Goal: Task Accomplishment & Management: Manage account settings

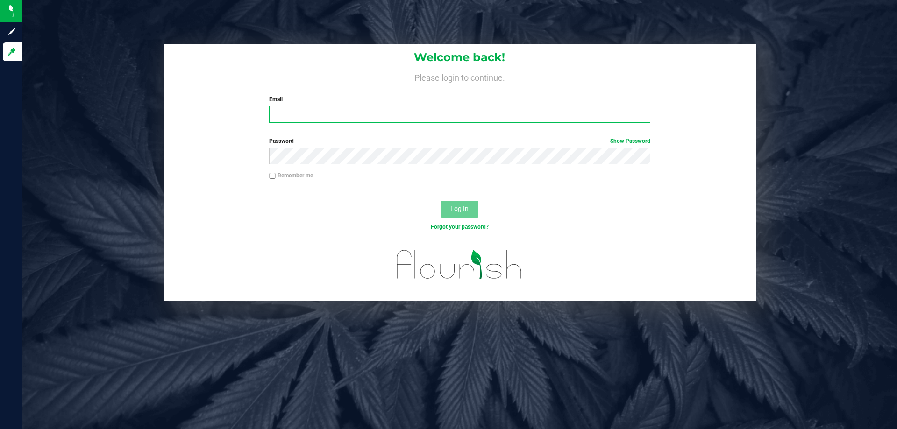
click at [297, 114] on input "Email" at bounding box center [459, 114] width 381 height 17
type input "[EMAIL_ADDRESS][DOMAIN_NAME]"
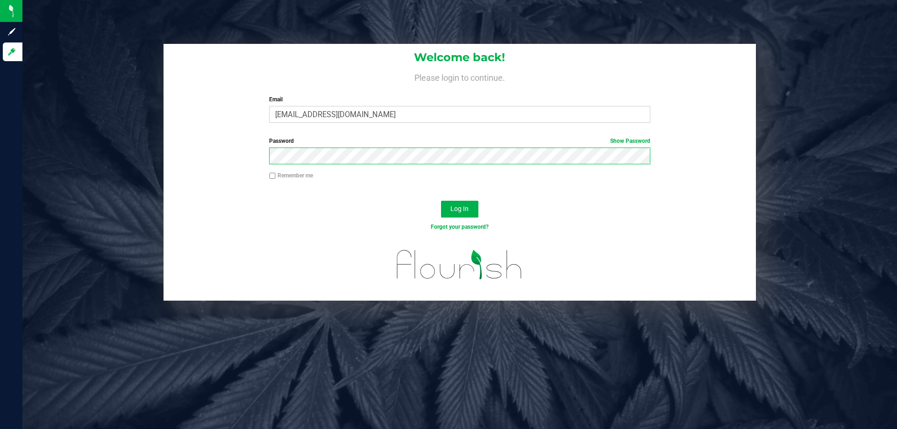
click at [441, 201] on button "Log In" at bounding box center [459, 209] width 37 height 17
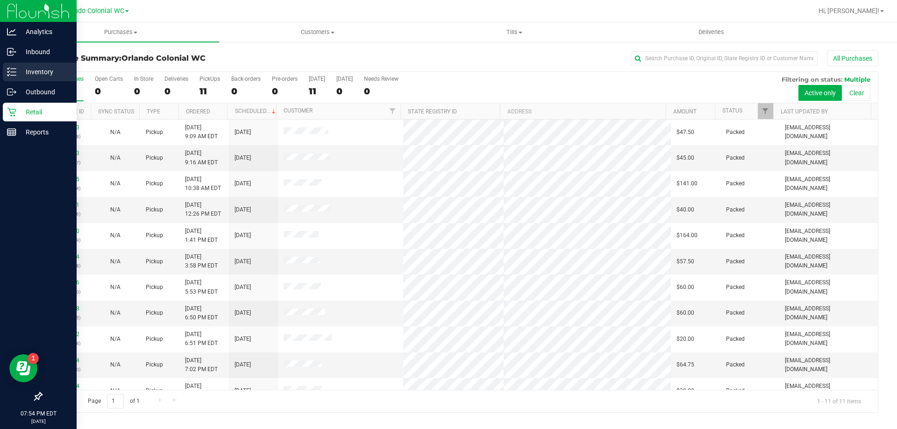
click at [36, 68] on p "Inventory" at bounding box center [44, 71] width 56 height 11
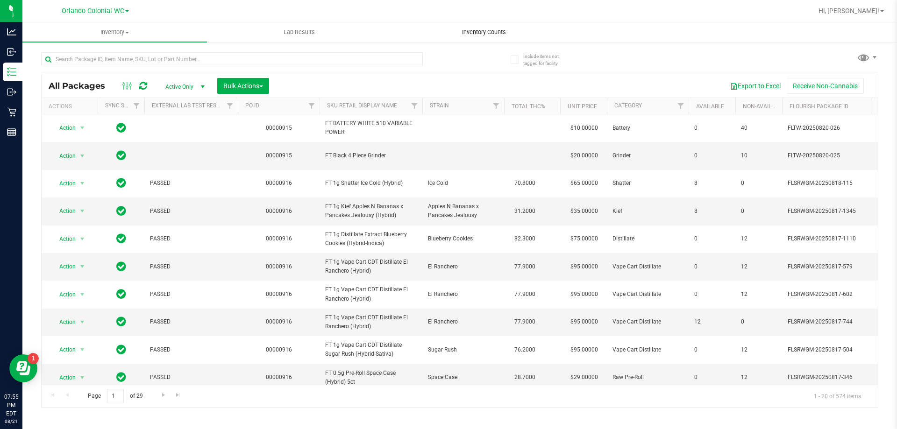
click at [490, 32] on span "Inventory Counts" at bounding box center [483, 32] width 69 height 8
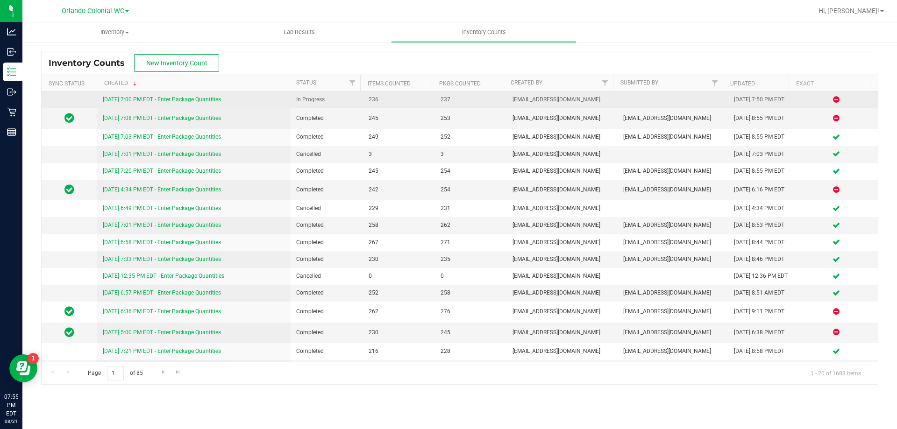
click at [219, 101] on link "8/21/25 7:00 PM EDT - Enter Package Quantities" at bounding box center [162, 99] width 118 height 7
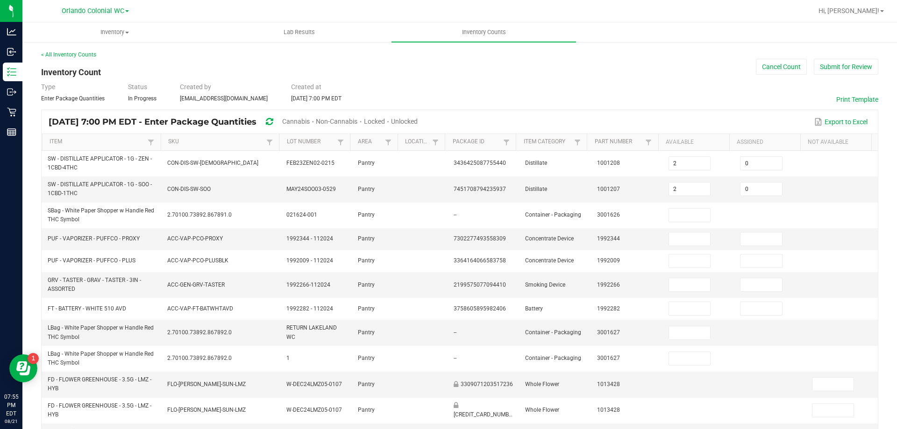
click at [310, 120] on span "Cannabis" at bounding box center [296, 121] width 28 height 7
type input "6"
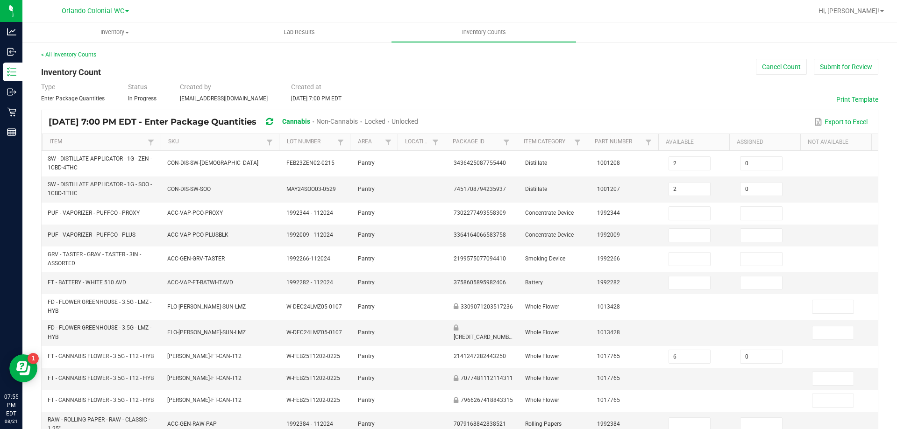
click at [418, 122] on span "Unlocked" at bounding box center [404, 121] width 27 height 7
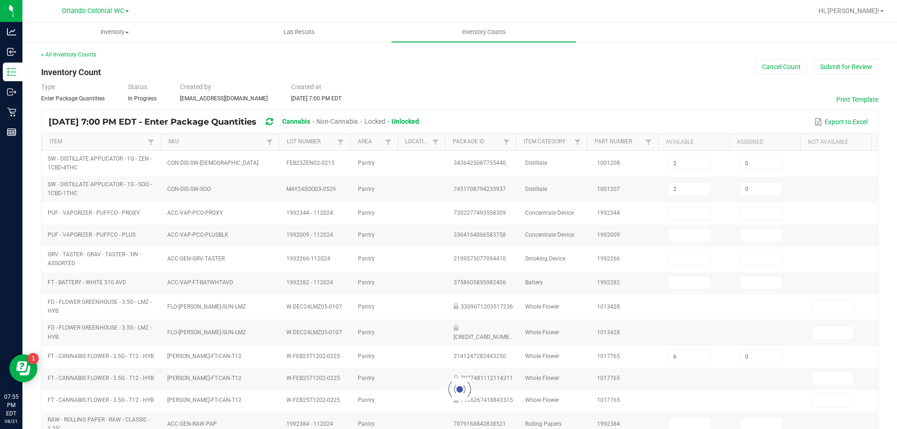
type input "7"
type input "0"
type input "3"
type input "0"
type input "5"
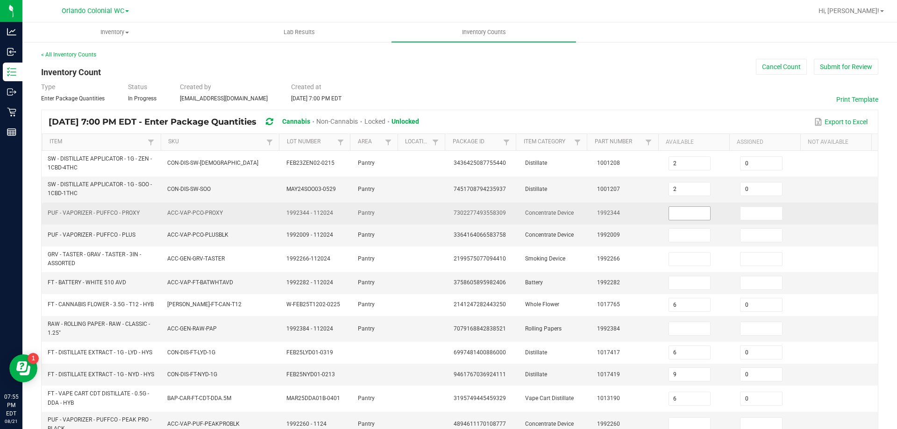
click at [684, 213] on input at bounding box center [690, 213] width 42 height 13
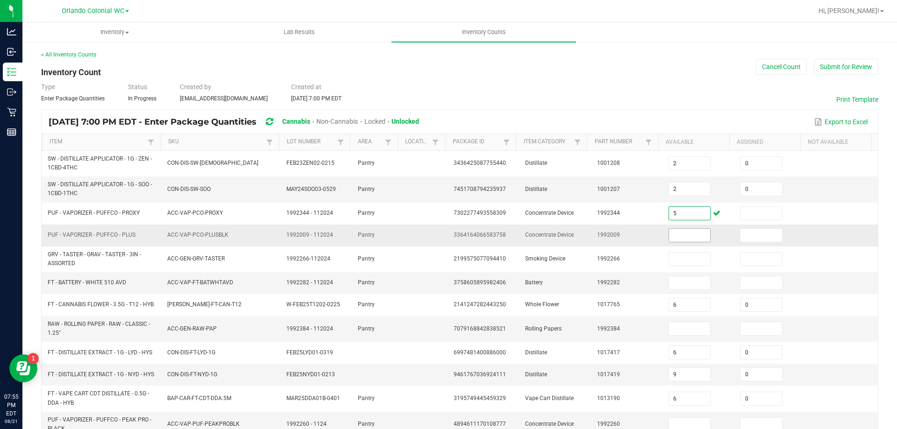
type input "5"
click at [669, 238] on input at bounding box center [690, 235] width 42 height 13
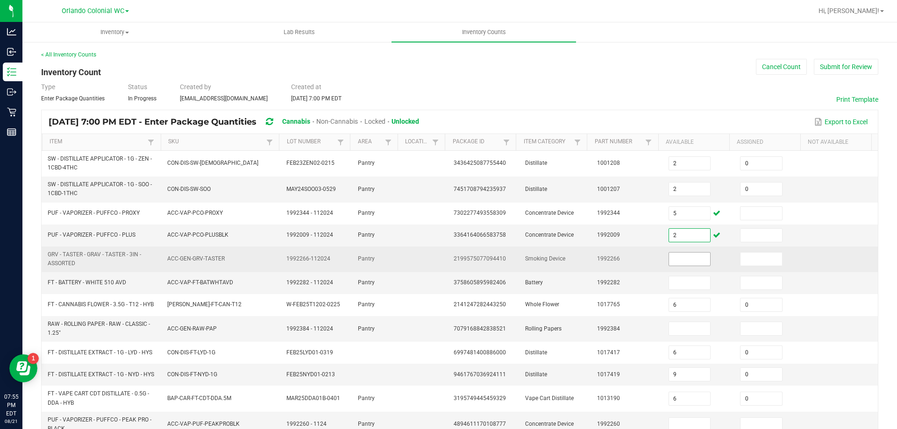
type input "2"
click at [669, 260] on input at bounding box center [690, 259] width 42 height 13
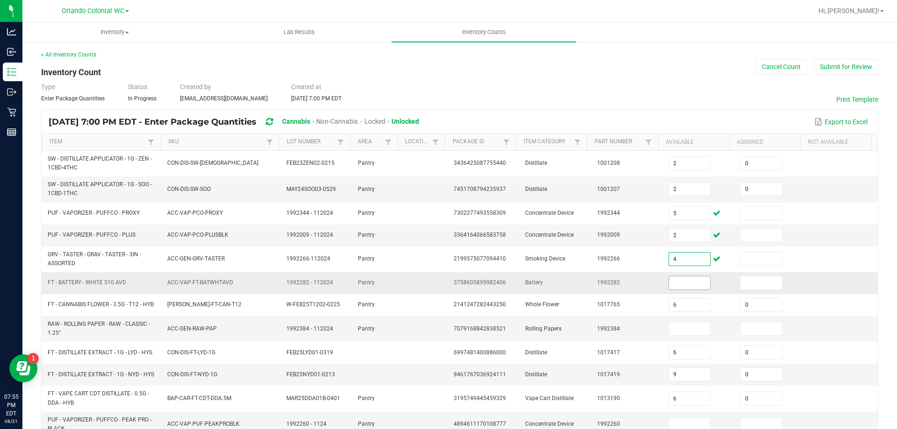
type input "4"
click at [676, 285] on input at bounding box center [690, 282] width 42 height 13
type input "4"
click at [673, 331] on input at bounding box center [690, 328] width 42 height 13
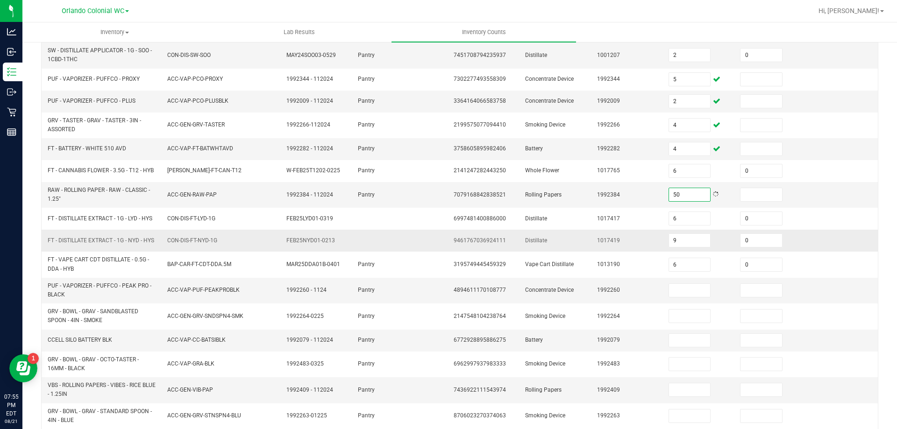
scroll to position [140, 0]
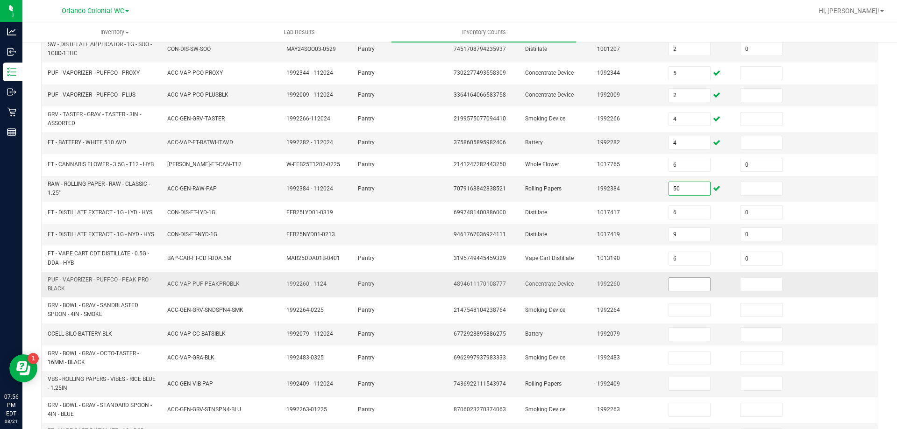
type input "50"
click at [677, 291] on input at bounding box center [690, 284] width 42 height 13
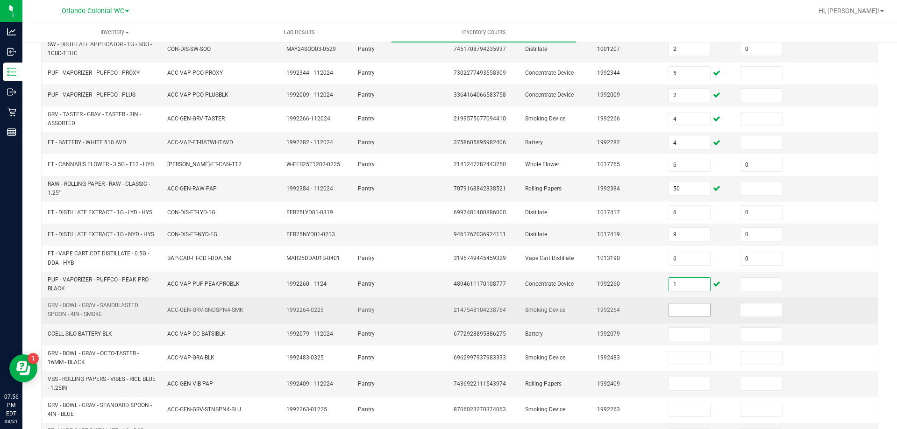
type input "1"
click at [676, 315] on input at bounding box center [690, 310] width 42 height 13
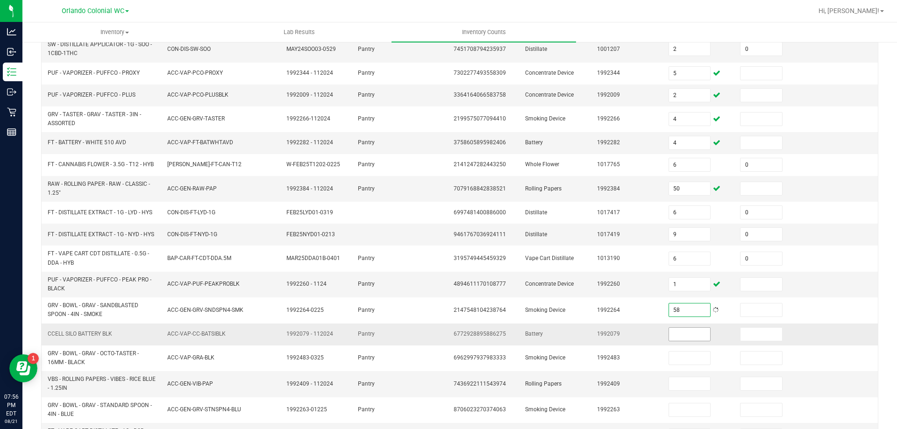
type input "58"
click at [679, 338] on input at bounding box center [690, 334] width 42 height 13
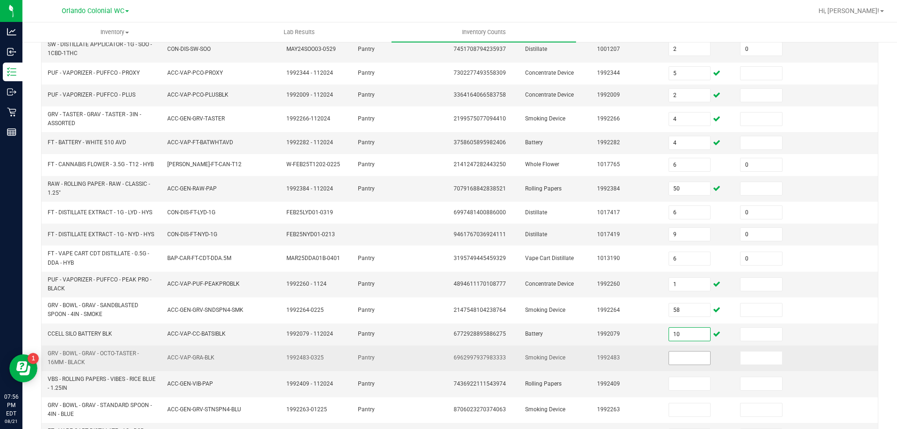
type input "10"
click at [669, 362] on input at bounding box center [690, 358] width 42 height 13
type input "3"
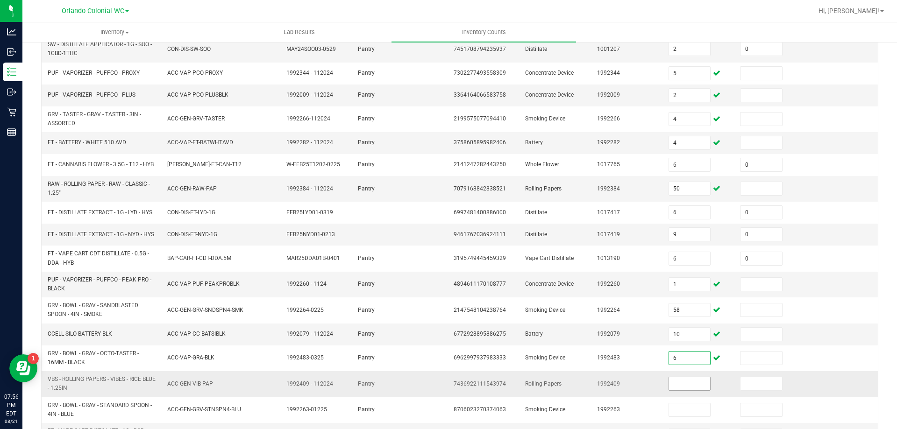
type input "6"
click at [669, 388] on input at bounding box center [690, 383] width 42 height 13
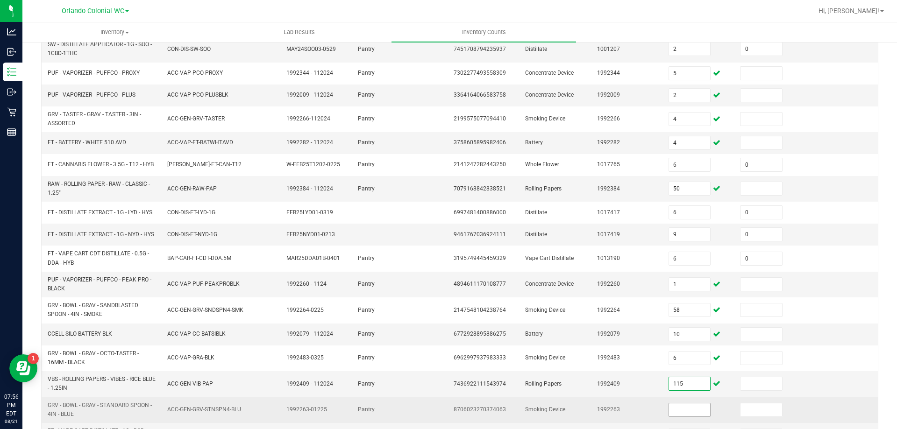
type input "115"
click at [682, 414] on input at bounding box center [690, 409] width 42 height 13
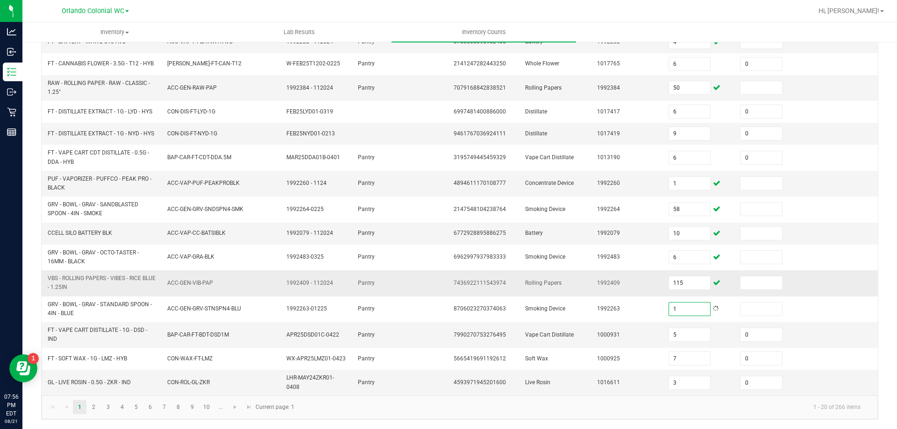
scroll to position [245, 0]
type input "1"
click at [92, 405] on link "2" at bounding box center [94, 407] width 14 height 14
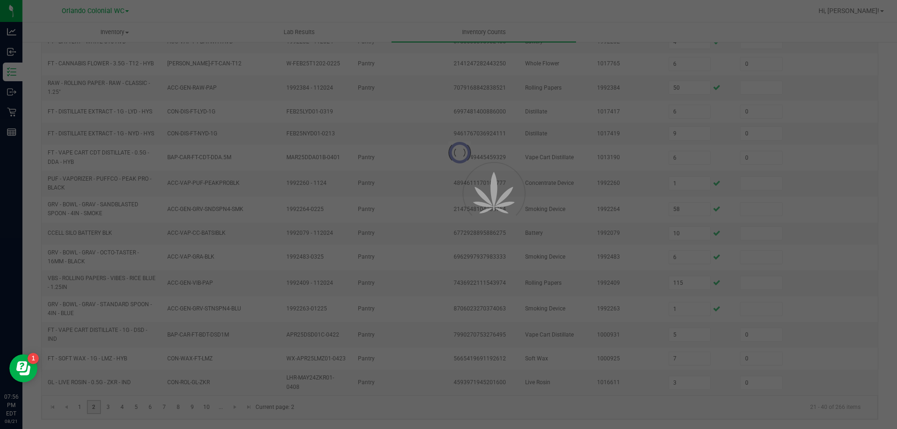
type input "5"
type input "4"
type input "0"
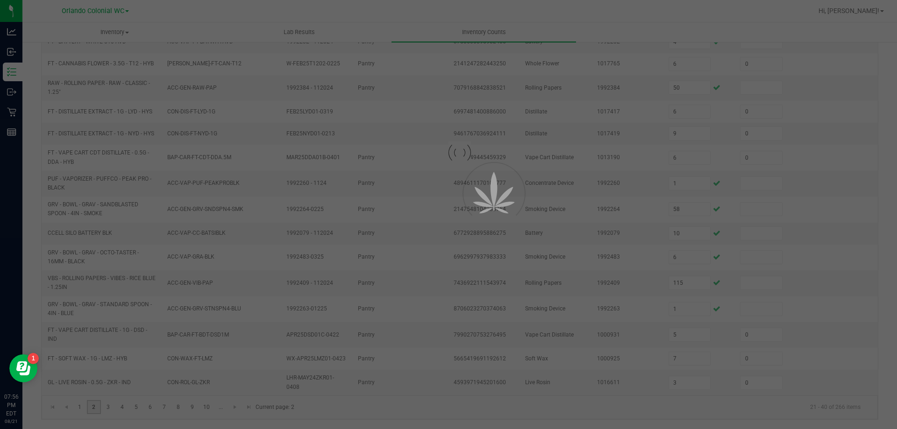
type input "8"
type input "0"
type input "8"
type input "0"
type input "4"
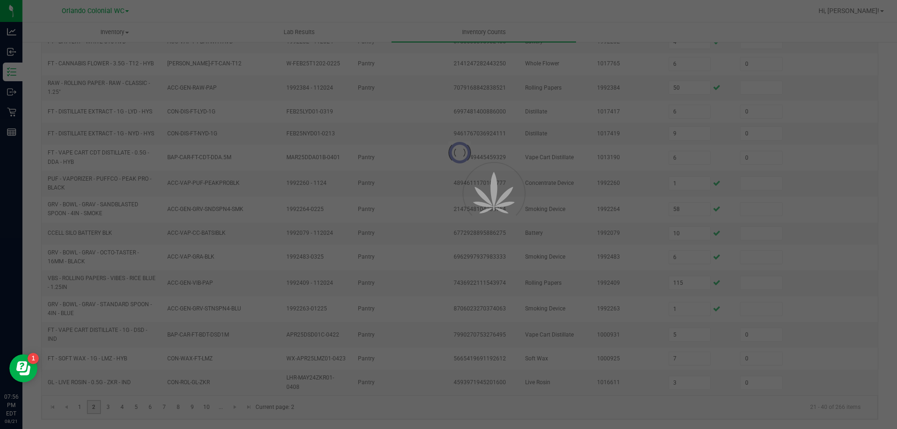
type input "4"
type input "0"
type input "8"
type input "2"
type input "0"
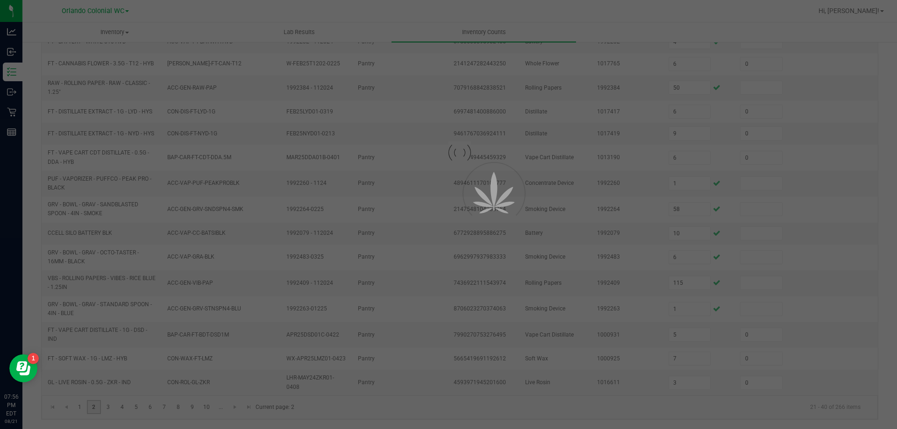
type input "0"
type input "2"
type input "0"
type input "1"
type input "0"
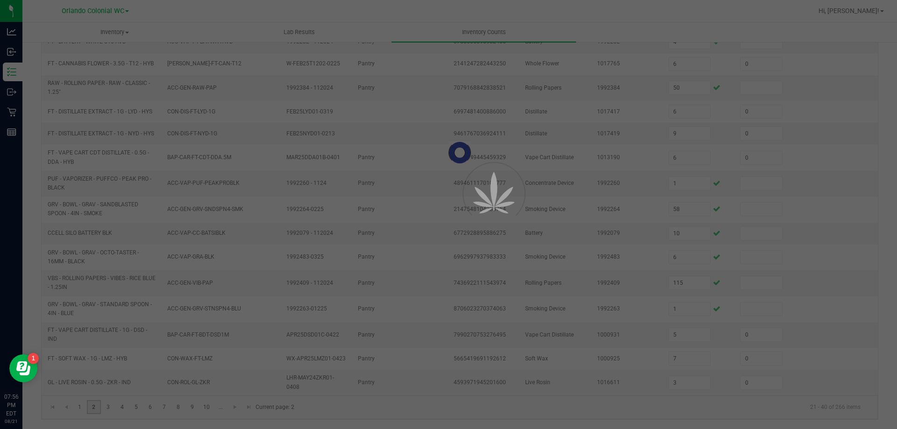
type input "5"
type input "8"
type input "7"
type input "0"
type input "1"
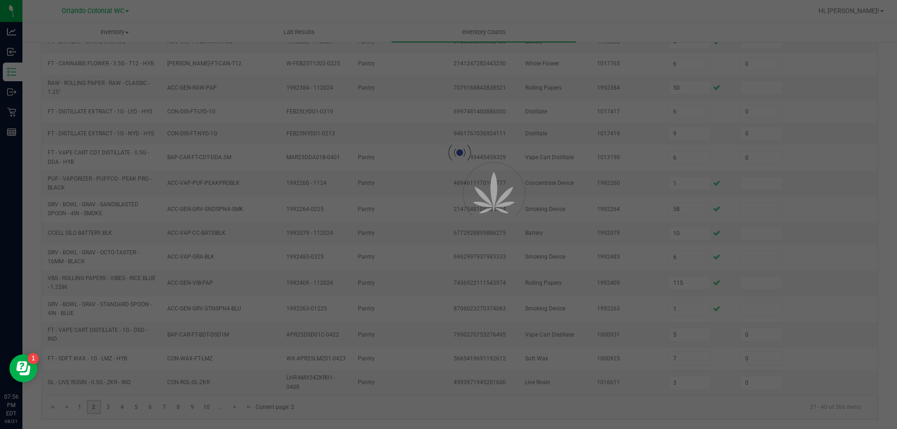
type input "0"
type input "9"
type input "0"
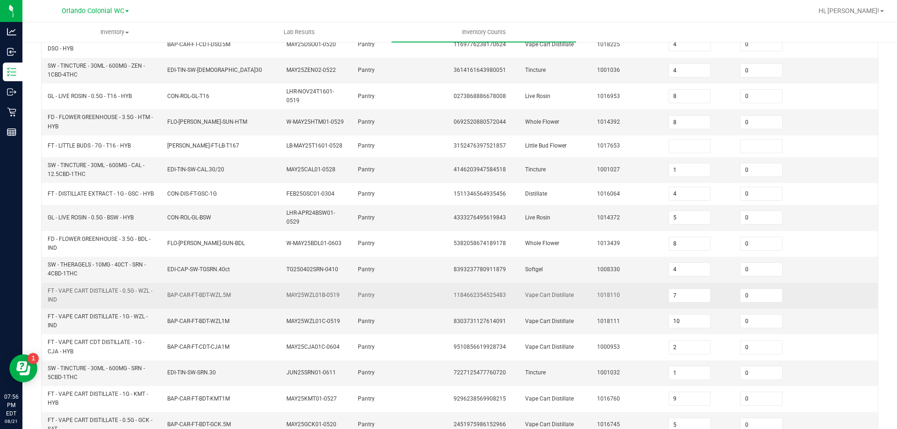
scroll to position [31, 0]
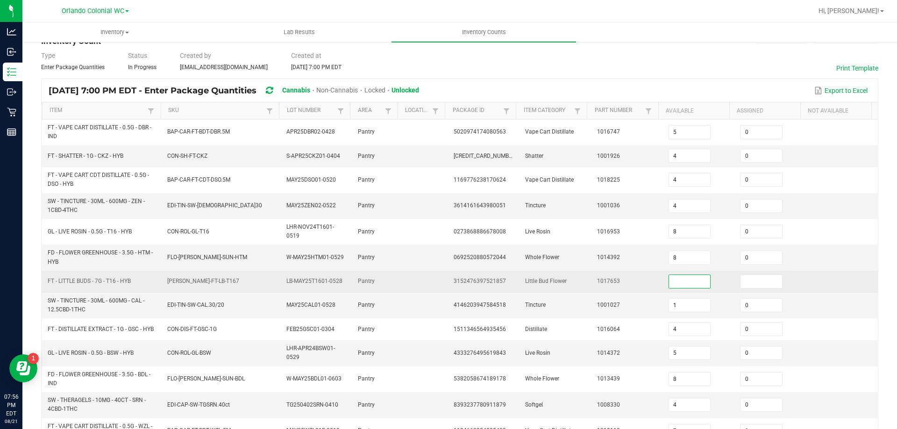
click at [669, 283] on input at bounding box center [690, 281] width 42 height 13
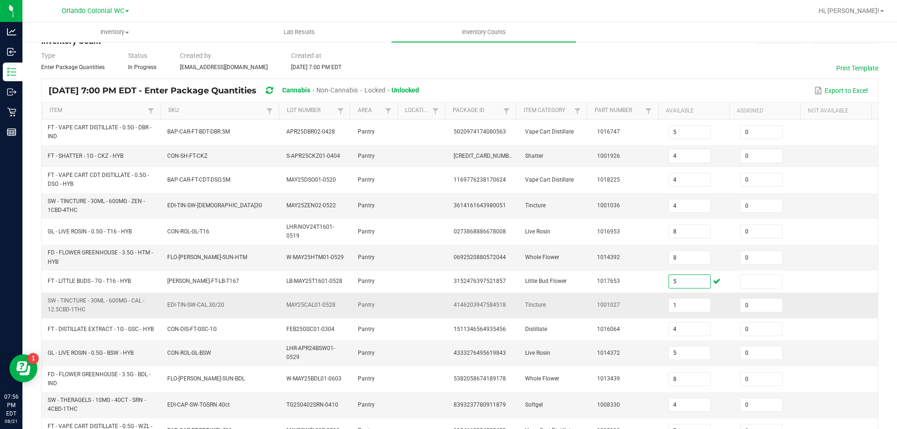
type input "4"
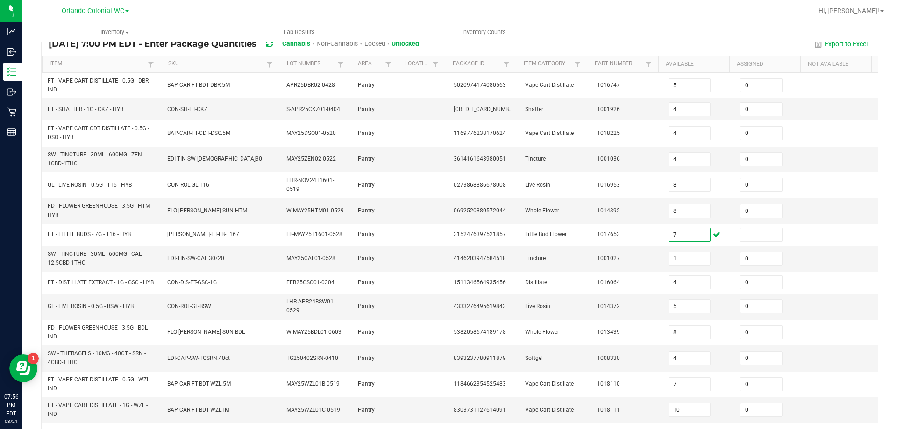
scroll to position [265, 0]
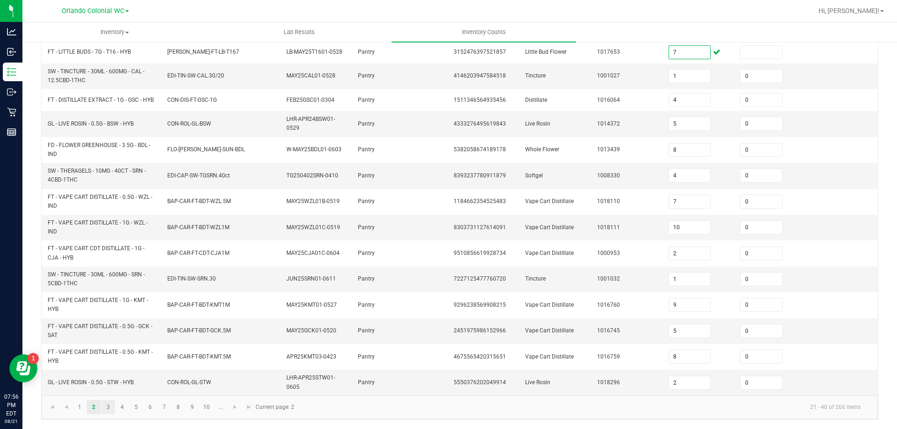
type input "7"
click at [108, 407] on link "3" at bounding box center [108, 407] width 14 height 14
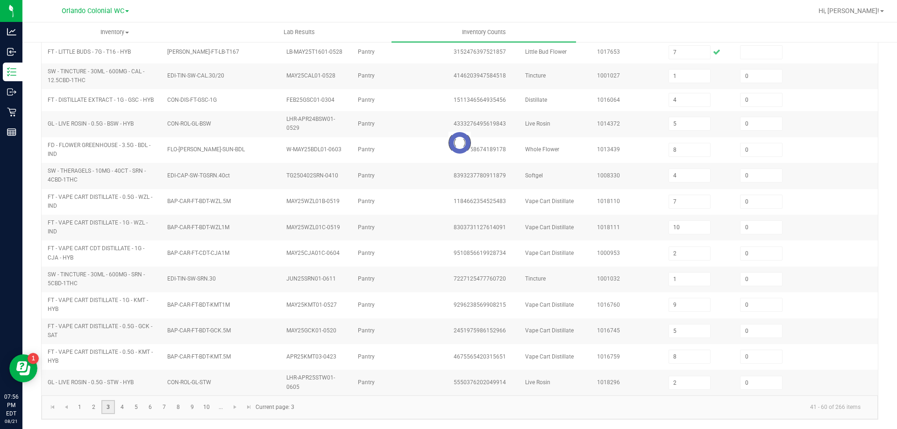
type input "3"
type input "2"
type input "1"
type input "6"
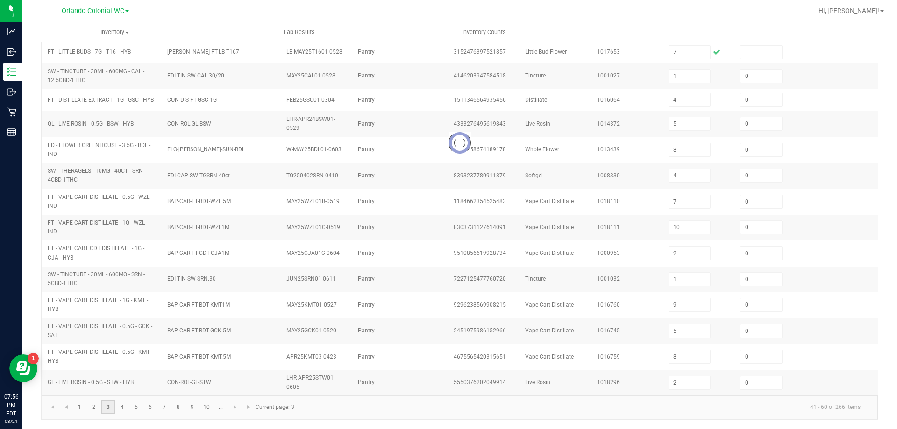
type input "6"
type input "19"
type input "1"
type input "4"
type input "8"
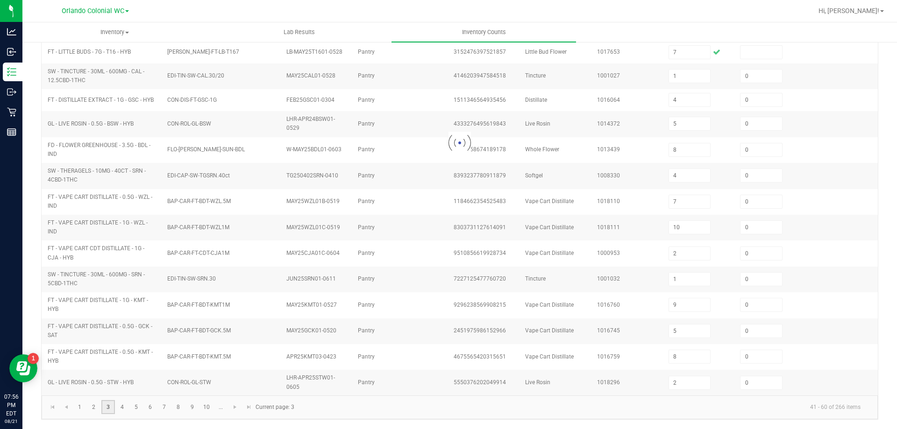
type input "7"
type input "2"
type input "1"
type input "16"
type input "6"
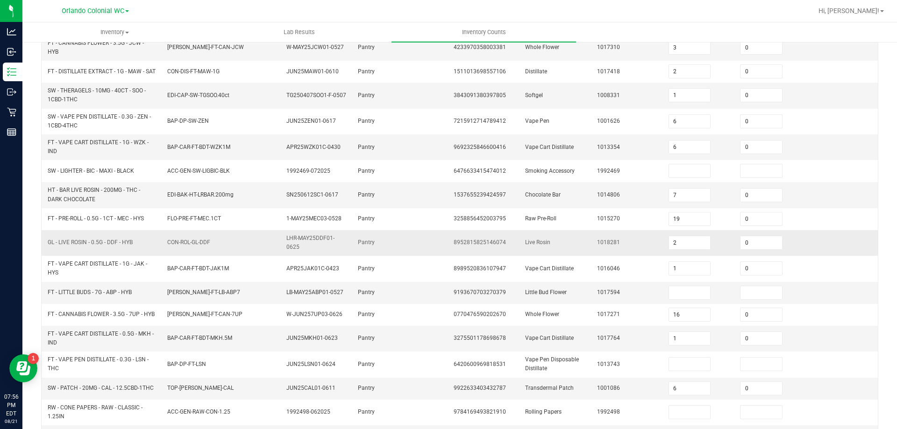
scroll to position [206, 0]
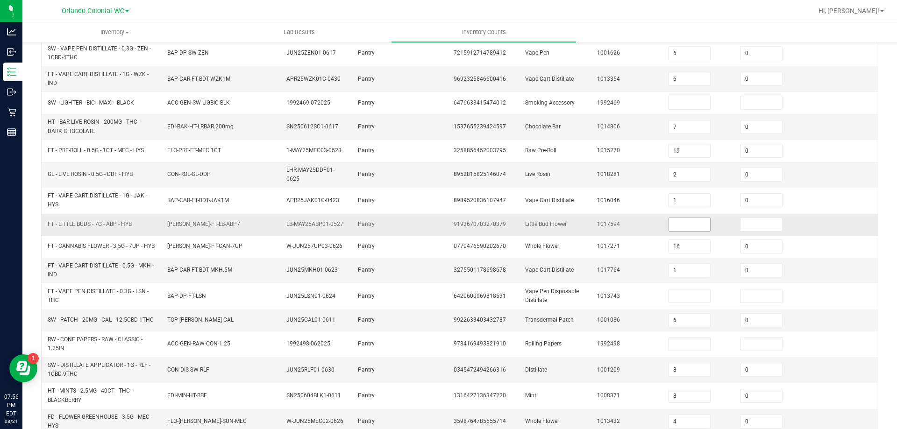
click at [685, 231] on input at bounding box center [690, 224] width 42 height 13
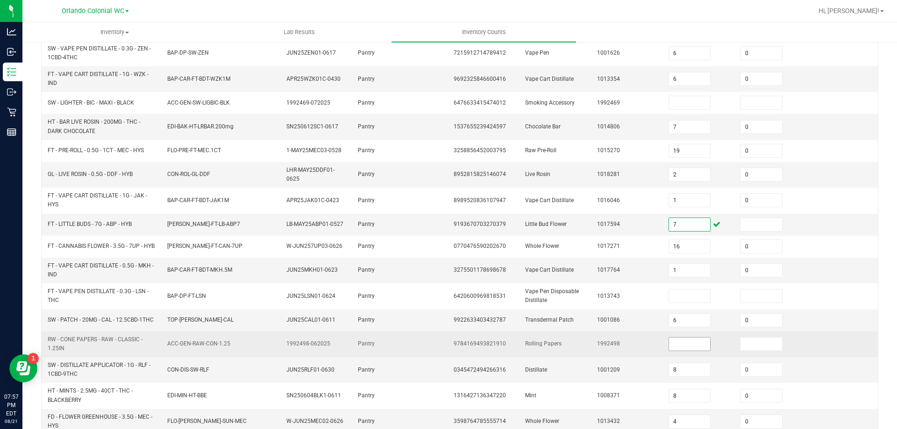
type input "7"
click at [676, 351] on input at bounding box center [690, 344] width 42 height 13
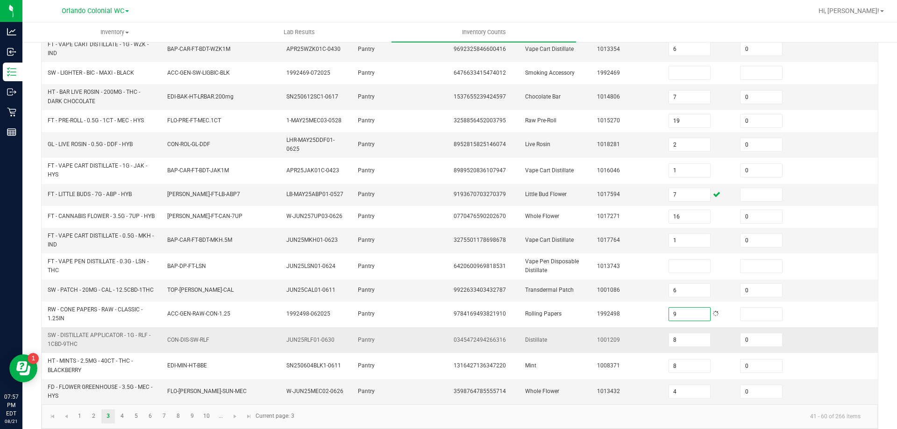
scroll to position [253, 0]
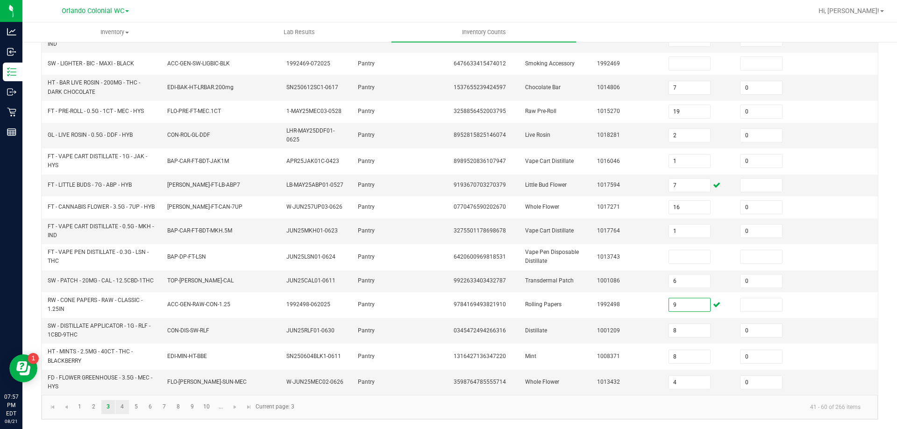
type input "9"
click at [123, 407] on link "4" at bounding box center [122, 407] width 14 height 14
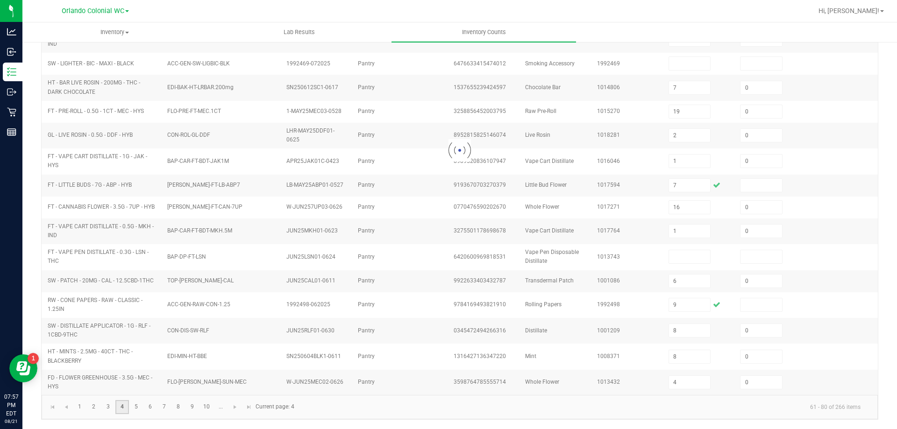
type input "2"
type input "5"
type input "6"
type input "7"
type input "2"
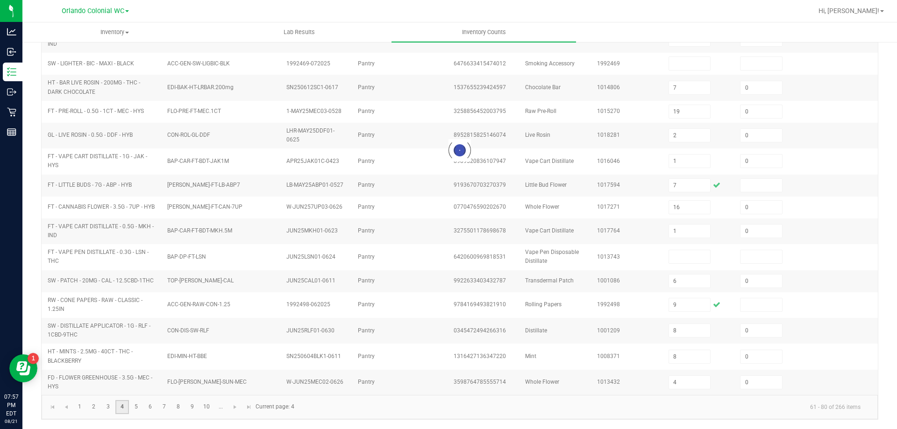
type input "2"
type input "5"
type input "9"
type input "11"
type input "0"
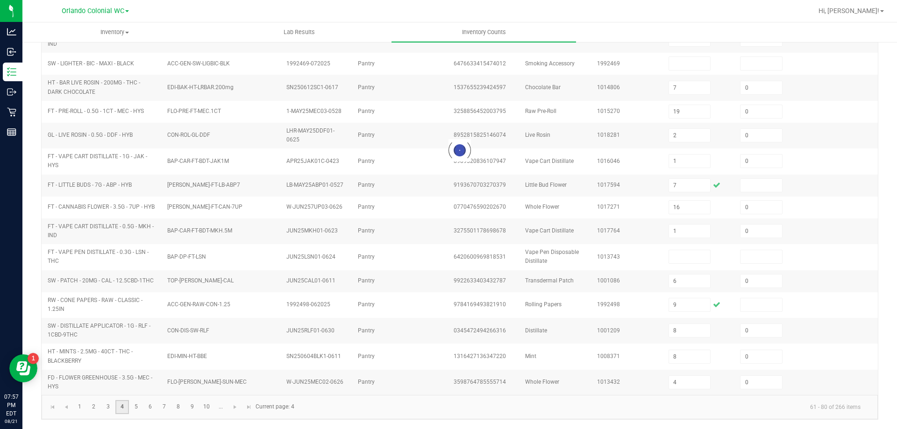
type input "1"
type input "0"
type input "3"
type input "0"
type input "5"
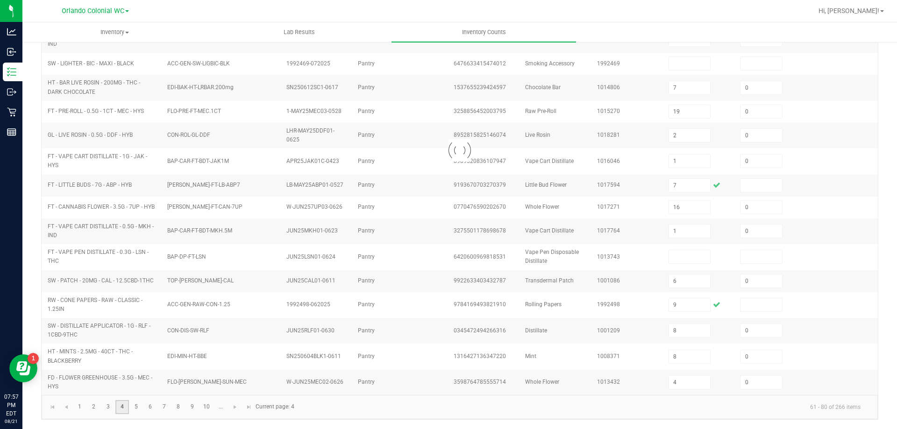
type input "5"
type input "3"
type input "5"
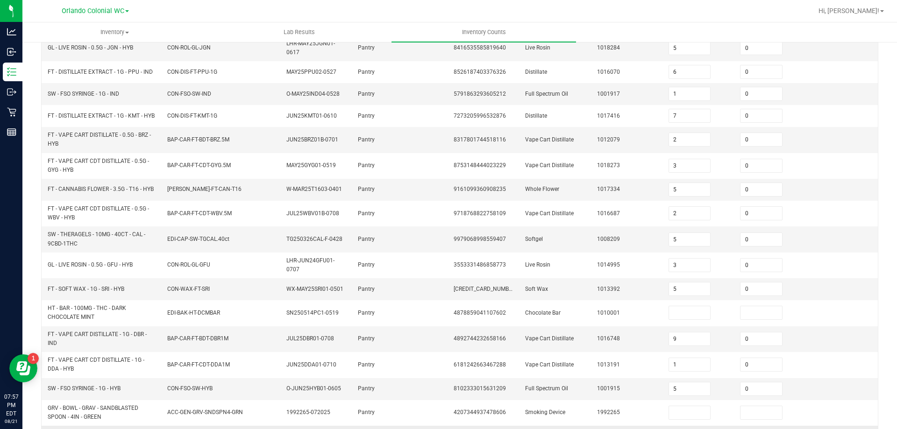
scroll to position [206, 0]
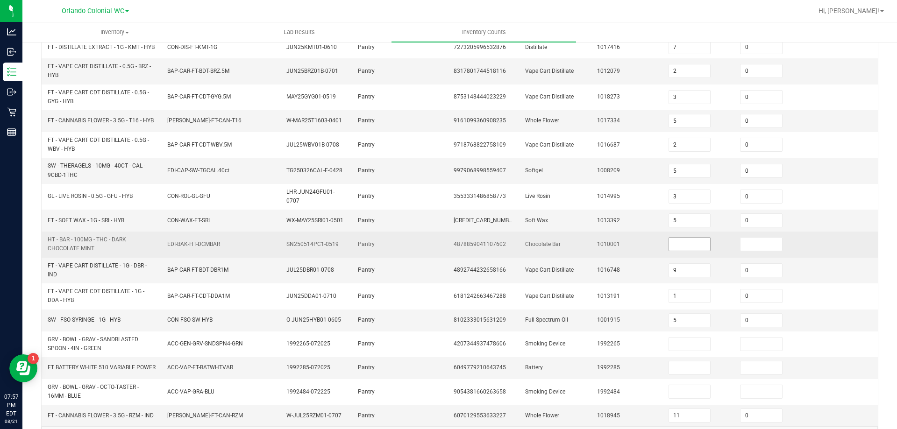
click at [688, 251] on input at bounding box center [690, 244] width 42 height 13
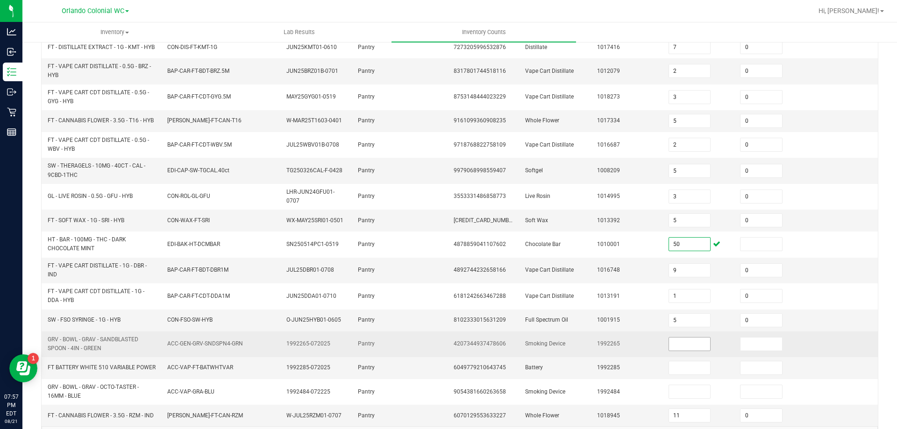
type input "50"
click at [670, 350] on input at bounding box center [690, 344] width 42 height 13
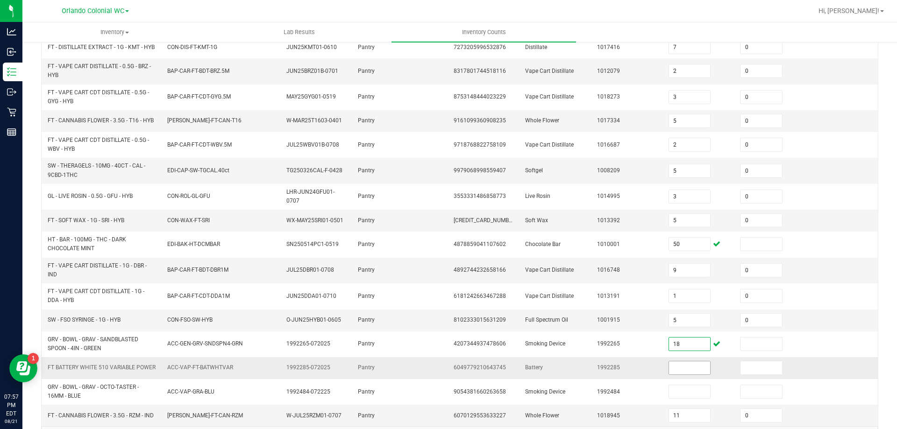
type input "18"
click at [680, 375] on input at bounding box center [690, 367] width 42 height 13
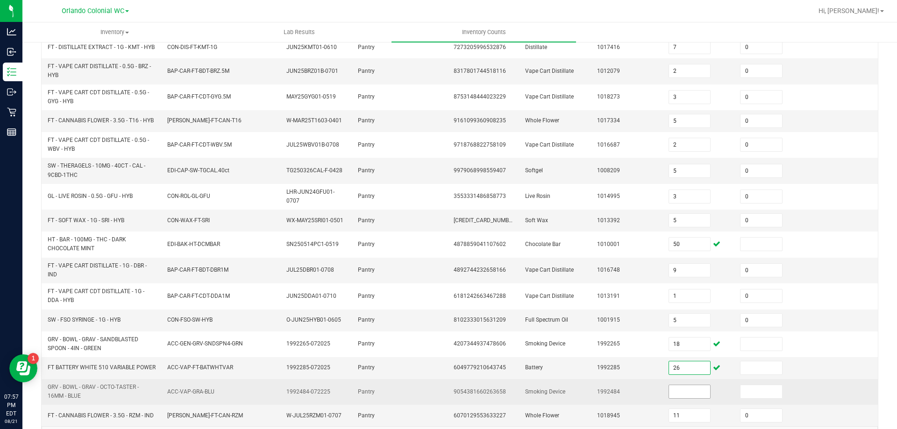
type input "26"
click at [671, 398] on input at bounding box center [690, 391] width 42 height 13
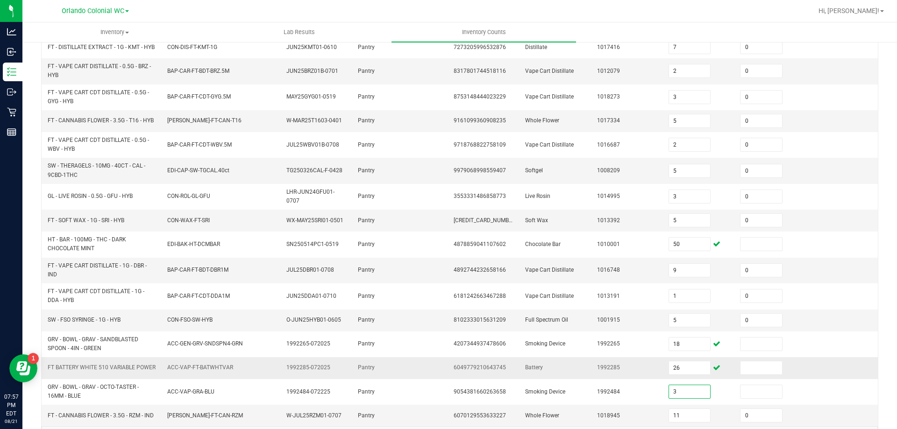
scroll to position [253, 0]
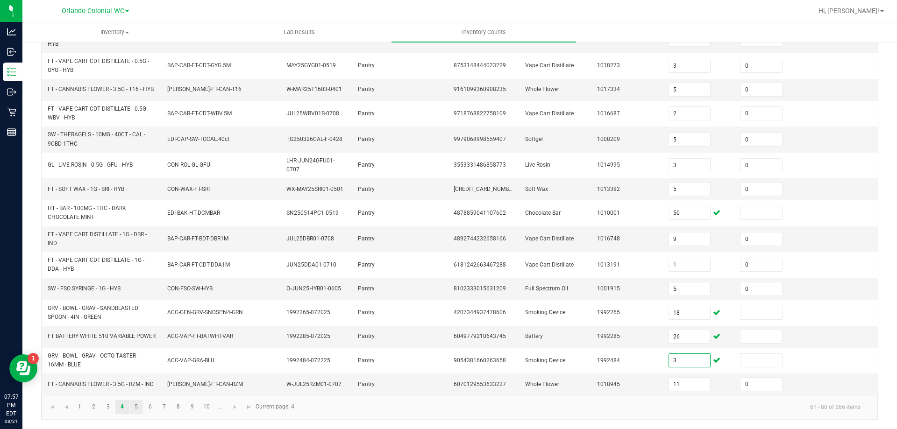
type input "3"
click at [134, 408] on link "5" at bounding box center [136, 407] width 14 height 14
type input "3"
type input "18"
type input "44"
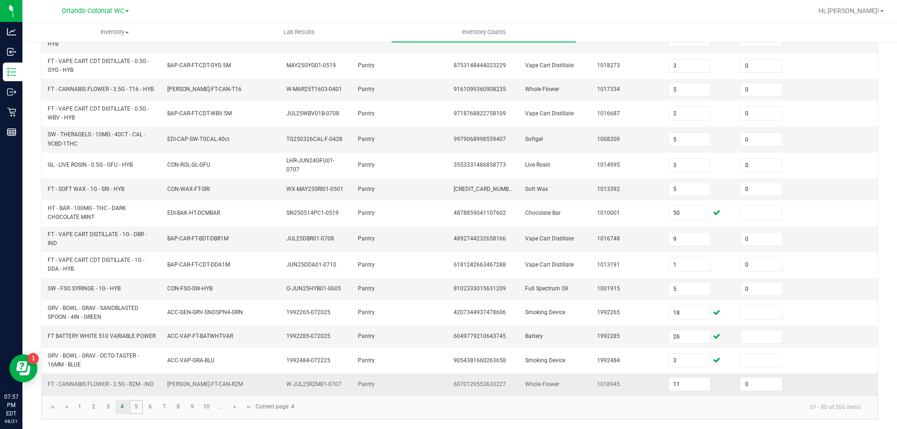
type input "17"
type input "3"
type input "5"
type input "4"
type input "43"
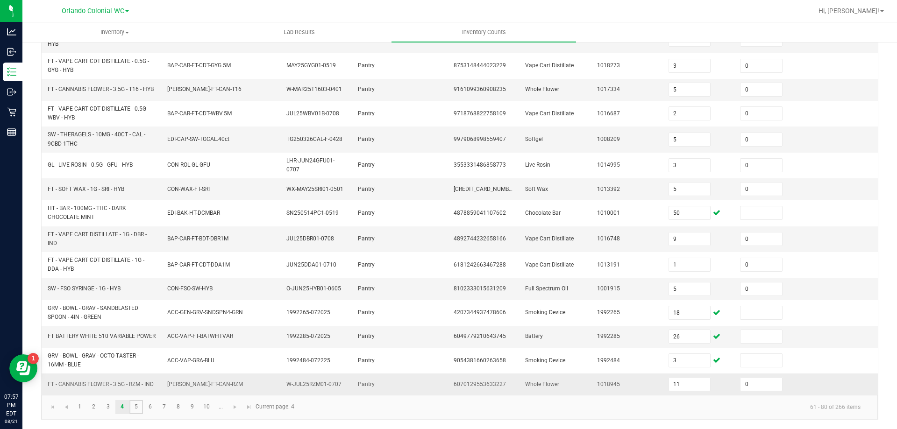
type input "3"
type input "2"
type input "0"
type input "27"
type input "1"
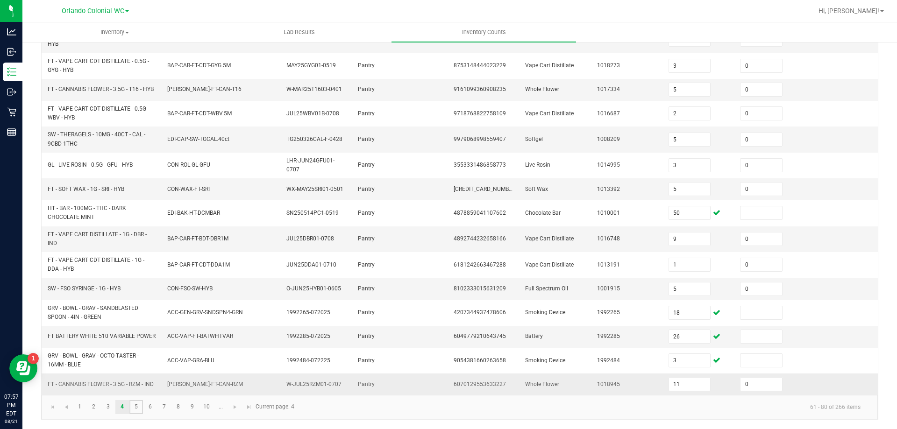
type input "0"
type input "8"
type input "10"
type input "2"
type input "1"
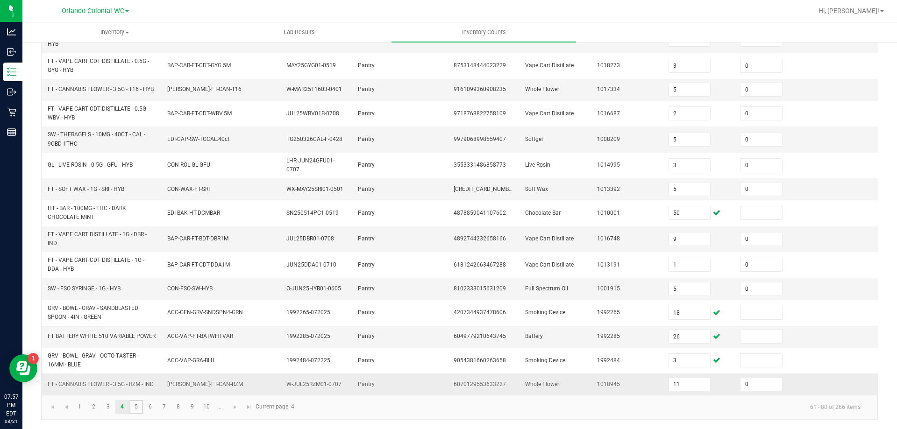
type input "0"
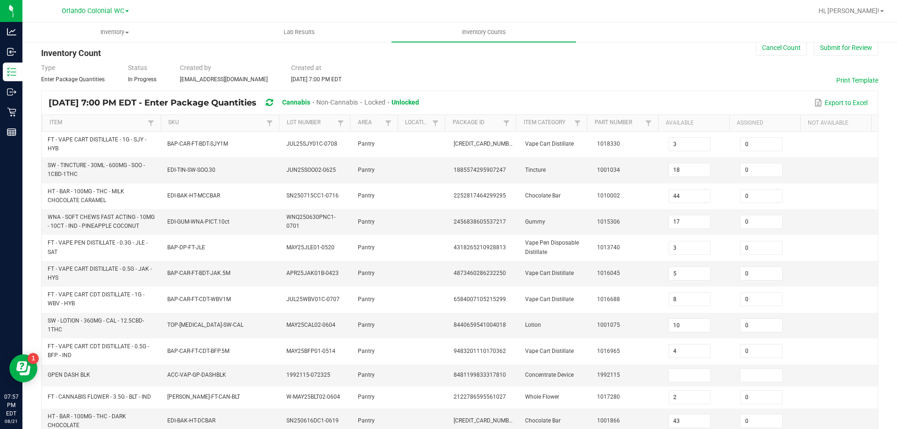
scroll to position [206, 0]
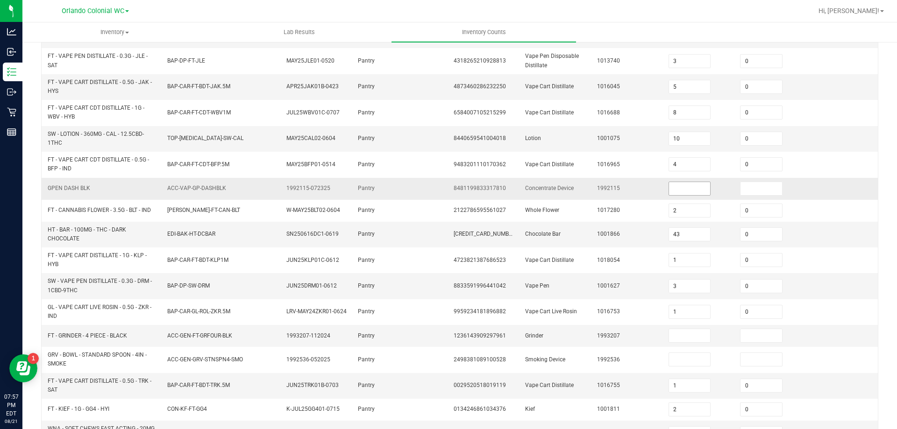
click at [680, 191] on input at bounding box center [690, 188] width 42 height 13
type input "4"
click at [677, 337] on input at bounding box center [690, 335] width 42 height 13
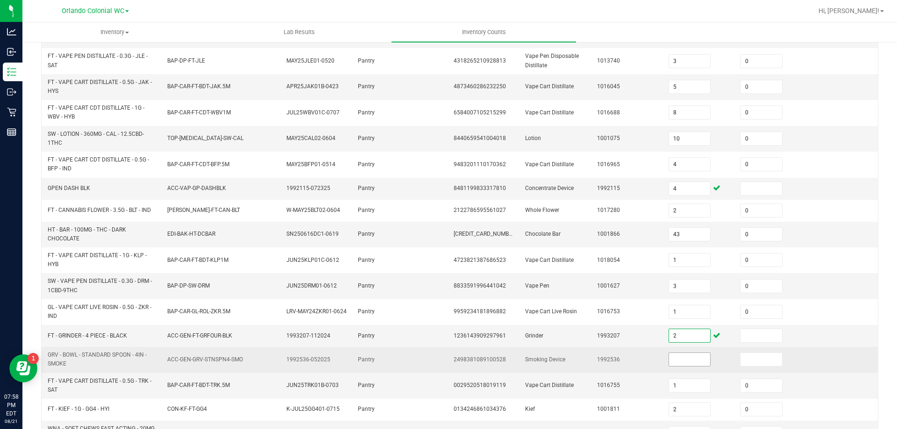
type input "2"
click at [674, 362] on input at bounding box center [690, 359] width 42 height 13
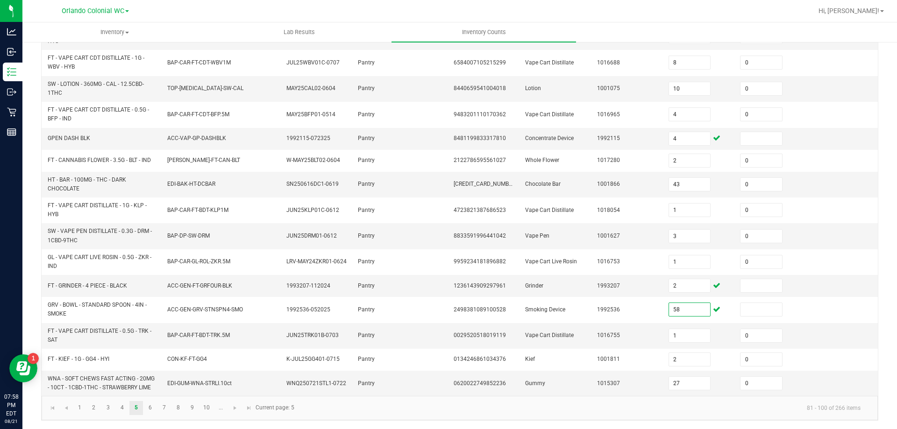
scroll to position [257, 0]
type input "58"
click at [149, 410] on link "6" at bounding box center [150, 407] width 14 height 14
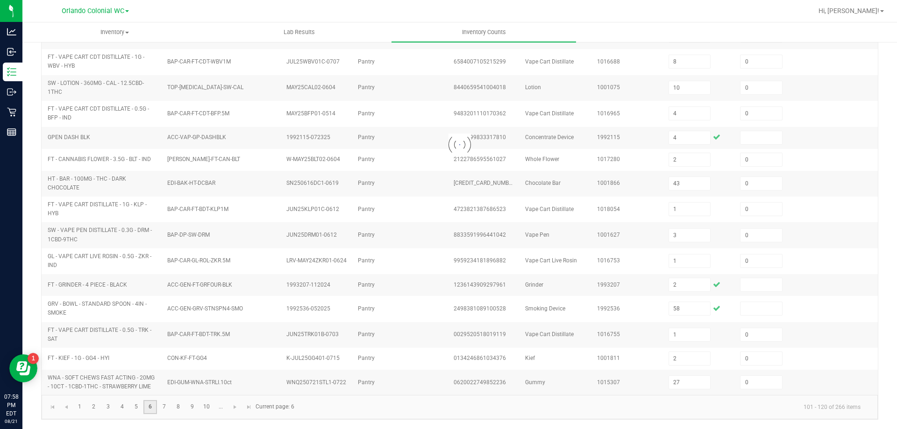
type input "8"
type input "12"
type input "5"
type input "1"
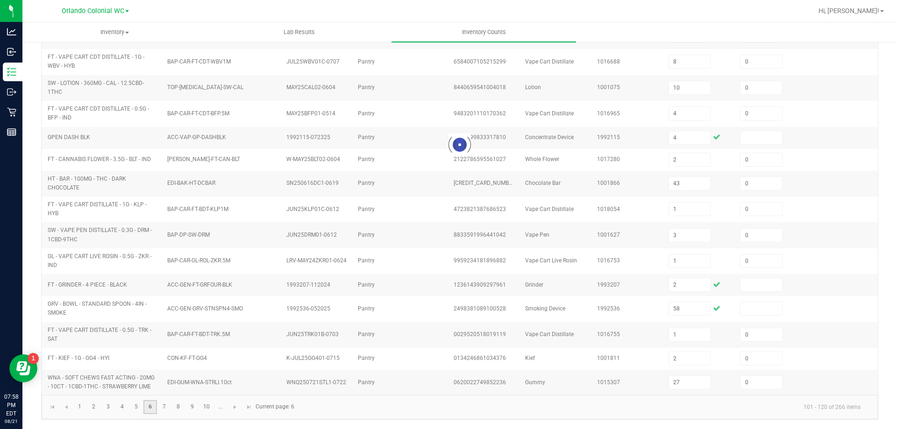
type input "8"
type input "3"
type input "7"
type input "9"
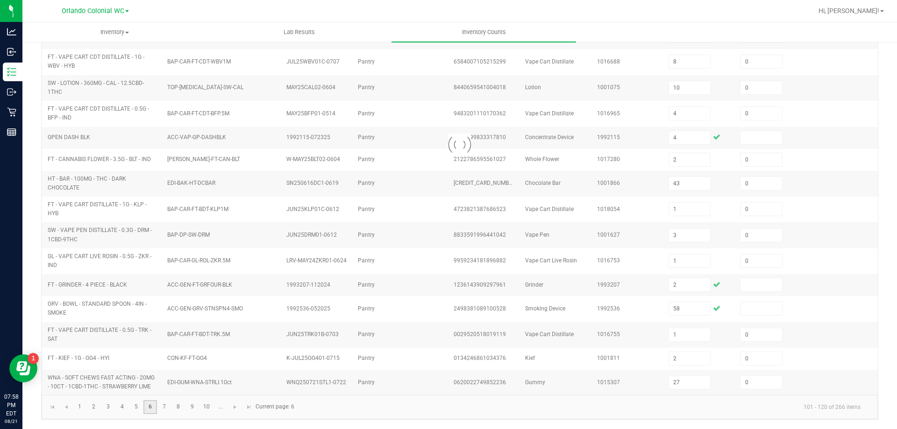
type input "7"
type input "4"
type input "11"
type input "0"
type input "7"
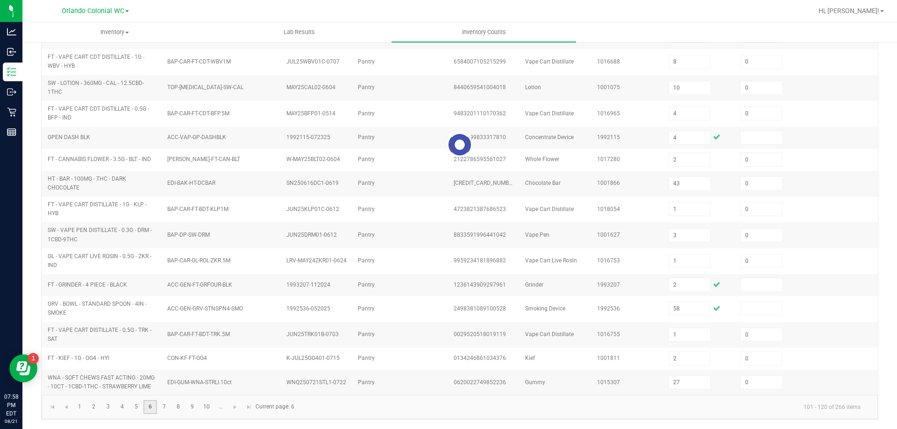
type input "5"
type input "11"
type input "0"
type input "2"
type input "0"
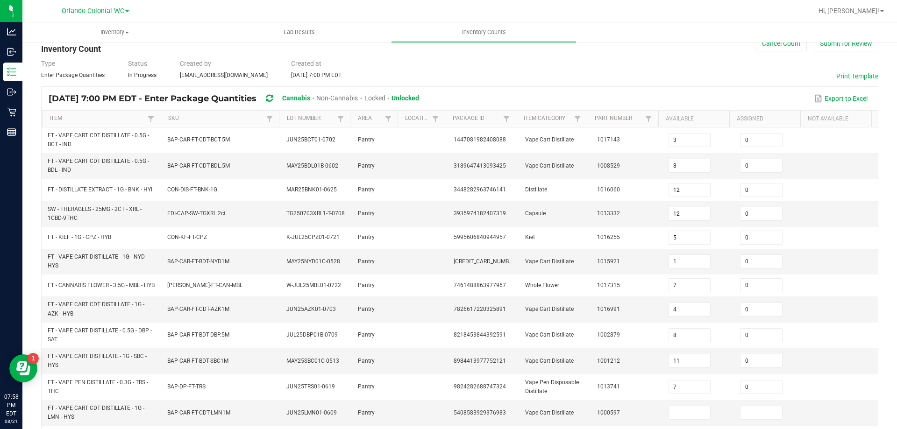
scroll to position [210, 0]
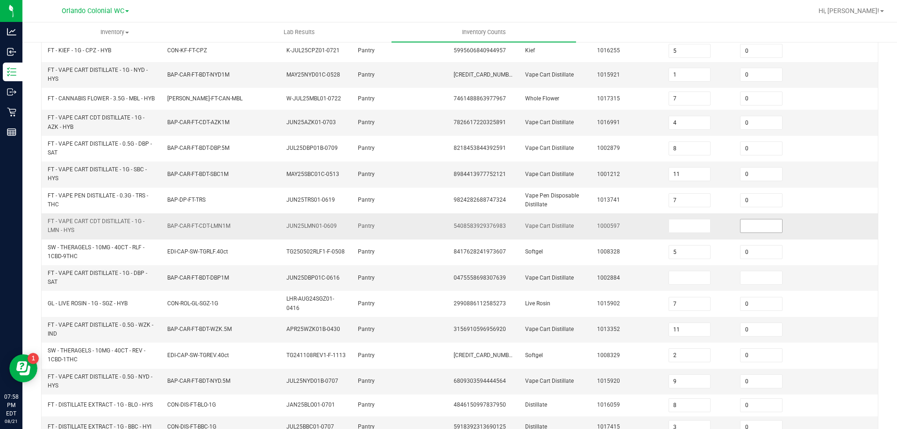
click at [749, 226] on input at bounding box center [761, 225] width 42 height 13
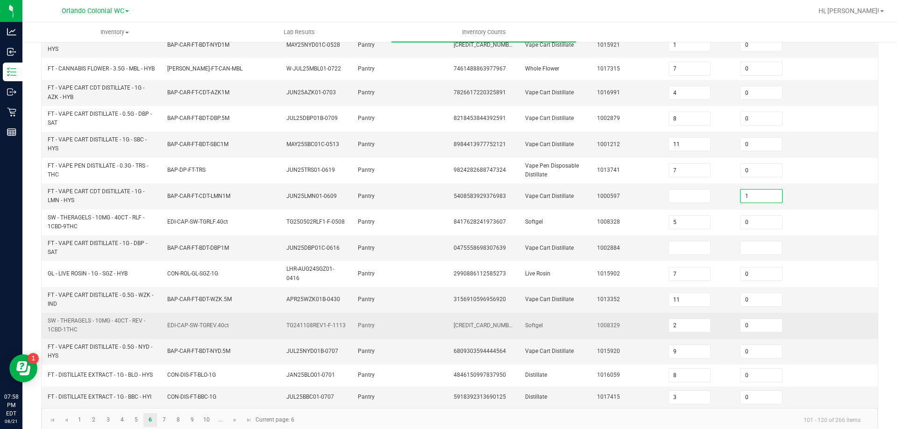
scroll to position [257, 0]
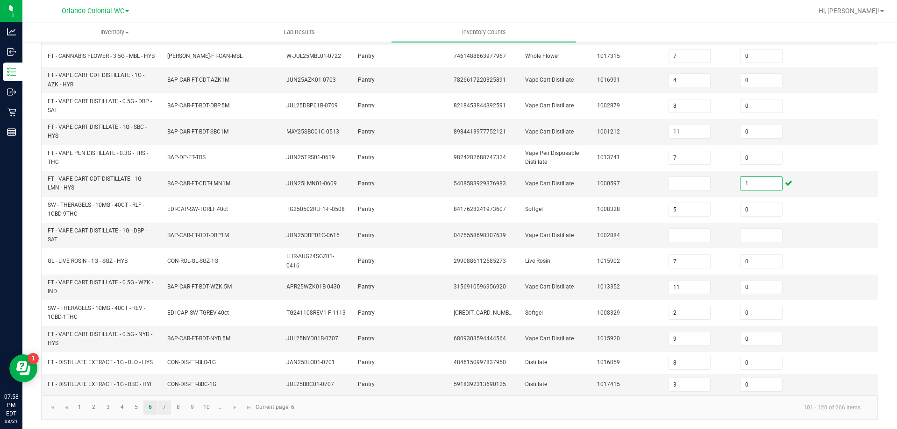
type input "1"
click at [164, 407] on link "7" at bounding box center [164, 408] width 14 height 14
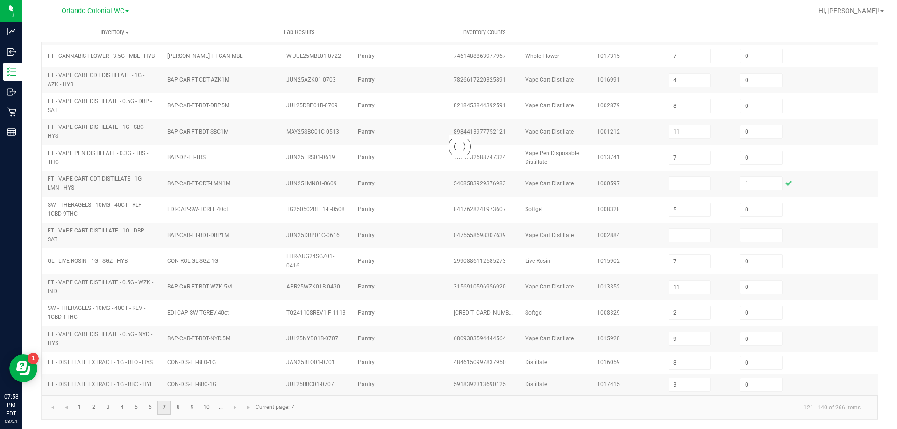
type input "13"
type input "6"
type input "5"
type input "11"
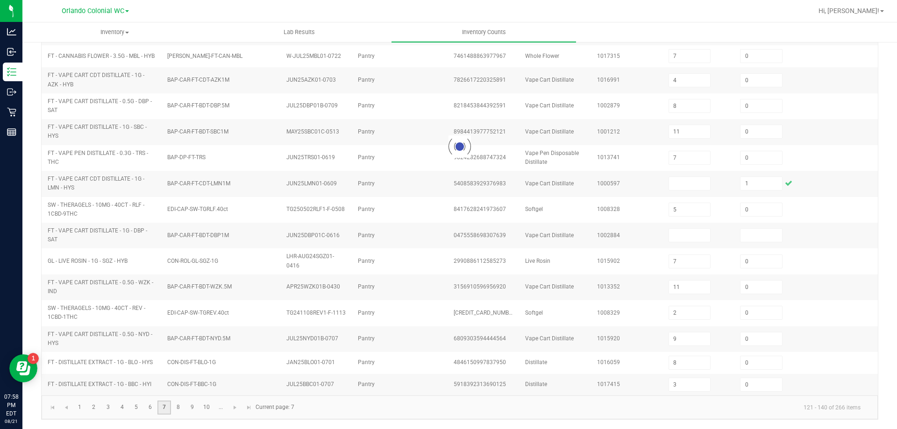
type input "10"
type input "9"
type input "12"
type input "3"
type input "0"
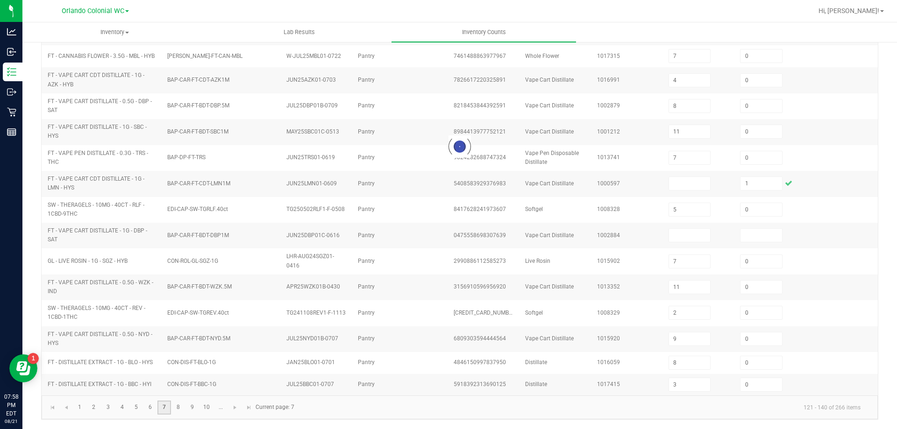
type input "6"
type input "0"
type input "3"
type input "14"
type input "33"
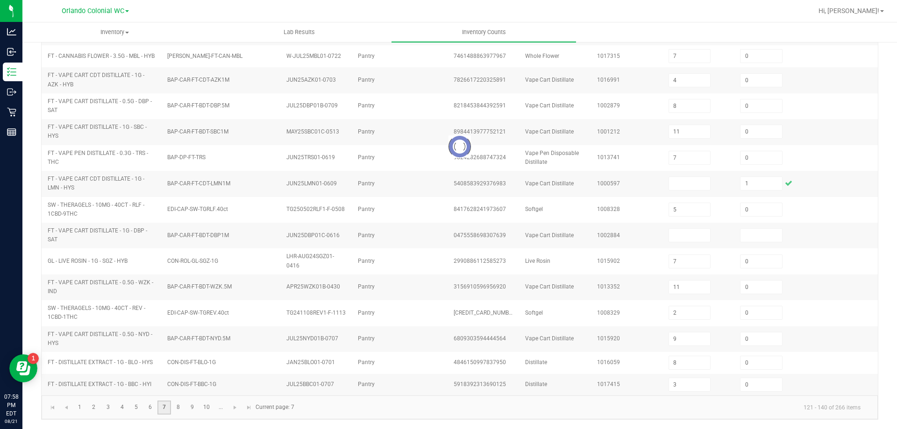
type input "2"
type input "8"
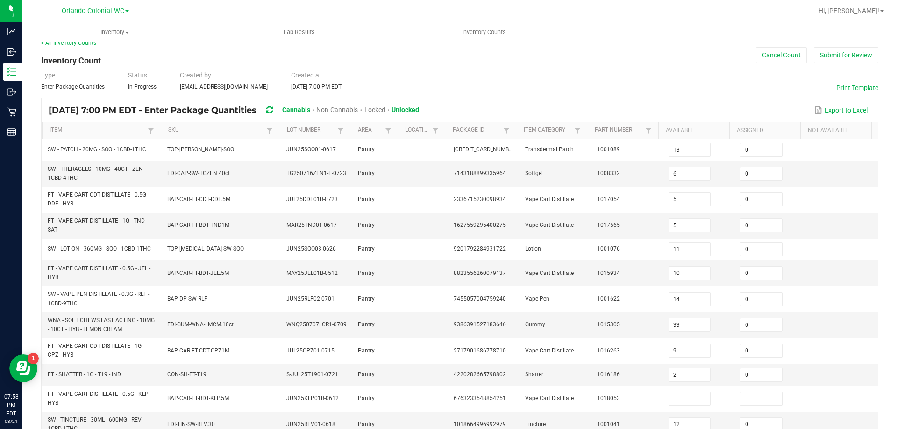
scroll to position [245, 0]
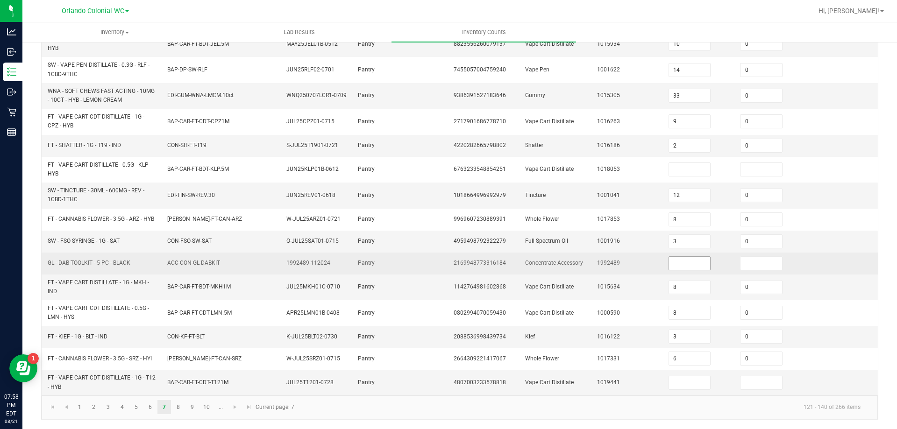
click at [682, 266] on input at bounding box center [690, 263] width 42 height 13
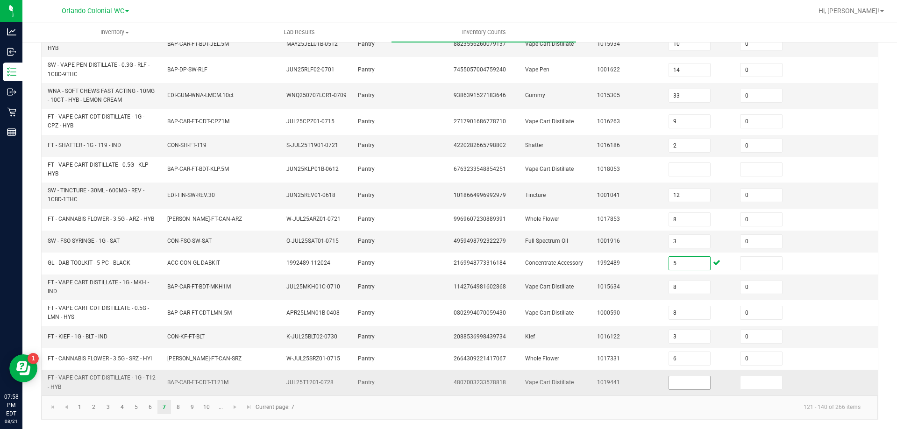
type input "5"
click at [679, 385] on input at bounding box center [690, 382] width 42 height 13
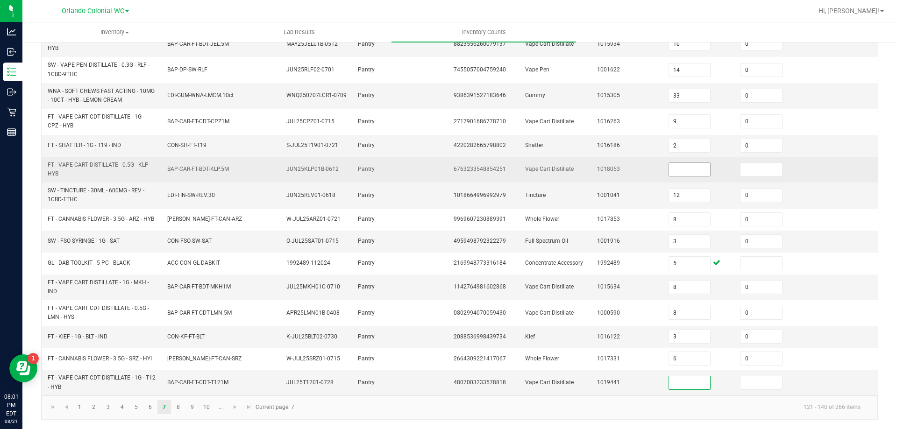
click at [673, 166] on input at bounding box center [690, 169] width 42 height 13
type input "8"
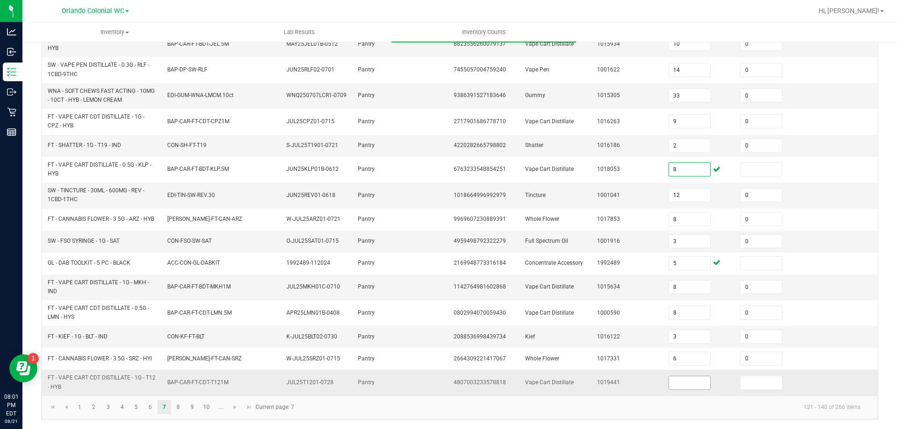
click at [681, 382] on input at bounding box center [690, 382] width 42 height 13
type input "11"
click at [177, 407] on link "8" at bounding box center [178, 407] width 14 height 14
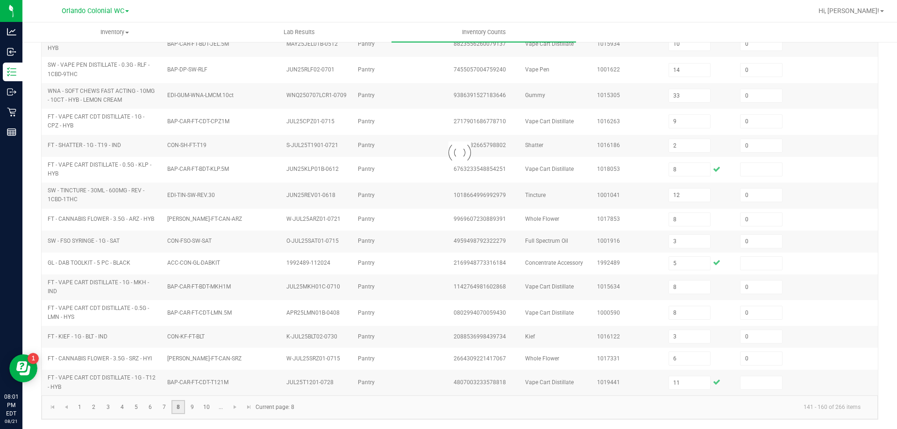
type input "2"
type input "4"
type input "10"
type input "8"
type input "14"
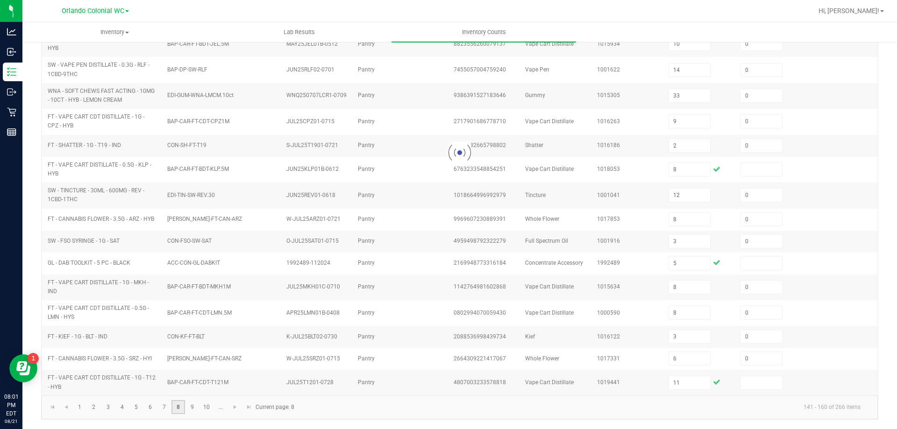
type input "4"
type input "6"
type input "11"
type input "4"
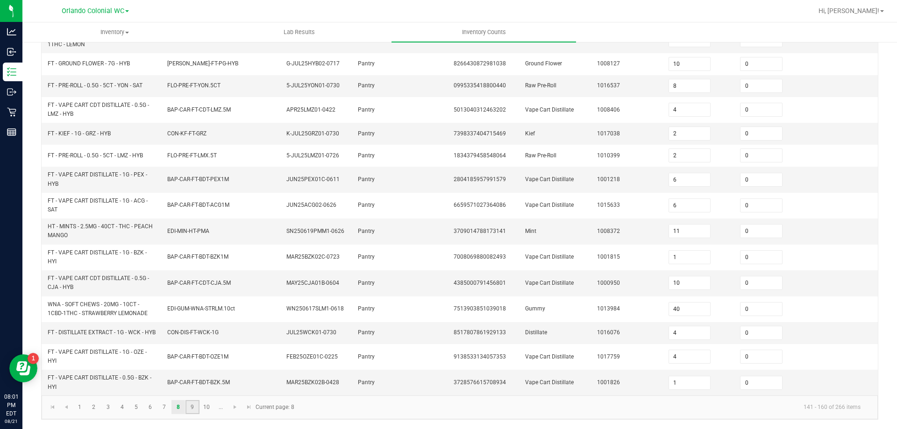
click at [191, 410] on link "9" at bounding box center [192, 407] width 14 height 14
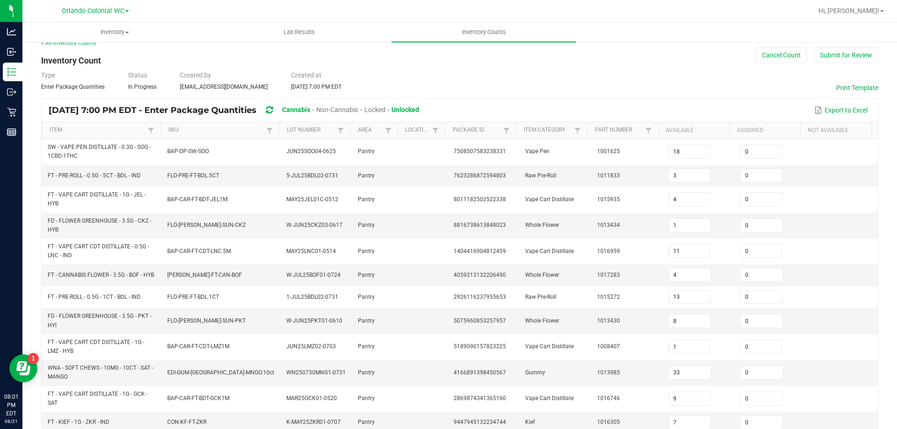
scroll to position [257, 0]
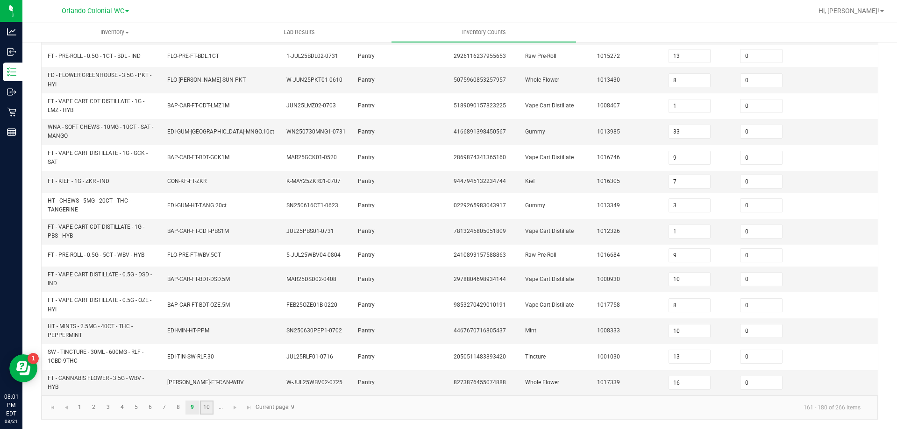
click at [207, 407] on link "10" at bounding box center [207, 408] width 14 height 14
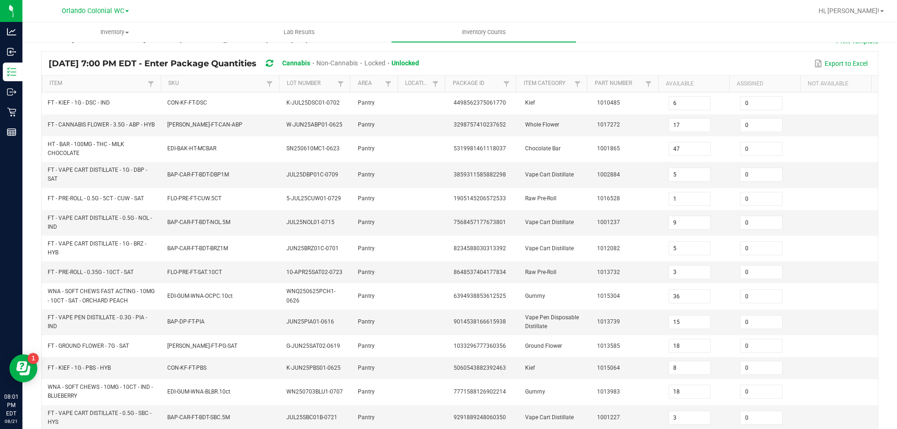
scroll to position [245, 0]
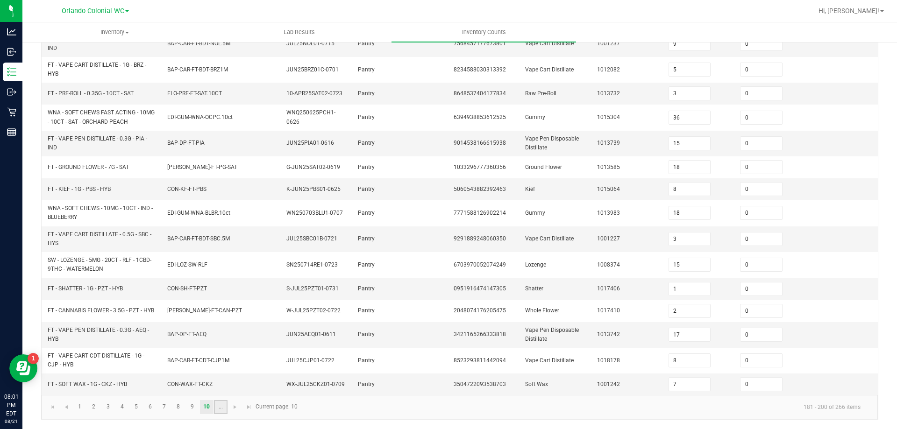
click at [218, 409] on link "..." at bounding box center [221, 407] width 14 height 14
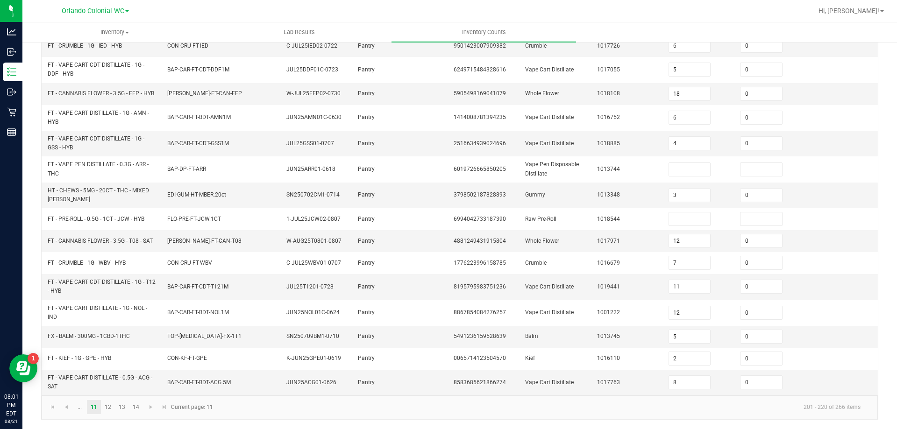
scroll to position [46, 0]
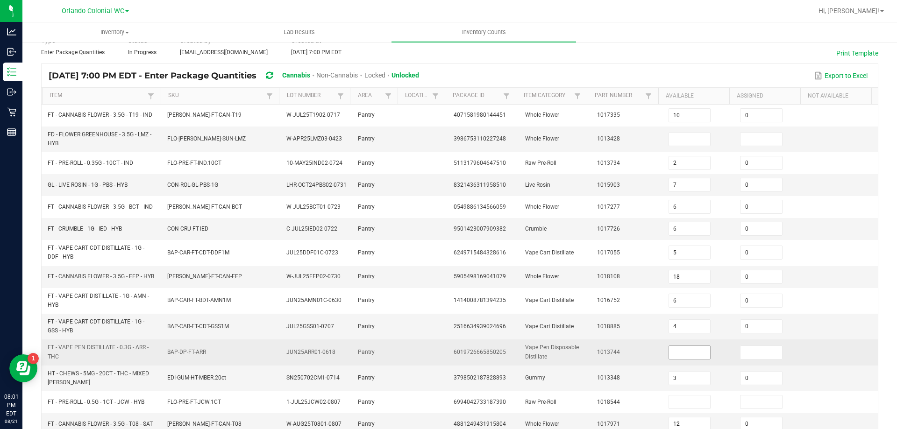
click at [681, 355] on input at bounding box center [690, 352] width 42 height 13
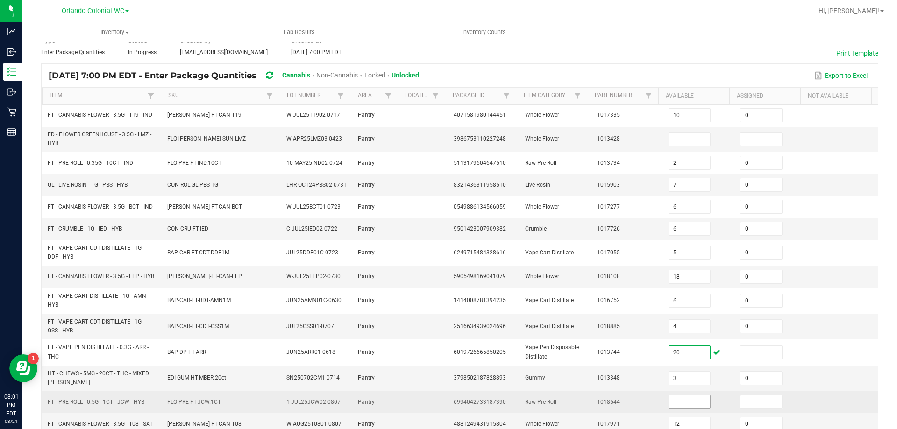
click at [678, 405] on input at bounding box center [690, 402] width 42 height 13
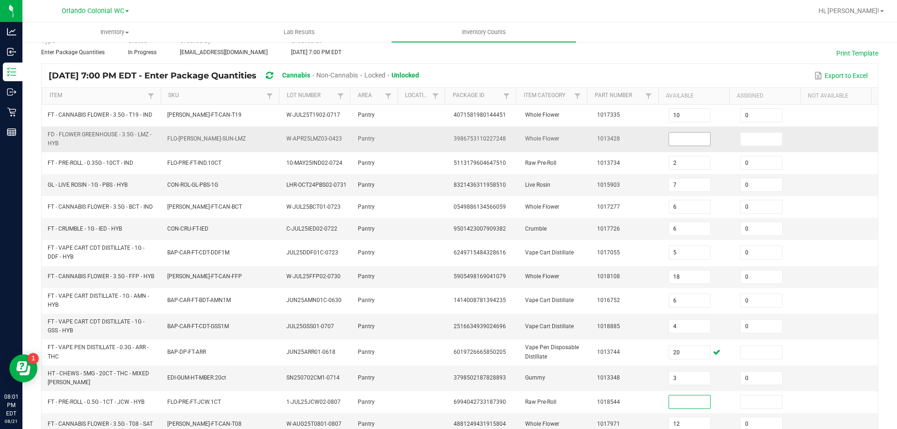
click at [679, 136] on input at bounding box center [690, 139] width 42 height 13
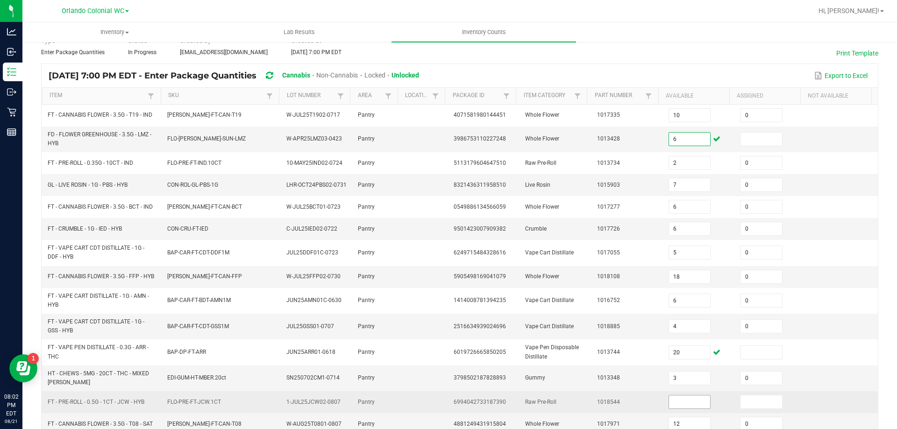
click at [669, 409] on input at bounding box center [690, 402] width 42 height 13
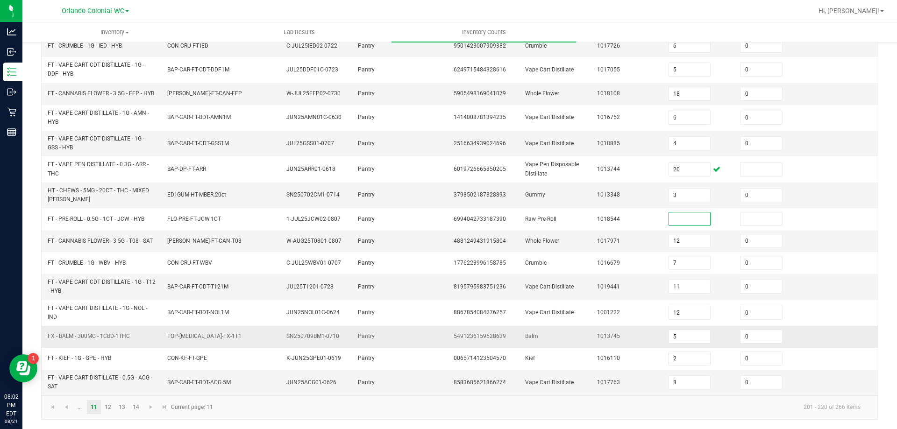
scroll to position [233, 0]
click at [108, 407] on link "12" at bounding box center [108, 407] width 14 height 14
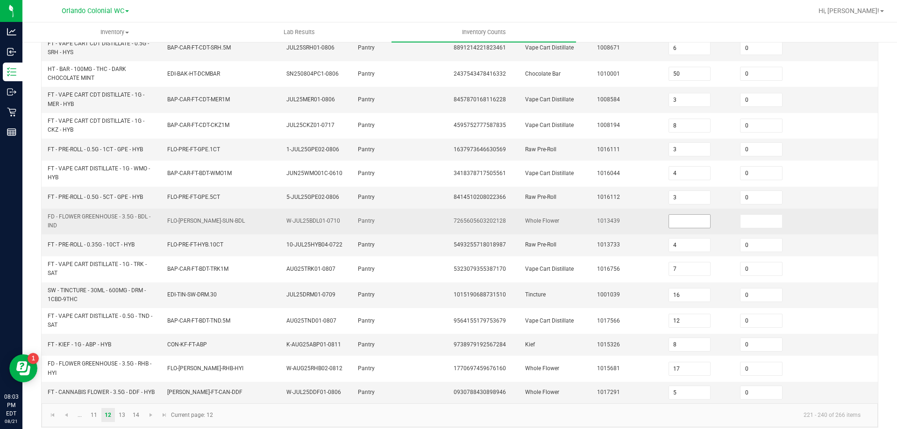
click at [669, 226] on input at bounding box center [690, 221] width 42 height 13
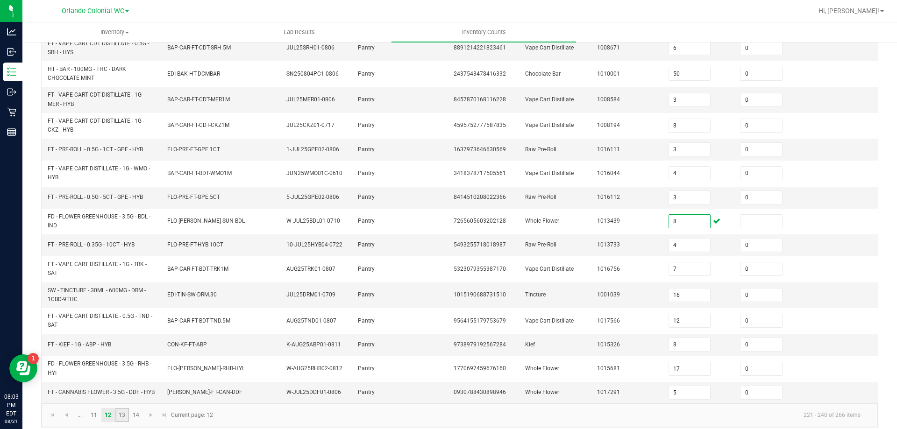
click at [124, 421] on link "13" at bounding box center [122, 415] width 14 height 14
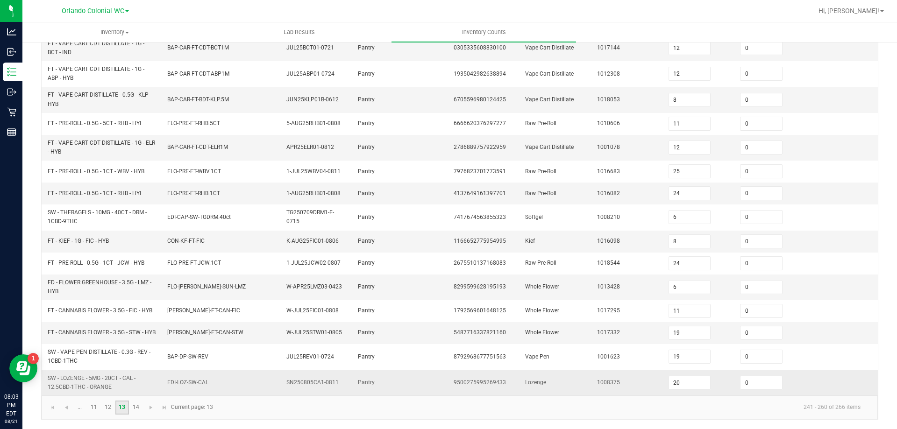
scroll to position [237, 0]
click at [136, 406] on link "14" at bounding box center [136, 408] width 14 height 14
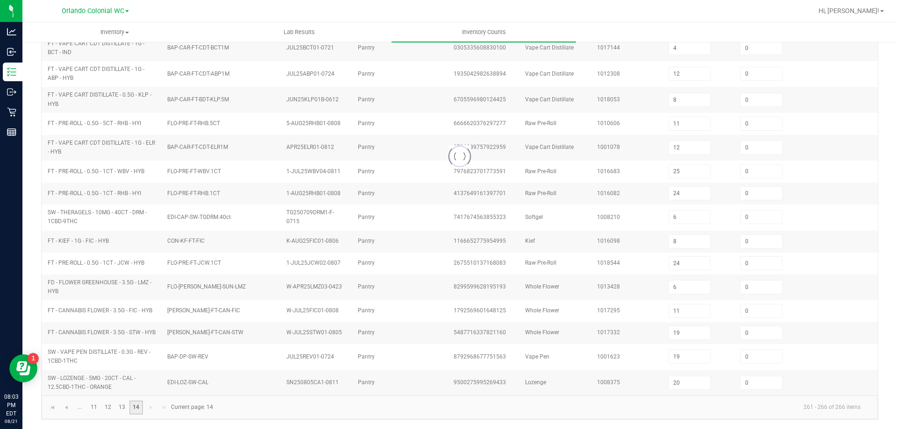
scroll to position [0, 0]
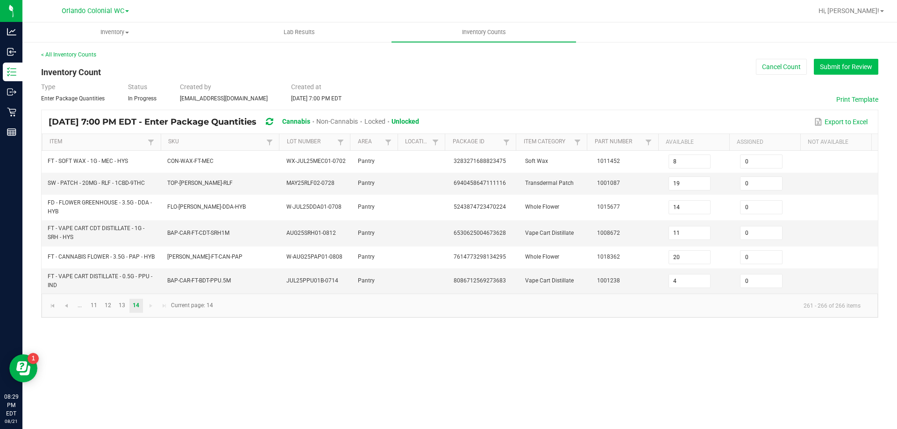
click at [862, 64] on button "Submit for Review" at bounding box center [846, 67] width 64 height 16
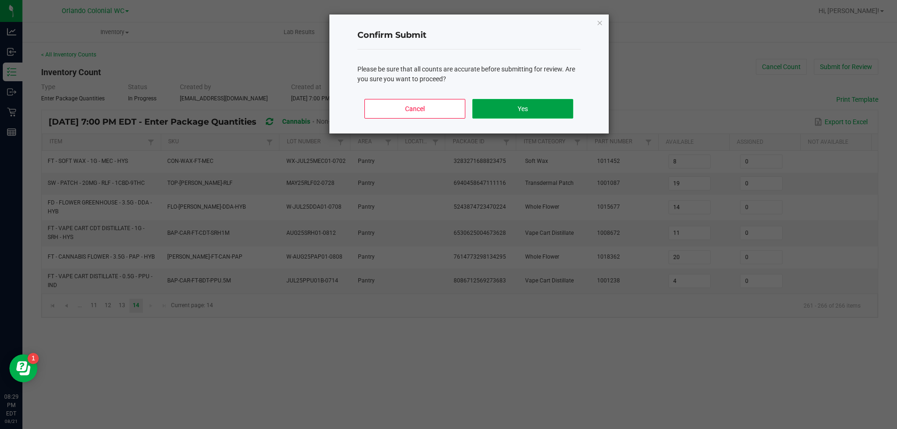
click at [515, 112] on button "Yes" at bounding box center [522, 109] width 100 height 20
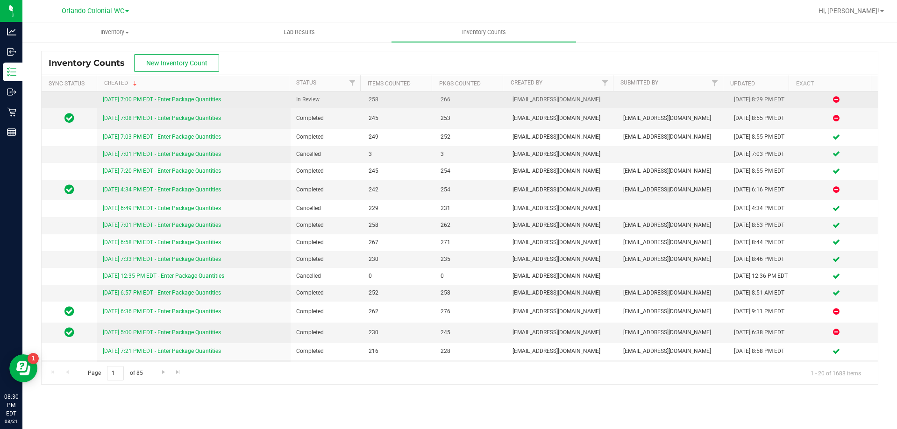
click at [213, 99] on link "8/21/25 7:00 PM EDT - Enter Package Quantities" at bounding box center [162, 99] width 118 height 7
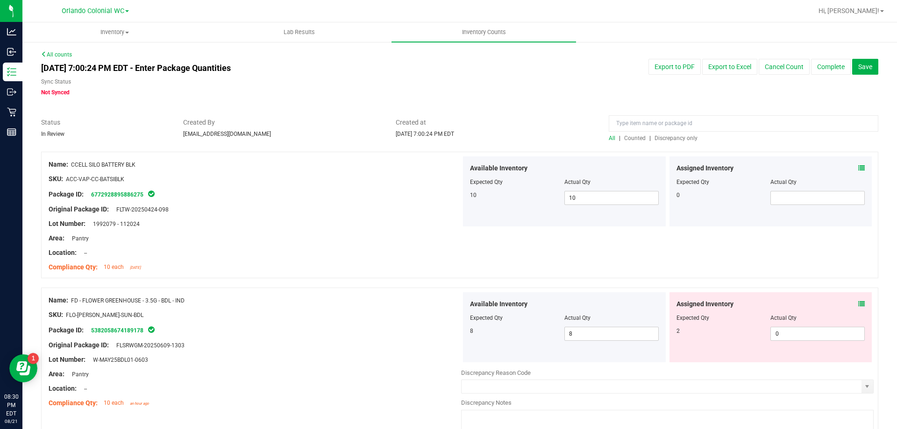
click at [679, 137] on span "Discrepancy only" at bounding box center [675, 138] width 43 height 7
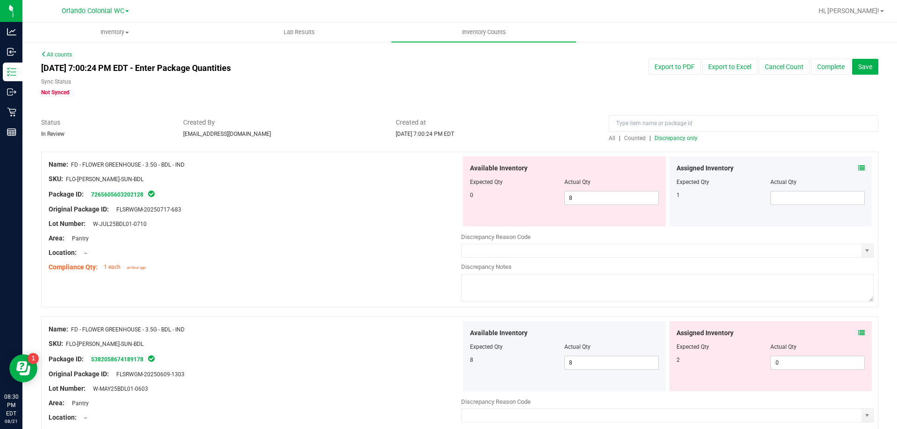
click at [858, 171] on icon at bounding box center [861, 168] width 7 height 7
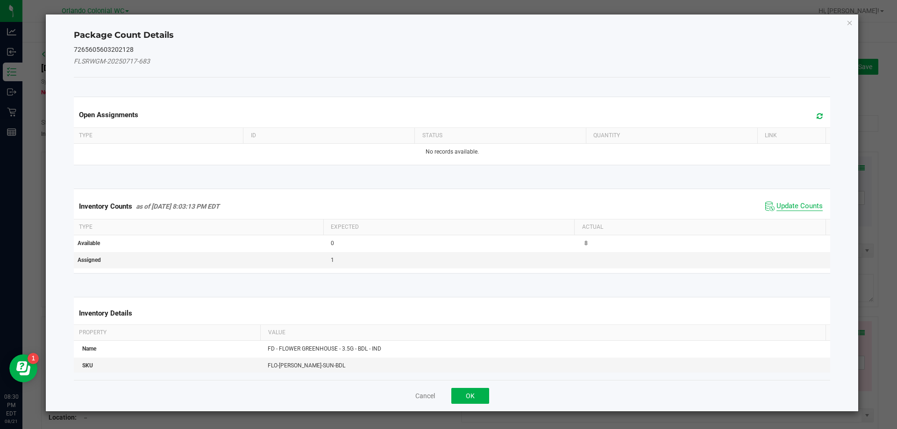
click at [807, 206] on span "Update Counts" at bounding box center [799, 206] width 46 height 9
click at [802, 209] on span "Update Counts" at bounding box center [799, 206] width 46 height 9
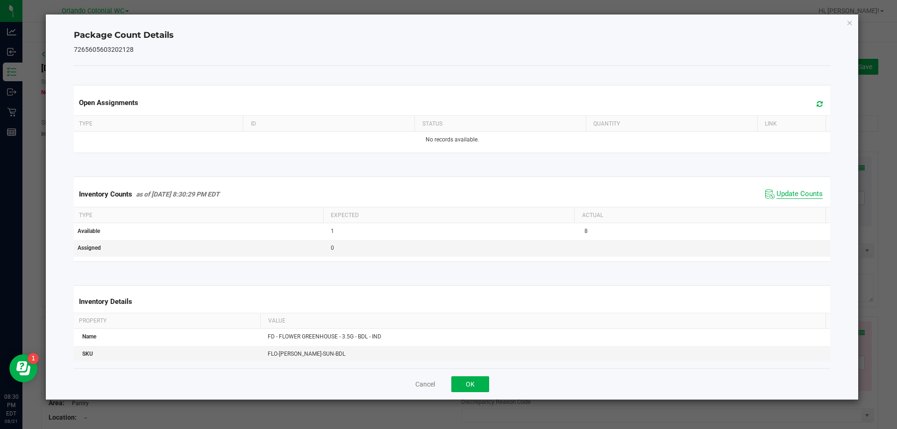
click at [807, 199] on span "Update Counts" at bounding box center [799, 194] width 46 height 9
click at [850, 22] on icon "Close" at bounding box center [849, 22] width 7 height 11
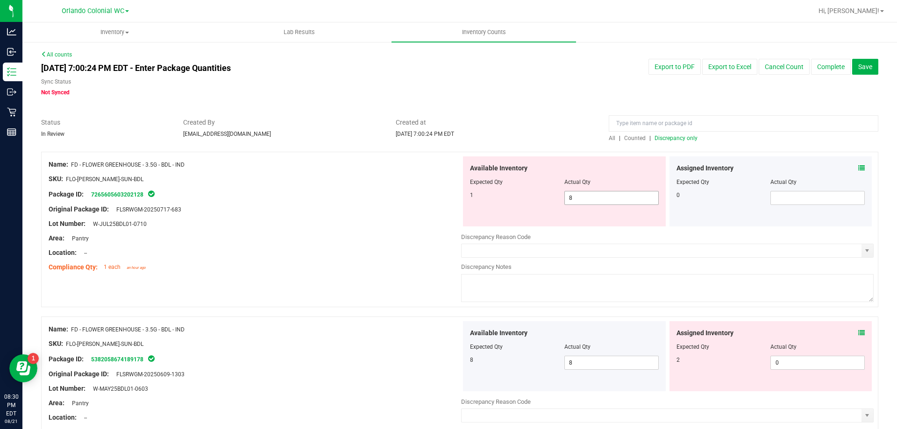
click at [584, 194] on span "8 8" at bounding box center [611, 198] width 94 height 14
click at [856, 333] on div "Assigned Inventory Expected Qty Actual Qty 2 0 0" at bounding box center [770, 356] width 203 height 70
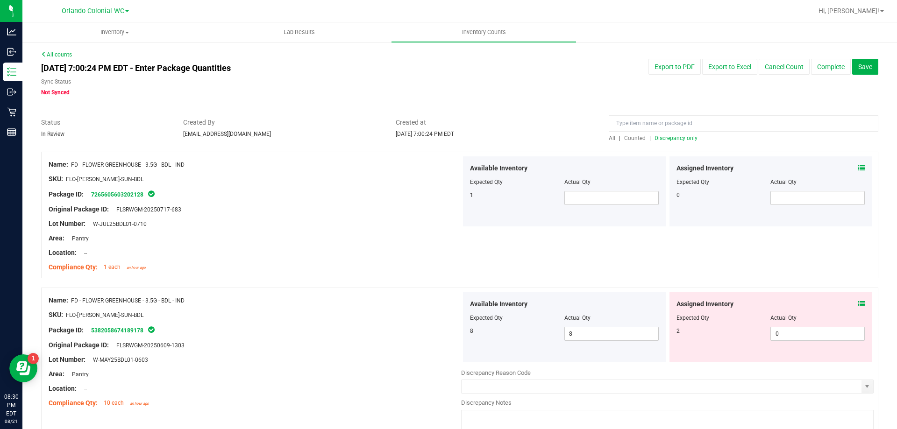
click at [858, 302] on icon at bounding box center [861, 304] width 7 height 7
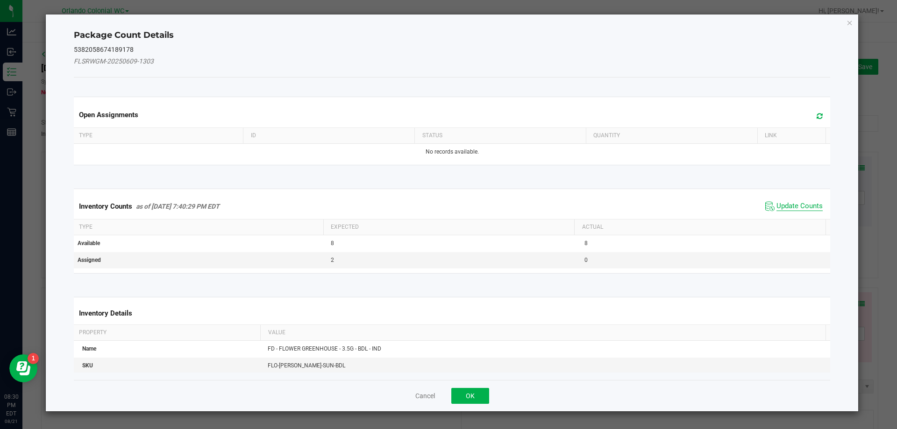
click at [799, 207] on span "Update Counts" at bounding box center [799, 206] width 46 height 9
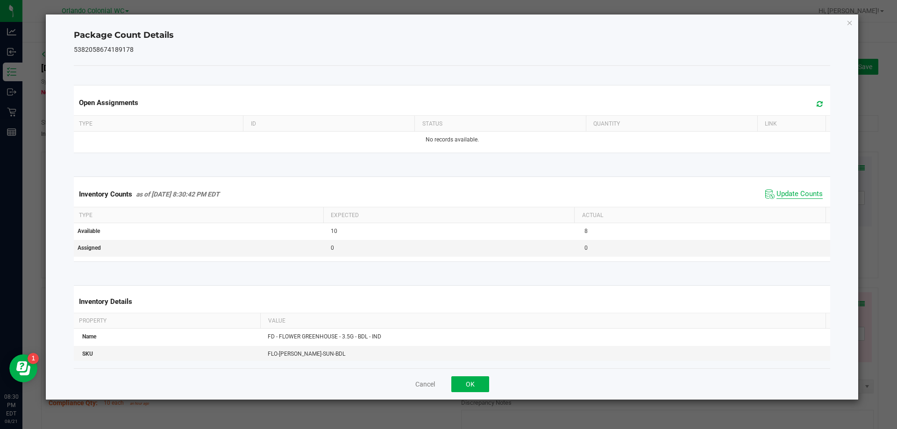
click at [804, 196] on span "Update Counts" at bounding box center [799, 194] width 46 height 9
click at [851, 21] on icon "Close" at bounding box center [849, 22] width 7 height 11
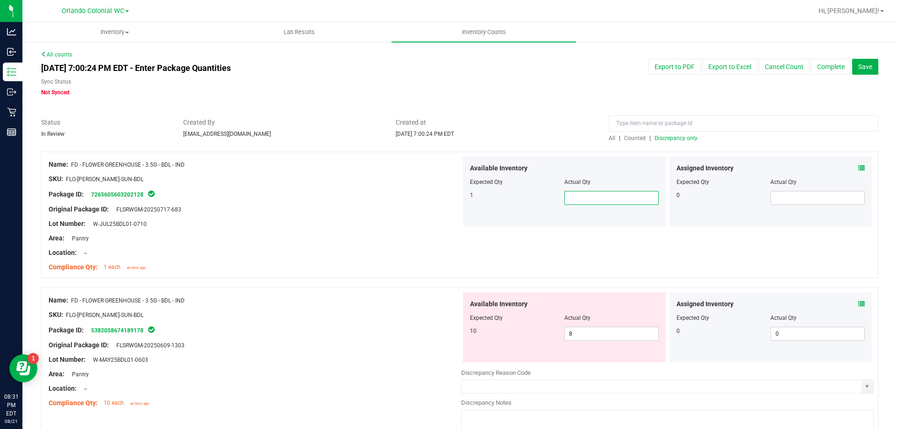
click at [611, 193] on span at bounding box center [611, 198] width 94 height 14
click at [316, 215] on div at bounding box center [255, 216] width 412 height 5
click at [574, 333] on span "8 8" at bounding box center [611, 334] width 94 height 14
click at [332, 341] on div "Original Package ID: FLSRWGM-20250609-1303" at bounding box center [255, 345] width 412 height 10
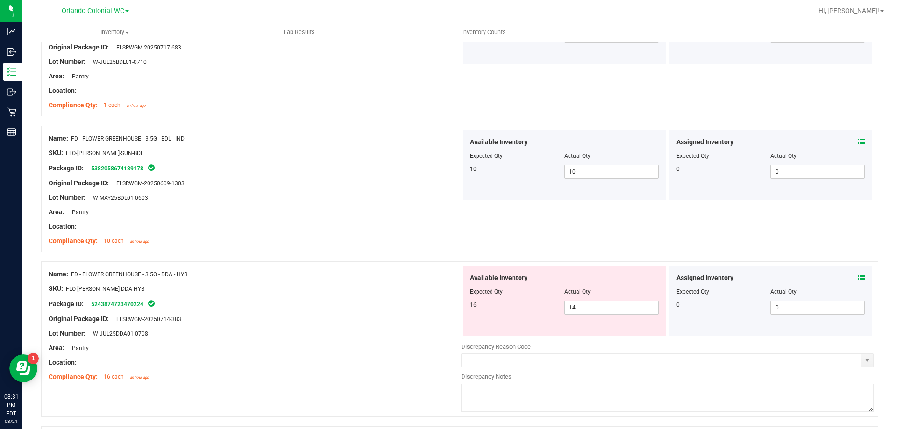
scroll to position [140, 0]
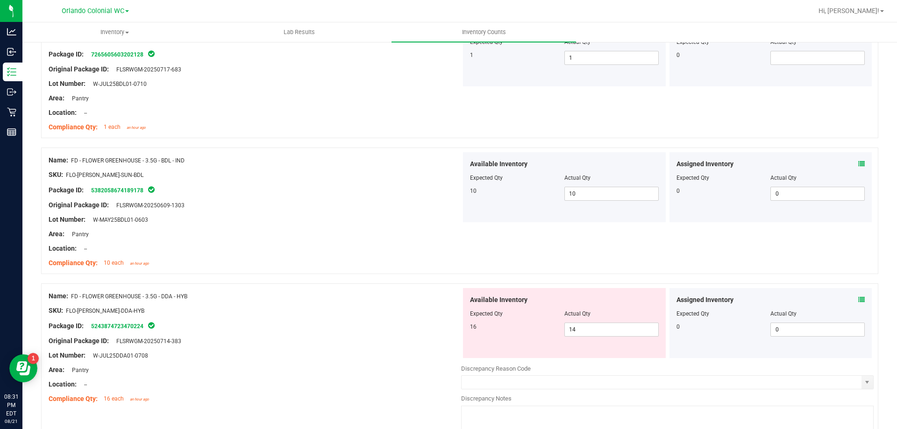
click at [858, 300] on icon at bounding box center [861, 300] width 7 height 7
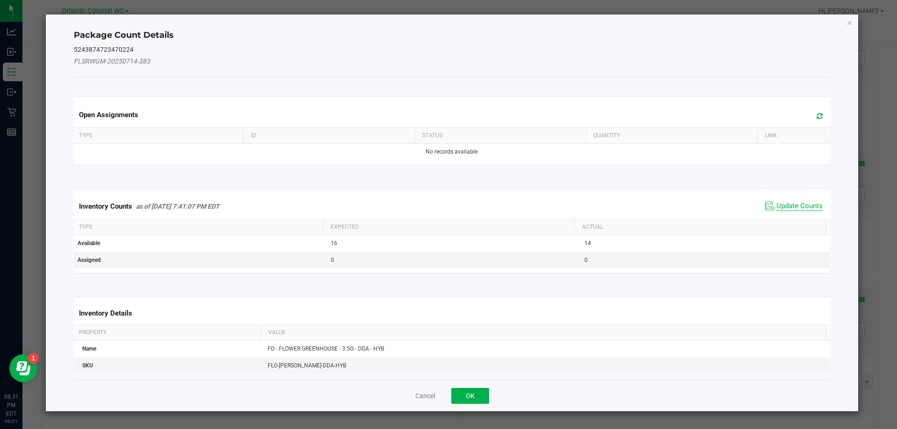
click at [796, 206] on span "Update Counts" at bounding box center [799, 206] width 46 height 9
click at [804, 204] on span "Update Counts" at bounding box center [799, 206] width 46 height 8
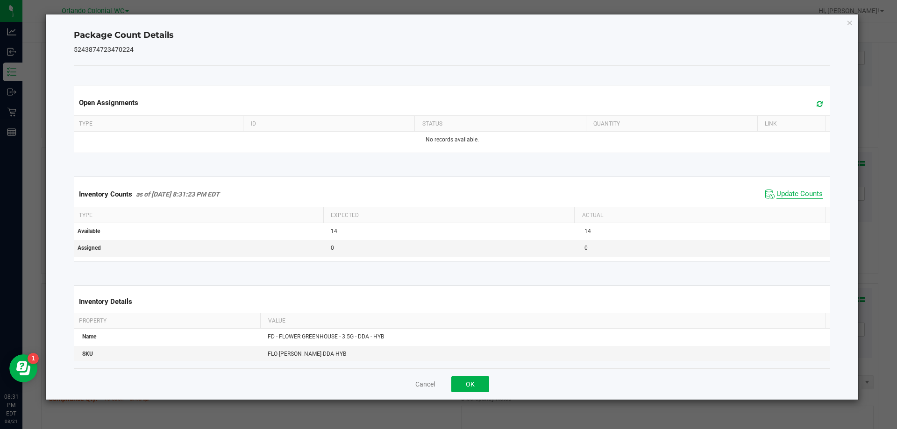
click at [808, 199] on span "Update Counts" at bounding box center [799, 194] width 46 height 9
click at [808, 198] on span "Update Counts" at bounding box center [799, 194] width 46 height 9
click at [852, 21] on icon "Close" at bounding box center [849, 22] width 7 height 11
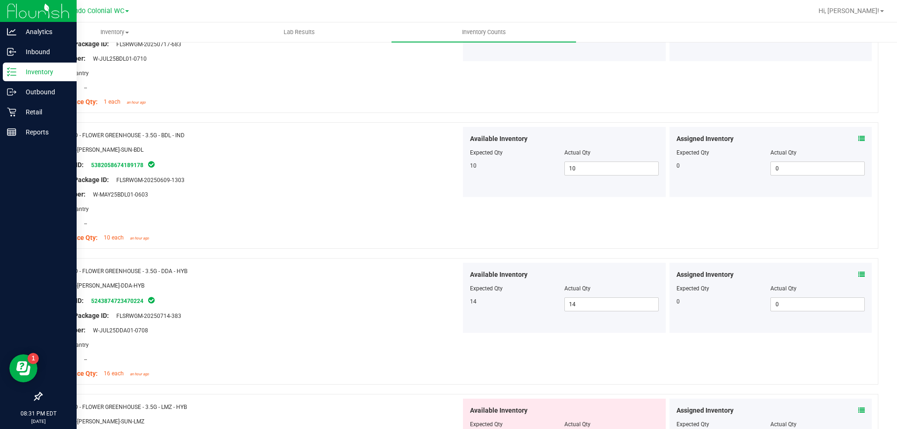
scroll to position [233, 0]
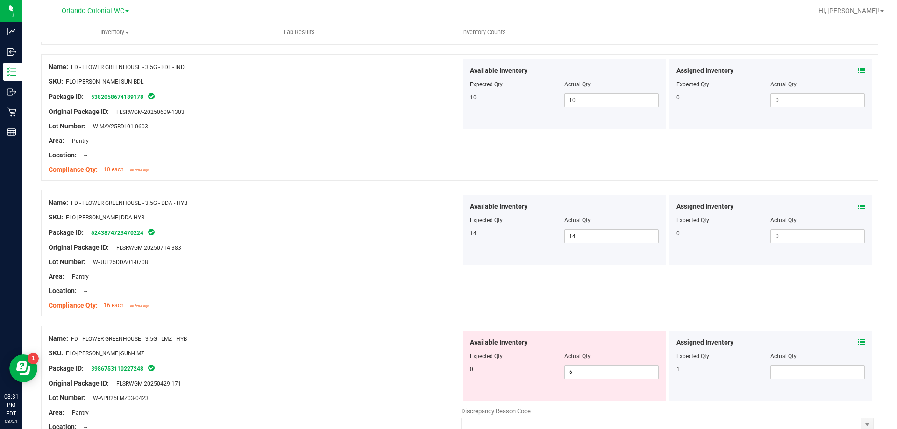
click at [858, 340] on icon at bounding box center [861, 342] width 7 height 7
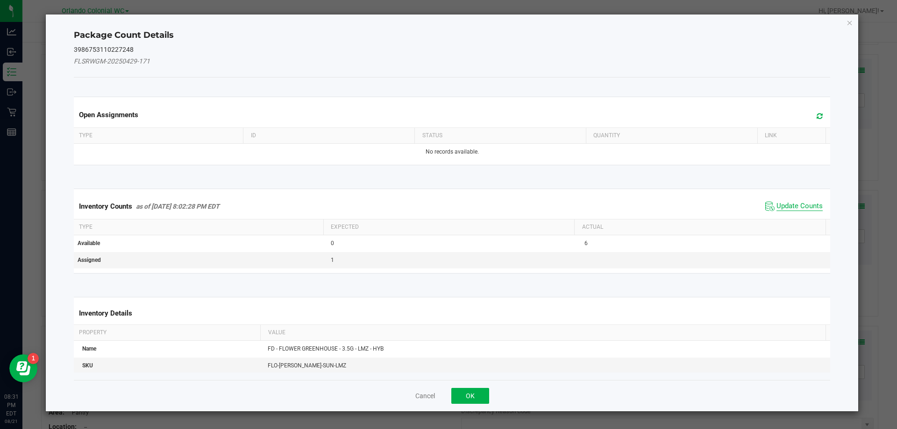
click at [803, 207] on span "Update Counts" at bounding box center [799, 206] width 46 height 9
click at [799, 210] on span "Update Counts" at bounding box center [799, 206] width 46 height 8
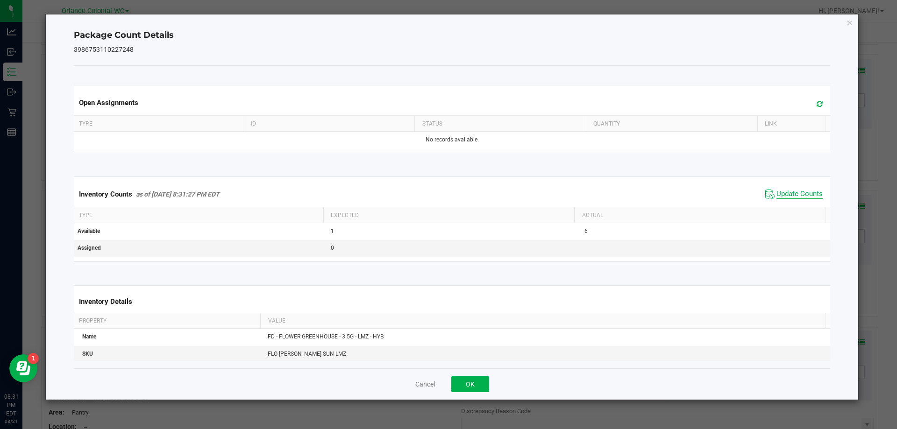
click at [807, 199] on span "Update Counts" at bounding box center [799, 194] width 46 height 9
click at [808, 198] on span "Update Counts" at bounding box center [799, 194] width 46 height 9
click at [851, 25] on icon "Close" at bounding box center [849, 22] width 7 height 11
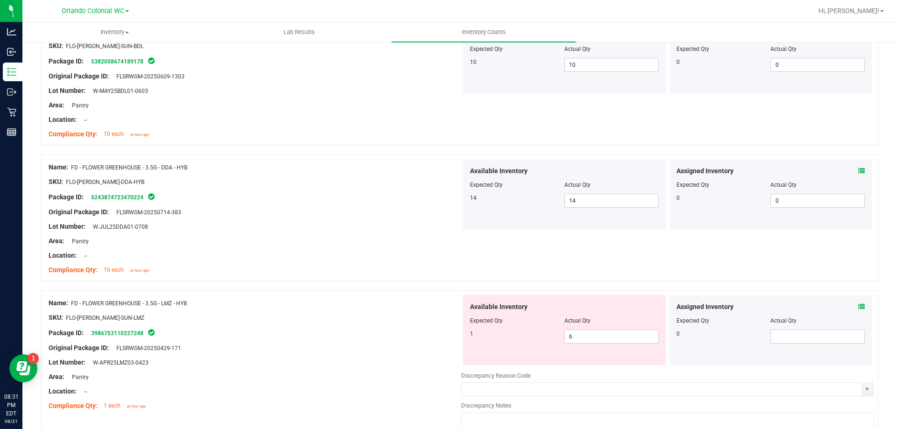
scroll to position [269, 0]
click at [597, 338] on input "6" at bounding box center [611, 336] width 93 height 13
click at [355, 327] on div "Package ID: 3986753110227248" at bounding box center [255, 332] width 412 height 11
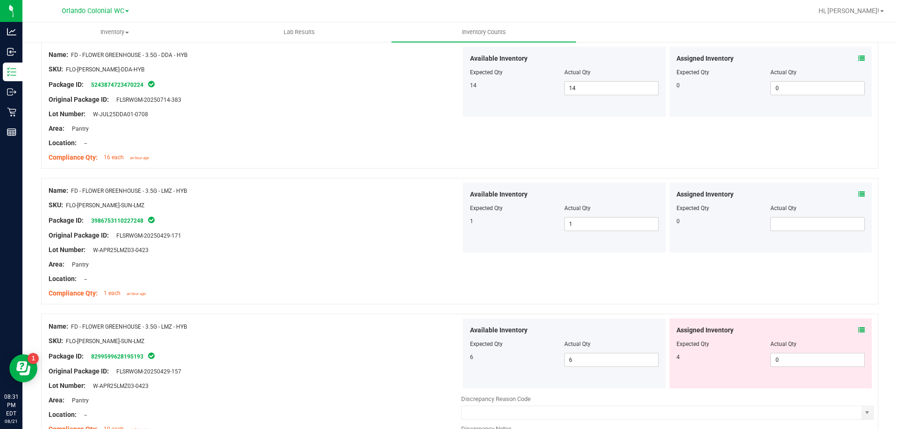
scroll to position [432, 0]
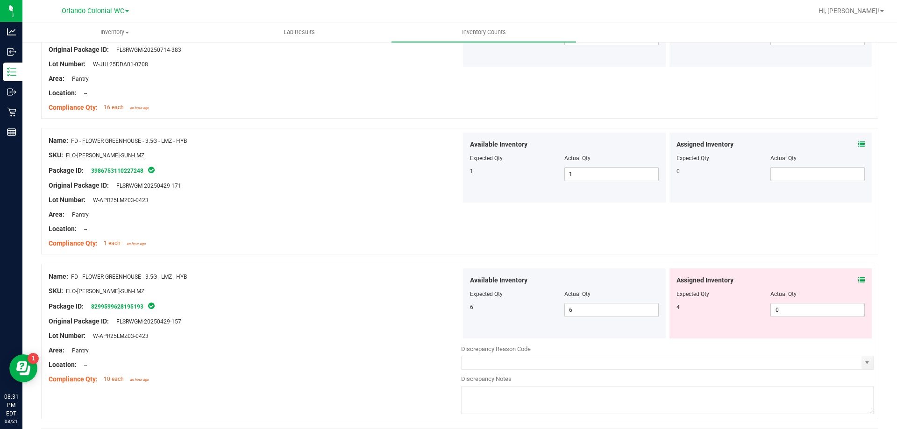
click at [858, 280] on icon at bounding box center [861, 280] width 7 height 7
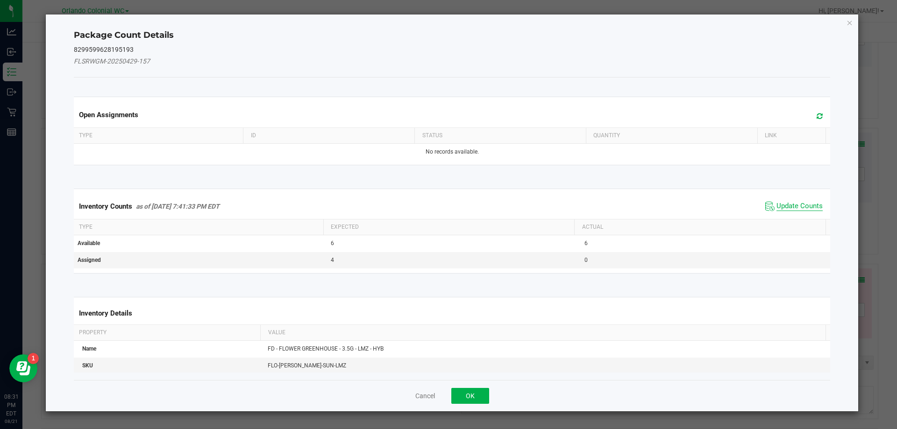
click at [792, 207] on span "Update Counts" at bounding box center [799, 206] width 46 height 9
click at [789, 210] on span "Update Counts" at bounding box center [799, 206] width 46 height 8
click at [792, 202] on span "Update Counts" at bounding box center [799, 206] width 46 height 8
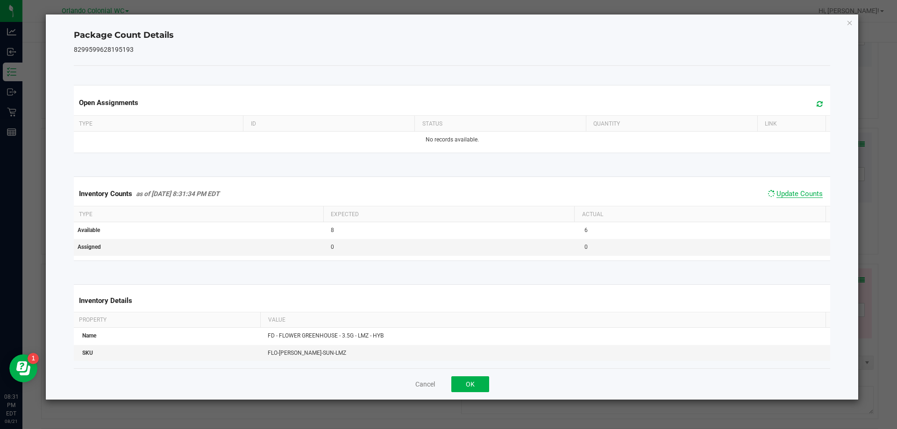
click at [797, 198] on span "Update Counts" at bounding box center [799, 194] width 46 height 8
click at [852, 25] on icon "Close" at bounding box center [849, 22] width 7 height 11
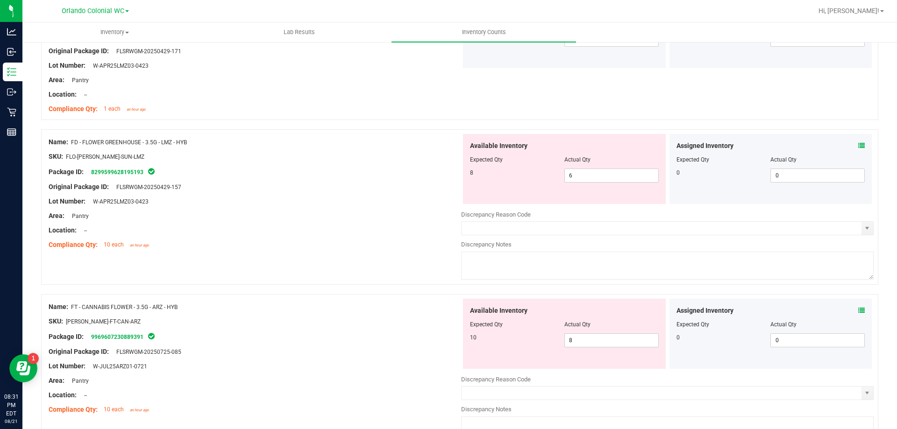
scroll to position [572, 0]
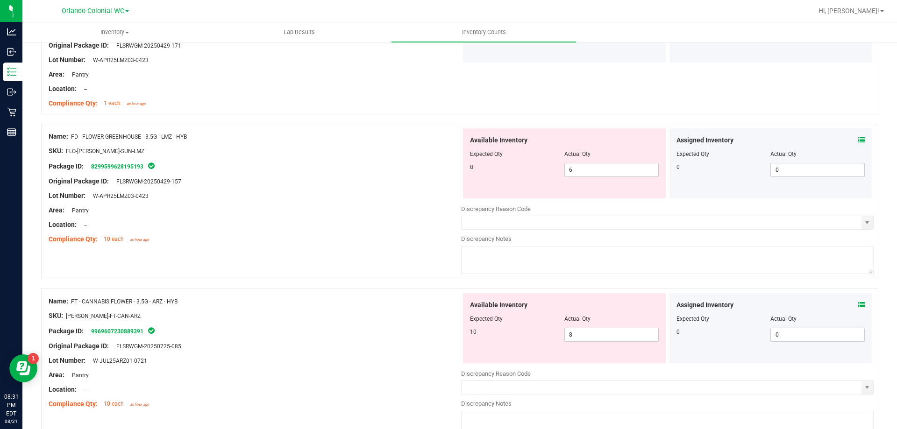
click at [858, 305] on icon at bounding box center [861, 305] width 7 height 7
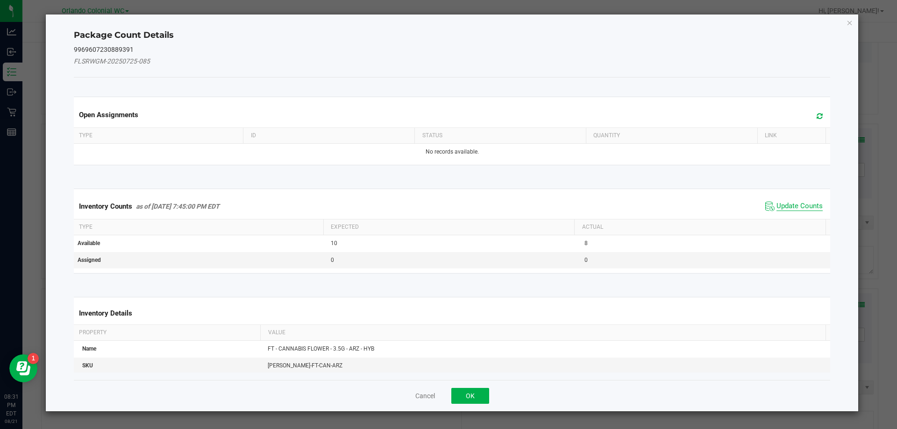
click at [798, 206] on span "Update Counts" at bounding box center [799, 206] width 46 height 9
click at [793, 210] on span "Update Counts" at bounding box center [799, 206] width 46 height 9
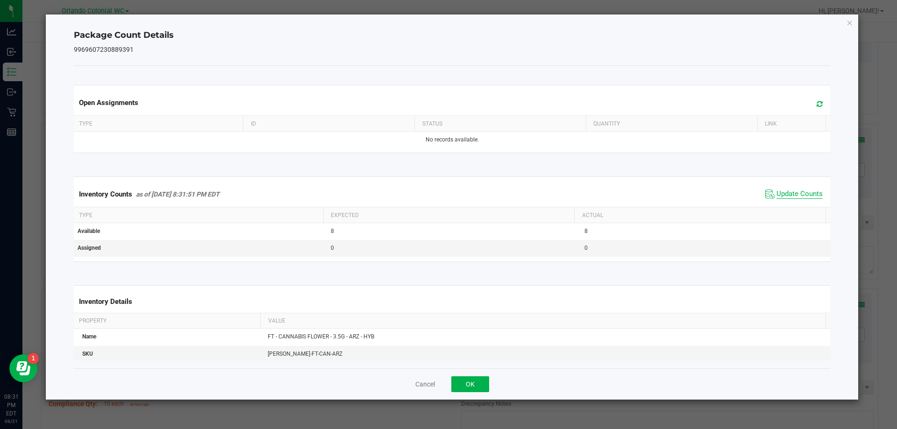
click at [799, 199] on span "Update Counts" at bounding box center [799, 194] width 46 height 9
click at [850, 21] on icon "Close" at bounding box center [849, 22] width 7 height 11
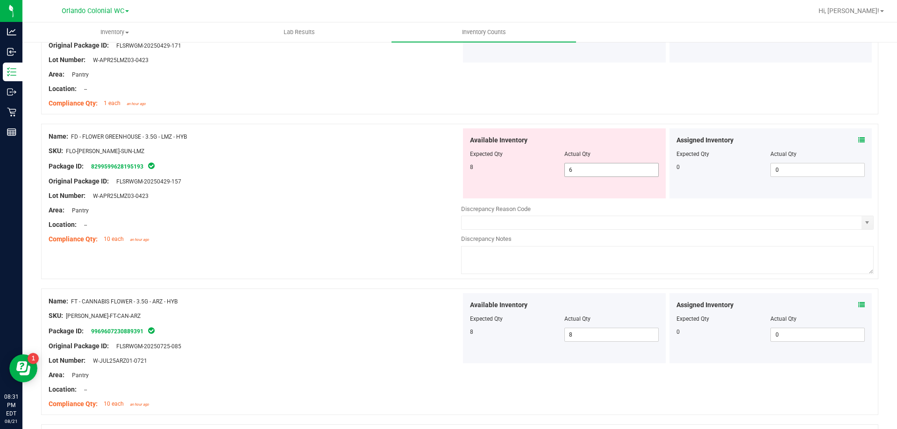
click at [587, 172] on input "6" at bounding box center [611, 169] width 93 height 13
click at [344, 203] on div at bounding box center [255, 203] width 412 height 5
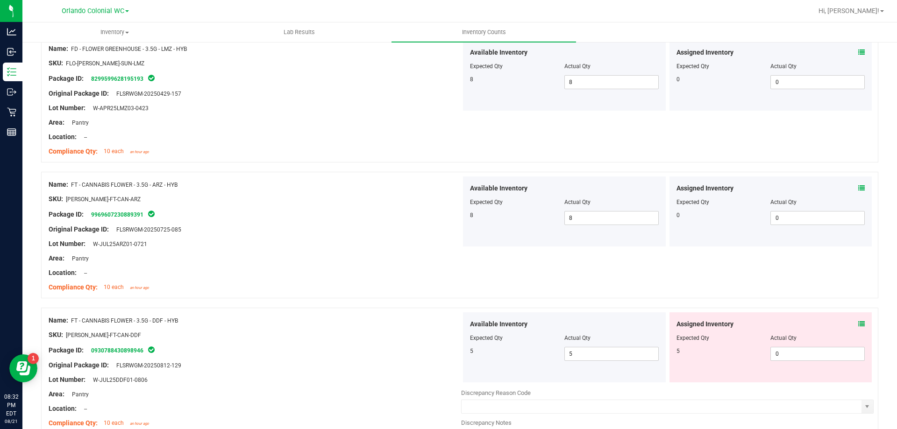
scroll to position [665, 0]
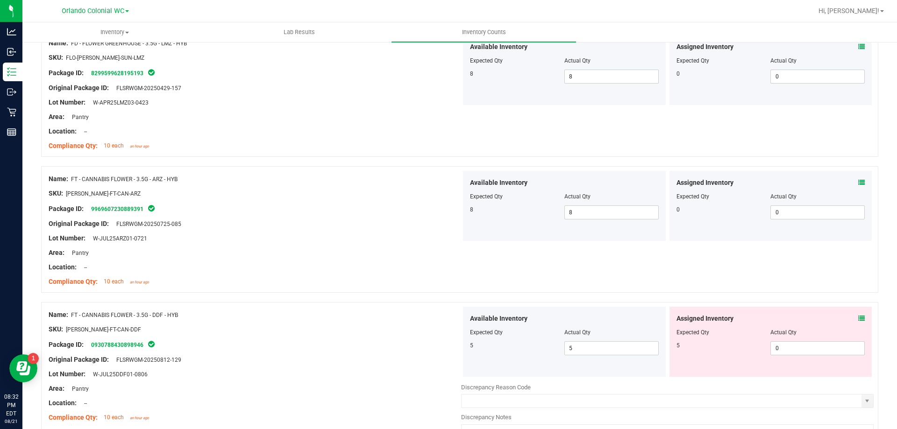
click at [858, 317] on icon at bounding box center [861, 318] width 7 height 7
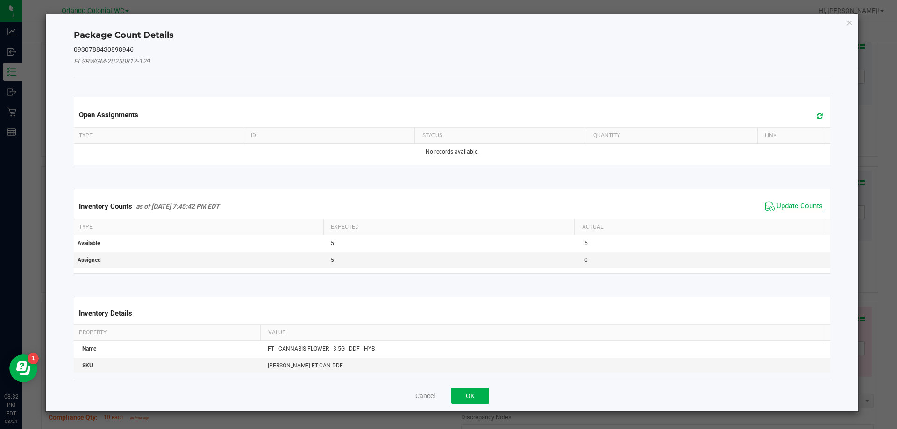
click at [783, 207] on span "Update Counts" at bounding box center [799, 206] width 46 height 9
click at [790, 219] on th "Actual" at bounding box center [699, 227] width 251 height 16
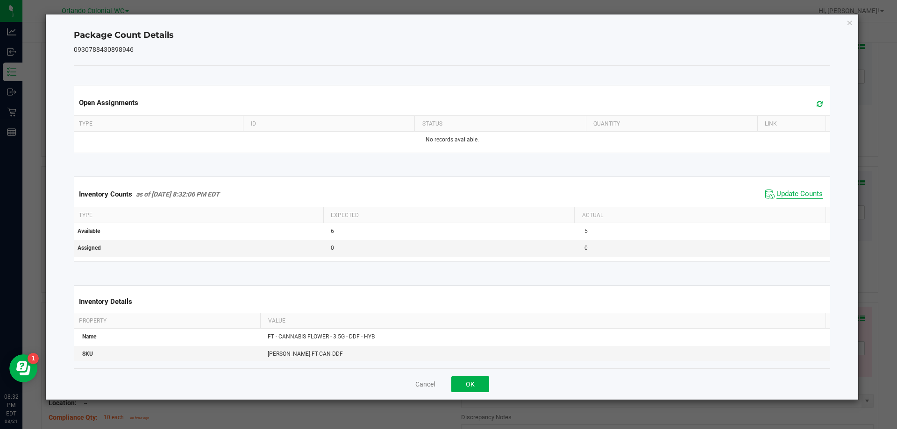
click at [797, 196] on span "Update Counts" at bounding box center [799, 194] width 46 height 9
click at [807, 196] on span "Update Counts" at bounding box center [799, 194] width 46 height 8
click at [851, 25] on icon "Close" at bounding box center [849, 22] width 7 height 11
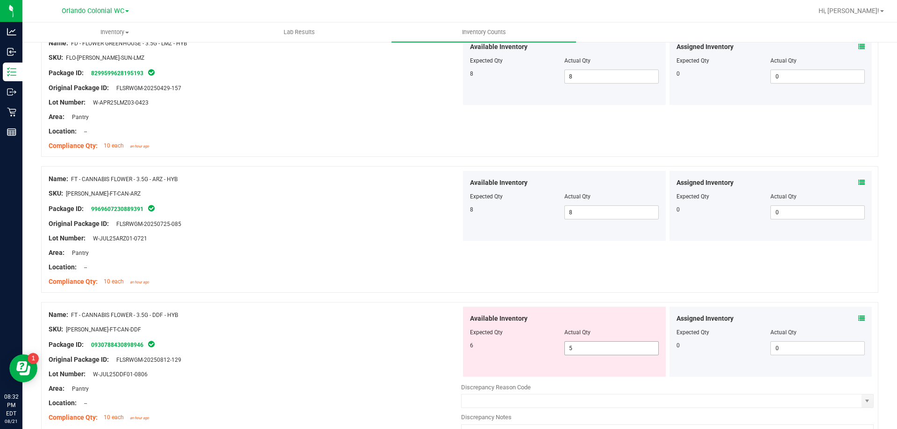
click at [629, 350] on input "5" at bounding box center [611, 348] width 93 height 13
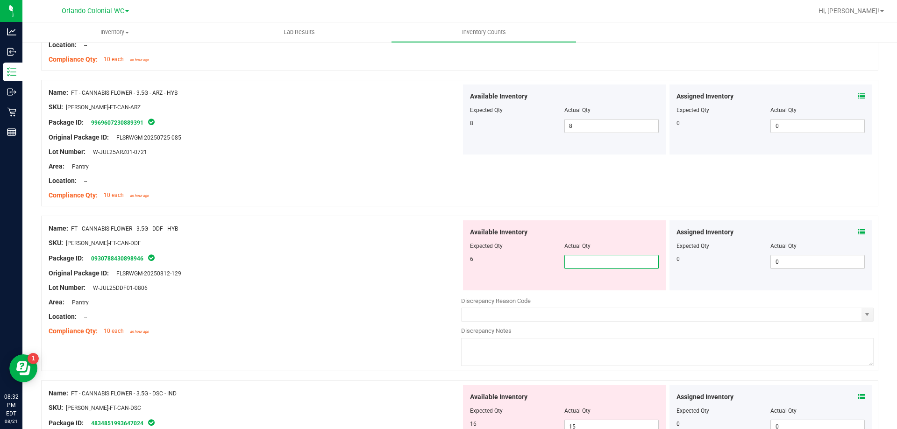
scroll to position [758, 0]
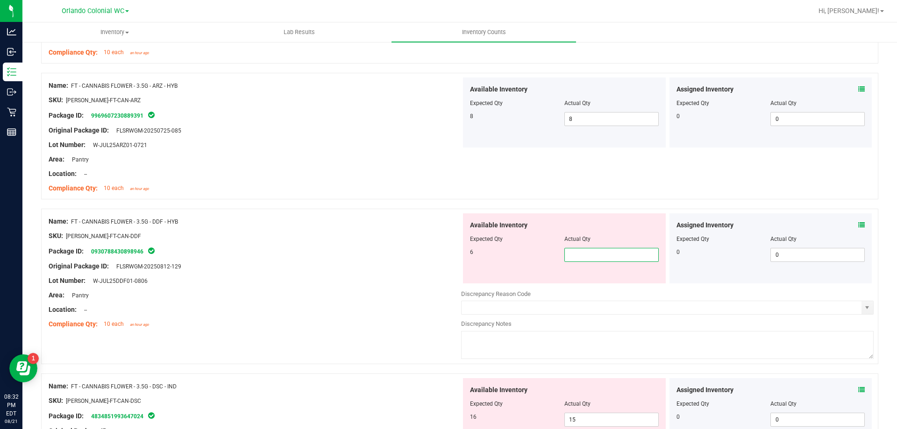
click at [576, 256] on input "text" at bounding box center [611, 254] width 93 height 13
click at [275, 285] on div "Lot Number: W-JUL25DDF01-0806" at bounding box center [255, 281] width 412 height 10
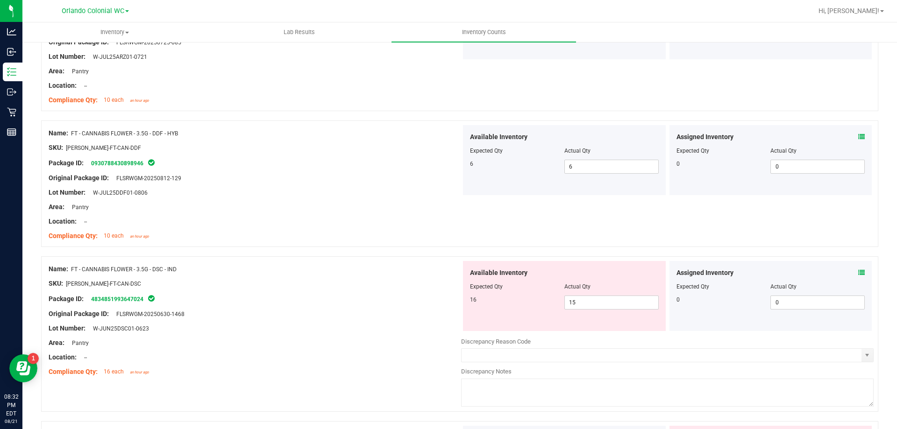
scroll to position [852, 0]
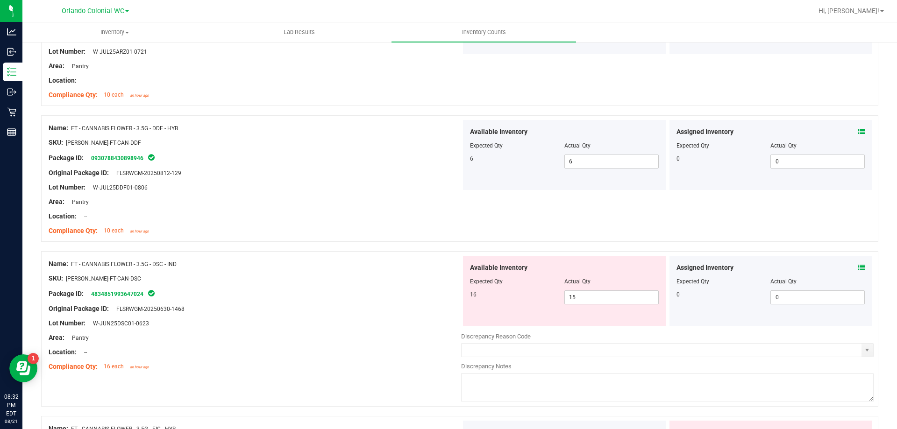
click at [858, 264] on icon at bounding box center [861, 267] width 7 height 7
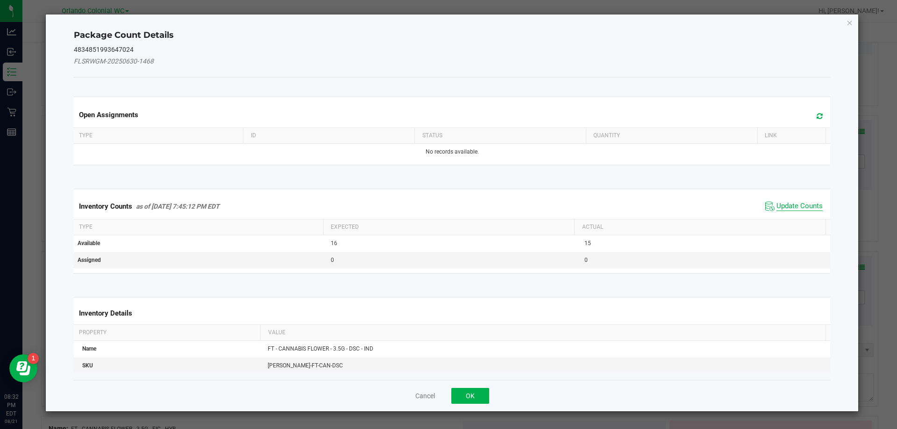
click at [788, 208] on span "Update Counts" at bounding box center [799, 206] width 46 height 9
click at [792, 210] on span "Update Counts" at bounding box center [799, 206] width 46 height 9
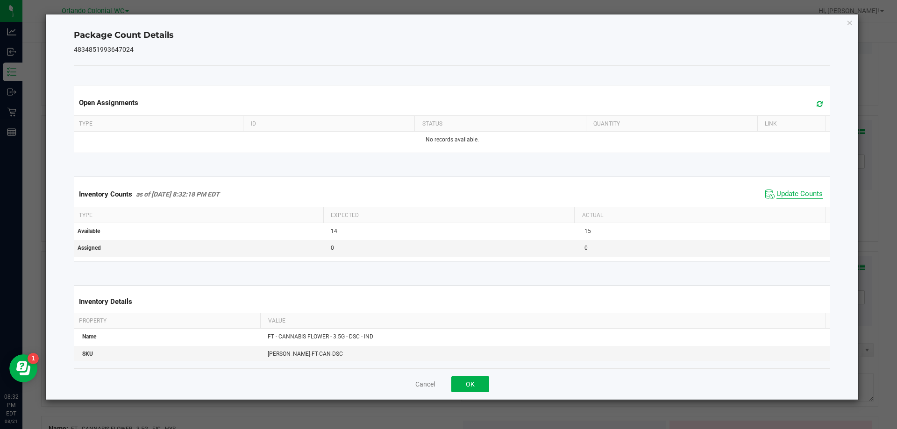
click at [798, 199] on span "Update Counts" at bounding box center [799, 194] width 46 height 9
click at [799, 198] on span "Update Counts" at bounding box center [799, 194] width 46 height 9
click at [850, 23] on icon "Close" at bounding box center [849, 22] width 7 height 11
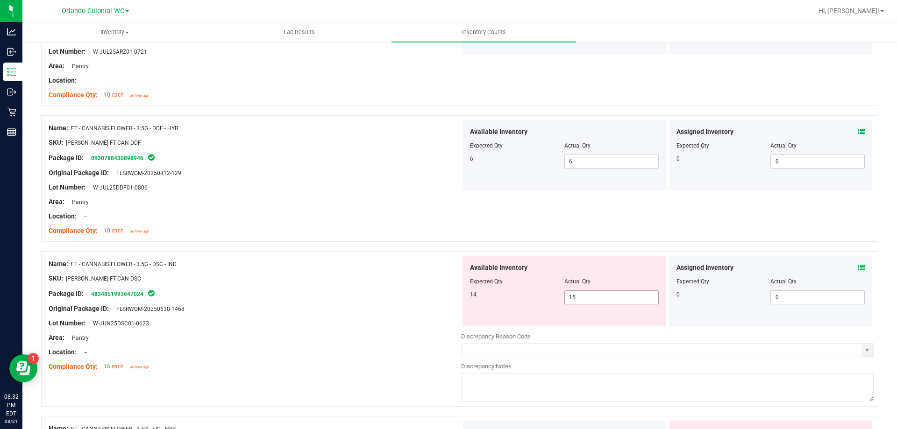
click at [616, 300] on input "15" at bounding box center [611, 297] width 93 height 13
click at [356, 346] on div at bounding box center [255, 345] width 412 height 5
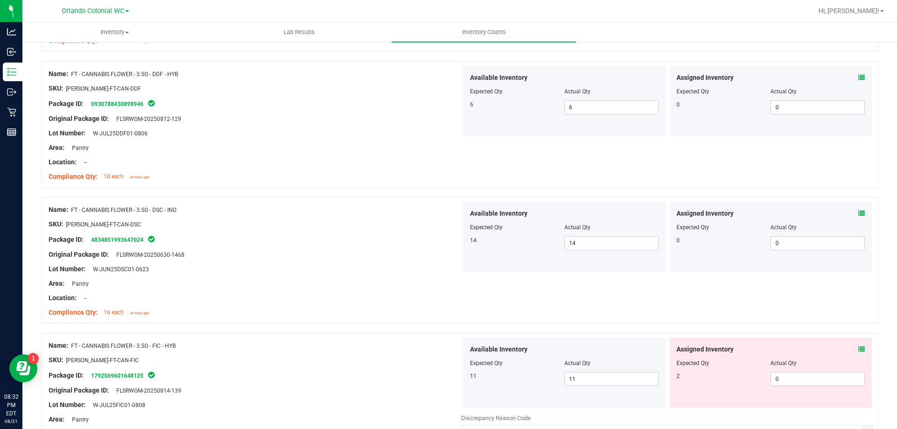
scroll to position [1039, 0]
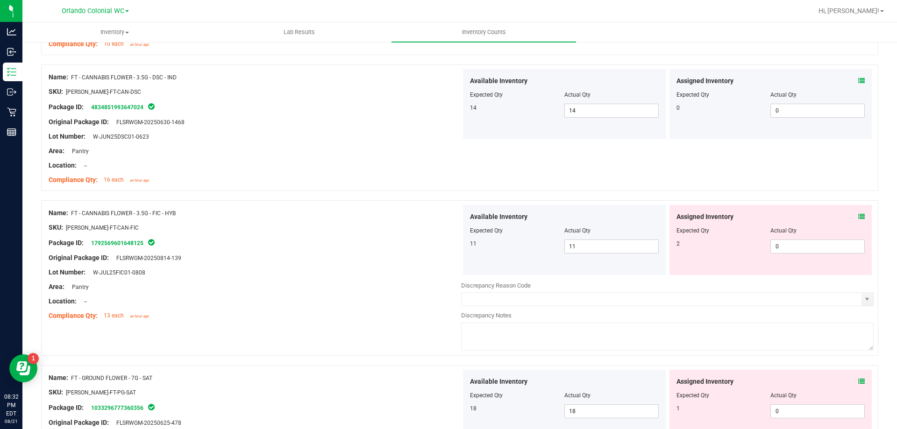
click at [858, 216] on icon at bounding box center [861, 216] width 7 height 7
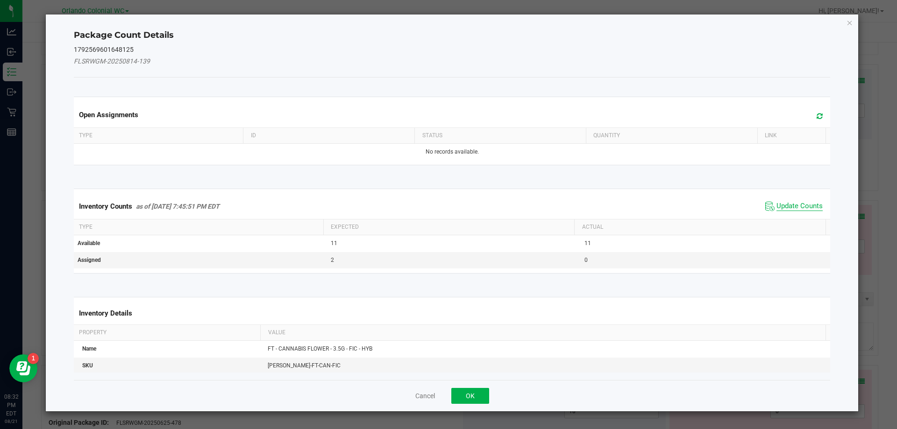
click at [797, 207] on span "Update Counts" at bounding box center [799, 206] width 46 height 9
click at [793, 210] on span "Update Counts" at bounding box center [799, 206] width 46 height 8
click at [799, 202] on span "Update Counts" at bounding box center [799, 206] width 46 height 8
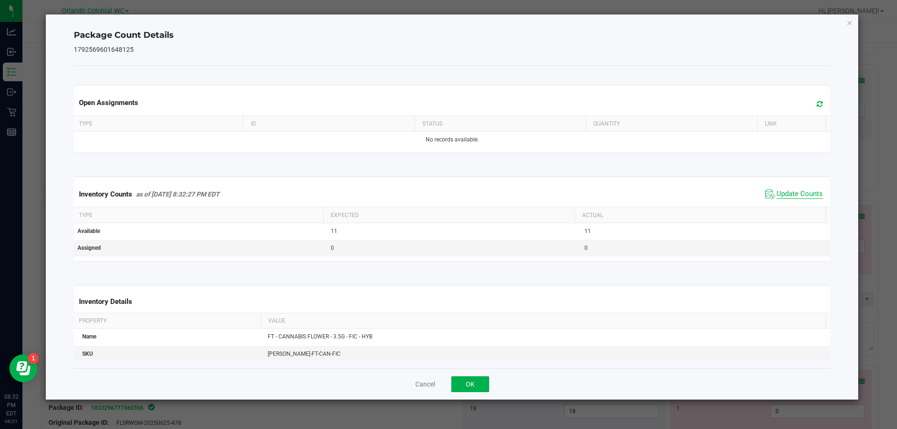
click at [812, 199] on span "Update Counts" at bounding box center [799, 194] width 46 height 9
click at [848, 26] on icon "Close" at bounding box center [849, 22] width 7 height 11
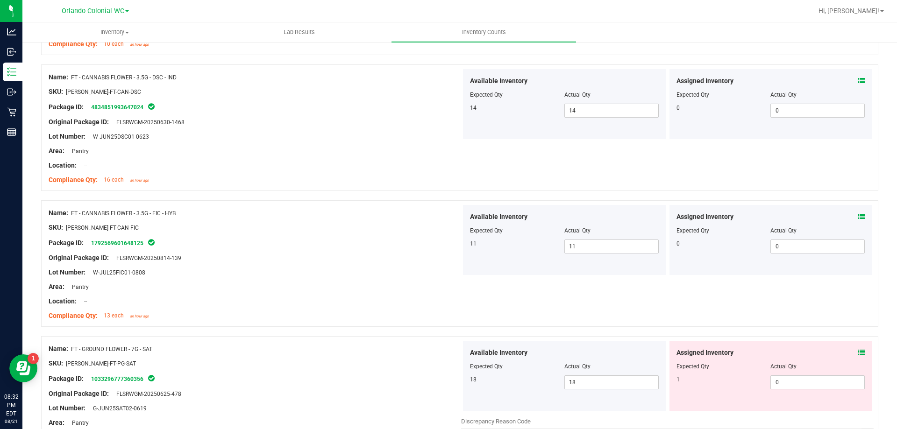
click at [858, 353] on icon at bounding box center [861, 352] width 7 height 7
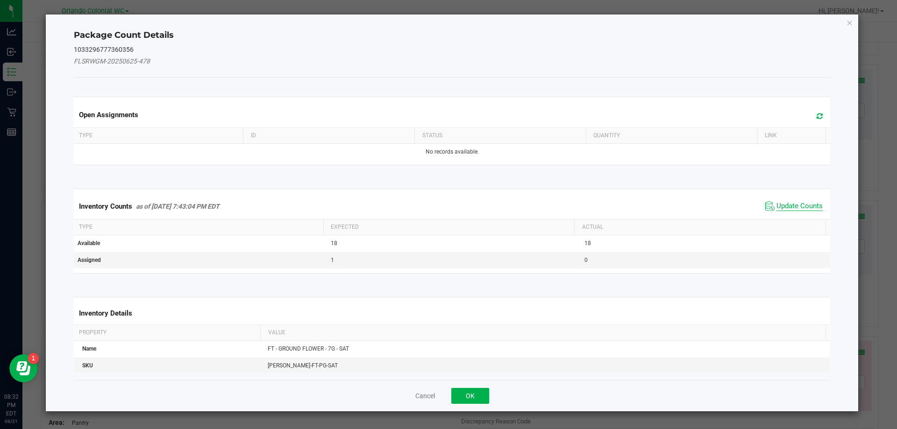
click at [796, 204] on span "Update Counts" at bounding box center [799, 206] width 46 height 9
click at [799, 202] on div "Inventory Counts as of Aug 21, 2025 7:43:04 PM EDT Update Counts" at bounding box center [452, 206] width 760 height 24
click at [800, 202] on span "Update Counts" at bounding box center [799, 206] width 46 height 8
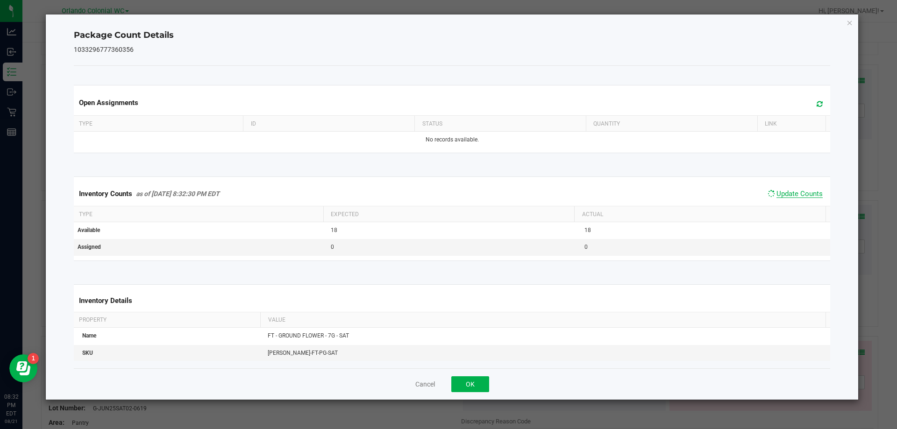
click at [802, 195] on span "Update Counts" at bounding box center [799, 194] width 46 height 8
click at [849, 25] on icon "Close" at bounding box center [849, 22] width 7 height 11
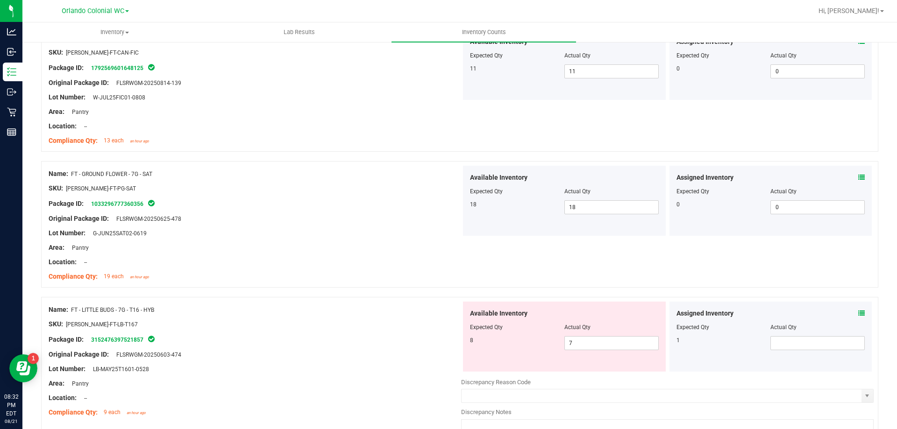
scroll to position [1221, 0]
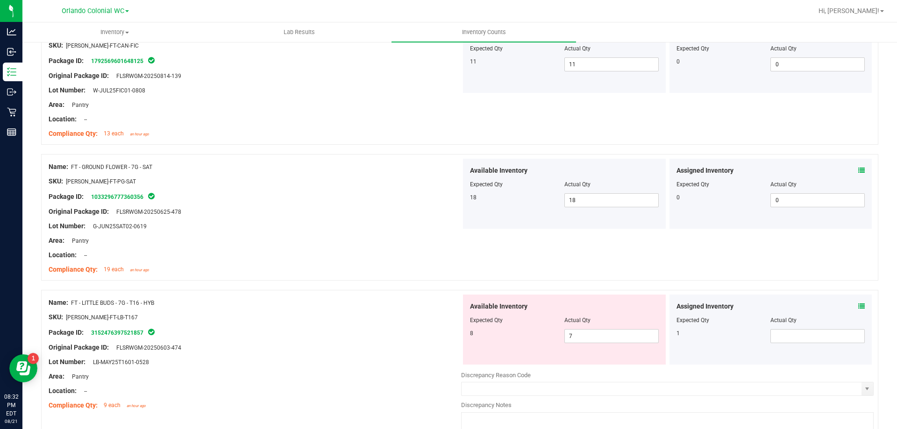
click at [858, 307] on icon at bounding box center [861, 306] width 7 height 7
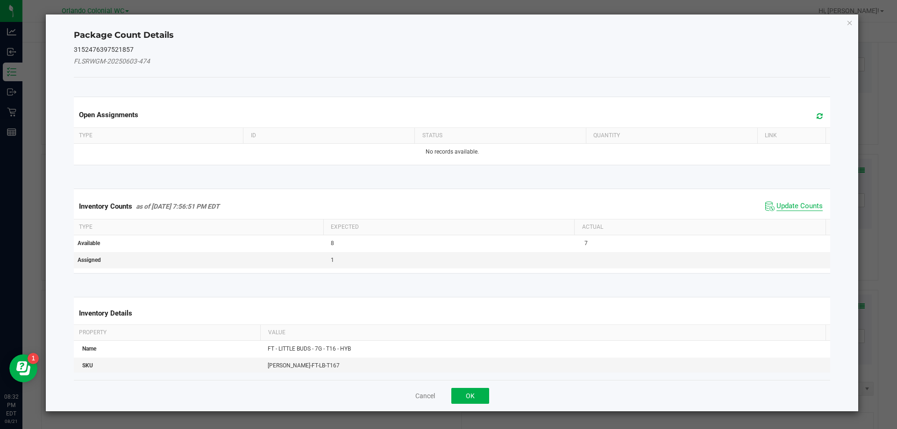
click at [792, 210] on span "Update Counts" at bounding box center [799, 206] width 46 height 9
click at [792, 210] on span "Update Counts" at bounding box center [799, 206] width 46 height 8
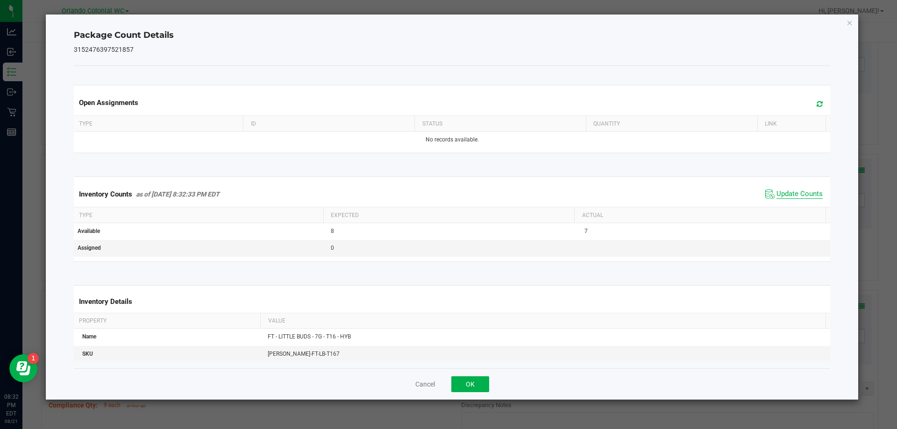
click at [799, 199] on span "Update Counts" at bounding box center [799, 194] width 46 height 9
click at [849, 24] on icon "Close" at bounding box center [849, 22] width 7 height 11
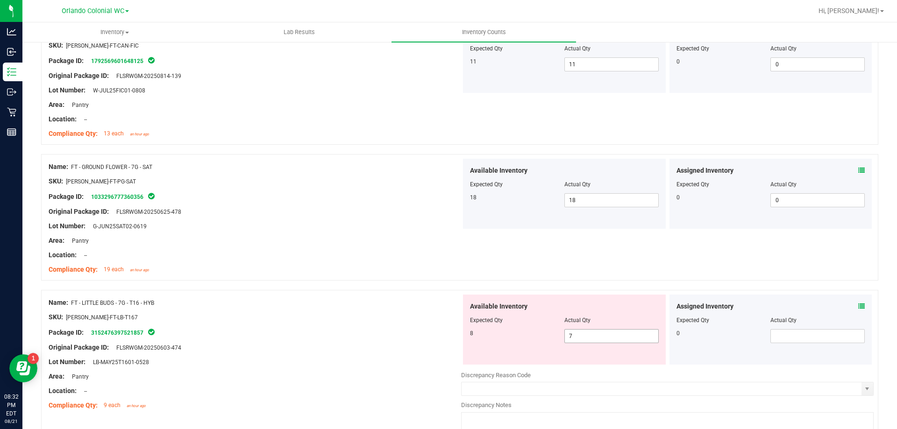
click at [626, 339] on input "7" at bounding box center [611, 336] width 93 height 13
click at [368, 330] on div "Package ID: 3152476397521857" at bounding box center [255, 332] width 412 height 11
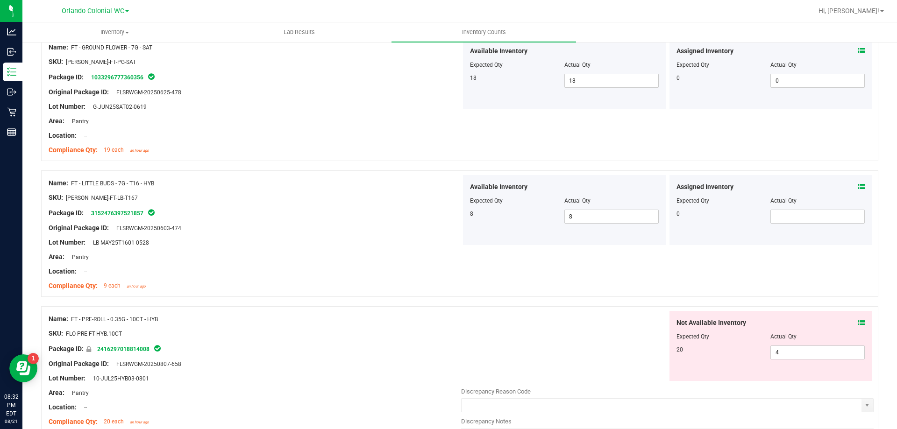
scroll to position [1475, 0]
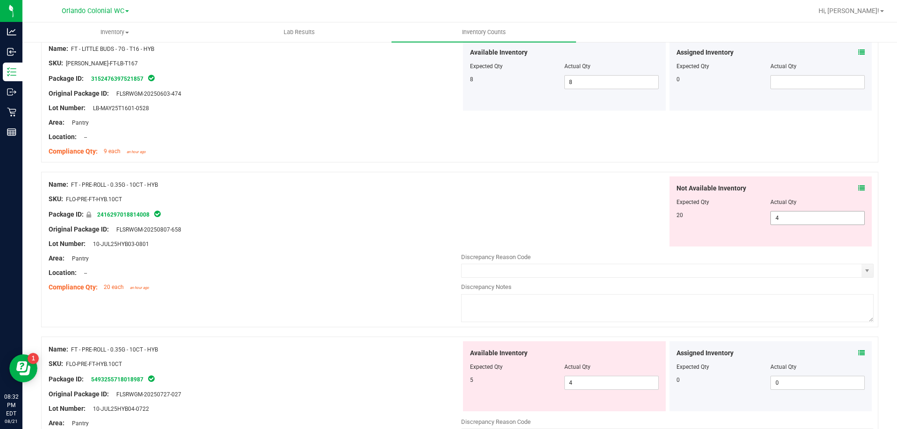
click at [804, 220] on input "4" at bounding box center [817, 218] width 93 height 13
click at [306, 325] on div "Name: FD - FLOWER GREENHOUSE - 3.5G - BDL - IND SKU: FLO-BUD-FD-SUN-BDL Package…" at bounding box center [459, 171] width 837 height 2989
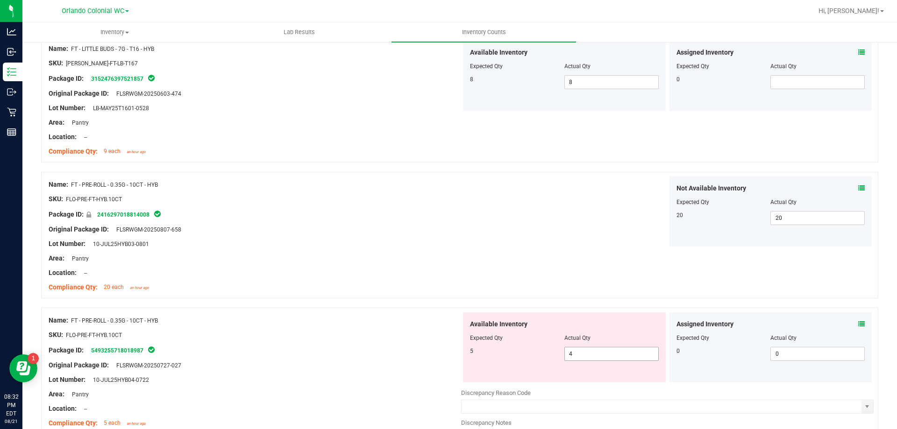
click at [609, 354] on input "4" at bounding box center [611, 353] width 93 height 13
click at [858, 324] on icon at bounding box center [861, 324] width 7 height 7
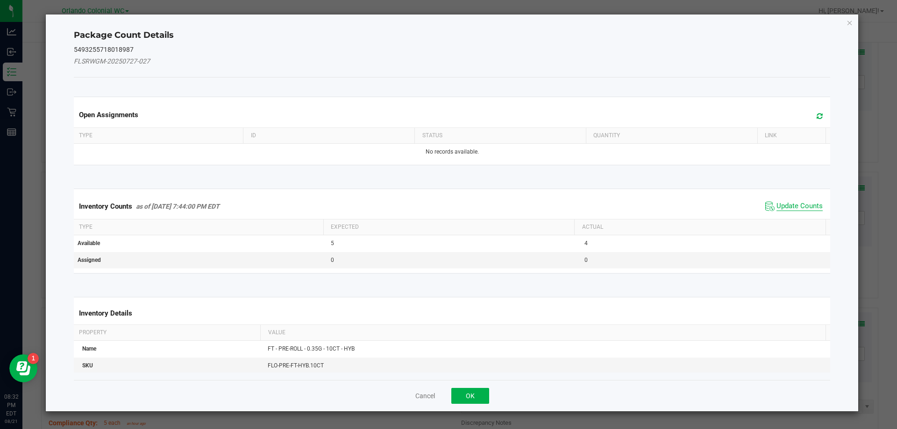
click at [795, 206] on span "Update Counts" at bounding box center [799, 206] width 46 height 9
click at [797, 210] on span "Update Counts" at bounding box center [799, 206] width 46 height 8
click at [804, 202] on span "Update Counts" at bounding box center [799, 206] width 46 height 8
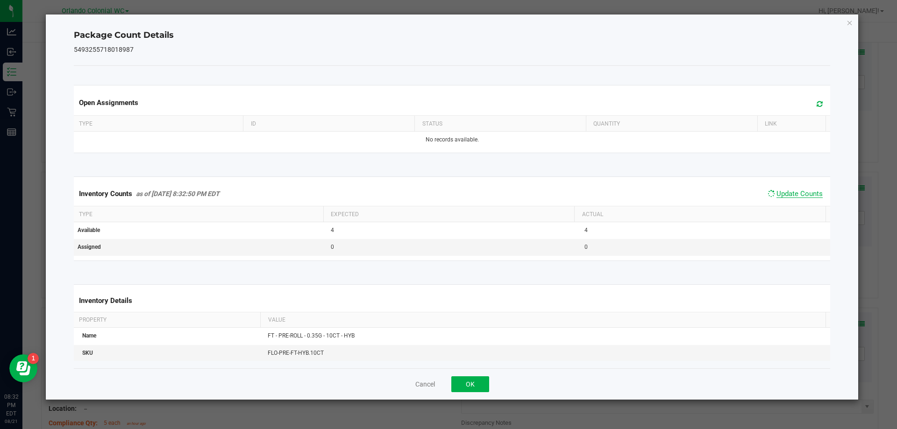
click at [808, 198] on span "Update Counts" at bounding box center [799, 194] width 46 height 8
click at [809, 192] on span "Update Counts" at bounding box center [799, 194] width 46 height 8
click at [849, 25] on icon "Close" at bounding box center [849, 22] width 7 height 11
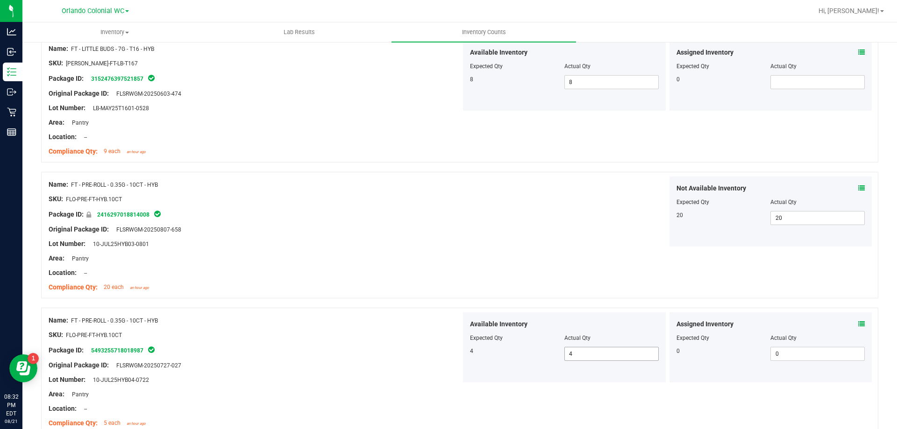
click at [615, 354] on input "4" at bounding box center [611, 353] width 93 height 13
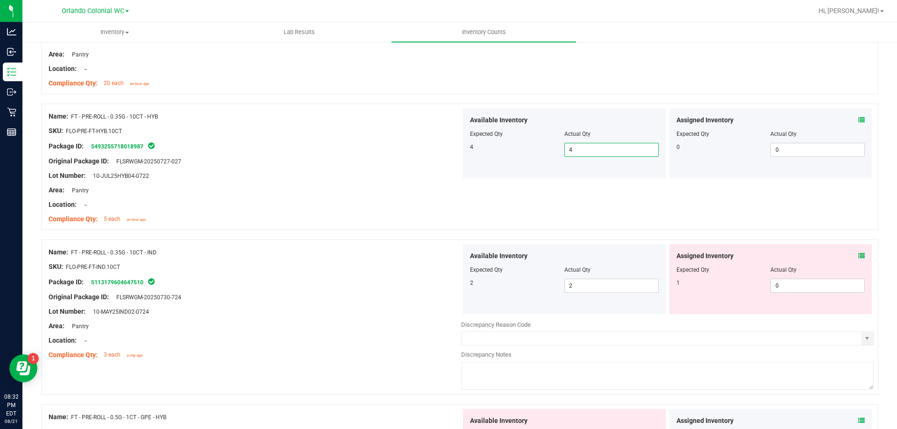
scroll to position [1688, 0]
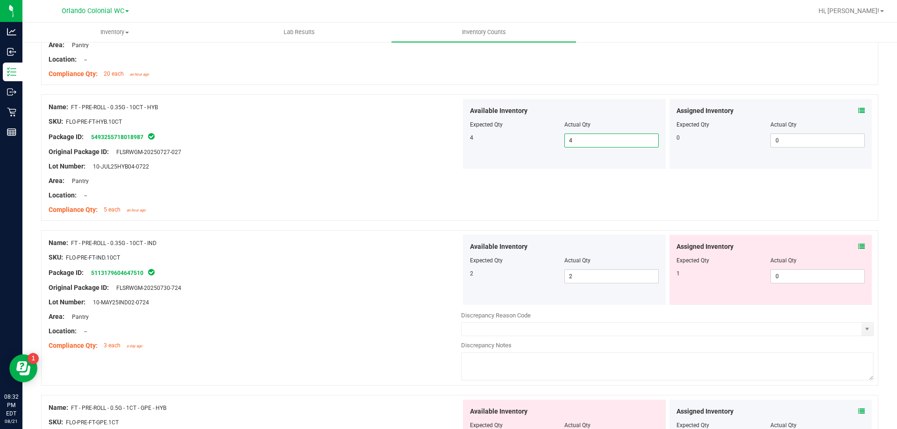
click at [858, 246] on icon at bounding box center [861, 246] width 7 height 7
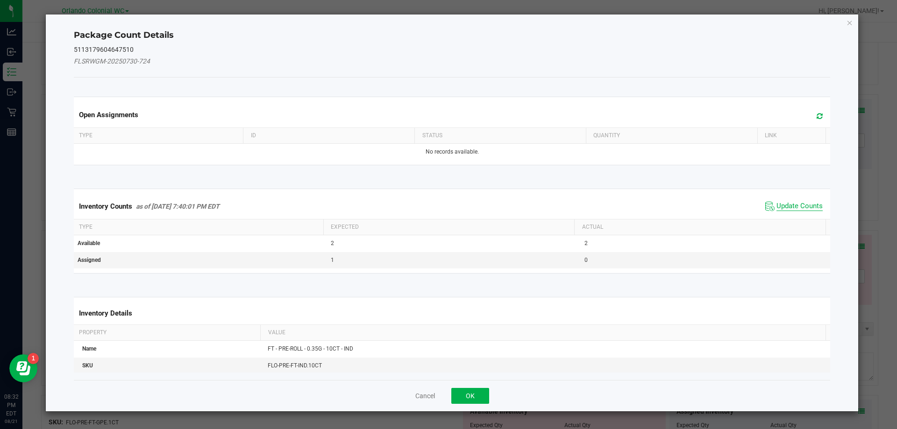
click at [796, 205] on span "Update Counts" at bounding box center [799, 206] width 46 height 9
click at [806, 203] on span "Update Counts" at bounding box center [799, 206] width 46 height 8
click at [807, 202] on span "Update Counts" at bounding box center [799, 206] width 46 height 8
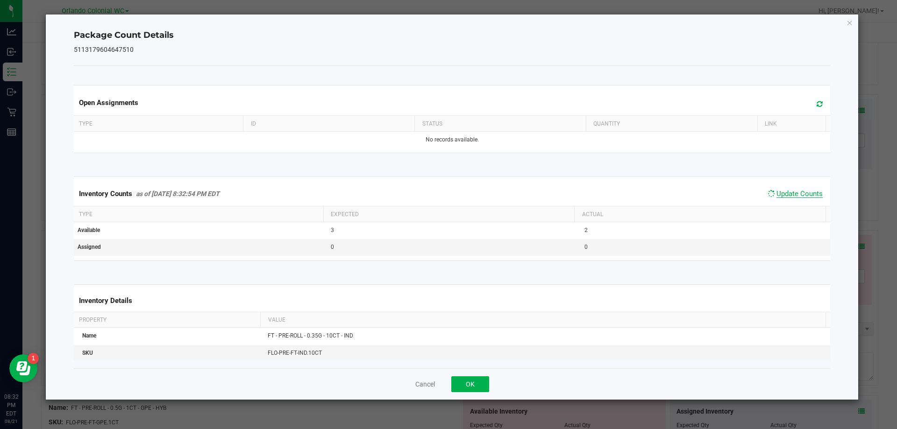
click at [806, 198] on span "Update Counts" at bounding box center [799, 194] width 46 height 8
click at [807, 199] on span "Update Counts" at bounding box center [799, 194] width 46 height 9
click at [852, 28] on icon "Close" at bounding box center [849, 22] width 7 height 11
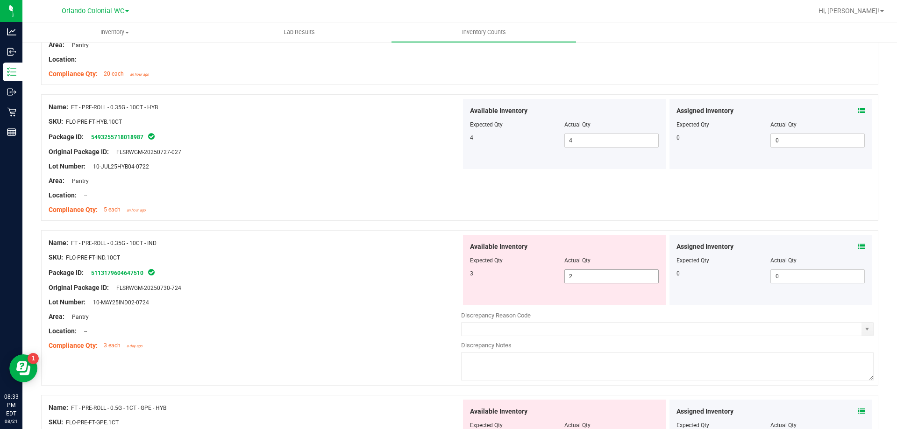
click at [596, 283] on span "2 2" at bounding box center [611, 276] width 94 height 14
click at [581, 274] on input "2" at bounding box center [611, 276] width 93 height 13
click at [336, 282] on div at bounding box center [255, 280] width 412 height 5
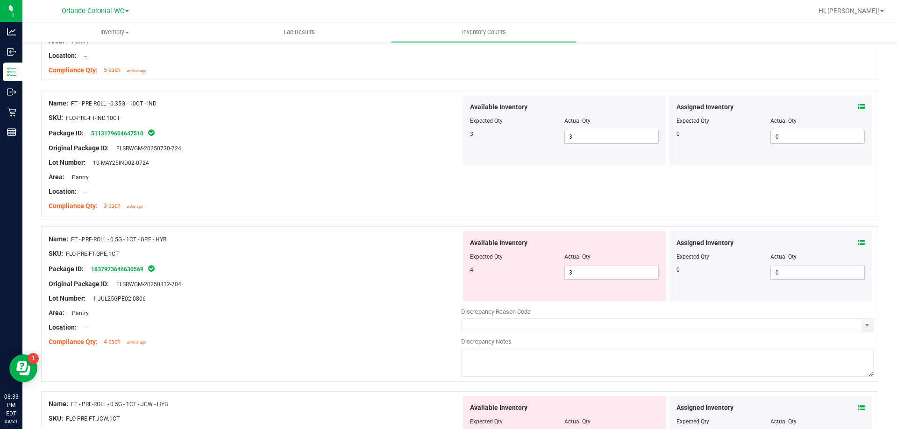
scroll to position [1869, 0]
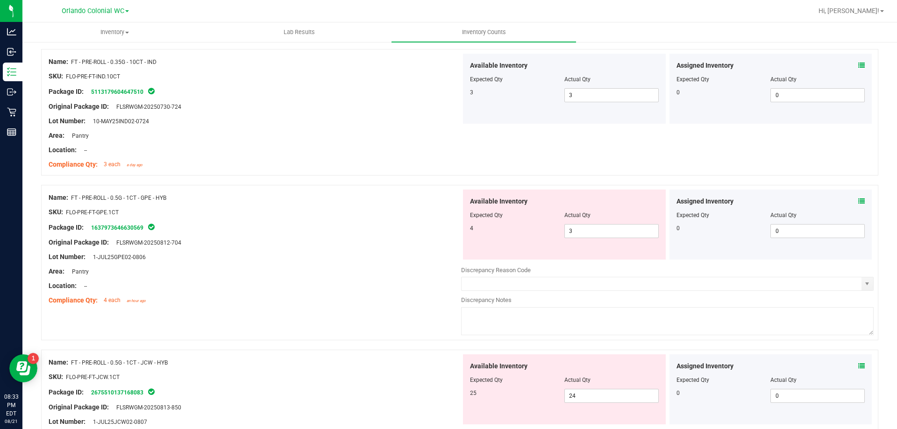
click at [857, 216] on div "Assigned Inventory Expected Qty Actual Qty 0 0 0" at bounding box center [770, 225] width 203 height 70
click at [858, 204] on icon at bounding box center [861, 201] width 7 height 7
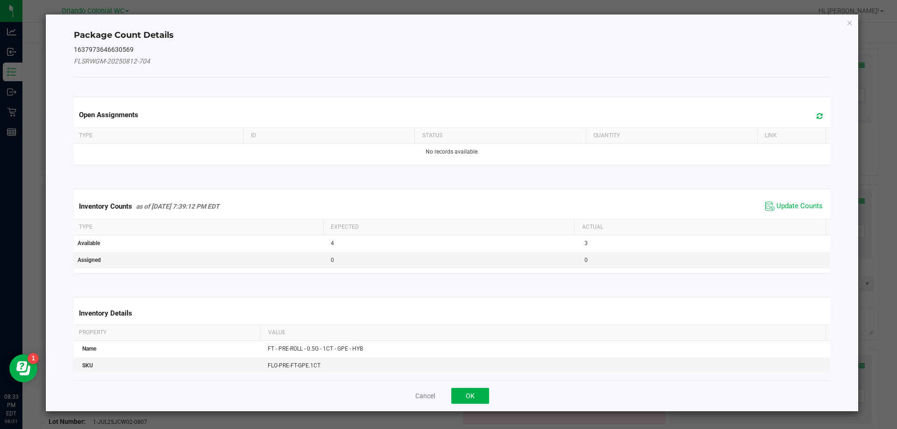
click at [794, 206] on span "Update Counts" at bounding box center [799, 206] width 46 height 9
click at [792, 219] on th "Actual" at bounding box center [699, 227] width 251 height 16
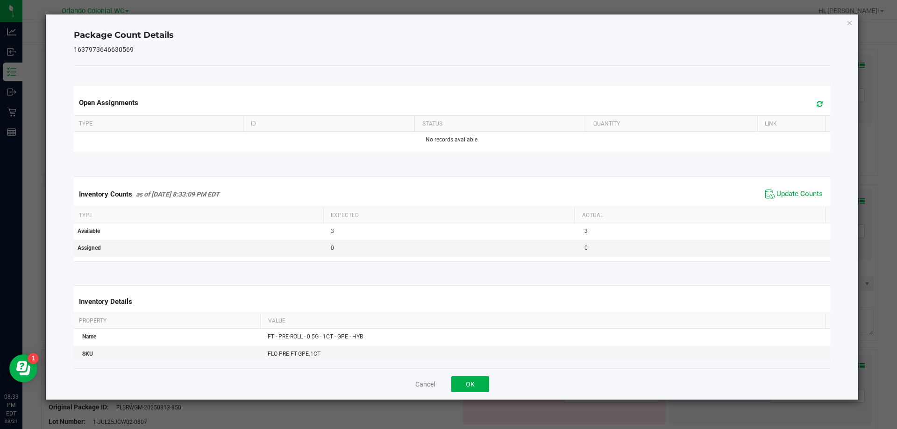
click at [797, 209] on th "Actual" at bounding box center [699, 215] width 251 height 16
click at [798, 210] on th "Actual" at bounding box center [699, 215] width 251 height 16
click at [805, 193] on span "Update Counts" at bounding box center [799, 194] width 46 height 9
click at [849, 26] on icon "Close" at bounding box center [849, 22] width 7 height 11
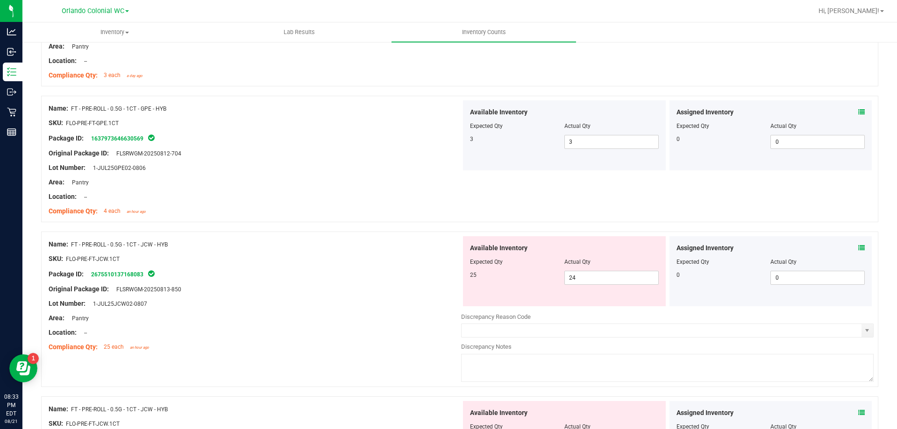
scroll to position [1978, 0]
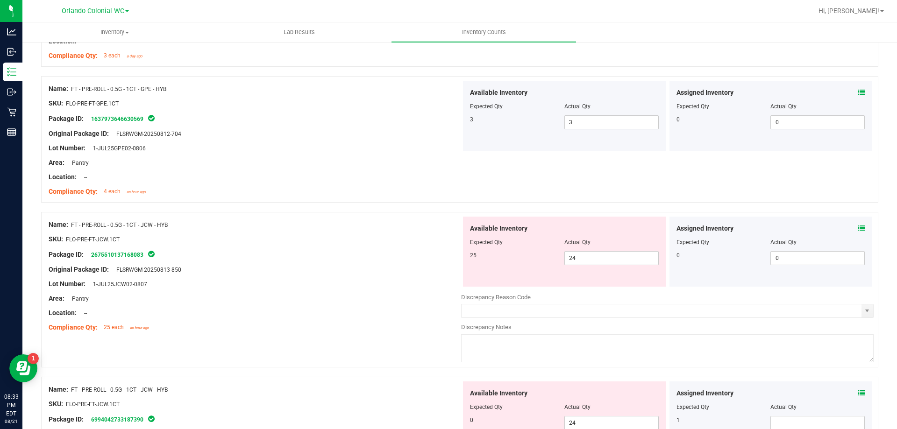
click at [858, 228] on icon at bounding box center [861, 228] width 7 height 7
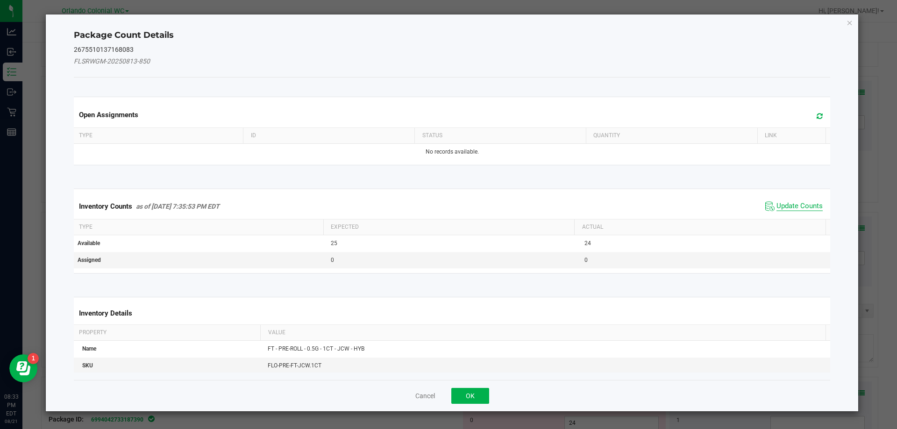
click at [794, 207] on span "Update Counts" at bounding box center [799, 206] width 46 height 9
click at [795, 219] on th "Actual" at bounding box center [699, 227] width 251 height 16
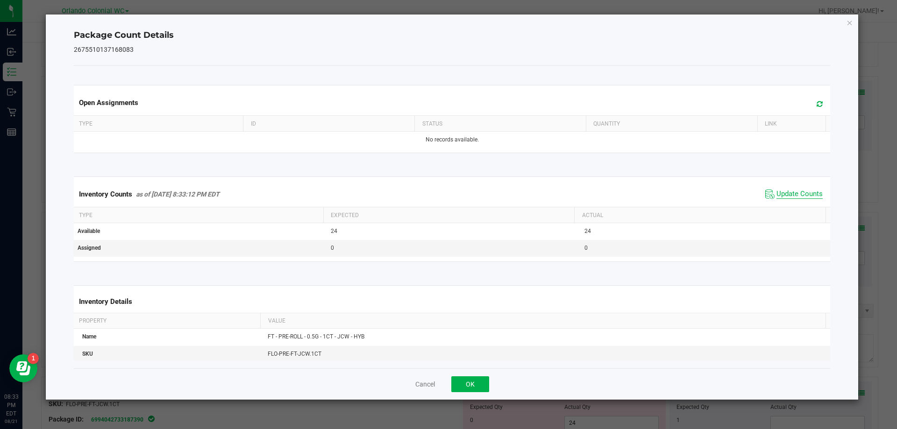
click at [797, 196] on span "Update Counts" at bounding box center [799, 194] width 46 height 9
click at [793, 198] on span "Update Counts" at bounding box center [799, 194] width 46 height 9
click at [849, 27] on icon "Close" at bounding box center [849, 22] width 7 height 11
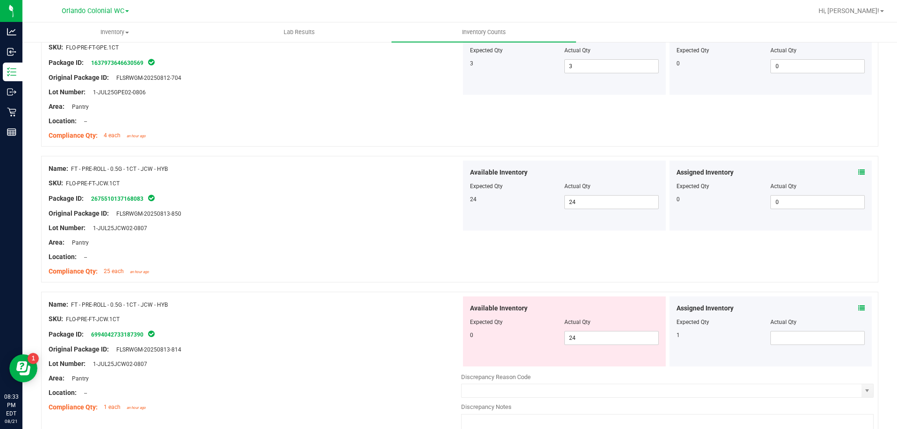
scroll to position [2084, 0]
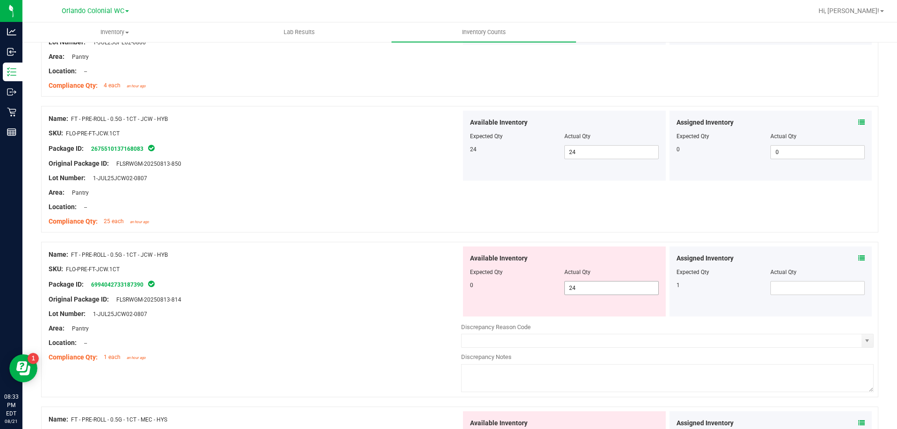
click at [593, 294] on input "24" at bounding box center [611, 288] width 93 height 13
click at [795, 290] on input "text" at bounding box center [817, 288] width 93 height 13
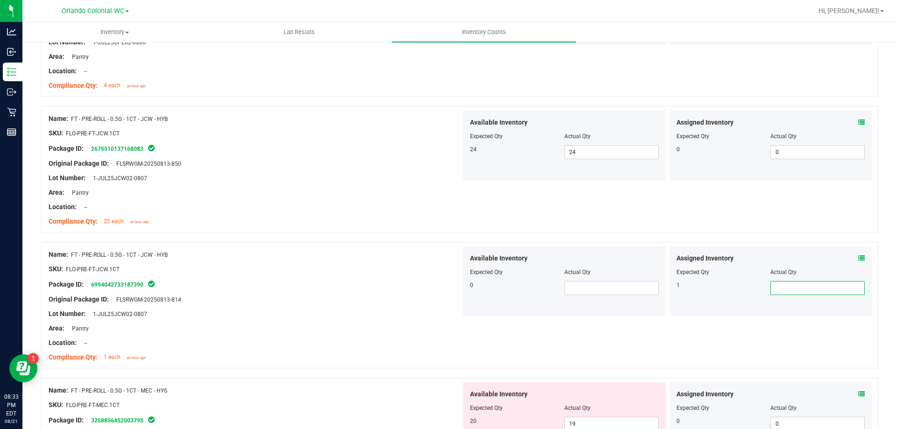
click at [858, 258] on icon at bounding box center [861, 258] width 7 height 7
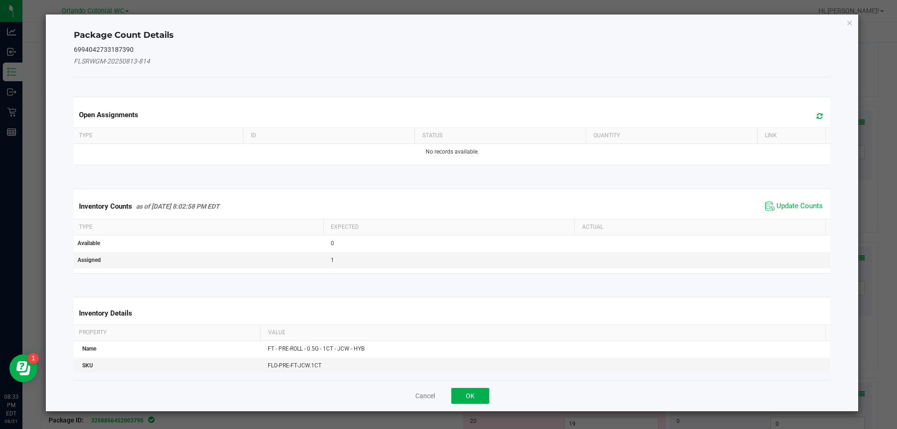
click at [786, 221] on th "Actual" at bounding box center [699, 227] width 251 height 16
click at [794, 207] on span "Update Counts" at bounding box center [799, 206] width 46 height 9
click at [794, 204] on div "Inventory Counts as of Aug 21, 2025 8:02:58 PM EDT Update Counts" at bounding box center [452, 206] width 760 height 25
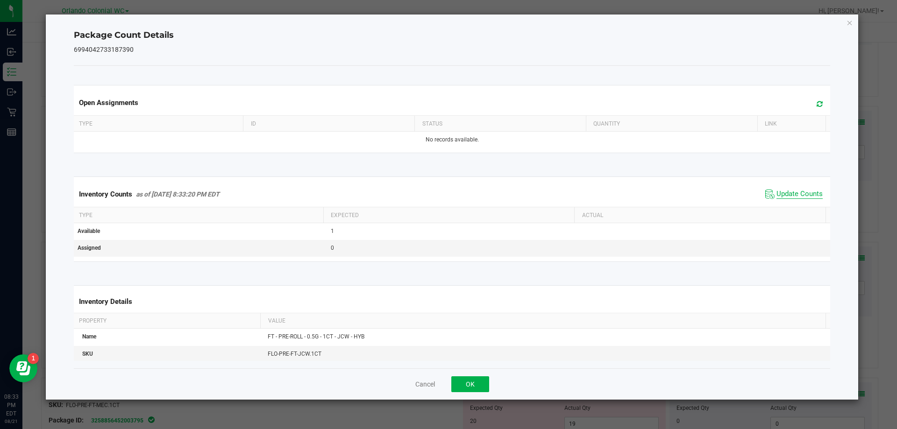
click at [796, 196] on span "Update Counts" at bounding box center [799, 194] width 46 height 9
click at [796, 198] on span "Update Counts" at bounding box center [799, 194] width 46 height 9
click at [850, 24] on icon "Close" at bounding box center [849, 22] width 7 height 11
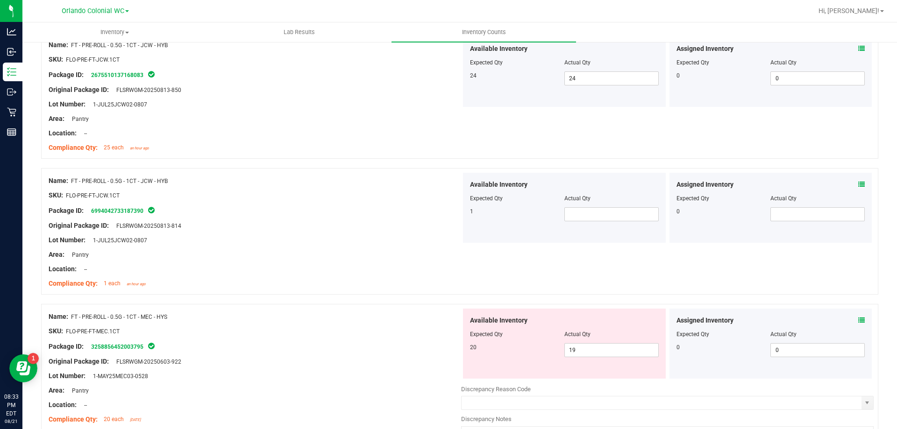
scroll to position [2158, 0]
click at [589, 217] on input "text" at bounding box center [611, 214] width 93 height 13
click at [317, 237] on div "Lot Number: 1-JUL25JCW02-0807" at bounding box center [255, 241] width 412 height 10
click at [619, 352] on input "19" at bounding box center [611, 350] width 93 height 13
click at [858, 320] on icon at bounding box center [861, 321] width 7 height 7
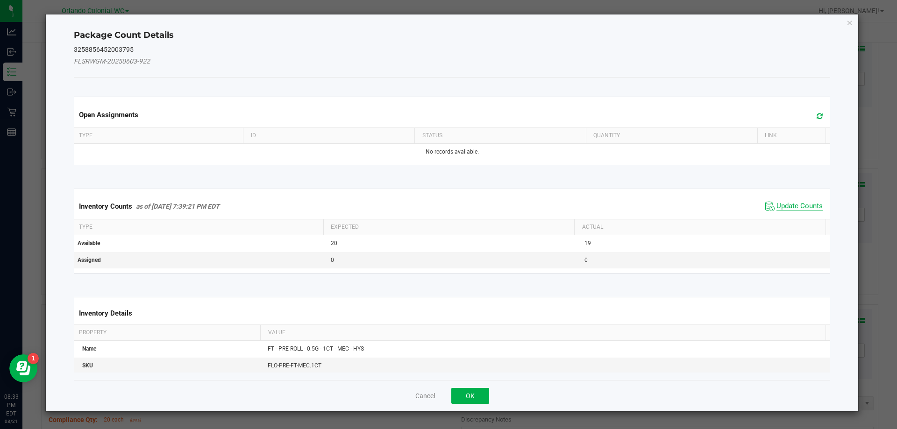
click at [794, 205] on span "Update Counts" at bounding box center [799, 206] width 46 height 9
click at [797, 210] on span "Update Counts" at bounding box center [799, 206] width 46 height 8
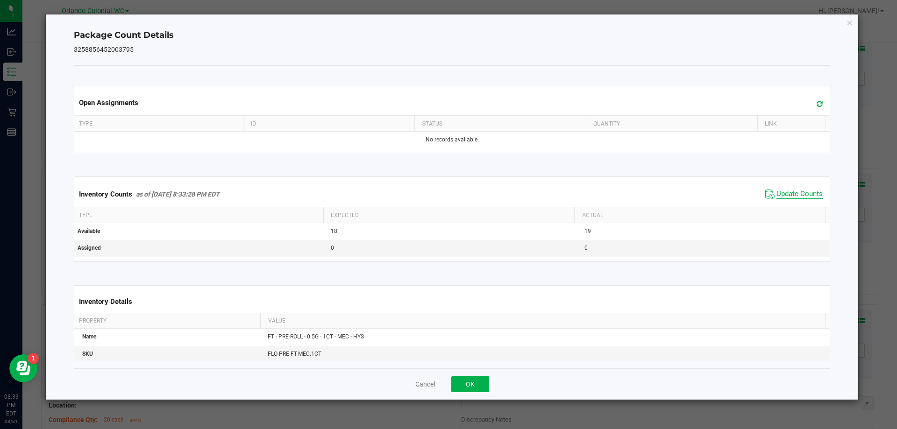
click at [800, 199] on span "Update Counts" at bounding box center [799, 194] width 46 height 9
click at [804, 198] on span "Update Counts" at bounding box center [799, 194] width 46 height 9
click at [804, 199] on span "Update Counts" at bounding box center [799, 194] width 46 height 9
click at [849, 22] on icon "Close" at bounding box center [849, 22] width 7 height 11
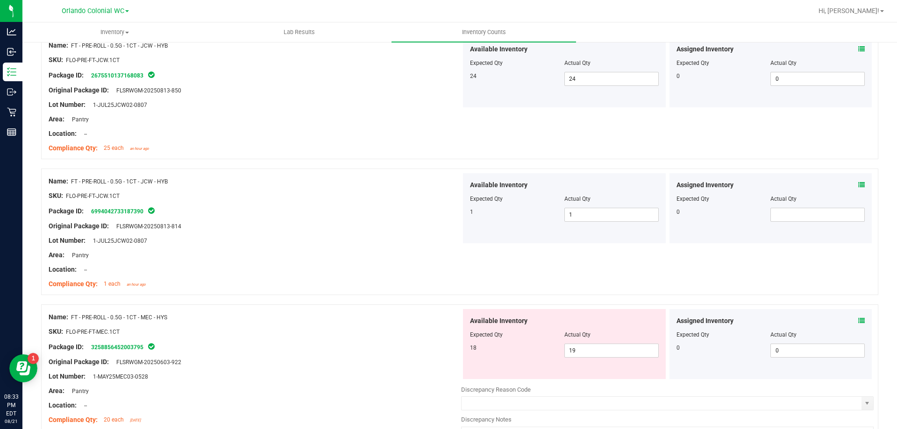
scroll to position [2201, 0]
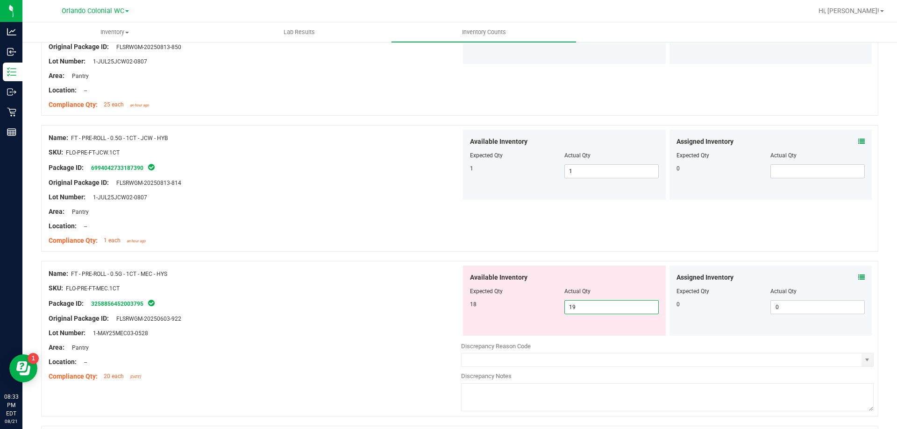
click at [586, 302] on span "19 19" at bounding box center [611, 307] width 94 height 14
click at [349, 318] on div "Original Package ID: FLSRWGM-20250603-922" at bounding box center [255, 319] width 412 height 10
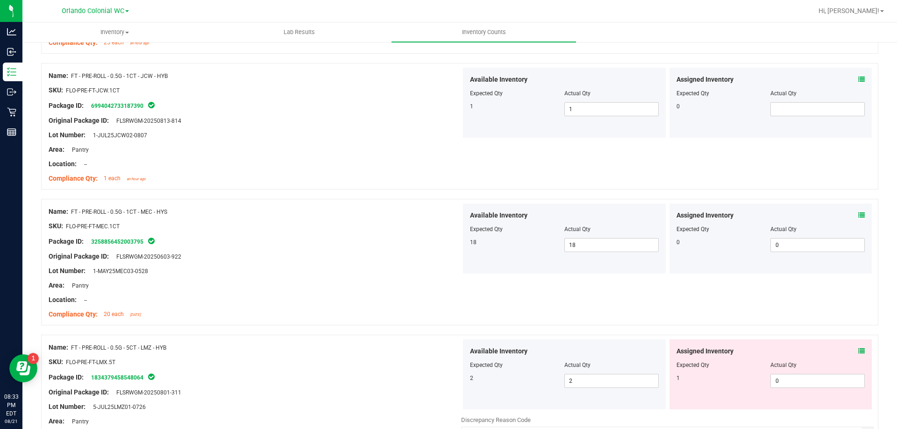
scroll to position [2285, 0]
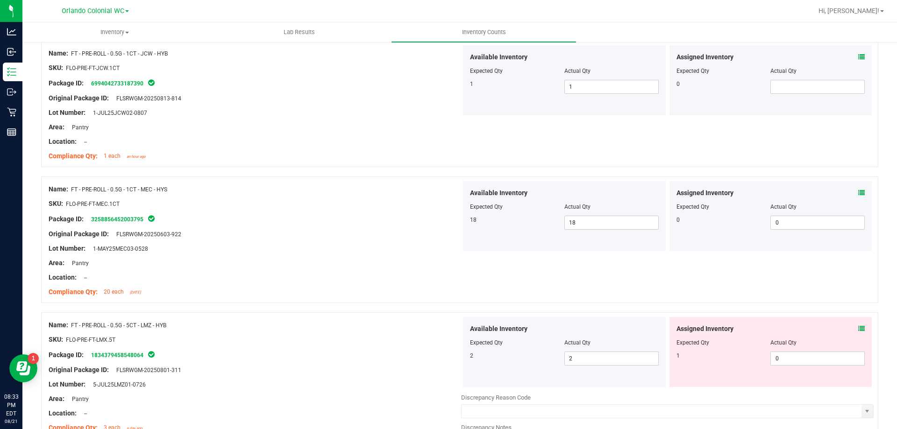
click at [858, 330] on icon at bounding box center [861, 328] width 7 height 7
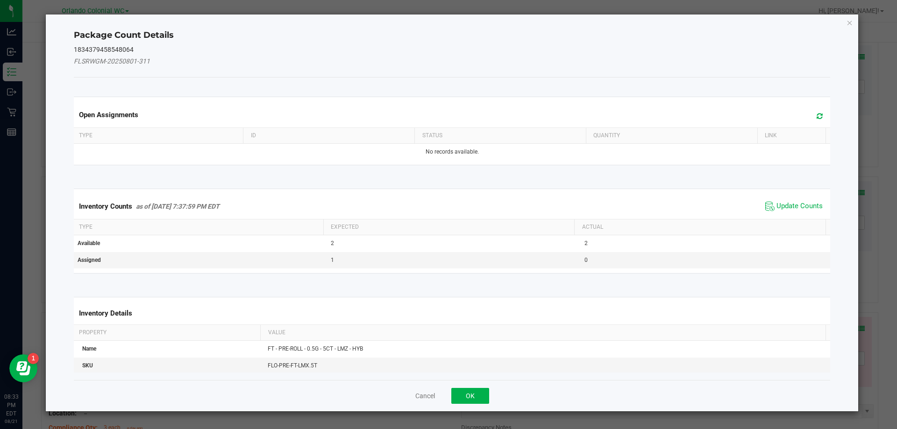
click at [802, 219] on th "Actual" at bounding box center [699, 227] width 251 height 16
click at [805, 208] on span "Update Counts" at bounding box center [799, 206] width 46 height 9
click at [805, 205] on div "Inventory Counts as of Aug 21, 2025 7:37:59 PM EDT Update Counts" at bounding box center [452, 206] width 760 height 24
click at [806, 202] on span "Update Counts" at bounding box center [799, 206] width 46 height 8
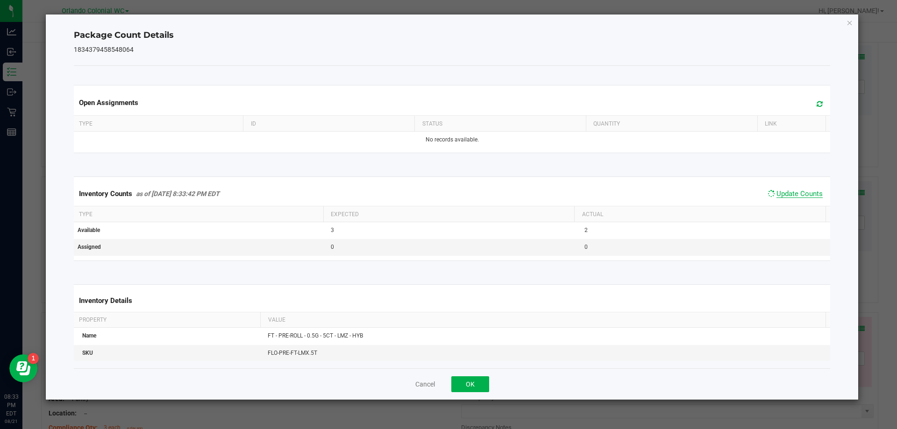
click at [800, 198] on span "Update Counts" at bounding box center [799, 194] width 46 height 8
click at [800, 198] on span "Update Counts" at bounding box center [799, 194] width 46 height 9
click at [849, 25] on icon "Close" at bounding box center [849, 22] width 7 height 11
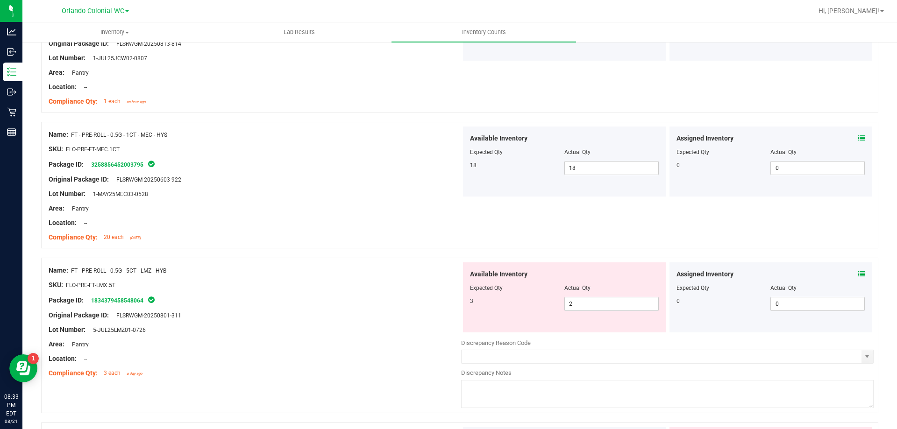
scroll to position [2343, 0]
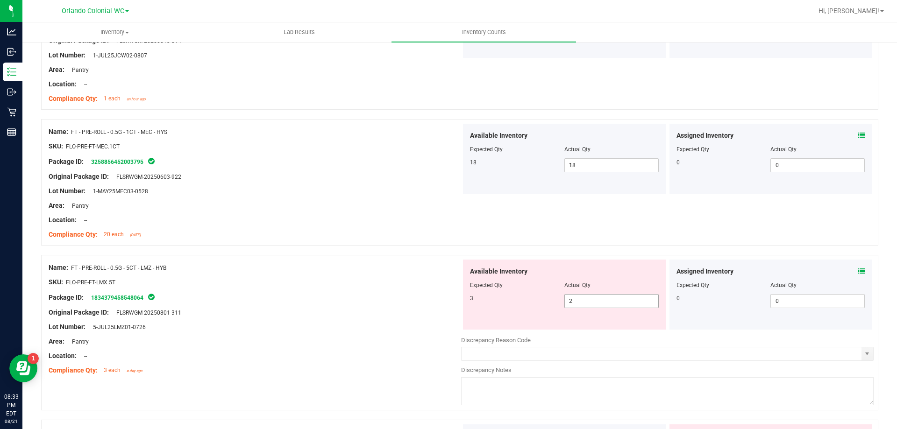
click at [598, 301] on input "2" at bounding box center [611, 301] width 93 height 13
click at [394, 338] on div "Area: Pantry" at bounding box center [255, 342] width 412 height 10
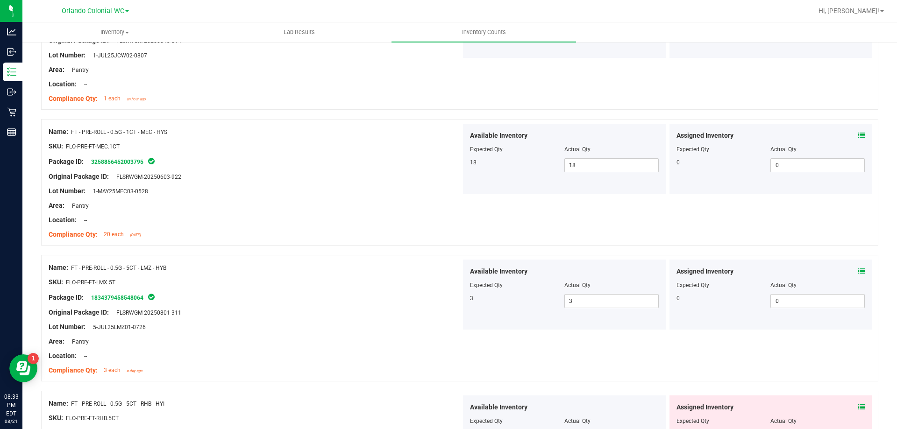
scroll to position [2501, 0]
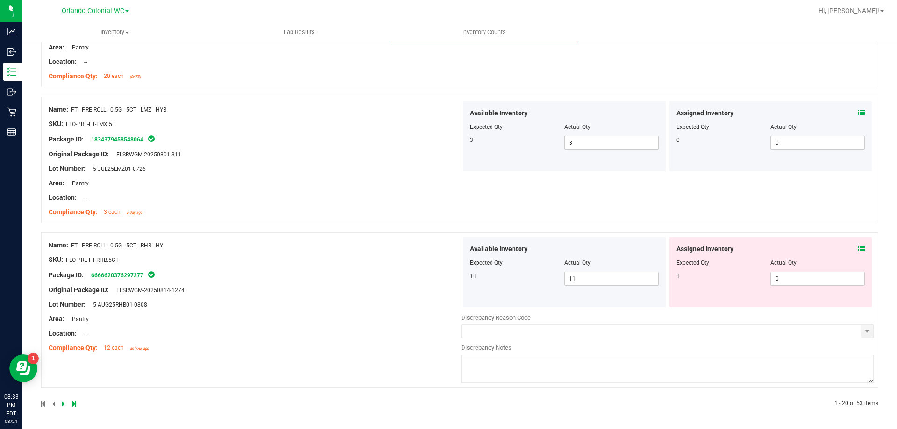
click at [858, 249] on div "Assigned Inventory Expected Qty Actual Qty 1 0 0" at bounding box center [770, 272] width 203 height 70
click at [858, 248] on icon at bounding box center [861, 249] width 7 height 7
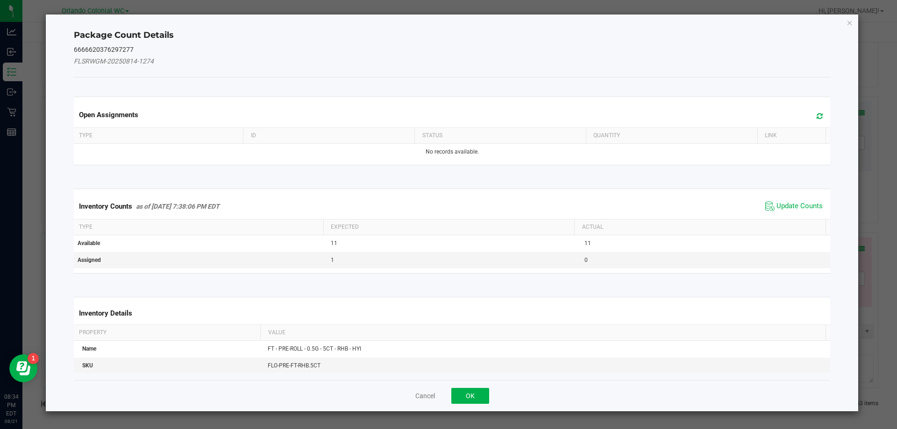
click at [790, 201] on span "Update Counts" at bounding box center [794, 206] width 62 height 14
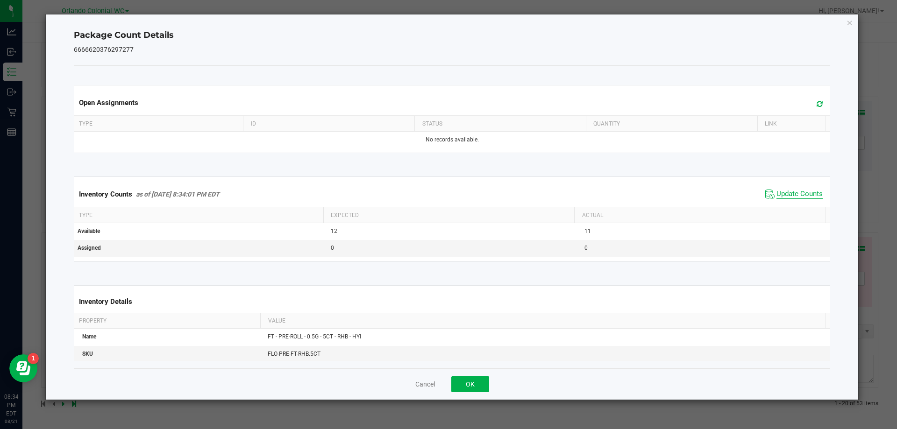
click at [795, 195] on span "Update Counts" at bounding box center [799, 194] width 46 height 9
click at [849, 22] on icon "Close" at bounding box center [849, 22] width 7 height 11
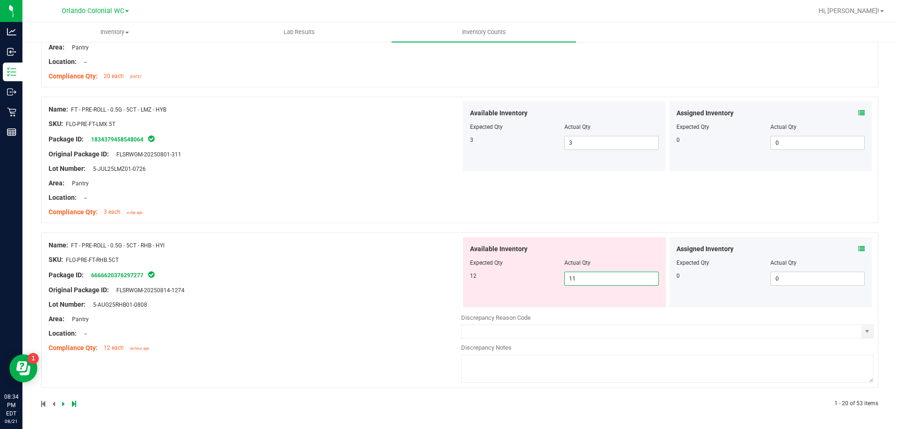
click at [607, 277] on span "11 11" at bounding box center [611, 279] width 94 height 14
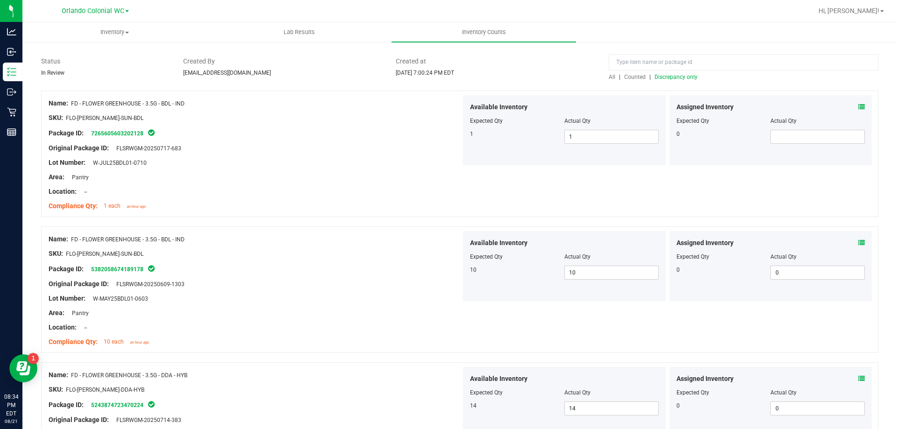
scroll to position [0, 0]
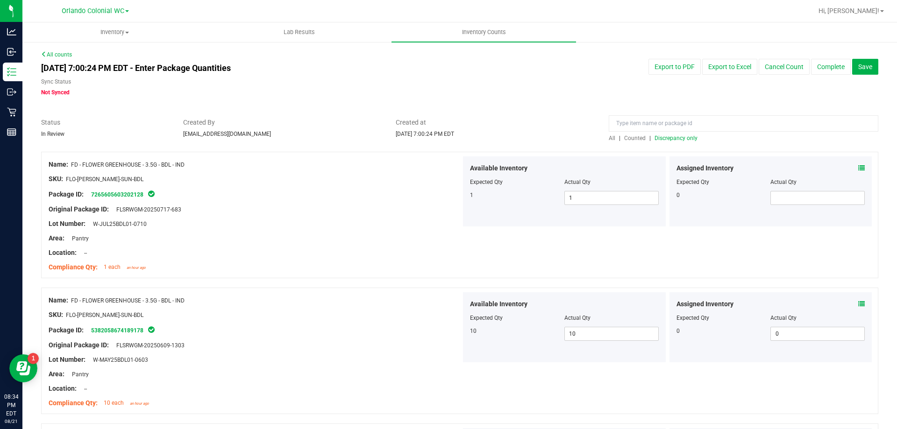
click at [673, 153] on div "Name: FD - FLOWER GREENHOUSE - 3.5G - BDL - IND SKU: FLO-BUD-FD-SUN-BDL Package…" at bounding box center [459, 215] width 837 height 127
click at [678, 139] on span "Discrepancy only" at bounding box center [675, 138] width 43 height 7
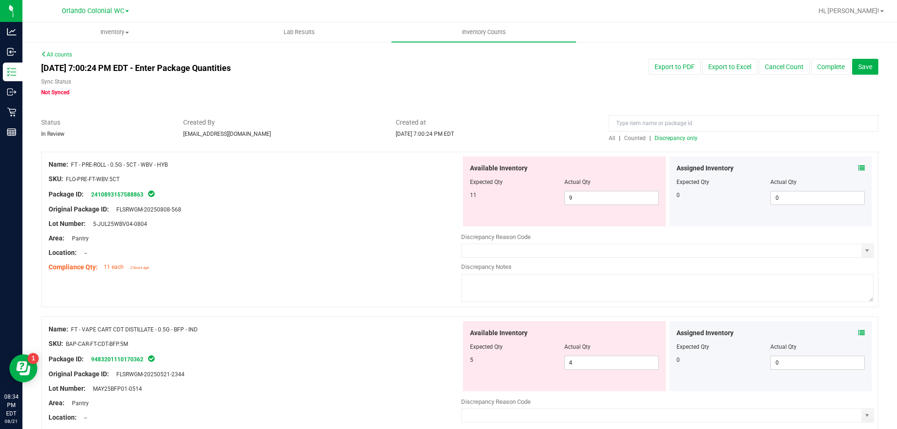
click at [858, 166] on icon at bounding box center [861, 168] width 7 height 7
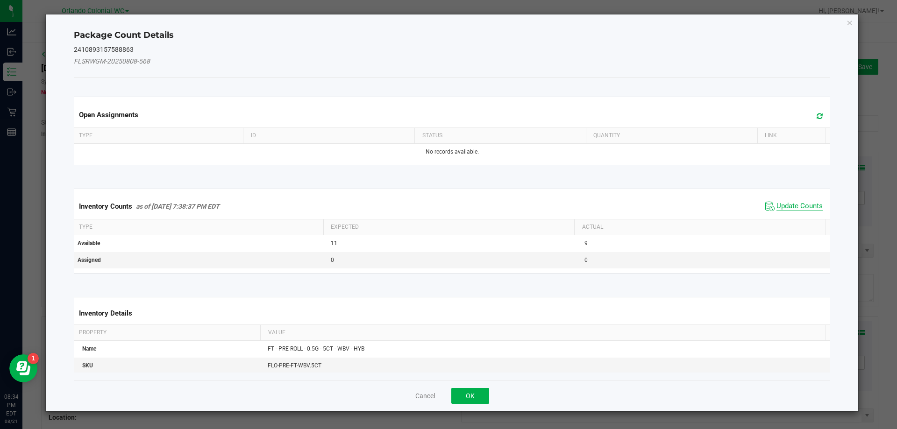
click at [804, 202] on span "Update Counts" at bounding box center [799, 206] width 46 height 9
click at [796, 210] on span "Update Counts" at bounding box center [799, 206] width 46 height 9
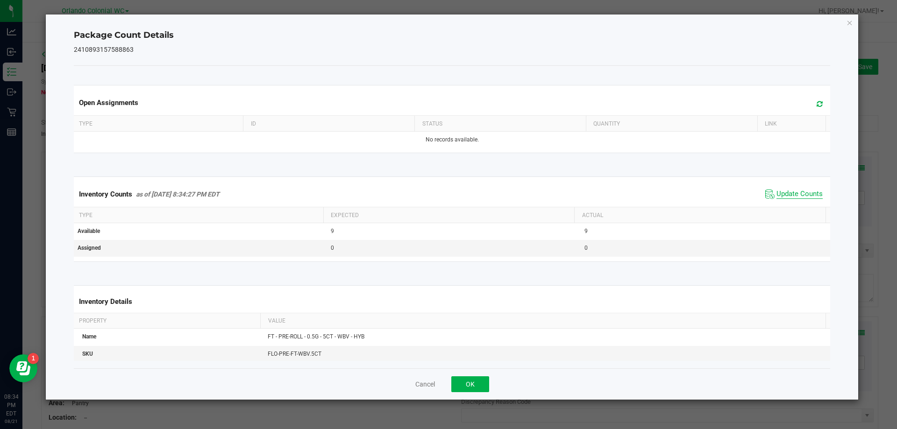
click at [806, 199] on span "Update Counts" at bounding box center [799, 194] width 46 height 9
click at [803, 191] on span "Update Counts" at bounding box center [799, 194] width 46 height 9
click at [860, 26] on ngb-modal-window "Package Count Details 2410893157588863 Open Assignments Type ID Status Quantity…" at bounding box center [452, 214] width 904 height 429
click at [849, 25] on icon "Close" at bounding box center [849, 22] width 7 height 11
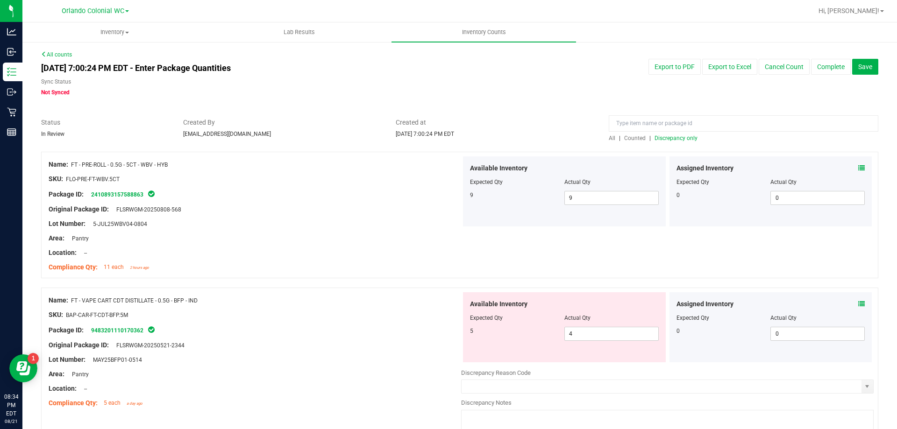
click at [858, 306] on icon at bounding box center [861, 304] width 7 height 7
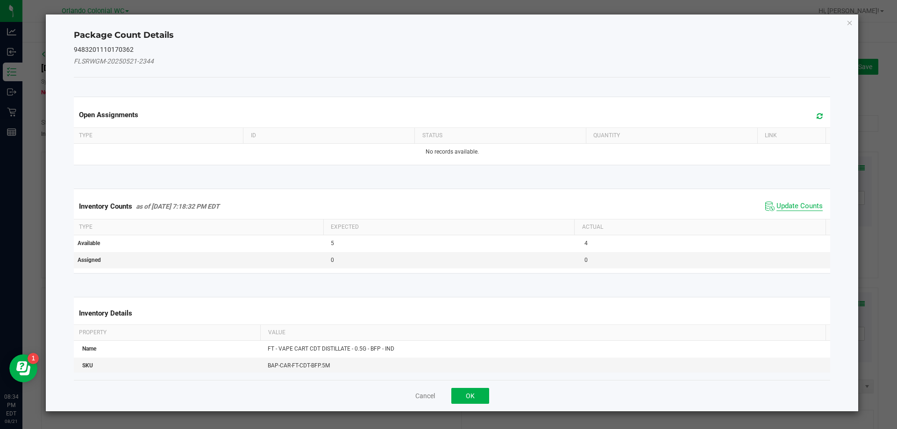
click at [795, 202] on span "Update Counts" at bounding box center [799, 206] width 46 height 9
click at [798, 219] on th "Actual" at bounding box center [699, 227] width 251 height 16
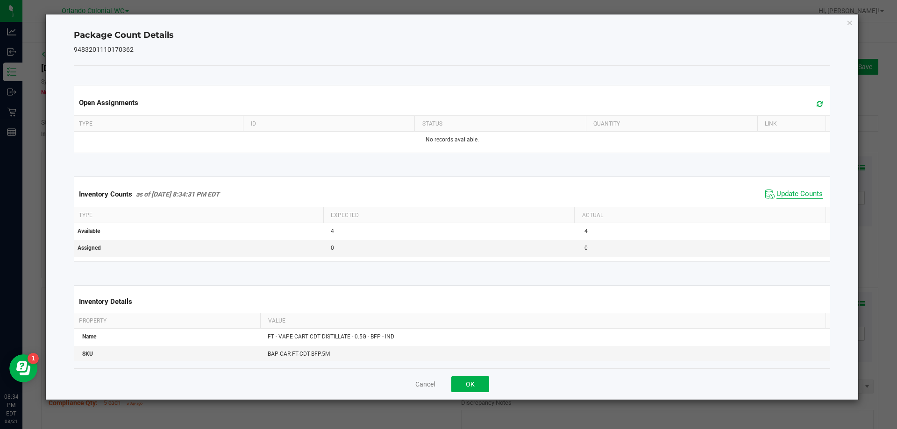
click at [803, 197] on span "Update Counts" at bounding box center [799, 194] width 46 height 9
click at [798, 198] on span "Update Counts" at bounding box center [799, 194] width 46 height 9
click at [852, 17] on icon "Close" at bounding box center [849, 22] width 7 height 11
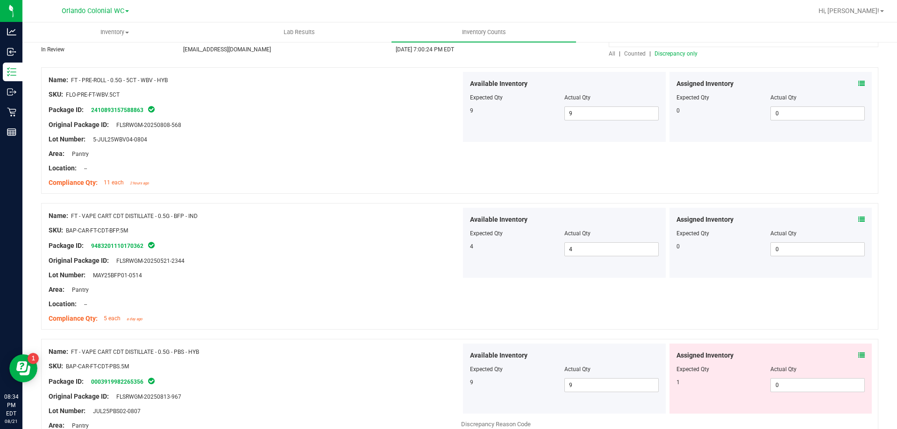
scroll to position [177, 0]
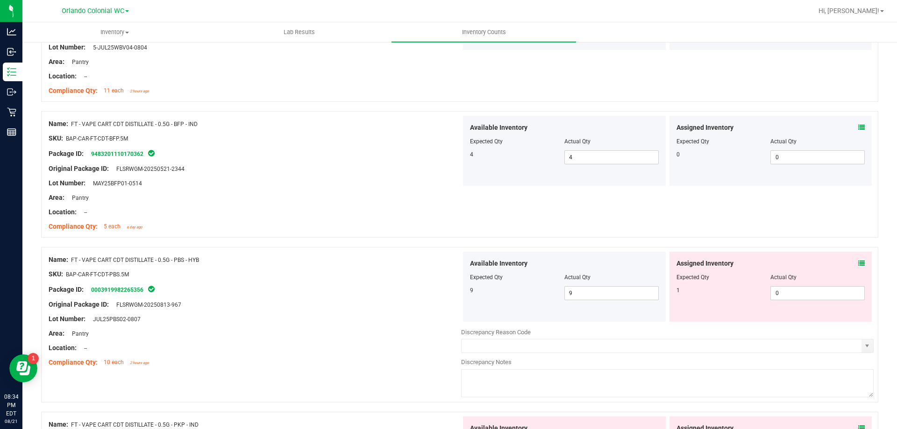
click at [858, 261] on icon at bounding box center [861, 263] width 7 height 7
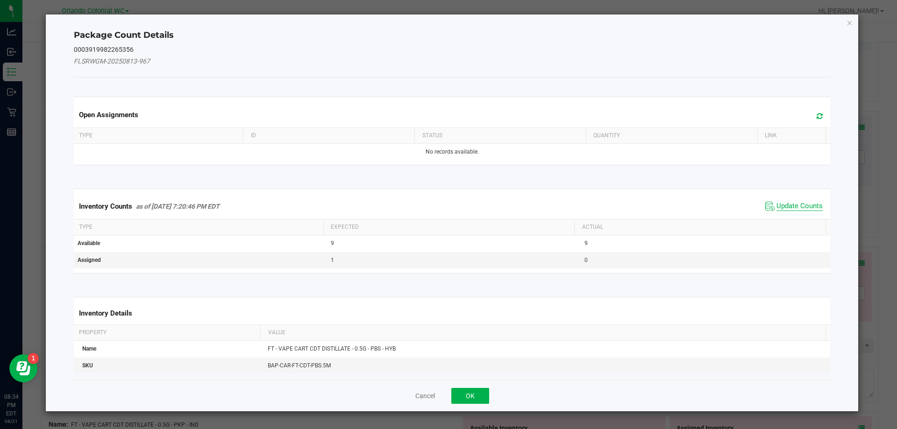
click at [798, 205] on span "Update Counts" at bounding box center [799, 206] width 46 height 9
click at [797, 219] on th "Actual" at bounding box center [699, 227] width 251 height 16
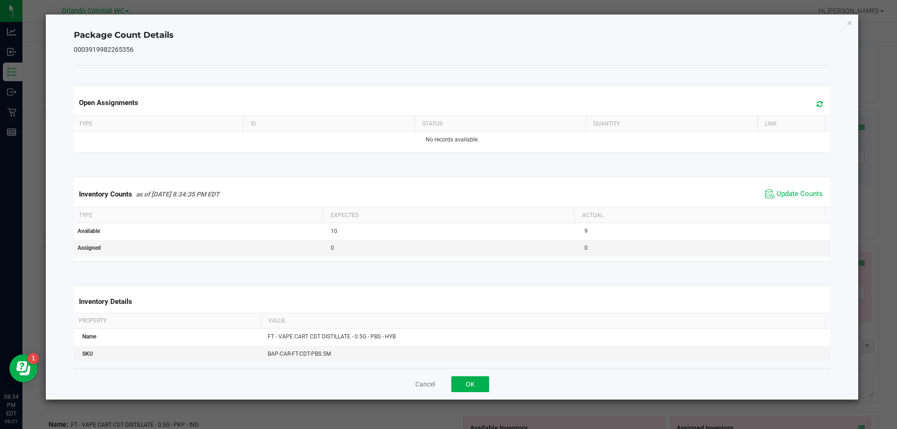
click at [802, 208] on th "Actual" at bounding box center [699, 215] width 251 height 16
click at [804, 194] on span "Update Counts" at bounding box center [799, 194] width 46 height 9
click at [849, 28] on icon "Close" at bounding box center [849, 22] width 7 height 11
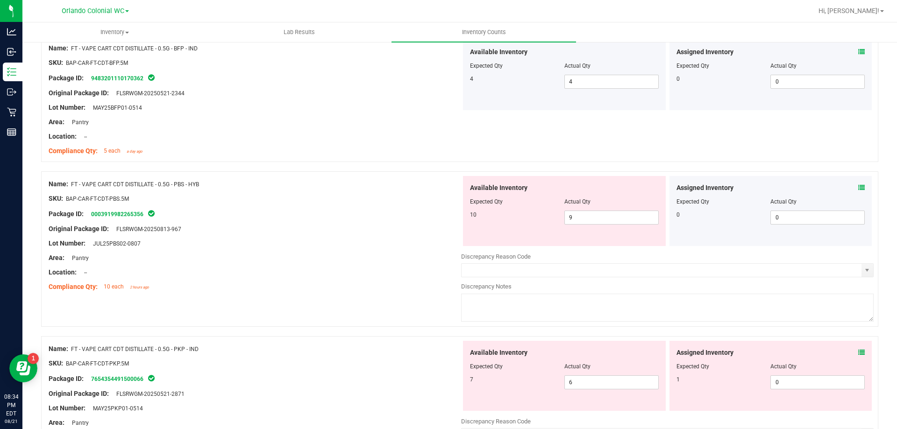
scroll to position [251, 0]
click at [606, 218] on input "9" at bounding box center [611, 218] width 93 height 13
click at [858, 353] on icon at bounding box center [861, 353] width 7 height 7
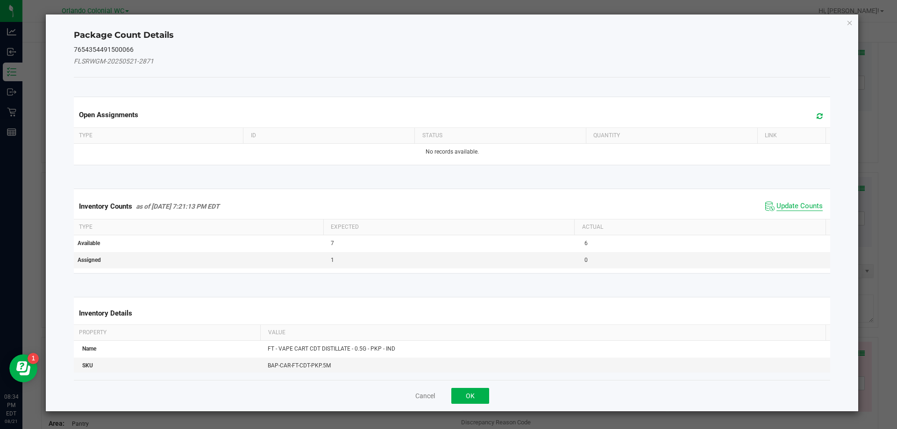
click at [789, 206] on span "Update Counts" at bounding box center [799, 206] width 46 height 9
click at [791, 210] on span "Update Counts" at bounding box center [799, 206] width 46 height 9
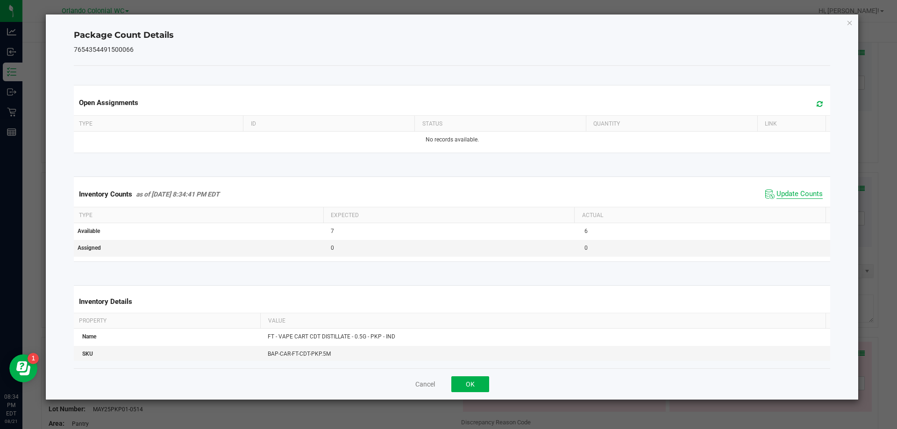
click at [801, 199] on span "Update Counts" at bounding box center [799, 194] width 46 height 9
click at [807, 198] on span "Update Counts" at bounding box center [799, 194] width 46 height 9
click at [808, 193] on span "Update Counts" at bounding box center [799, 194] width 46 height 9
click at [806, 198] on span "Update Counts" at bounding box center [799, 194] width 46 height 8
click at [849, 21] on icon "Close" at bounding box center [849, 22] width 7 height 11
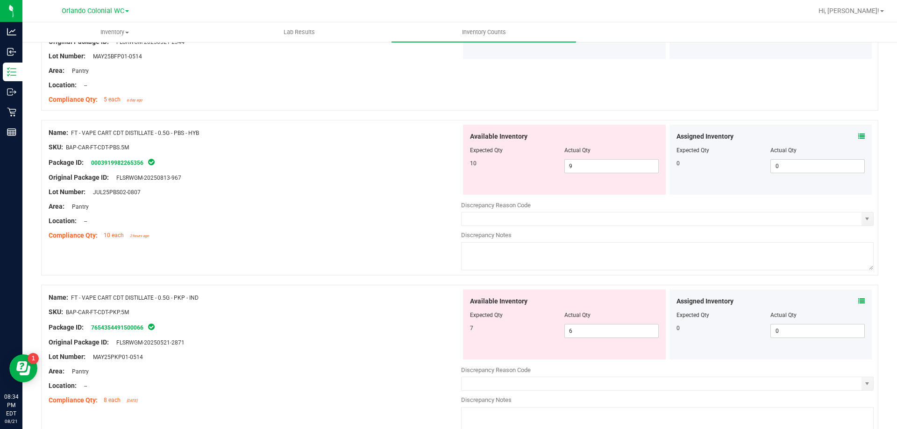
scroll to position [304, 0]
click at [593, 163] on input "9" at bounding box center [611, 165] width 93 height 13
click at [341, 151] on div at bounding box center [255, 153] width 412 height 5
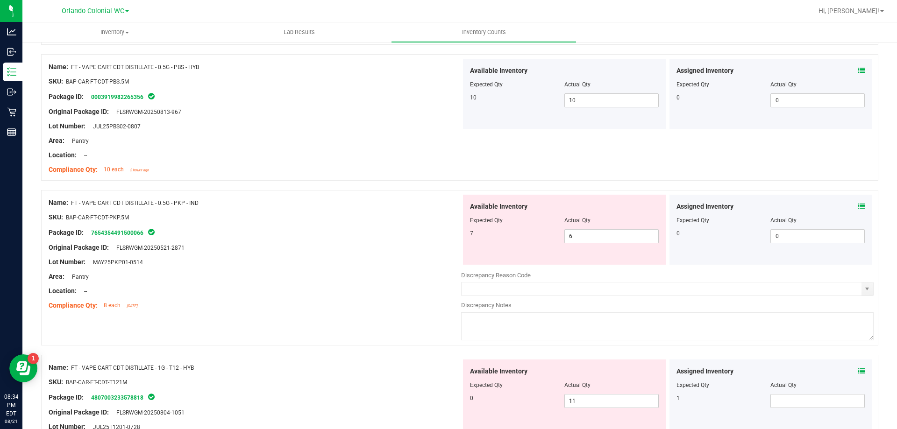
scroll to position [370, 0]
click at [858, 373] on icon at bounding box center [861, 371] width 7 height 7
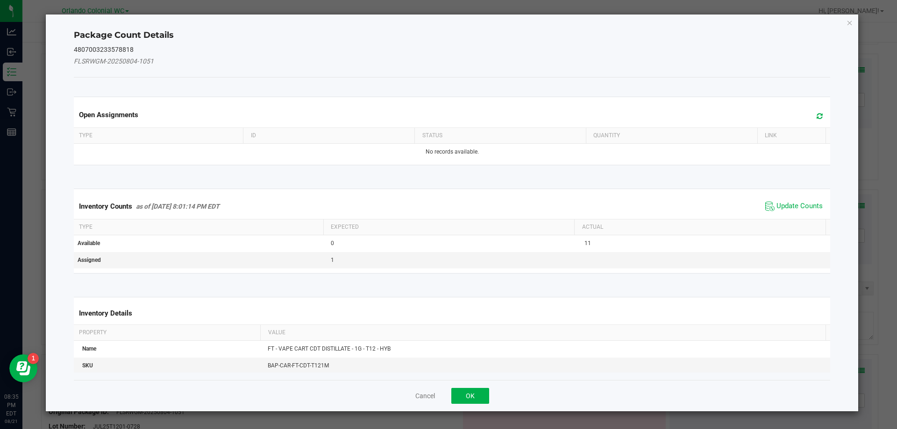
click at [794, 222] on th "Actual" at bounding box center [699, 227] width 251 height 16
click at [803, 208] on span "Update Counts" at bounding box center [799, 206] width 46 height 9
click at [799, 210] on span "Update Counts" at bounding box center [799, 206] width 46 height 8
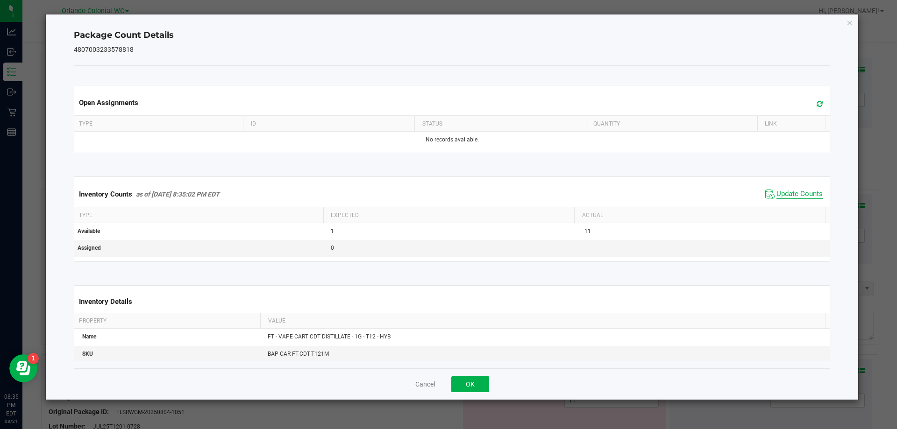
click at [807, 199] on span "Update Counts" at bounding box center [799, 194] width 46 height 9
click at [852, 22] on icon "Close" at bounding box center [849, 22] width 7 height 11
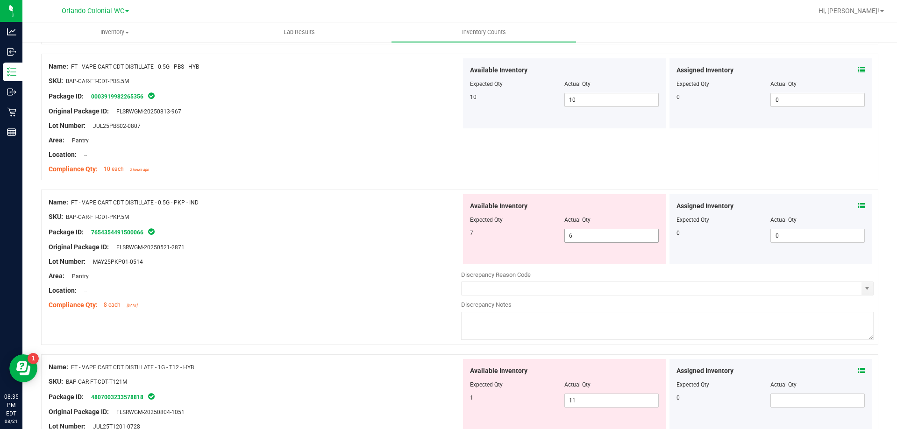
click at [594, 232] on input "6" at bounding box center [611, 235] width 93 height 13
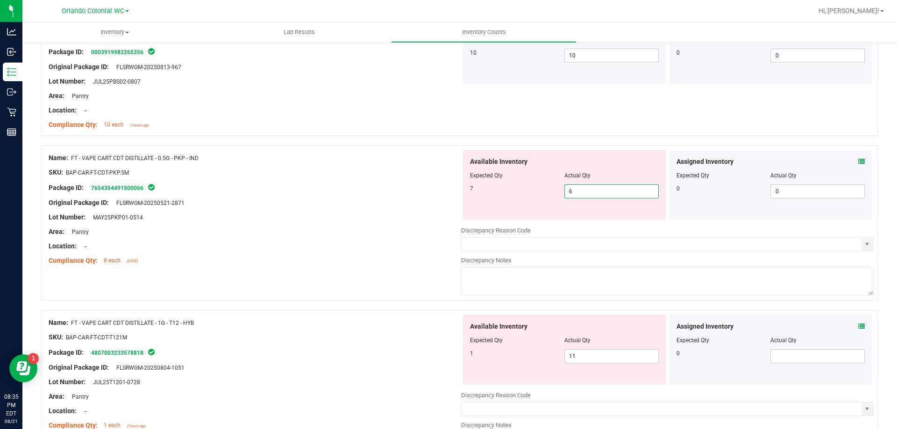
scroll to position [438, 0]
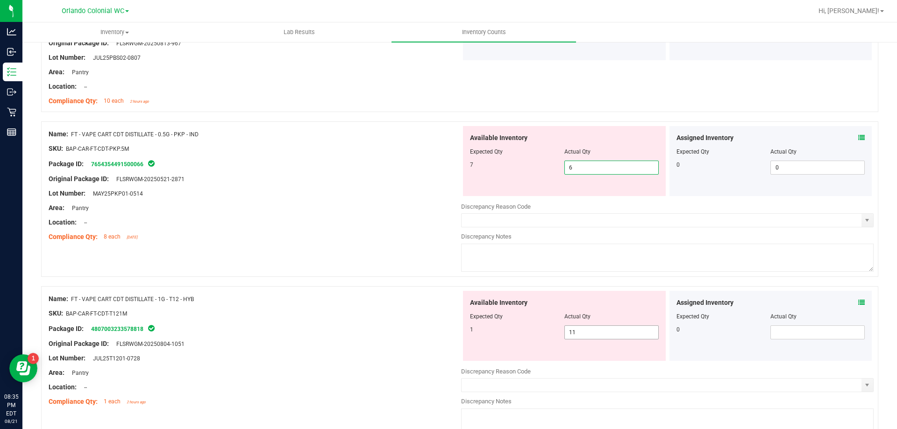
click at [605, 335] on input "11" at bounding box center [611, 332] width 93 height 13
click at [343, 341] on div "Original Package ID: FLSRWGM-20250804-1051" at bounding box center [255, 344] width 412 height 10
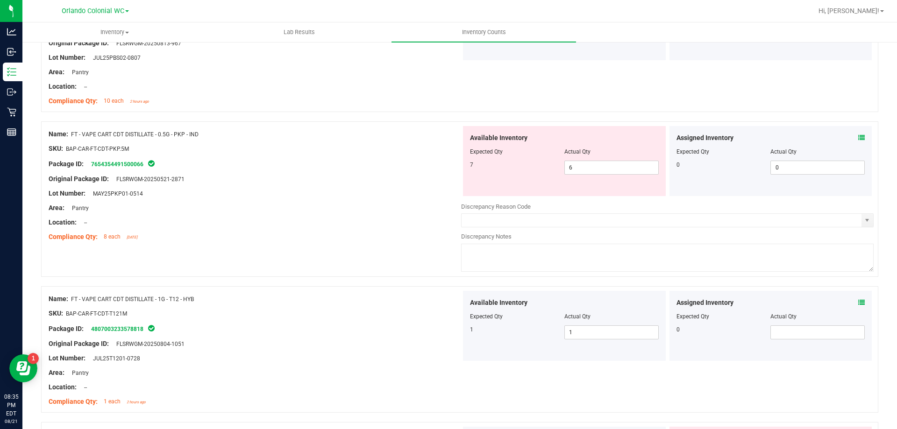
scroll to position [625, 0]
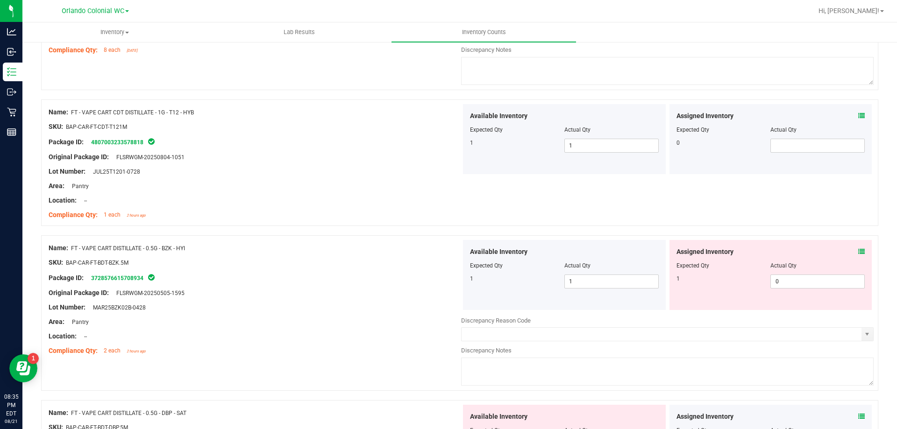
click at [858, 253] on icon at bounding box center [861, 251] width 7 height 7
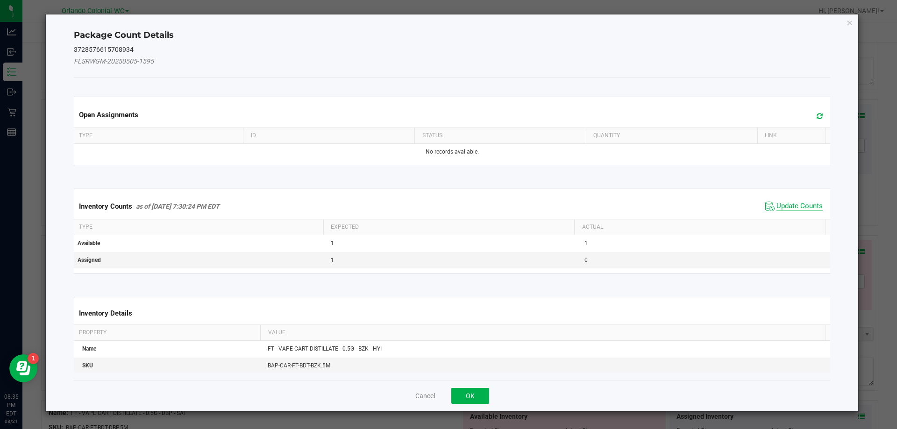
click at [790, 205] on span "Update Counts" at bounding box center [799, 206] width 46 height 9
click at [789, 210] on span "Update Counts" at bounding box center [799, 206] width 46 height 8
click at [790, 219] on th "Actual" at bounding box center [699, 227] width 251 height 16
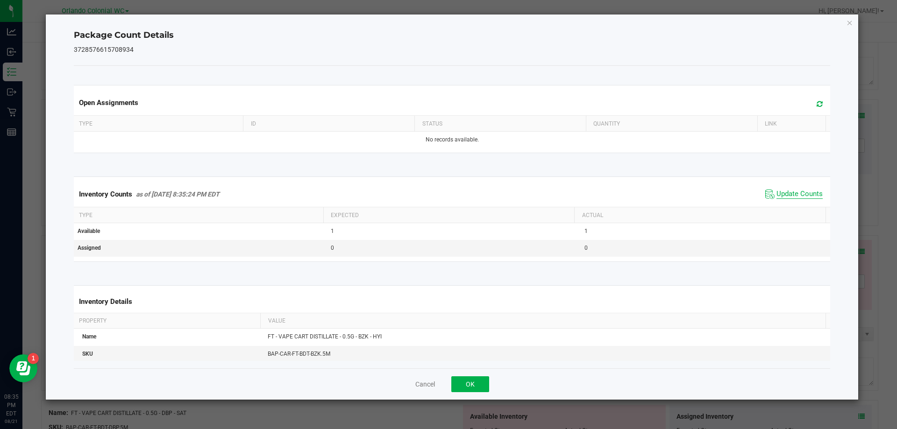
click at [797, 198] on span "Update Counts" at bounding box center [799, 194] width 46 height 9
click at [806, 199] on span "Update Counts" at bounding box center [799, 194] width 46 height 9
click at [847, 19] on icon "Close" at bounding box center [849, 22] width 7 height 11
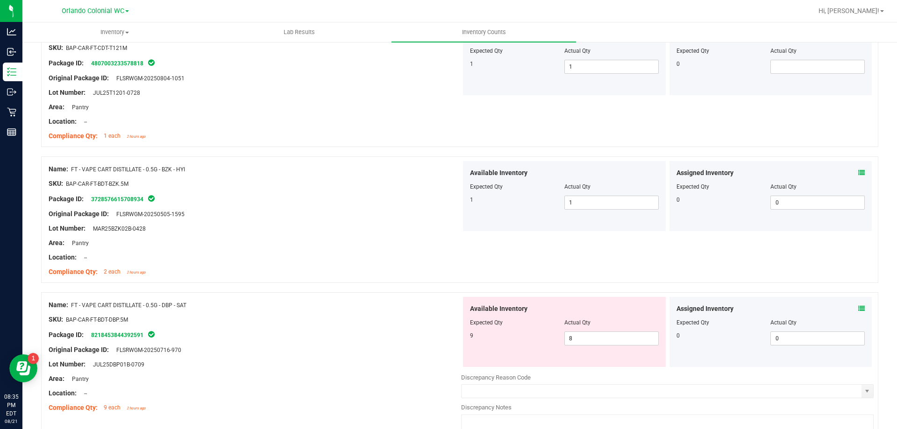
scroll to position [733, 0]
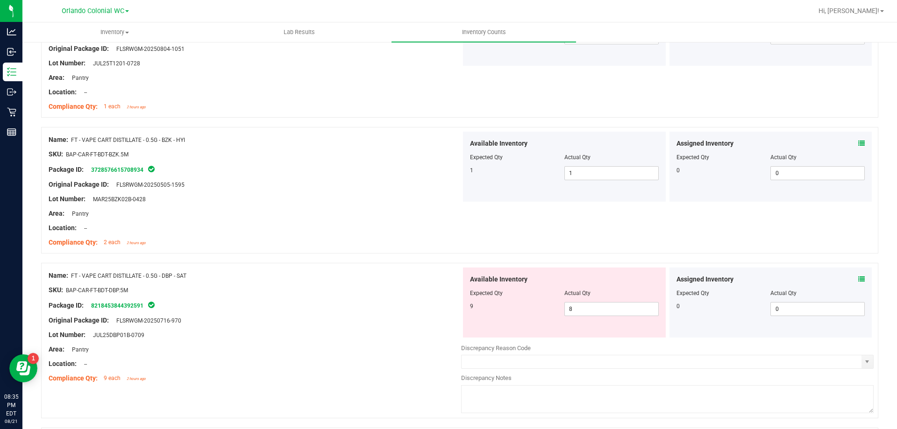
click at [858, 279] on icon at bounding box center [861, 279] width 7 height 7
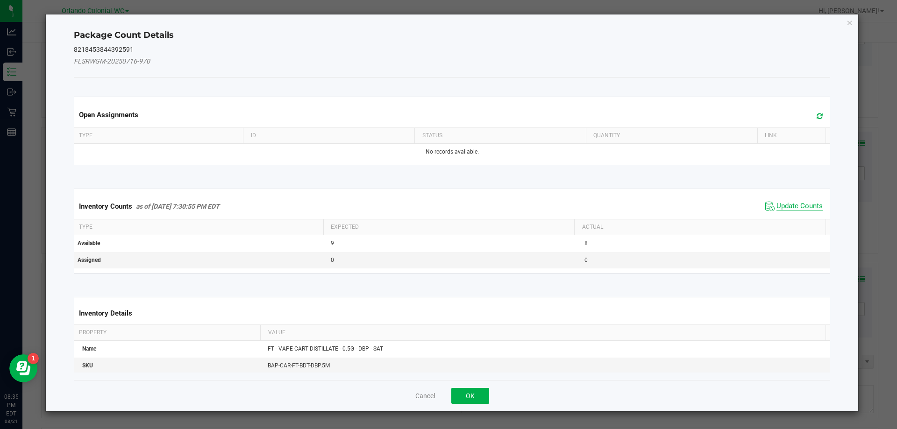
click at [787, 208] on span "Update Counts" at bounding box center [799, 206] width 46 height 9
click at [787, 203] on span "Update Counts" at bounding box center [799, 206] width 46 height 8
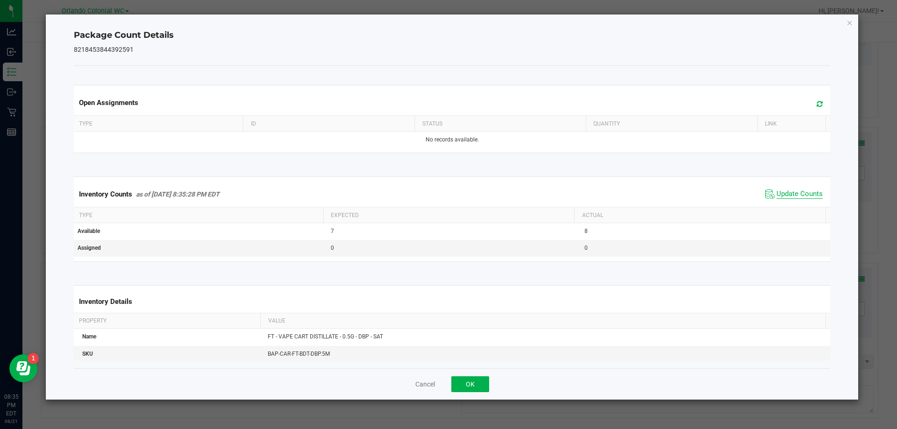
click at [795, 199] on span "Update Counts" at bounding box center [799, 194] width 46 height 9
click at [797, 199] on span "Update Counts" at bounding box center [799, 194] width 46 height 9
click at [849, 22] on icon "Close" at bounding box center [849, 22] width 7 height 11
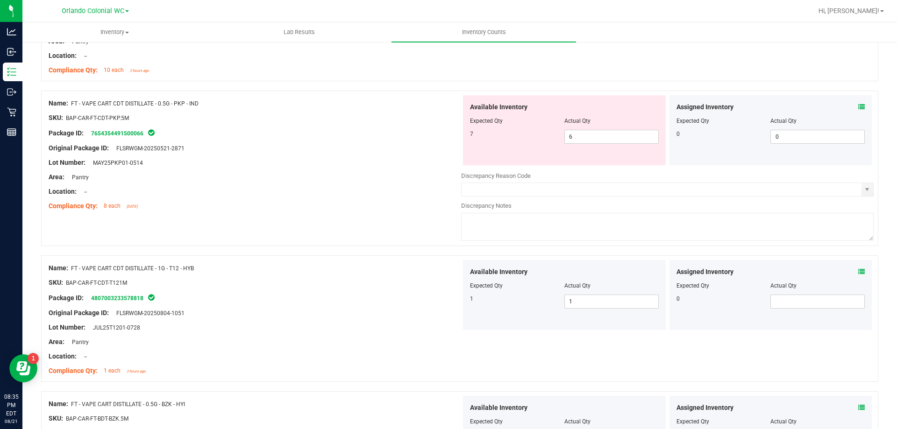
scroll to position [469, 0]
click at [581, 139] on input "6" at bounding box center [611, 136] width 93 height 13
click at [329, 198] on div at bounding box center [255, 198] width 412 height 5
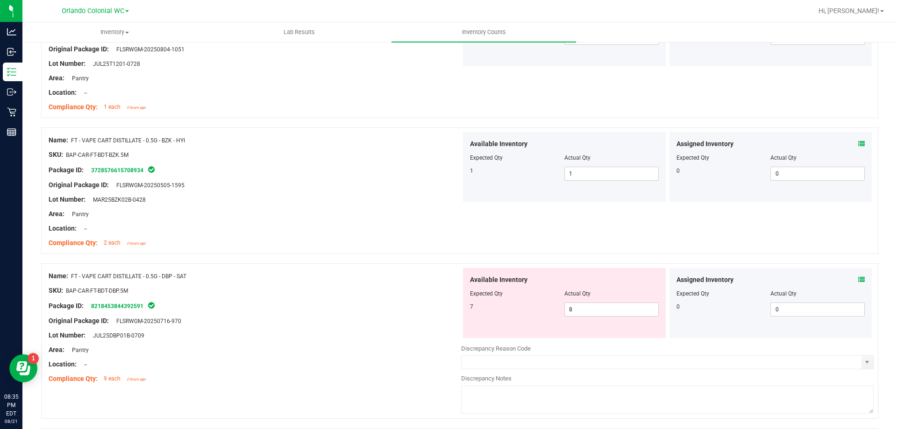
scroll to position [707, 0]
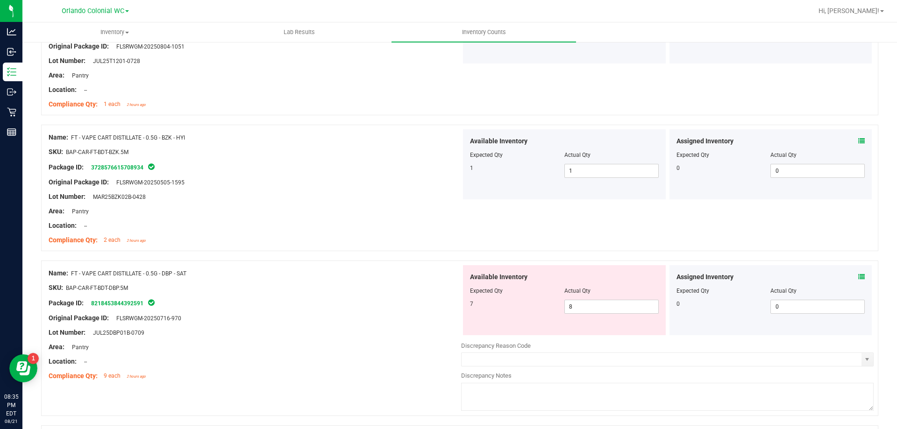
click at [858, 274] on icon at bounding box center [861, 277] width 7 height 7
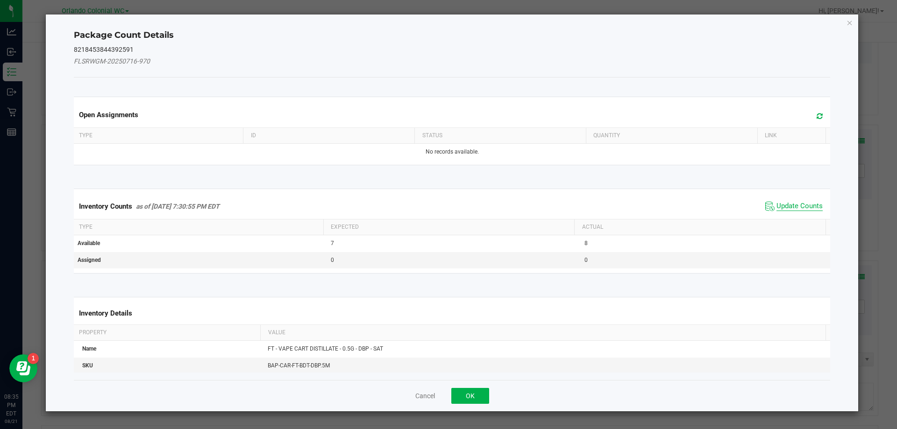
click at [799, 211] on span "Update Counts" at bounding box center [799, 206] width 46 height 9
click at [799, 219] on th "Actual" at bounding box center [699, 227] width 251 height 16
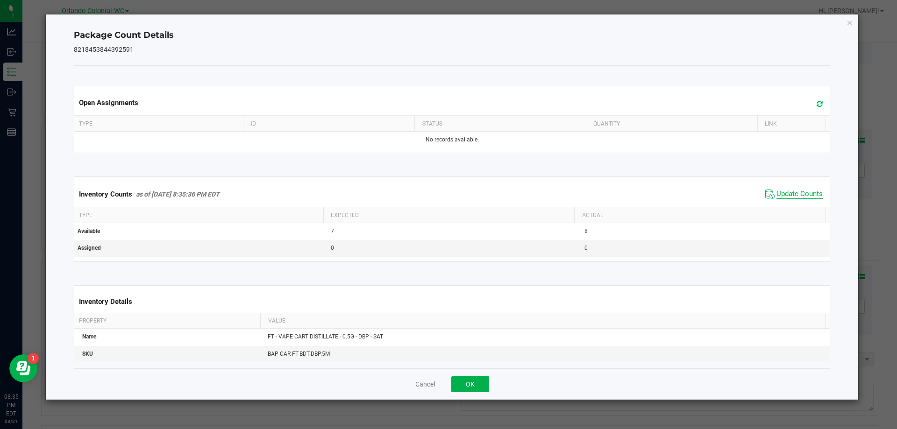
click at [805, 211] on th "Actual" at bounding box center [699, 215] width 251 height 16
click at [801, 196] on span "Update Counts" at bounding box center [799, 194] width 46 height 9
click at [800, 195] on span "Update Counts" at bounding box center [799, 194] width 46 height 8
click at [849, 17] on icon "Close" at bounding box center [849, 22] width 7 height 11
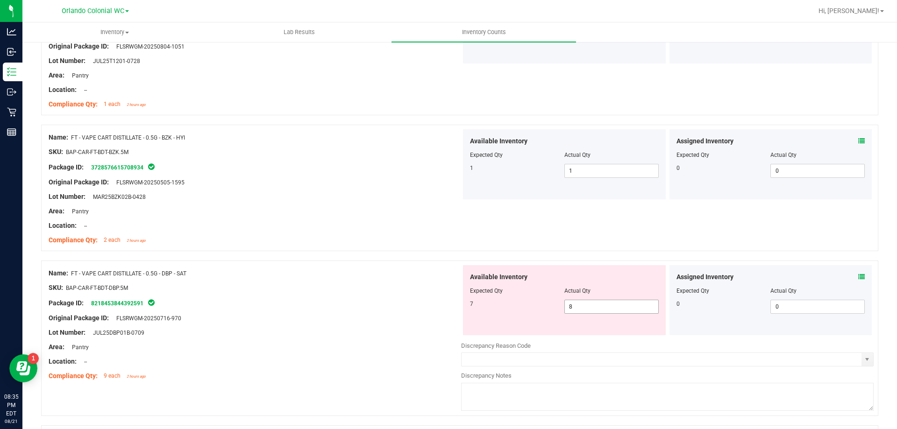
click at [604, 308] on input "8" at bounding box center [611, 306] width 93 height 13
click at [361, 325] on div at bounding box center [255, 325] width 412 height 5
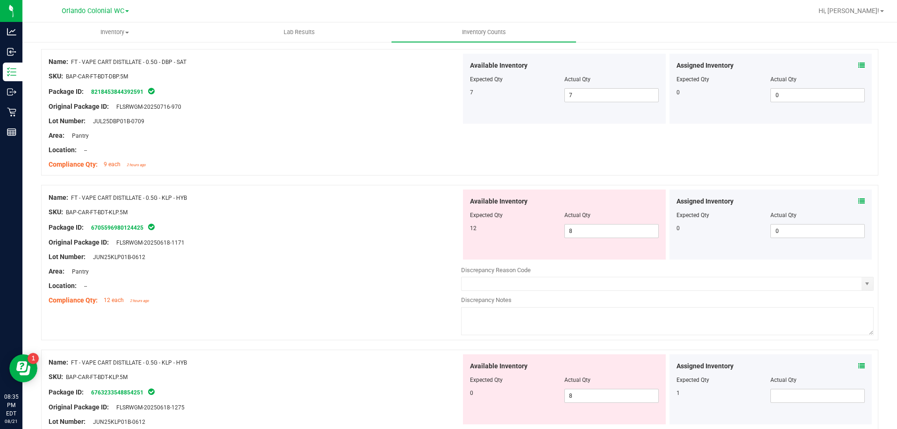
scroll to position [930, 0]
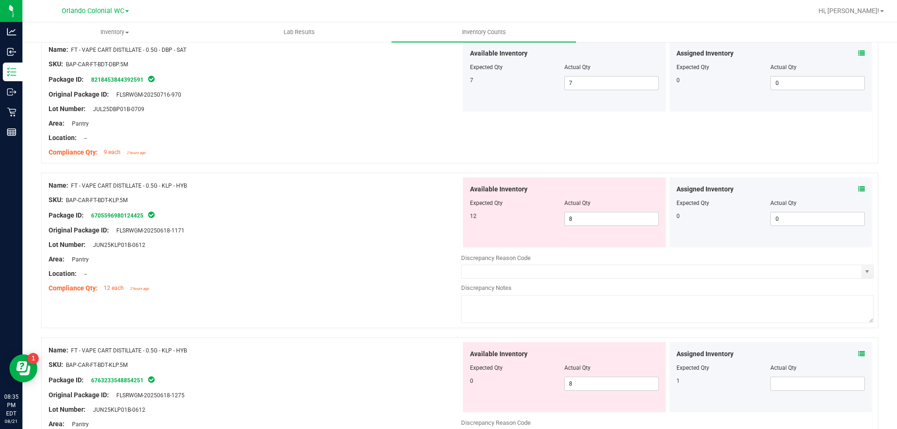
click at [858, 190] on icon at bounding box center [861, 189] width 7 height 7
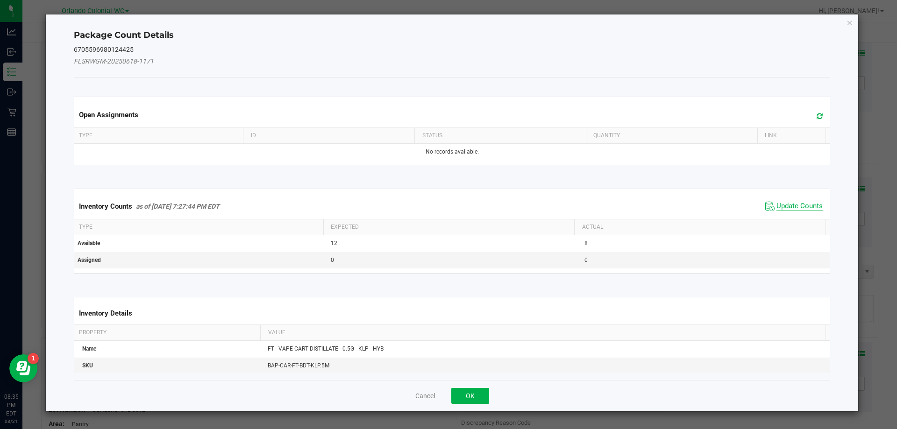
click at [791, 206] on span "Update Counts" at bounding box center [799, 206] width 46 height 9
click at [797, 210] on span "Update Counts" at bounding box center [799, 206] width 46 height 9
click at [799, 202] on span "Update Counts" at bounding box center [799, 206] width 46 height 8
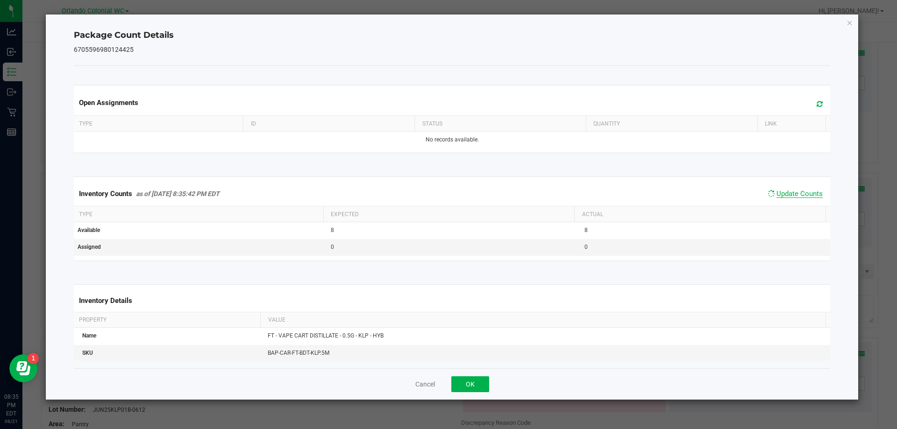
click at [797, 198] on span "Update Counts" at bounding box center [799, 194] width 46 height 8
click at [803, 199] on span "Update Counts" at bounding box center [799, 194] width 46 height 9
click at [850, 26] on icon "Close" at bounding box center [849, 22] width 7 height 11
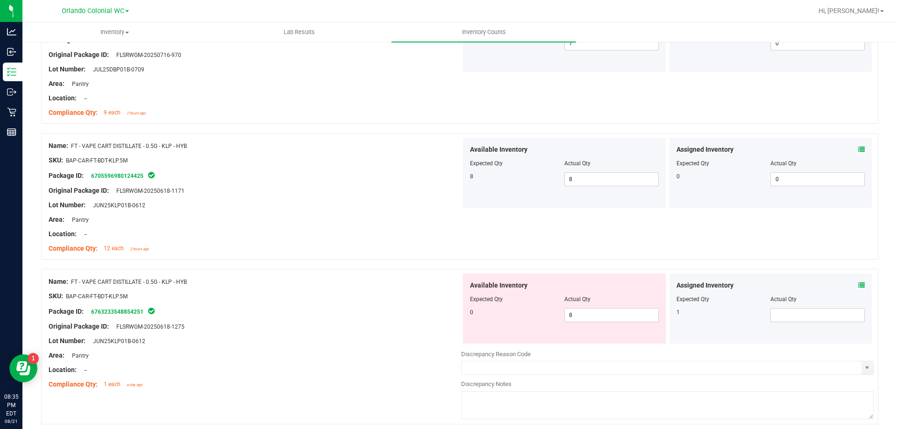
scroll to position [972, 0]
click at [858, 280] on icon at bounding box center [861, 283] width 7 height 7
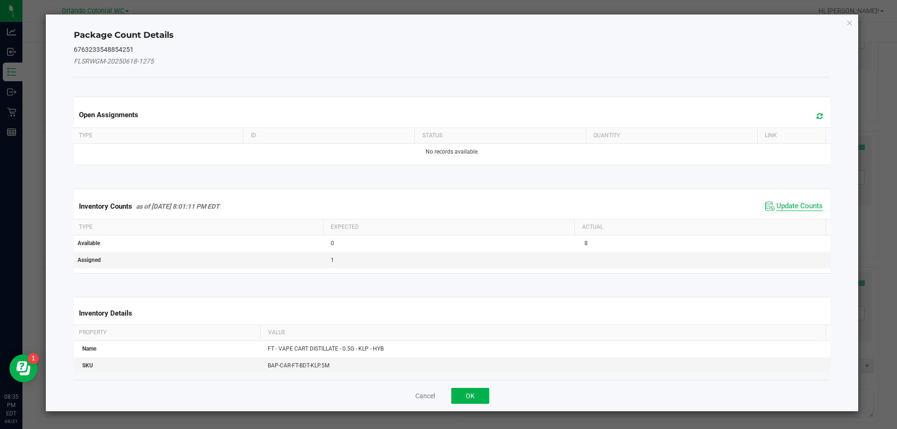
click at [792, 210] on span "Update Counts" at bounding box center [799, 206] width 46 height 9
click at [793, 210] on span "Update Counts" at bounding box center [799, 206] width 46 height 9
click at [797, 219] on th "Actual" at bounding box center [699, 227] width 251 height 16
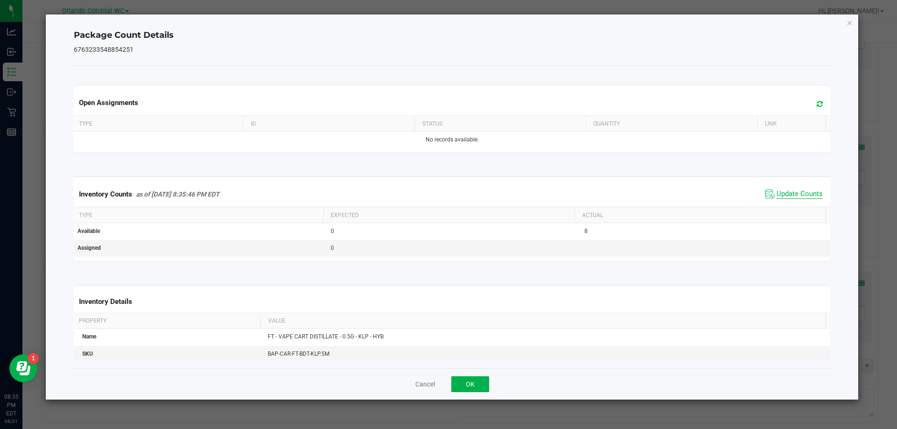
click at [796, 199] on span "Update Counts" at bounding box center [799, 194] width 46 height 9
click at [803, 199] on span "Update Counts" at bounding box center [799, 194] width 46 height 9
click at [850, 22] on icon "Close" at bounding box center [849, 22] width 7 height 11
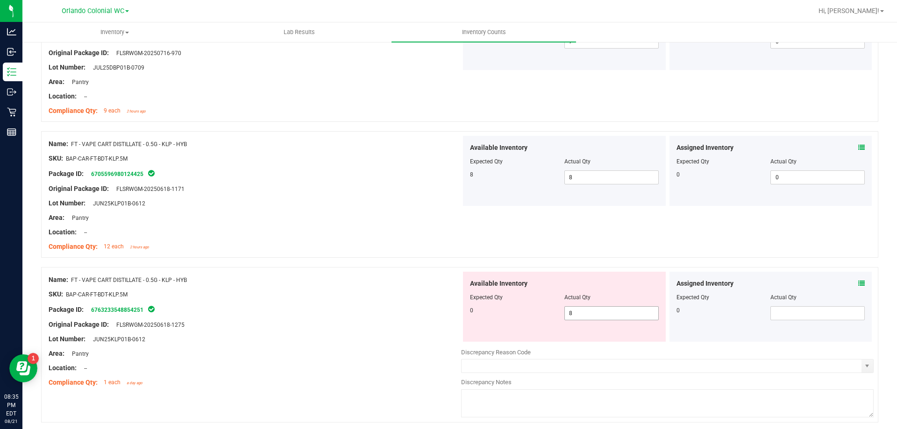
click at [615, 320] on span "8 8" at bounding box center [611, 313] width 94 height 14
click at [356, 326] on div "Original Package ID: FLSRWGM-20250618-1275" at bounding box center [255, 325] width 412 height 10
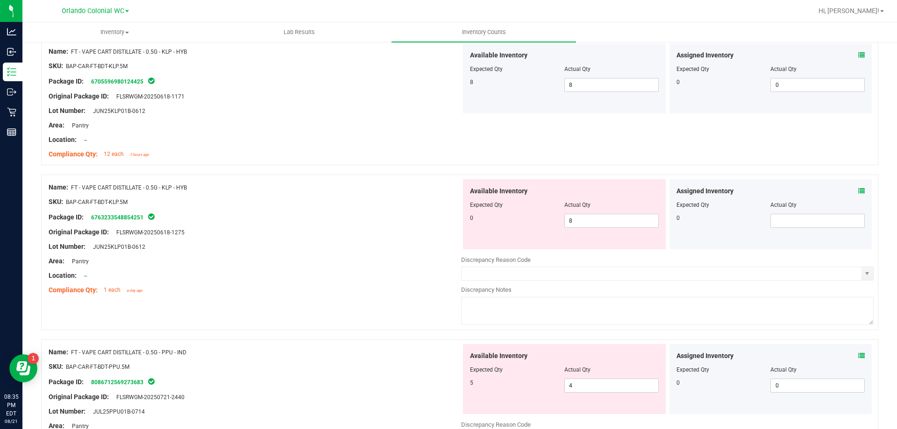
scroll to position [1090, 0]
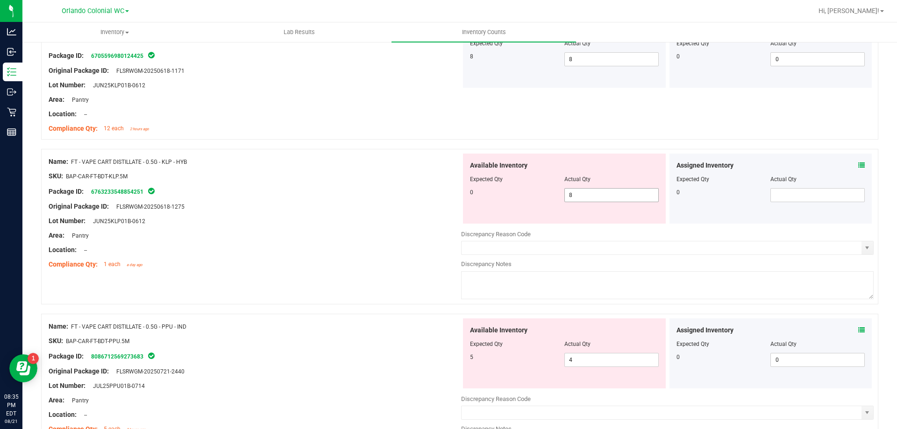
click at [584, 197] on input "8" at bounding box center [611, 195] width 93 height 13
click at [350, 236] on div "Area: Pantry" at bounding box center [255, 236] width 412 height 10
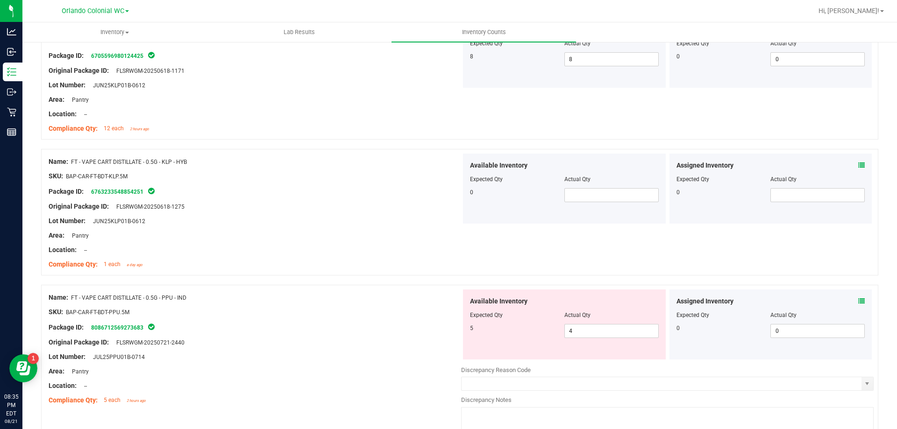
click at [858, 301] on icon at bounding box center [861, 301] width 7 height 7
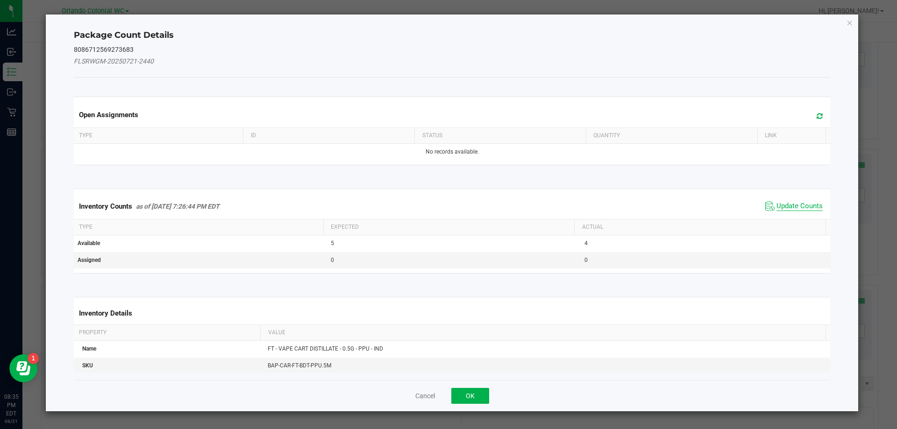
click at [790, 204] on span "Update Counts" at bounding box center [799, 206] width 46 height 9
click at [791, 204] on span "Update Counts" at bounding box center [799, 206] width 46 height 9
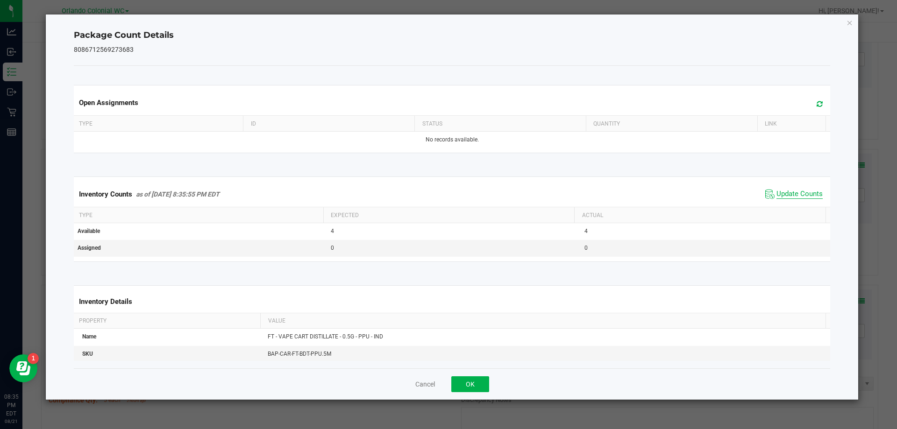
click at [804, 199] on span "Update Counts" at bounding box center [799, 194] width 46 height 9
click at [802, 198] on span "Update Counts" at bounding box center [799, 194] width 46 height 9
click at [849, 24] on icon "Close" at bounding box center [849, 22] width 7 height 11
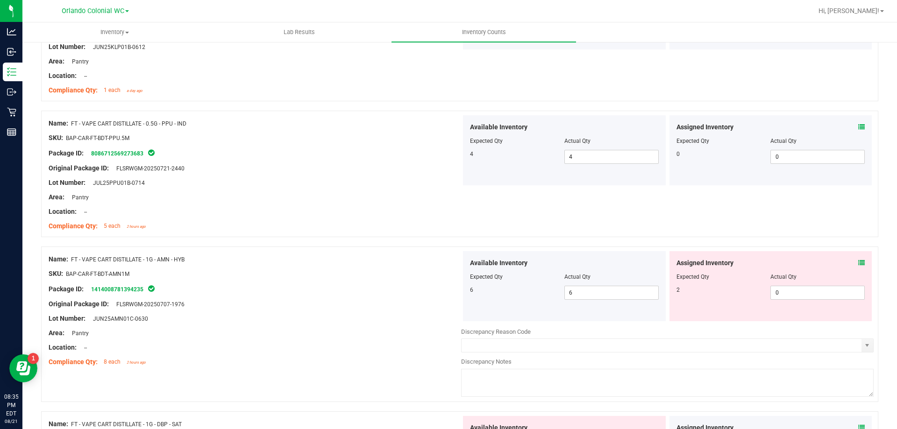
scroll to position [1370, 0]
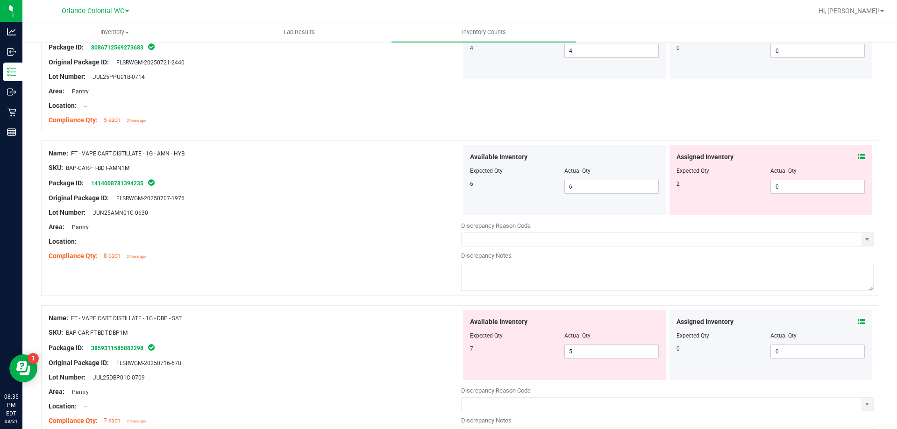
click at [858, 157] on icon at bounding box center [861, 157] width 7 height 7
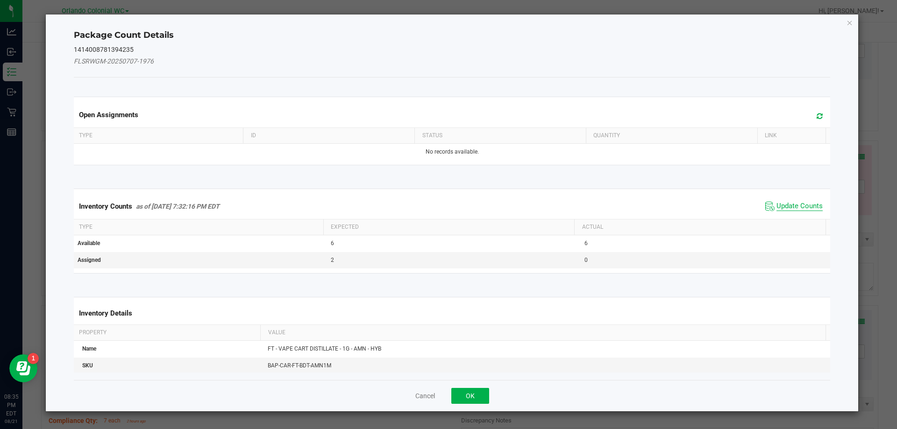
click at [782, 202] on span "Update Counts" at bounding box center [799, 206] width 46 height 9
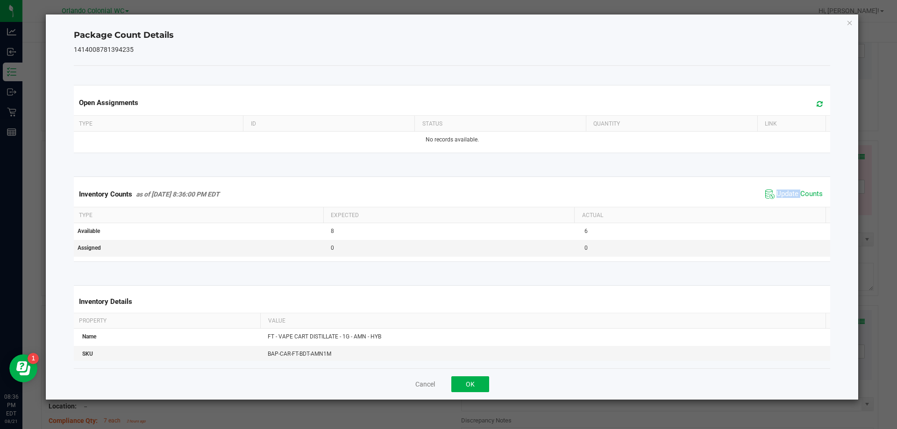
click at [782, 201] on span "Update Counts" at bounding box center [794, 194] width 62 height 14
click at [786, 188] on span "Update Counts" at bounding box center [794, 194] width 62 height 14
click at [850, 20] on icon "Close" at bounding box center [849, 22] width 7 height 11
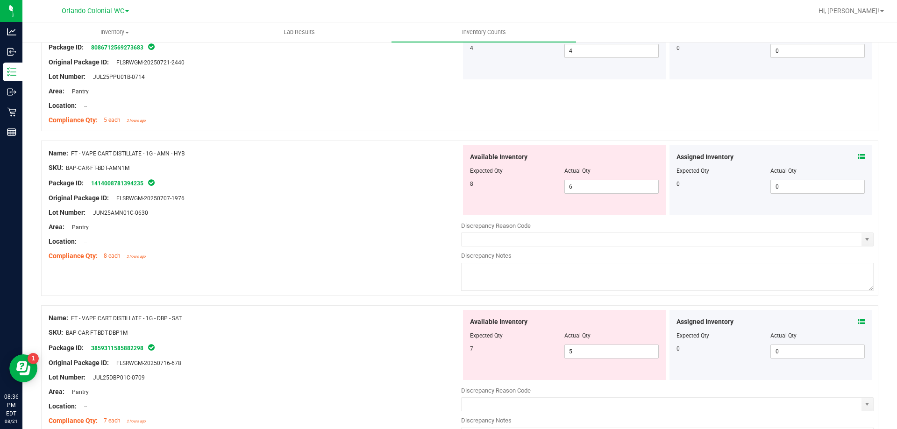
click at [858, 320] on icon at bounding box center [861, 321] width 7 height 7
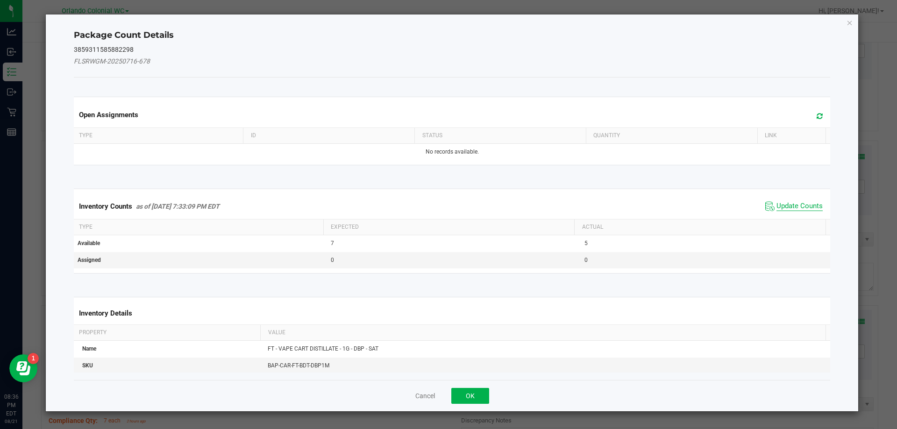
click at [799, 204] on span "Update Counts" at bounding box center [799, 206] width 46 height 9
click at [802, 202] on div "Inventory Counts as of Aug 21, 2025 7:33:09 PM EDT Update Counts" at bounding box center [452, 206] width 760 height 24
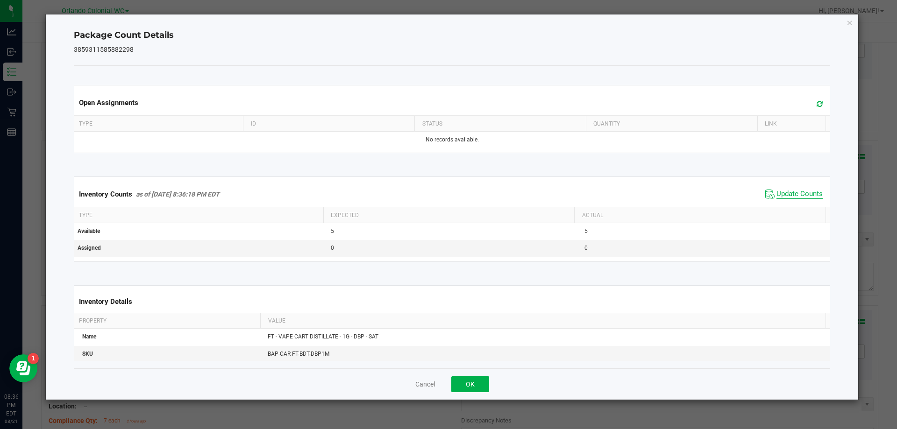
click at [805, 196] on span "Update Counts" at bounding box center [799, 194] width 46 height 9
click at [802, 196] on span "Update Counts" at bounding box center [799, 194] width 46 height 9
click at [849, 22] on icon "Close" at bounding box center [849, 22] width 7 height 11
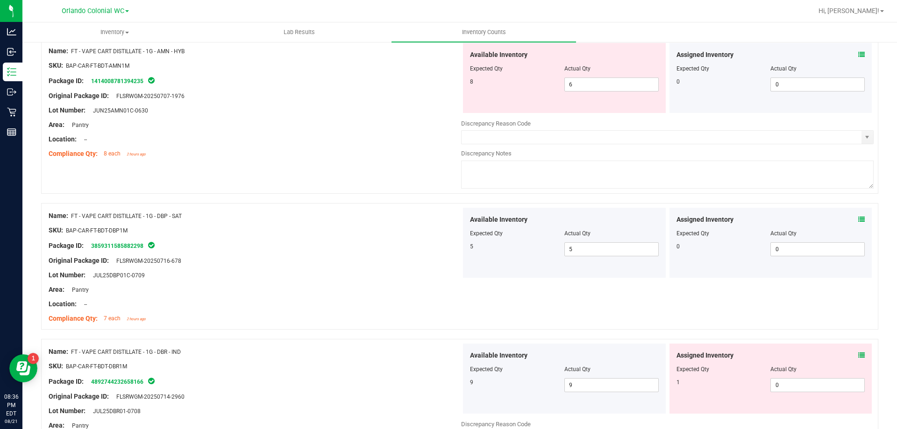
scroll to position [1557, 0]
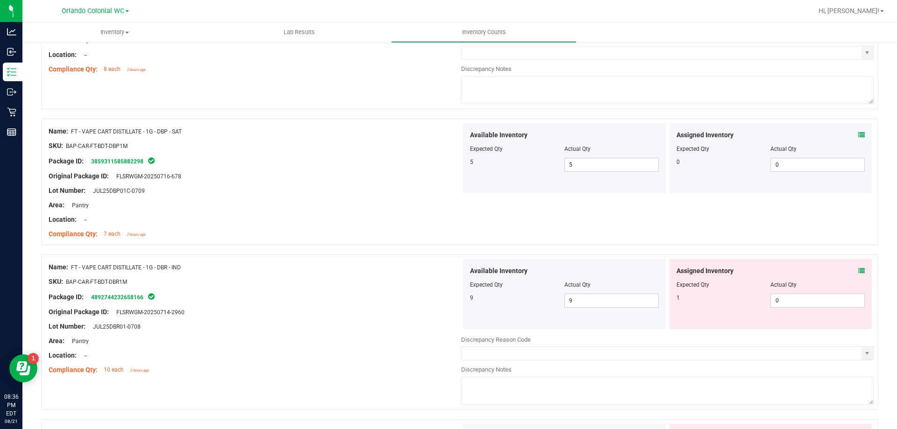
click at [858, 270] on icon at bounding box center [861, 271] width 7 height 7
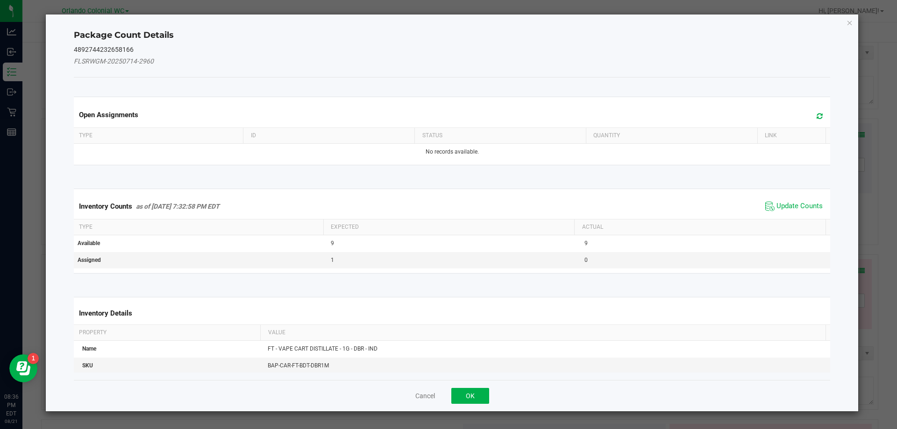
click at [860, 22] on ngb-modal-window "Package Count Details 4892744232658166 FLSRWGM-20250714-2960 Open Assignments T…" at bounding box center [452, 214] width 904 height 429
click at [849, 22] on icon "Close" at bounding box center [849, 22] width 7 height 11
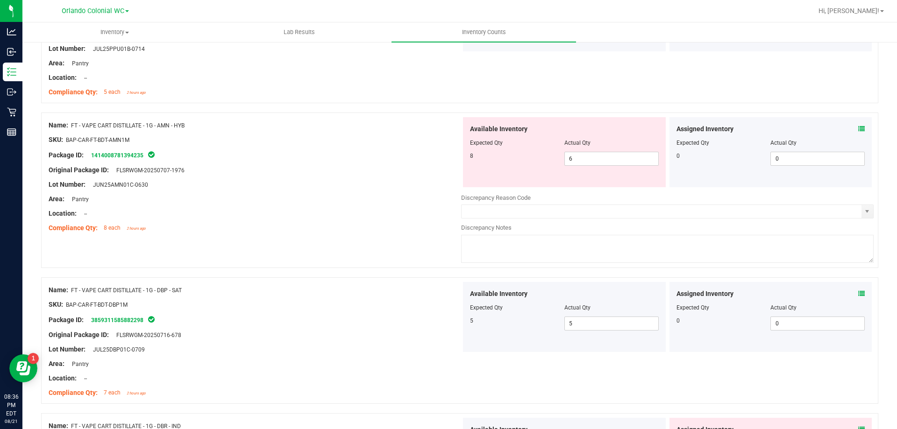
scroll to position [1399, 0]
click at [594, 156] on input "6" at bounding box center [611, 158] width 93 height 13
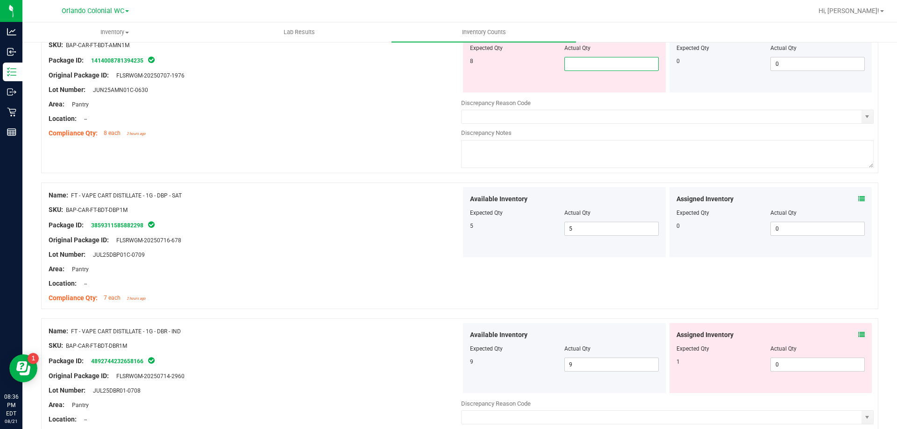
scroll to position [1478, 0]
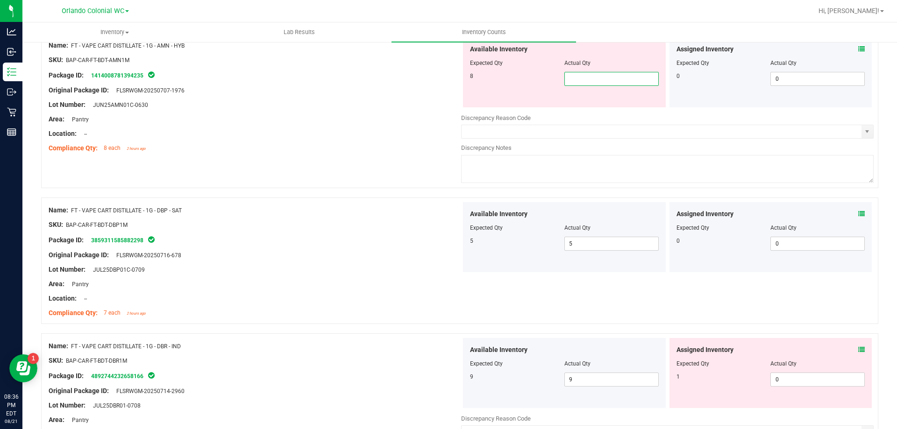
click at [853, 349] on div "Assigned Inventory Expected Qty Actual Qty 1 0 0" at bounding box center [770, 373] width 203 height 70
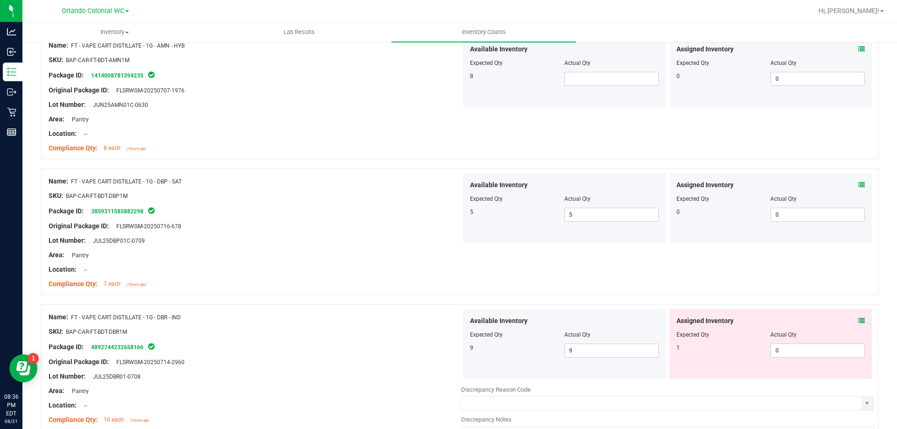
click at [842, 318] on div "Assigned Inventory" at bounding box center [770, 321] width 189 height 10
click at [858, 321] on icon at bounding box center [861, 321] width 7 height 7
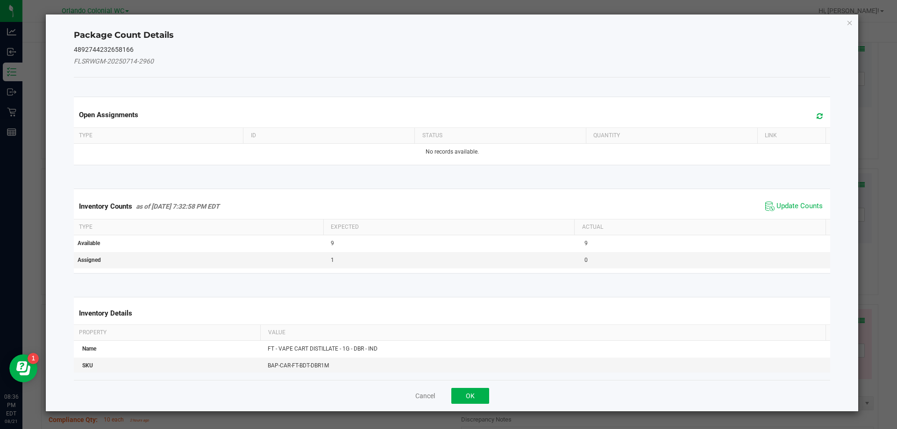
click at [853, 317] on div "Package Count Details 4892744232658166 FLSRWGM-20250714-2960 Open Assignments T…" at bounding box center [452, 212] width 813 height 397
click at [807, 200] on span "Update Counts" at bounding box center [794, 206] width 62 height 14
click at [812, 219] on th "Actual" at bounding box center [699, 227] width 251 height 16
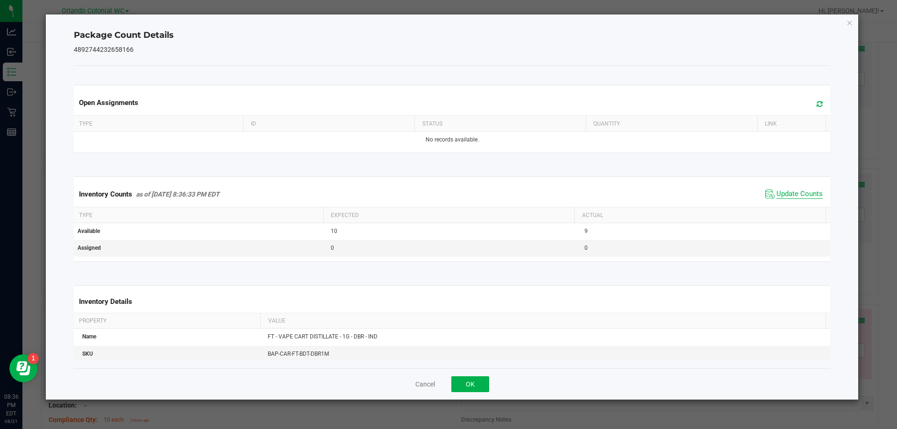
click at [807, 190] on span "Update Counts" at bounding box center [799, 194] width 46 height 9
click at [849, 24] on icon "Close" at bounding box center [849, 22] width 7 height 11
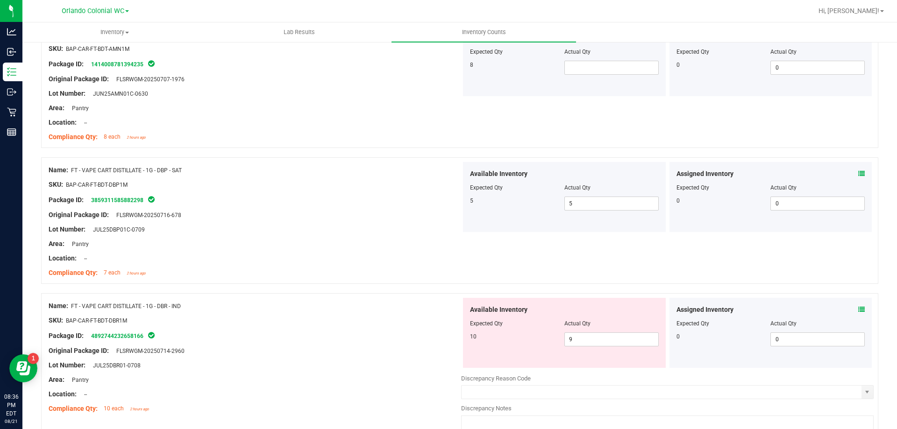
scroll to position [1510, 0]
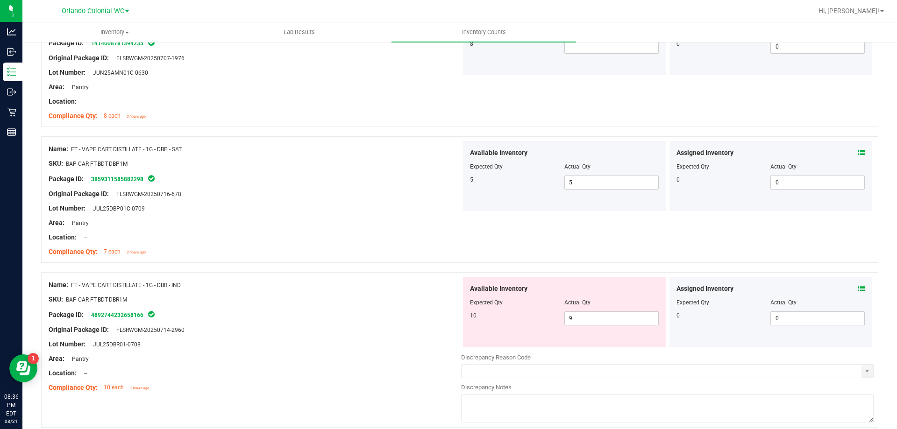
click at [858, 291] on icon at bounding box center [861, 288] width 7 height 7
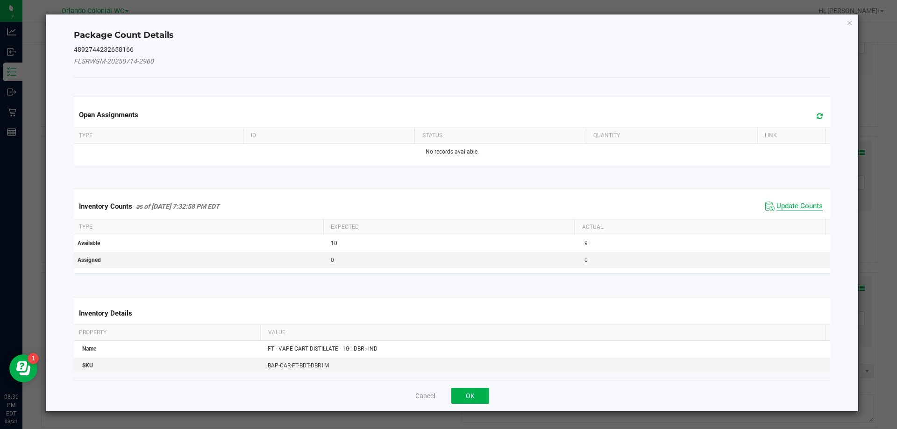
click at [789, 208] on span "Update Counts" at bounding box center [799, 206] width 46 height 9
click at [792, 210] on span "Update Counts" at bounding box center [799, 206] width 46 height 9
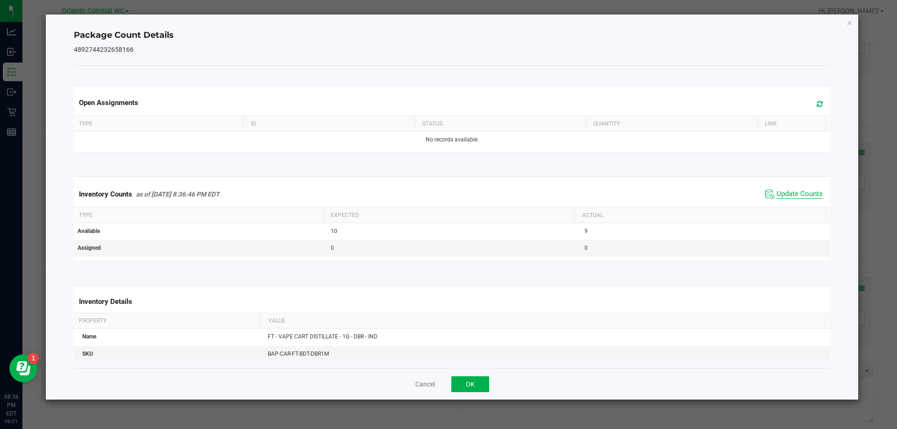
click at [803, 199] on span "Update Counts" at bounding box center [799, 194] width 46 height 9
click at [799, 198] on span "Update Counts" at bounding box center [799, 194] width 46 height 8
click at [849, 25] on icon "Close" at bounding box center [849, 22] width 7 height 11
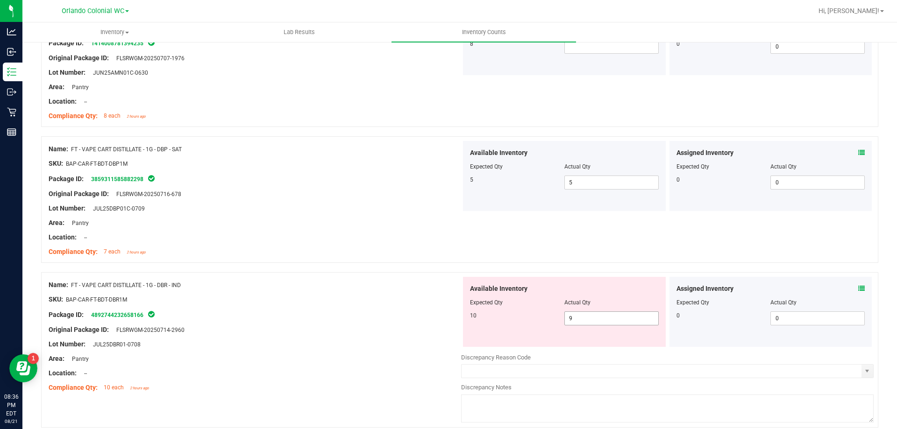
click at [617, 318] on input "9" at bounding box center [611, 318] width 93 height 13
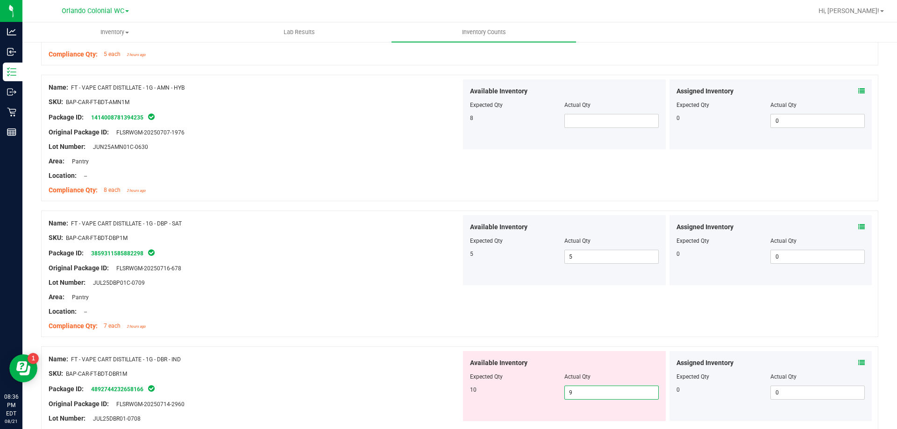
scroll to position [1377, 0]
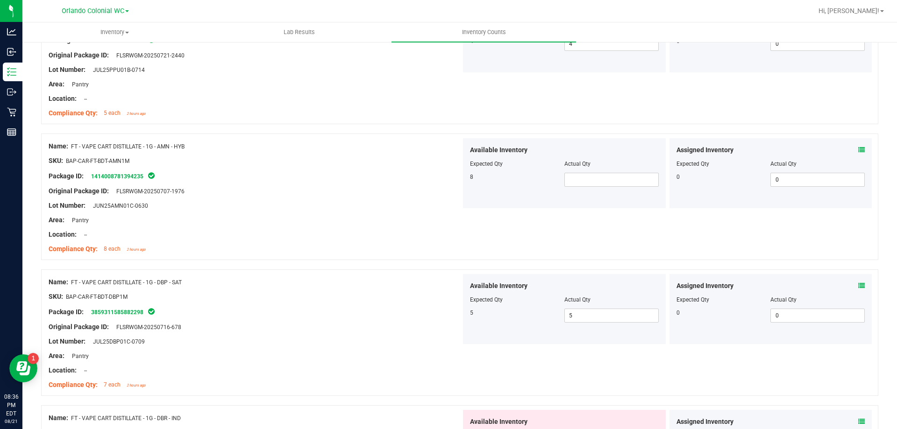
click at [604, 155] on div at bounding box center [564, 157] width 189 height 5
click at [606, 177] on input "text" at bounding box center [611, 179] width 93 height 13
click at [367, 283] on div "Name: FT - VAPE CART DISTILLATE - 1G - DBP - SAT" at bounding box center [255, 282] width 412 height 10
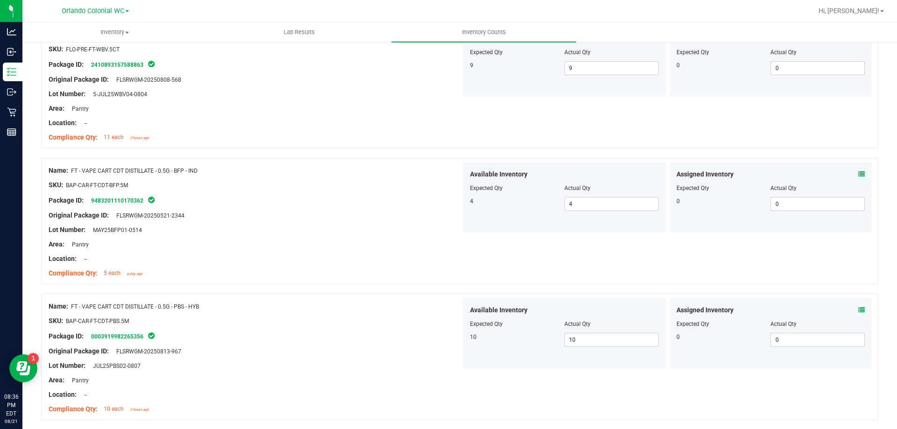
scroll to position [0, 0]
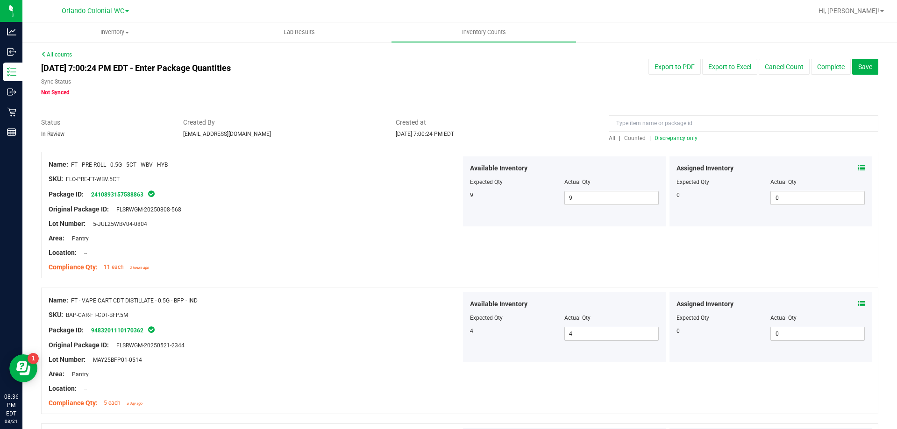
click at [674, 138] on span "Discrepancy only" at bounding box center [675, 138] width 43 height 7
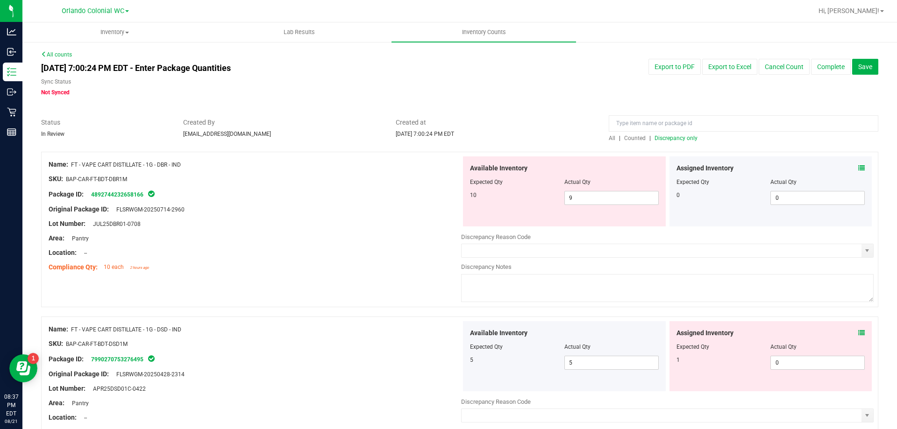
click at [858, 332] on icon at bounding box center [861, 333] width 7 height 7
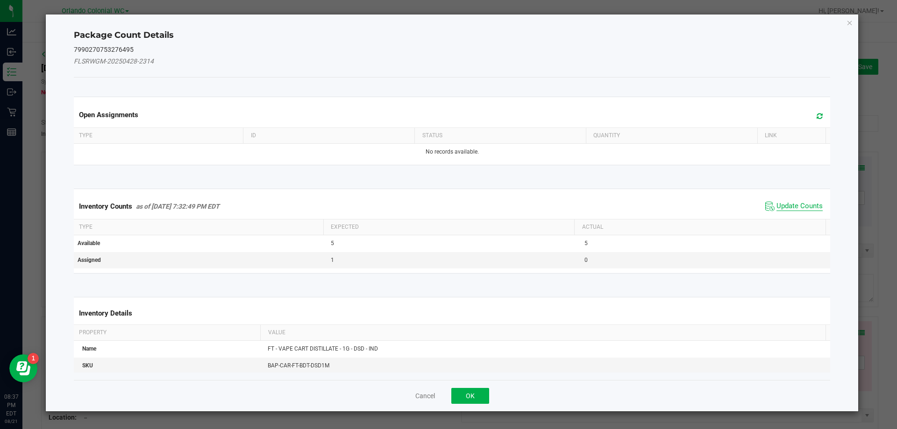
click at [785, 202] on span "Update Counts" at bounding box center [799, 206] width 46 height 9
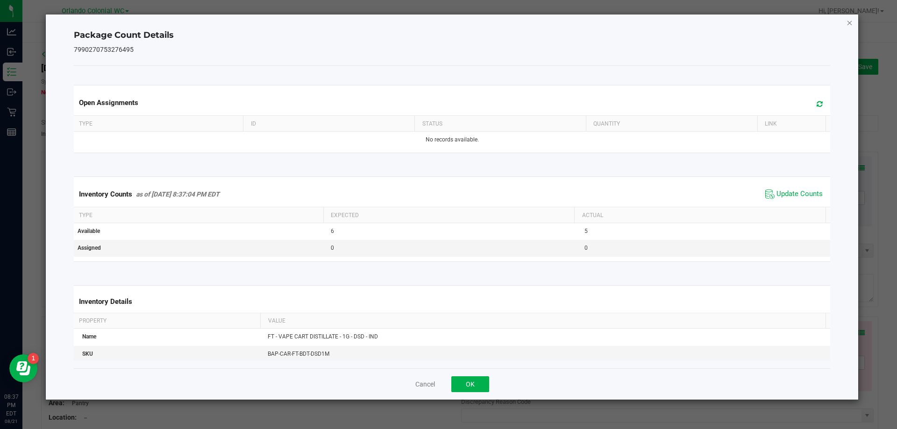
click at [850, 21] on icon "Close" at bounding box center [849, 22] width 7 height 11
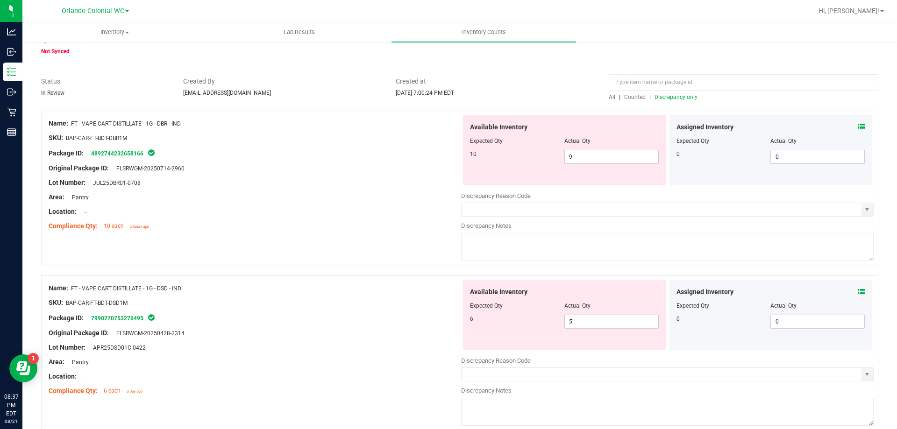
scroll to position [187, 0]
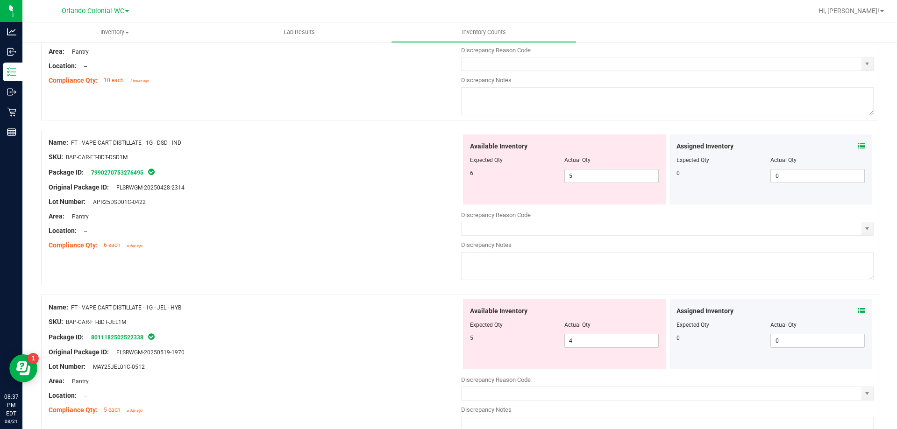
click at [858, 308] on icon at bounding box center [861, 311] width 7 height 7
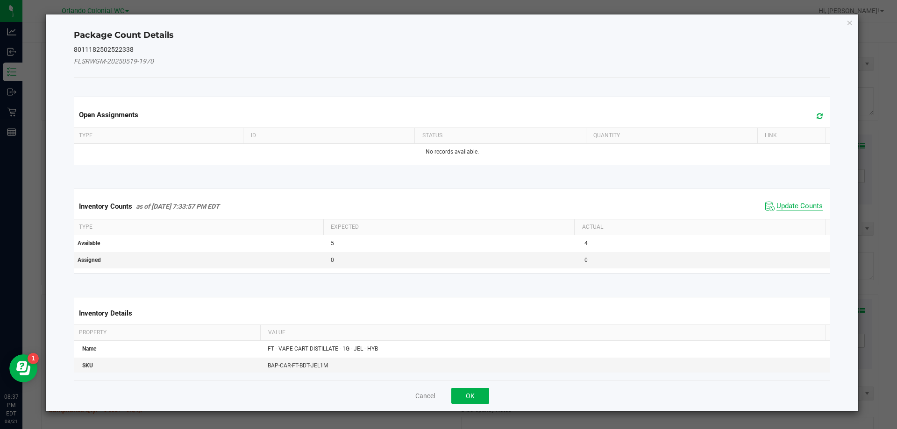
click at [793, 206] on span "Update Counts" at bounding box center [799, 206] width 46 height 9
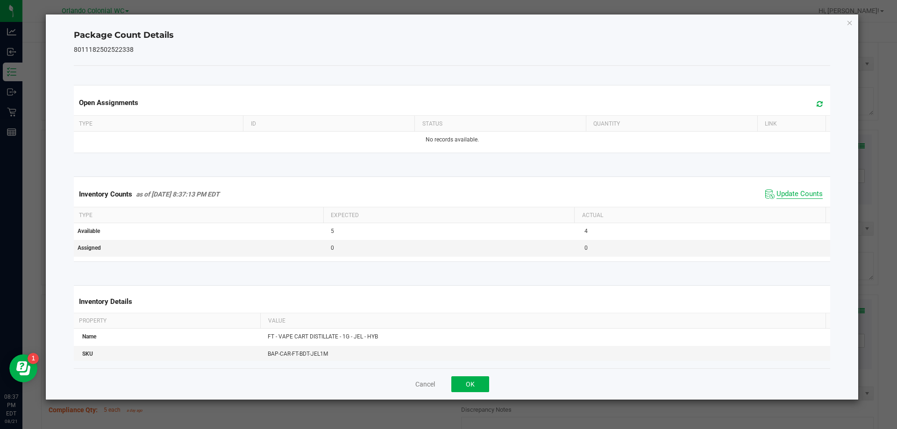
click at [798, 194] on span "Update Counts" at bounding box center [799, 194] width 46 height 9
click at [849, 22] on icon "Close" at bounding box center [849, 22] width 7 height 11
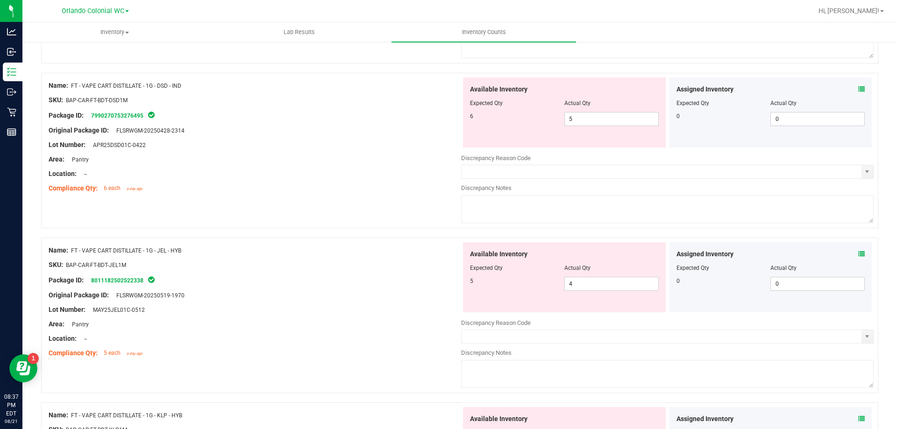
scroll to position [420, 0]
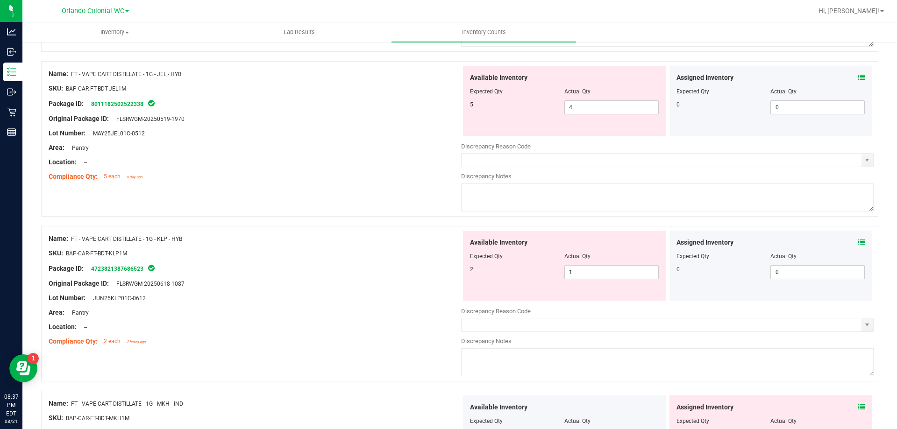
click at [858, 407] on icon at bounding box center [861, 407] width 7 height 7
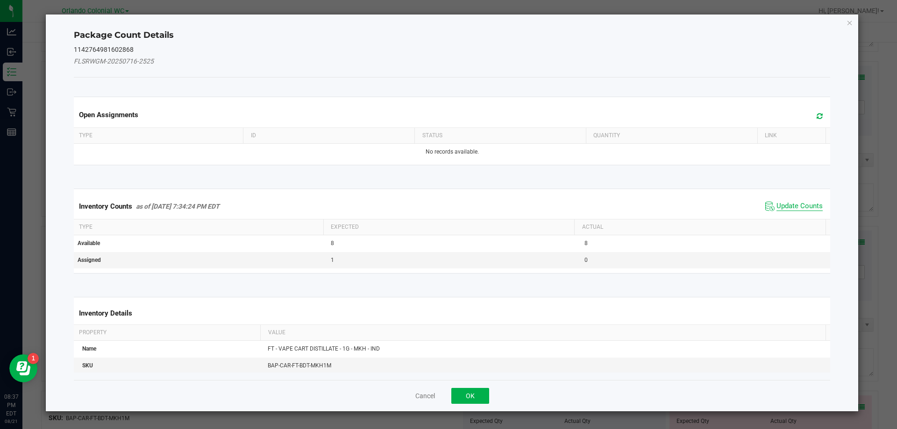
click at [799, 207] on span "Update Counts" at bounding box center [799, 206] width 46 height 9
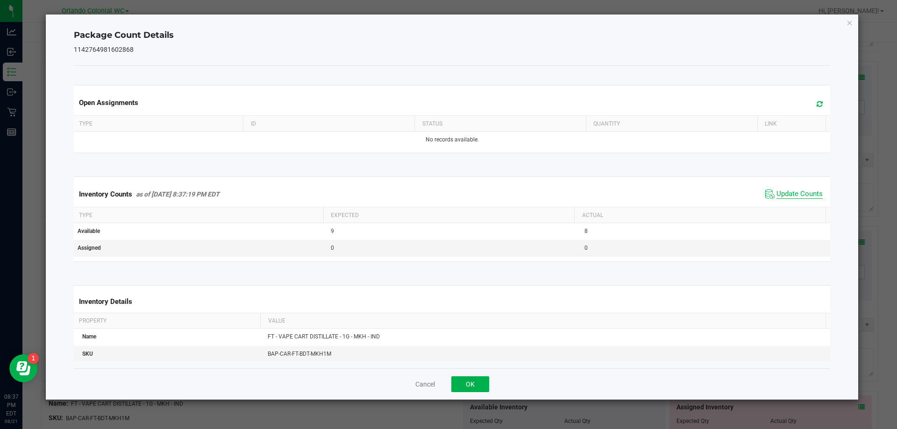
click at [798, 194] on span "Update Counts" at bounding box center [799, 194] width 46 height 9
click at [851, 23] on icon "Close" at bounding box center [849, 22] width 7 height 11
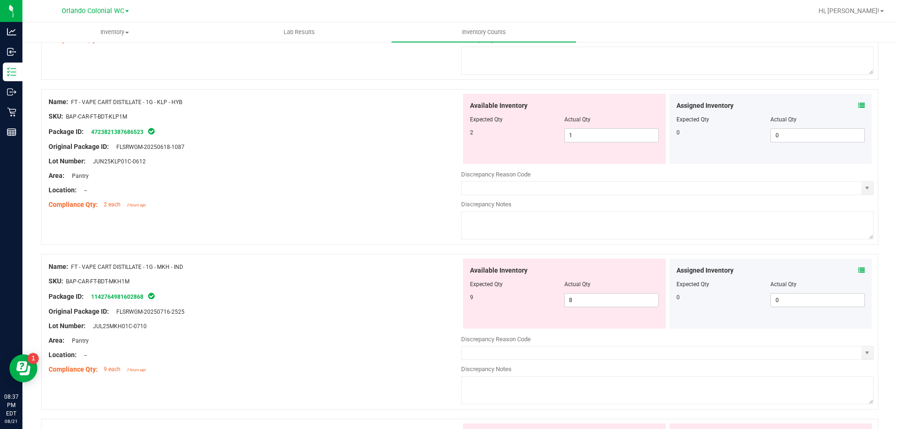
scroll to position [560, 0]
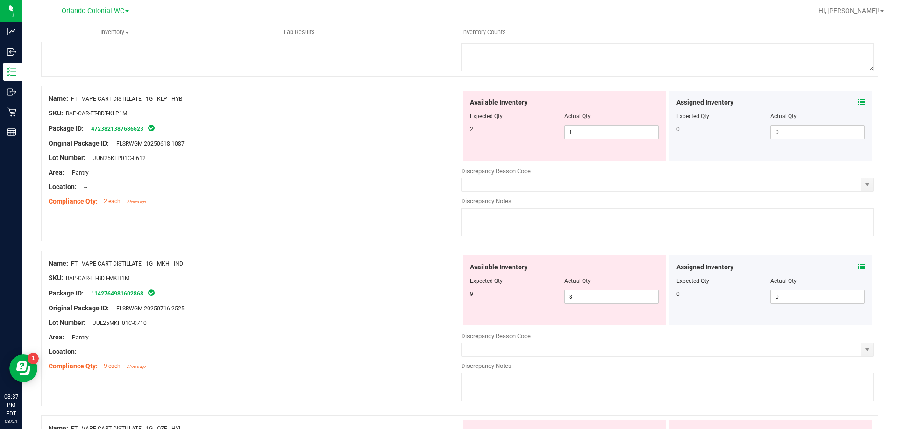
click at [858, 266] on icon at bounding box center [861, 267] width 7 height 7
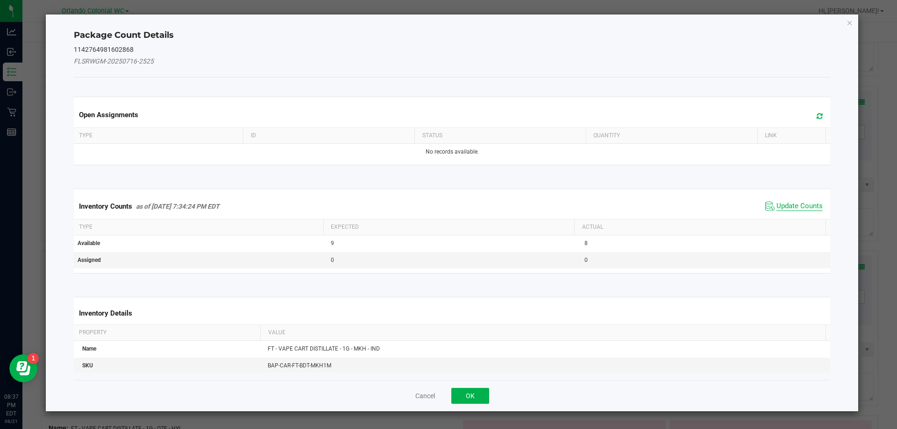
click at [798, 203] on span "Update Counts" at bounding box center [799, 206] width 46 height 9
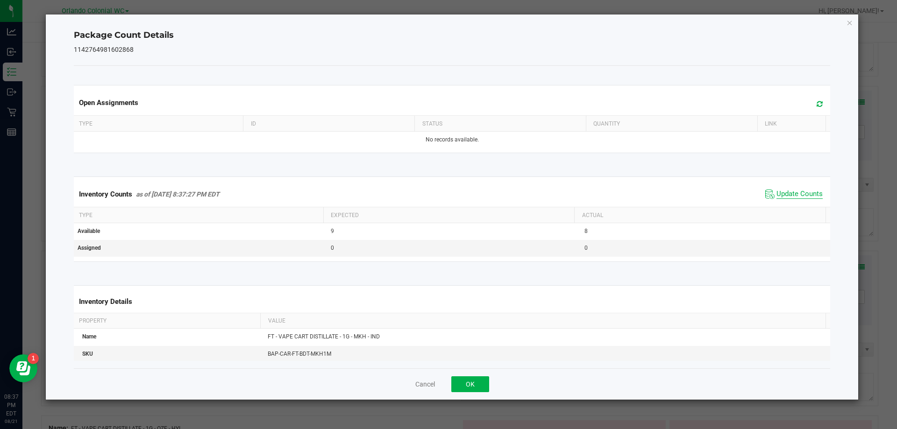
click at [799, 192] on span "Update Counts" at bounding box center [799, 194] width 46 height 9
click at [849, 22] on icon "Close" at bounding box center [849, 22] width 7 height 11
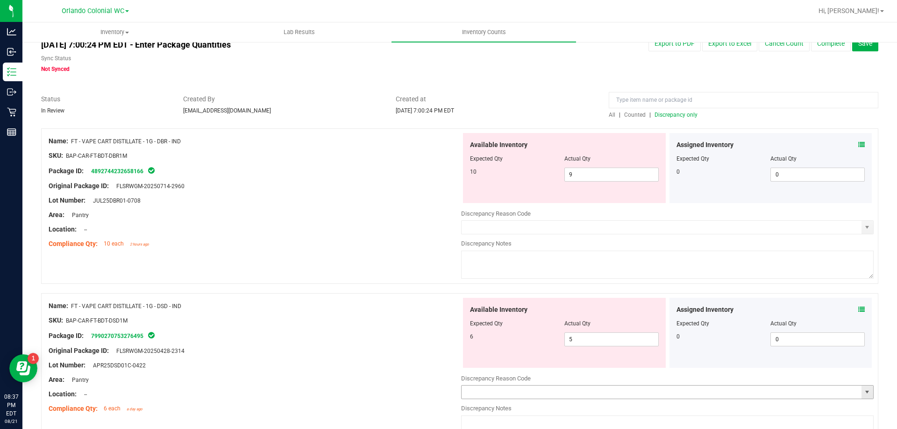
scroll to position [0, 0]
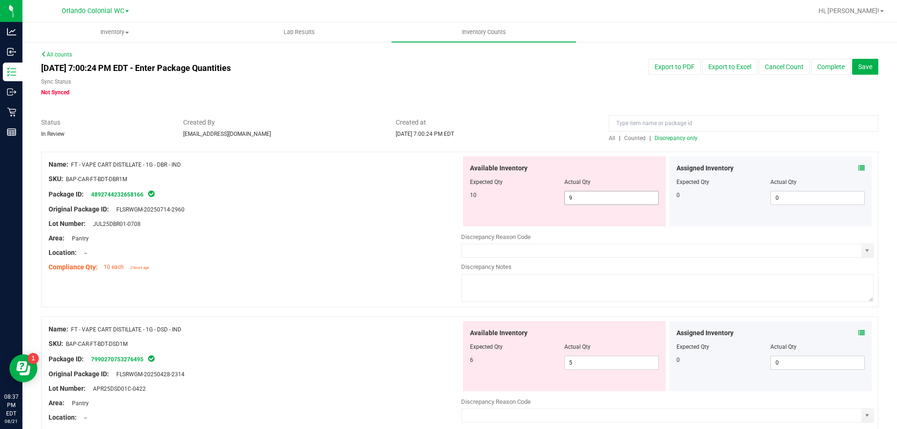
click at [605, 199] on span "9 9" at bounding box center [611, 198] width 94 height 14
click at [388, 206] on div "Original Package ID: FLSRWGM-20250714-2960" at bounding box center [255, 210] width 412 height 10
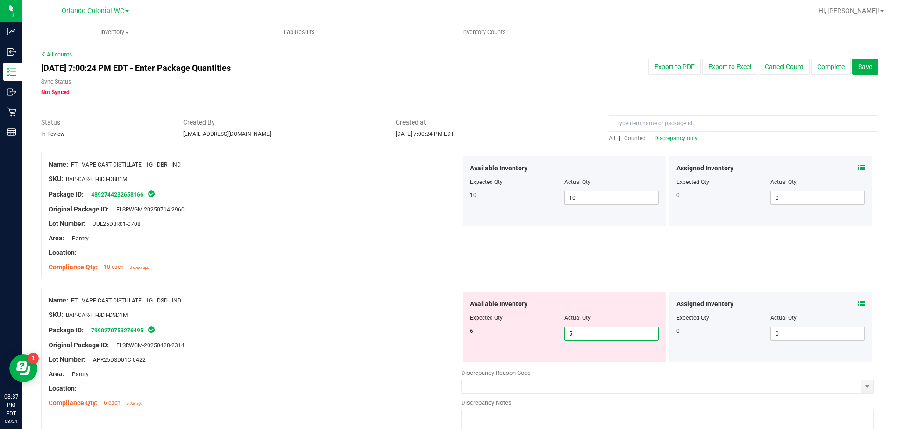
click at [580, 335] on span "5 5" at bounding box center [611, 334] width 94 height 14
click at [397, 342] on div "Original Package ID: FLSRWGM-20250428-2314" at bounding box center [255, 345] width 412 height 10
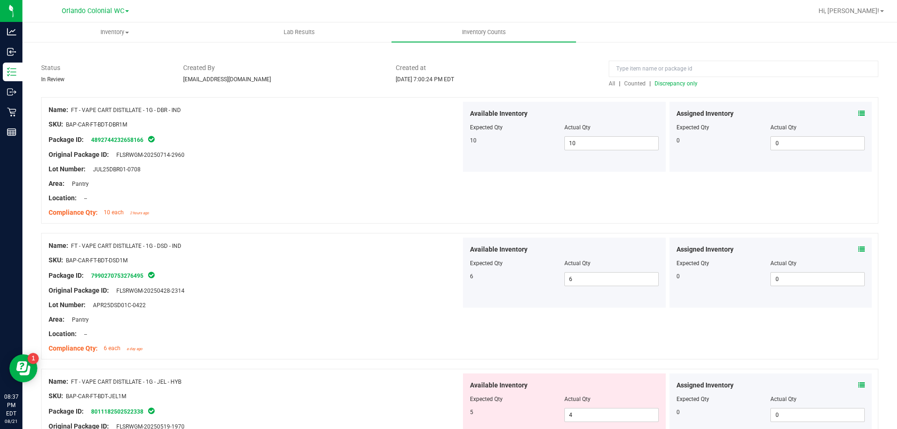
scroll to position [187, 0]
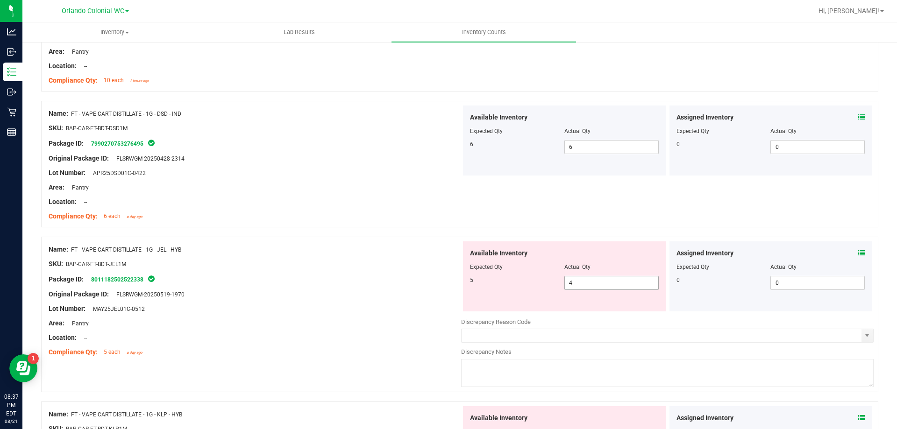
click at [587, 280] on span "4 4" at bounding box center [611, 283] width 94 height 14
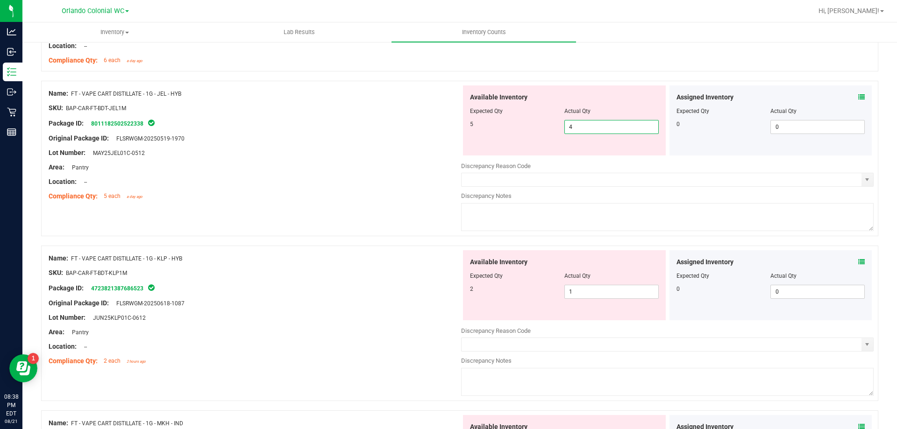
scroll to position [356, 0]
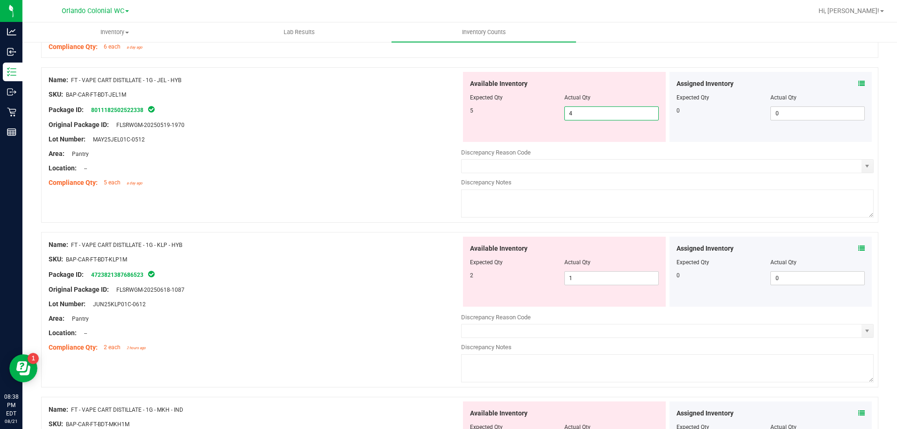
click at [593, 297] on div "Available Inventory Expected Qty Actual Qty 2 1 1" at bounding box center [564, 272] width 203 height 70
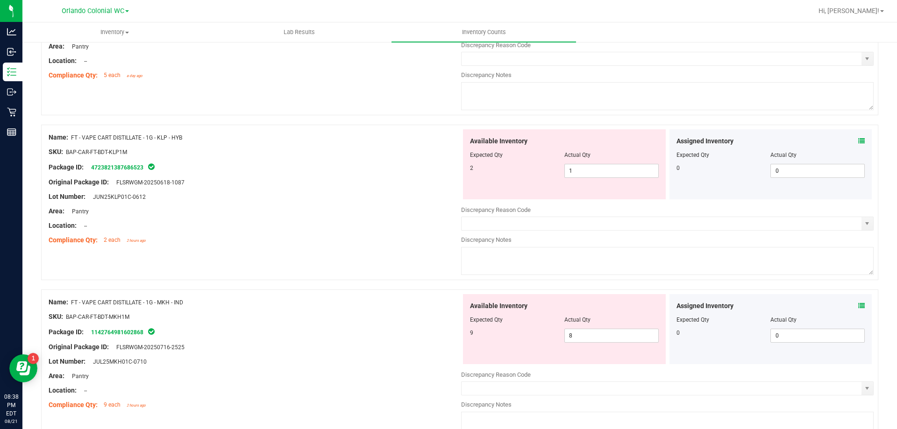
scroll to position [590, 0]
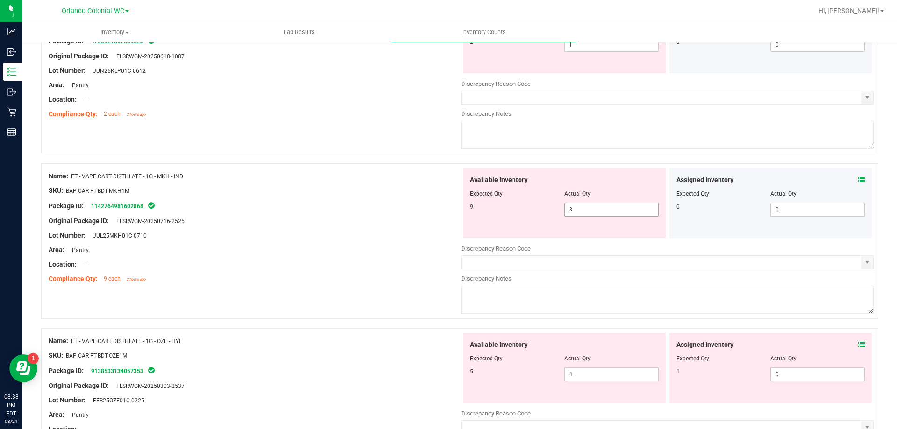
click at [590, 212] on input "8" at bounding box center [611, 209] width 93 height 13
click at [354, 234] on div "Lot Number: JUL25MKH01C-0710" at bounding box center [255, 236] width 412 height 10
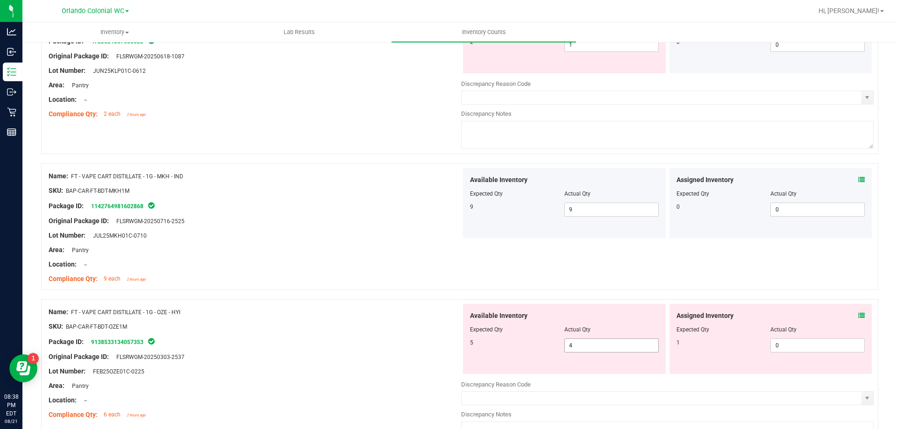
click at [602, 345] on input "4" at bounding box center [611, 345] width 93 height 13
click at [380, 362] on div at bounding box center [255, 364] width 412 height 5
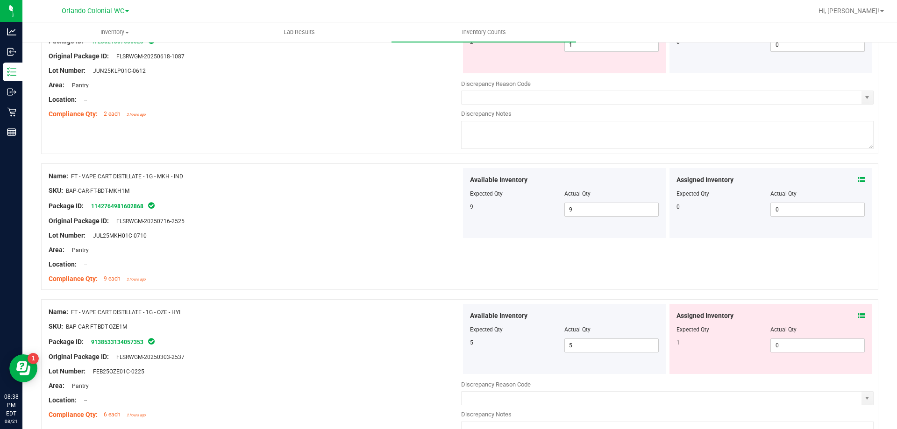
click at [858, 316] on icon at bounding box center [861, 315] width 7 height 7
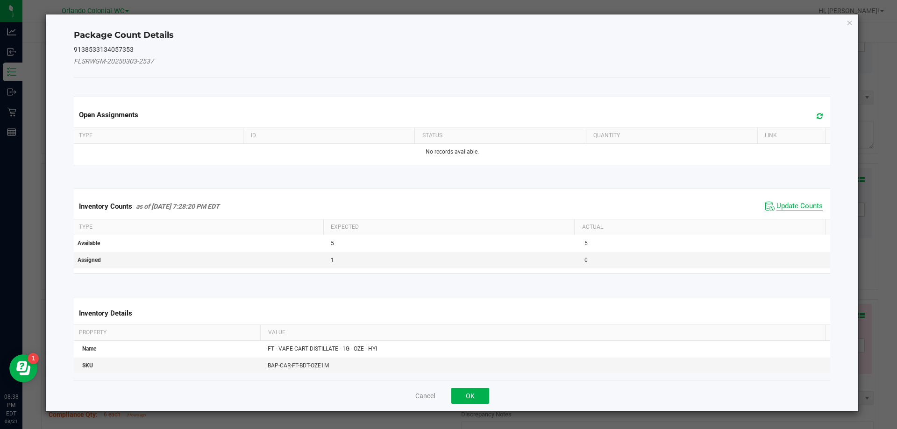
click at [794, 208] on span "Update Counts" at bounding box center [799, 206] width 46 height 9
click at [794, 219] on th "Actual" at bounding box center [699, 227] width 251 height 16
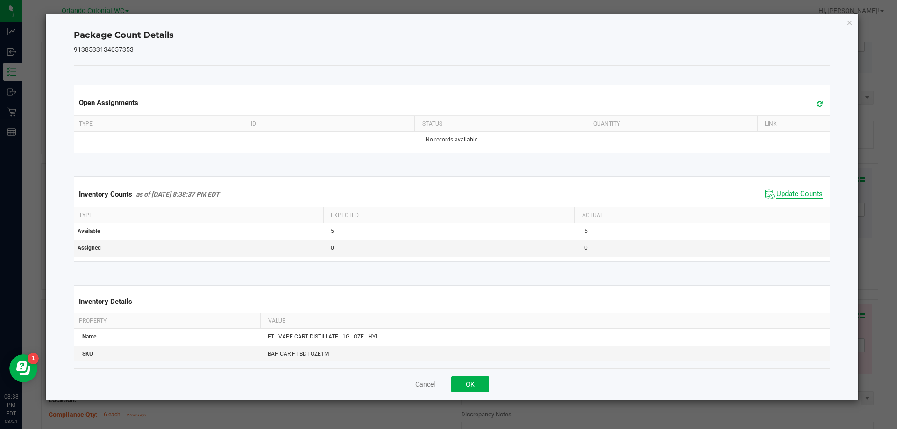
click at [799, 197] on span "Update Counts" at bounding box center [799, 194] width 46 height 9
click at [802, 199] on span "Update Counts" at bounding box center [799, 194] width 46 height 9
click at [848, 23] on icon "Close" at bounding box center [849, 22] width 7 height 11
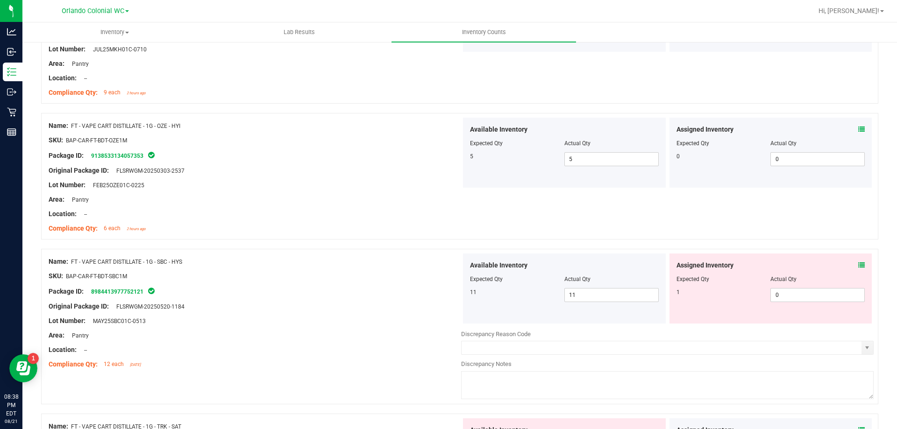
scroll to position [778, 0]
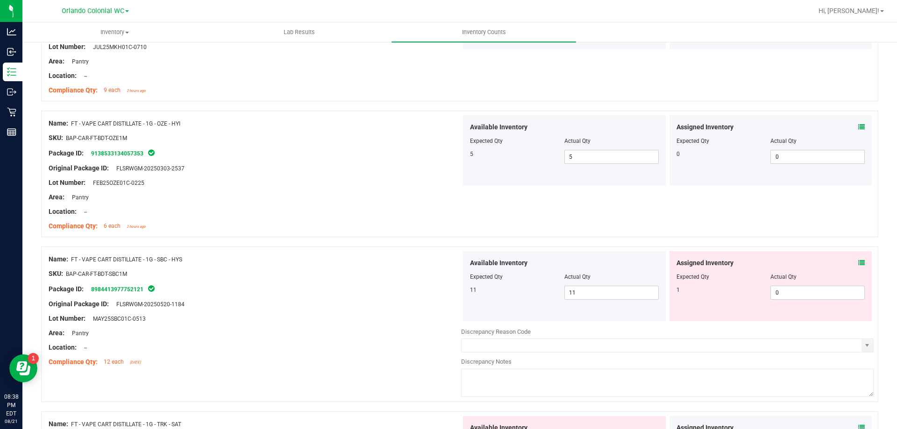
click at [858, 262] on icon at bounding box center [861, 263] width 7 height 7
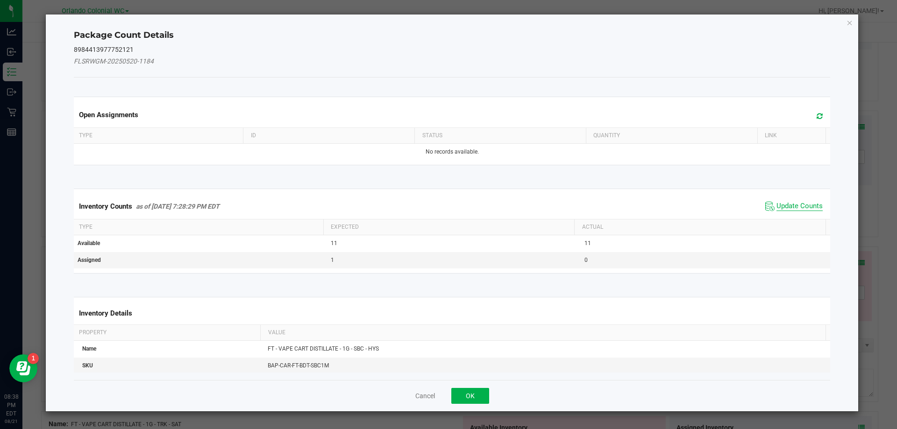
click at [794, 209] on span "Update Counts" at bounding box center [799, 206] width 46 height 9
click at [795, 210] on span "Update Counts" at bounding box center [799, 206] width 46 height 9
click at [807, 202] on span "Update Counts" at bounding box center [799, 206] width 46 height 8
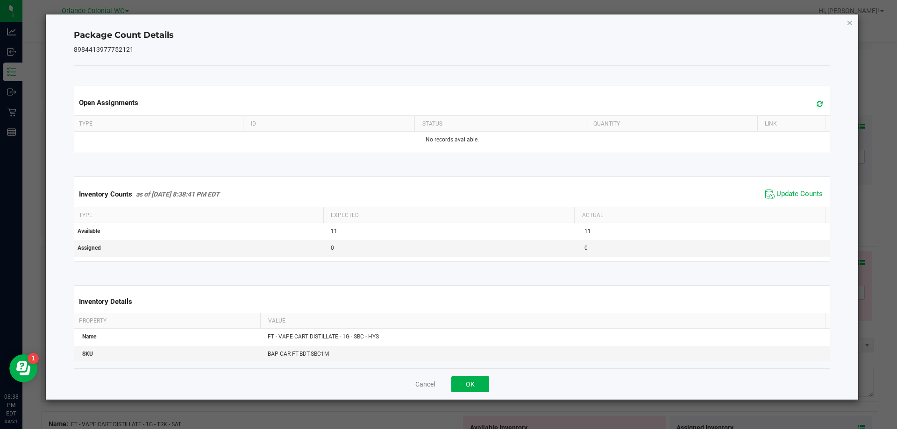
click at [849, 27] on icon "Close" at bounding box center [849, 22] width 7 height 11
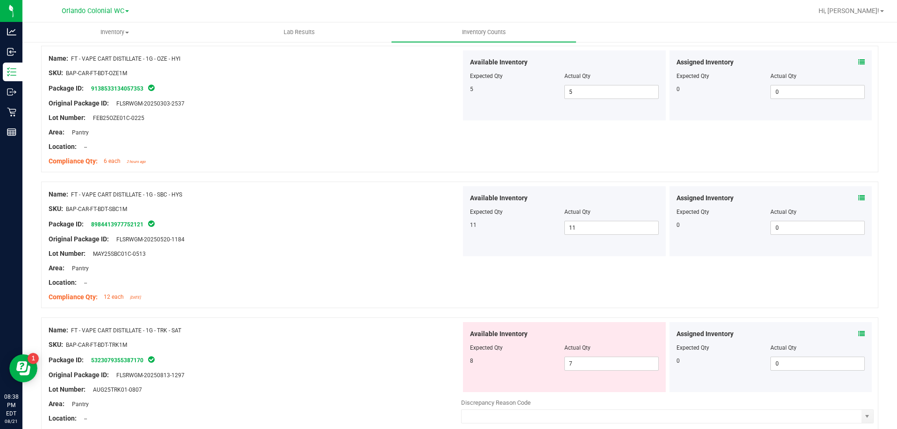
scroll to position [872, 0]
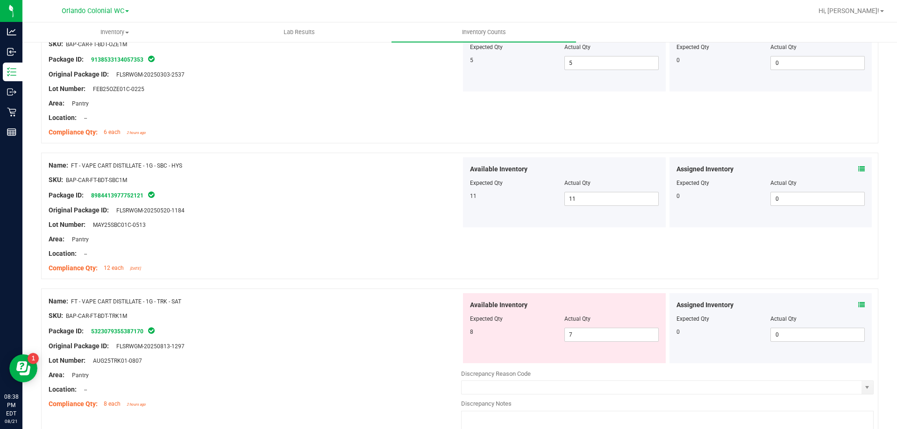
click at [858, 306] on icon at bounding box center [861, 305] width 7 height 7
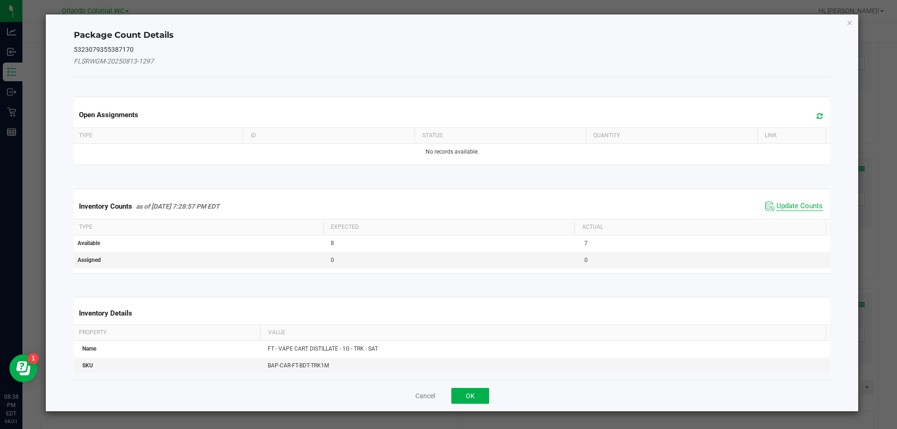
click at [795, 204] on span "Update Counts" at bounding box center [799, 206] width 46 height 9
click at [794, 210] on span "Update Counts" at bounding box center [799, 206] width 46 height 9
click at [800, 219] on th "Actual" at bounding box center [699, 227] width 251 height 16
click at [799, 202] on span "Update Counts" at bounding box center [799, 206] width 46 height 8
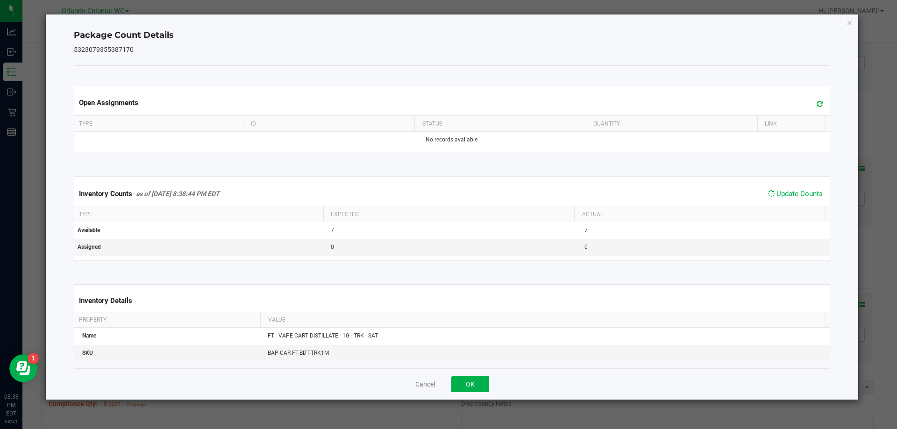
click at [863, 22] on ngb-modal-window "Package Count Details 5323079355387170 Open Assignments Type ID Status Quantity…" at bounding box center [452, 214] width 904 height 429
click at [849, 24] on icon "Close" at bounding box center [849, 22] width 7 height 11
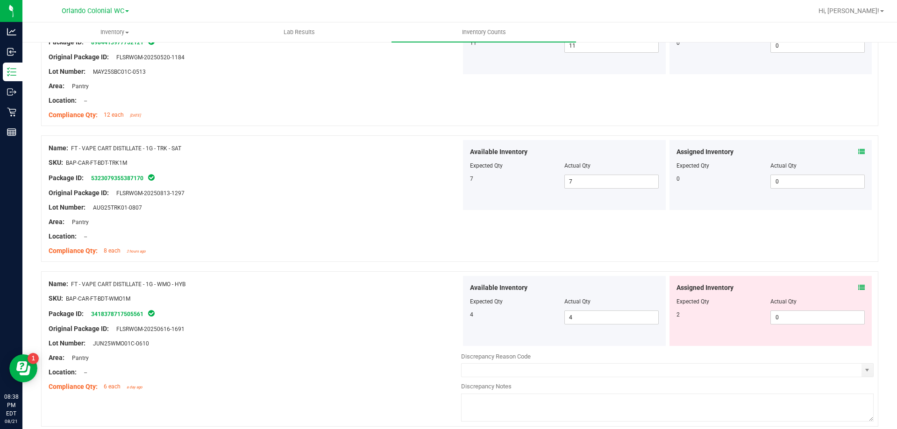
scroll to position [1025, 0]
click at [858, 288] on icon at bounding box center [861, 288] width 7 height 7
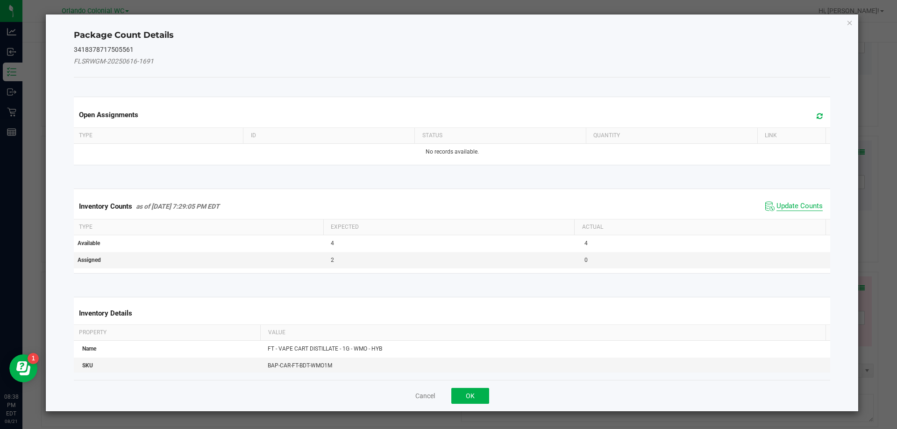
click at [793, 210] on span "Update Counts" at bounding box center [799, 206] width 46 height 9
click at [799, 219] on th "Actual" at bounding box center [699, 227] width 251 height 16
click at [808, 202] on span "Update Counts" at bounding box center [799, 206] width 46 height 8
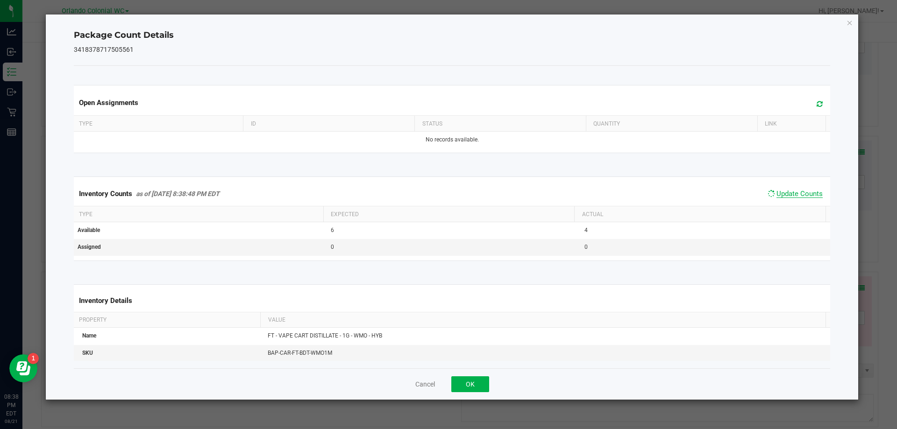
click at [806, 195] on span "Update Counts" at bounding box center [799, 194] width 46 height 8
click at [804, 199] on span "Update Counts" at bounding box center [799, 194] width 46 height 9
click at [849, 24] on icon "Close" at bounding box center [849, 22] width 7 height 11
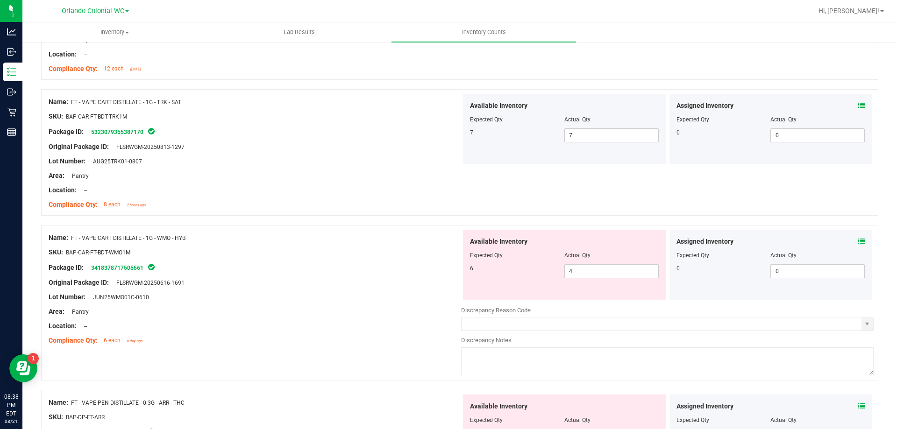
scroll to position [1074, 0]
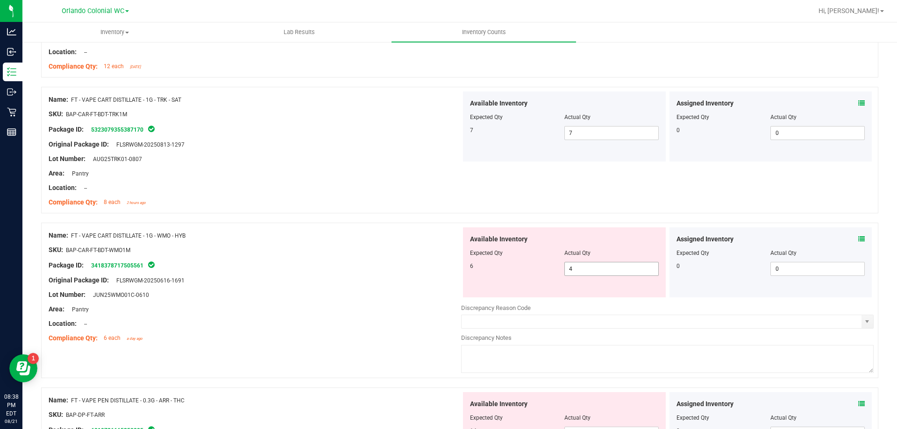
click at [616, 269] on input "4" at bounding box center [611, 268] width 93 height 13
click at [585, 273] on input "8" at bounding box center [611, 270] width 93 height 13
click at [352, 292] on div "Lot Number: JUN25WMO01C-0610" at bounding box center [255, 296] width 412 height 10
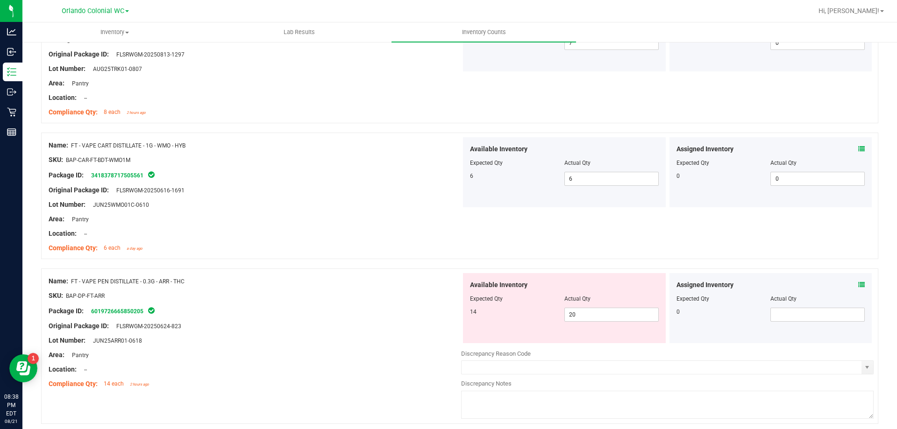
scroll to position [1202, 0]
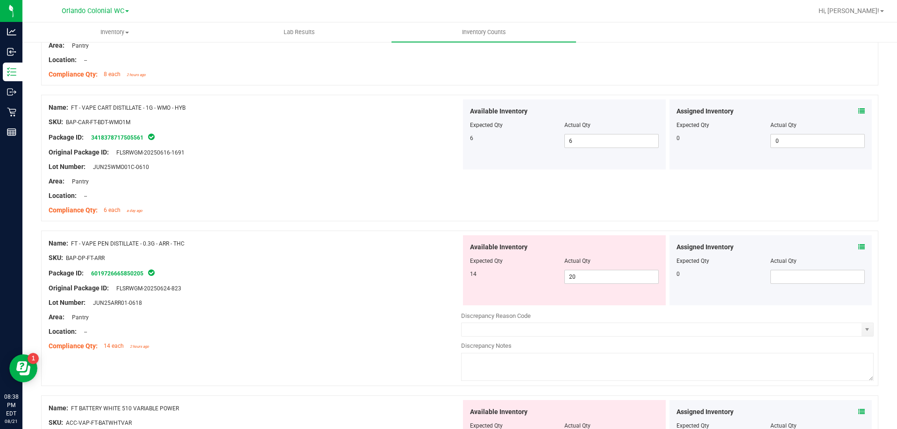
click at [858, 247] on icon at bounding box center [861, 247] width 7 height 7
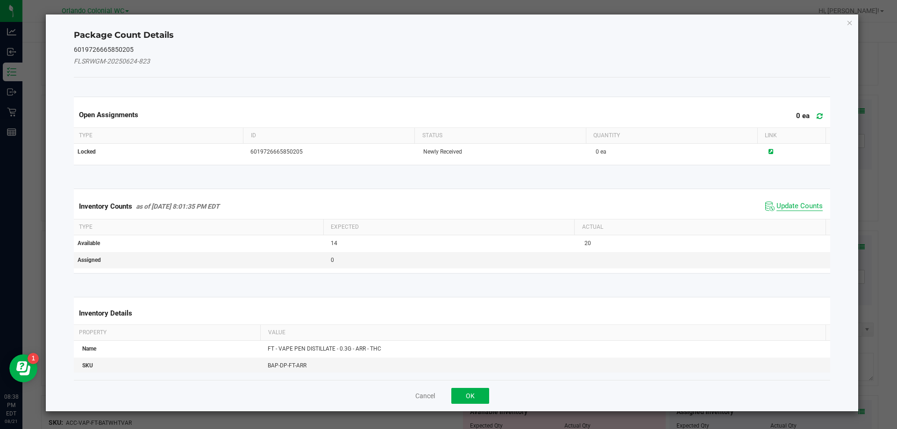
click at [792, 207] on span "Update Counts" at bounding box center [799, 206] width 46 height 9
click at [794, 210] on span "Update Counts" at bounding box center [799, 206] width 46 height 8
click at [806, 202] on span "Update Counts" at bounding box center [799, 206] width 46 height 8
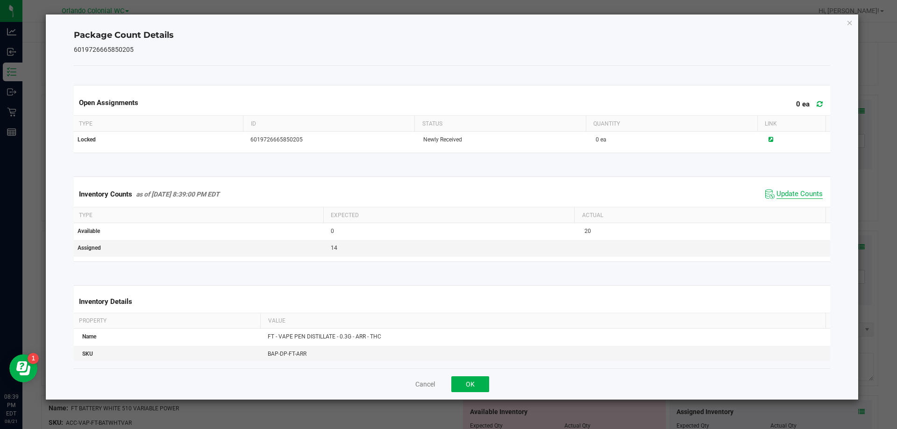
click at [804, 199] on span "Update Counts" at bounding box center [799, 194] width 46 height 9
click at [850, 22] on icon "Close" at bounding box center [849, 22] width 7 height 11
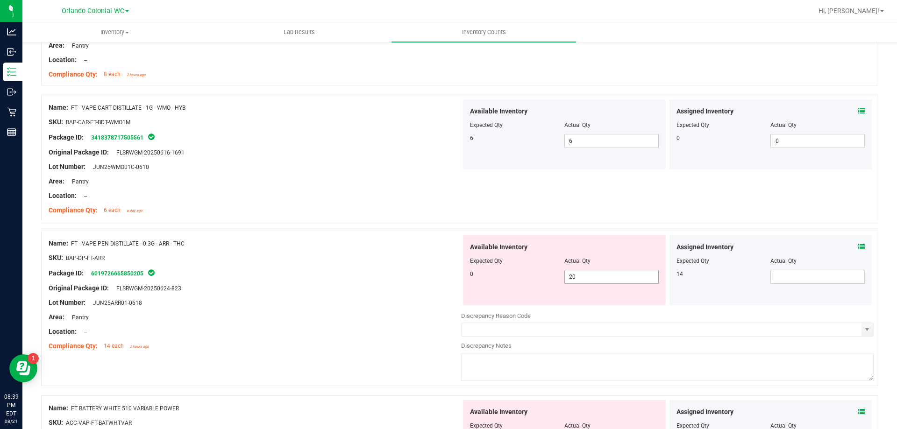
click at [598, 276] on input "20" at bounding box center [611, 276] width 93 height 13
click at [858, 244] on icon at bounding box center [861, 247] width 7 height 7
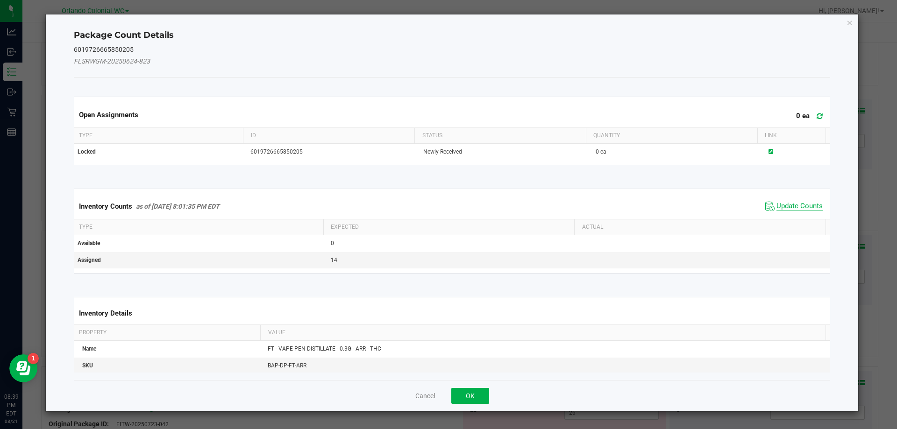
click at [790, 204] on span "Update Counts" at bounding box center [799, 206] width 46 height 9
click at [792, 210] on span "Update Counts" at bounding box center [799, 206] width 46 height 8
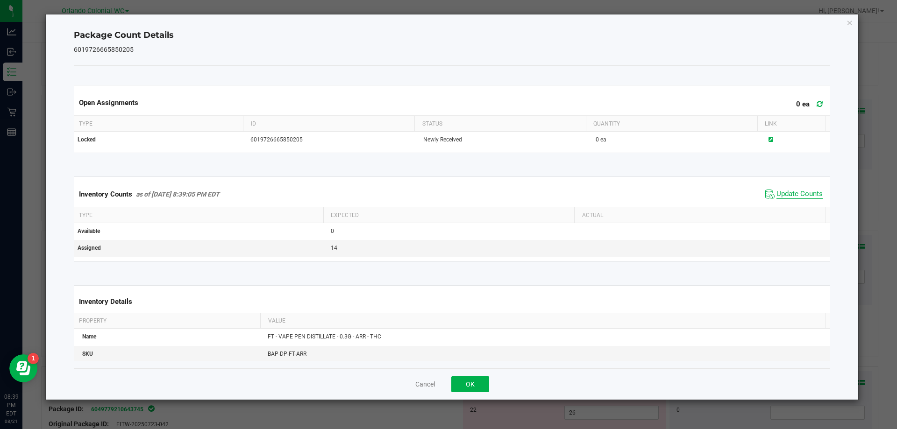
click at [797, 199] on span "Update Counts" at bounding box center [799, 194] width 46 height 9
click at [802, 199] on span "Update Counts" at bounding box center [799, 194] width 46 height 9
click at [852, 21] on icon "Close" at bounding box center [849, 22] width 7 height 11
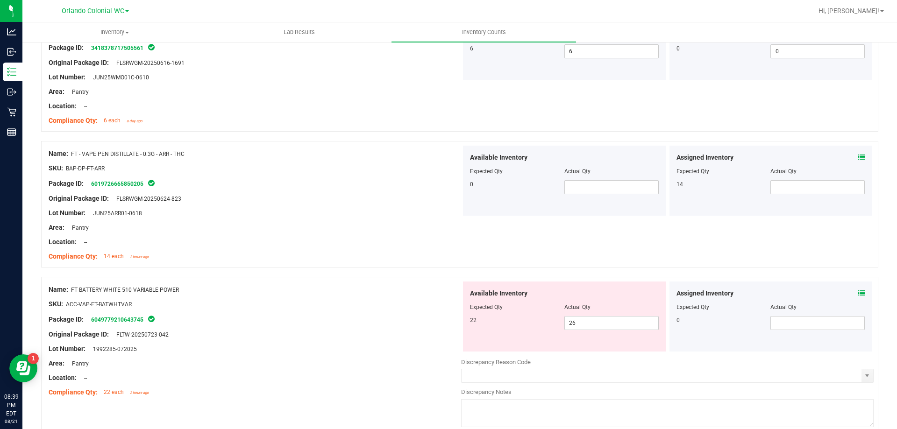
scroll to position [1295, 0]
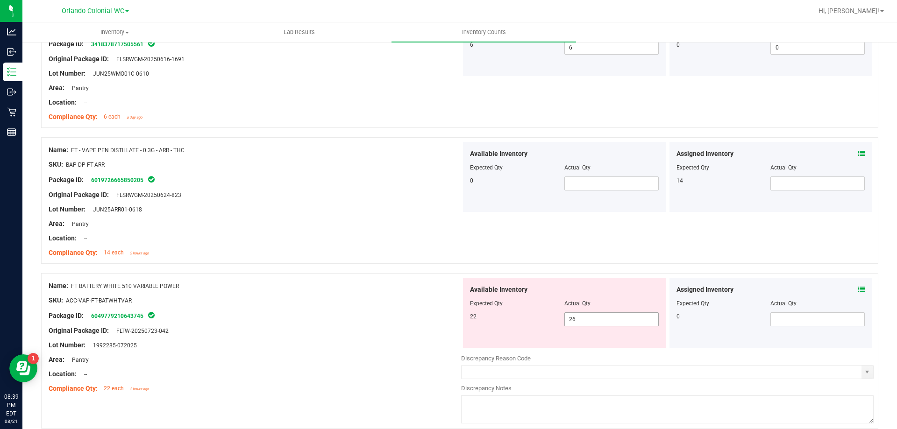
click at [588, 323] on span "26 26" at bounding box center [611, 319] width 94 height 14
click at [290, 342] on div "Lot Number: 1992285-072025" at bounding box center [255, 345] width 412 height 10
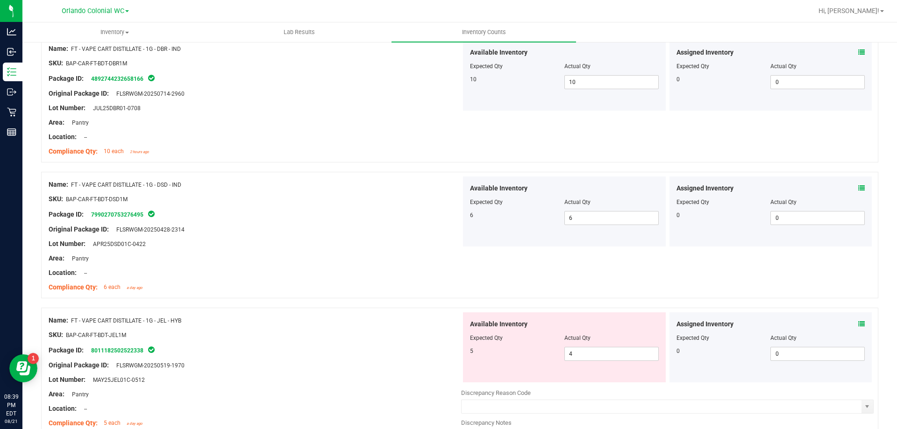
scroll to position [0, 0]
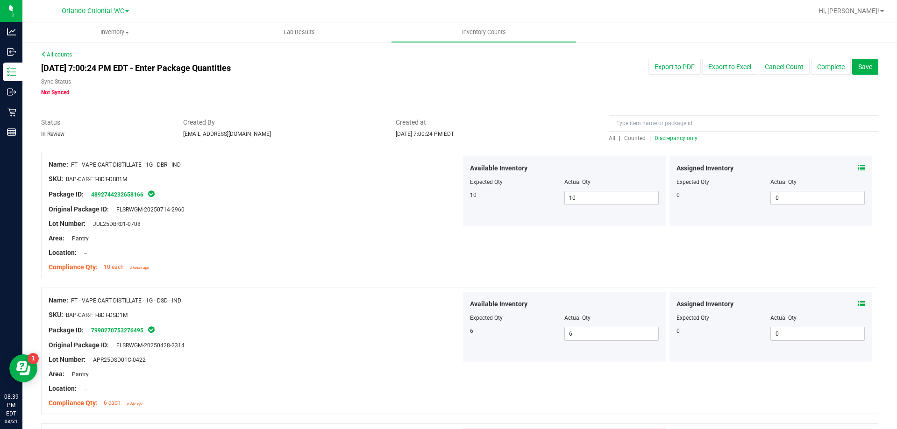
click at [682, 136] on span "Discrepancy only" at bounding box center [675, 138] width 43 height 7
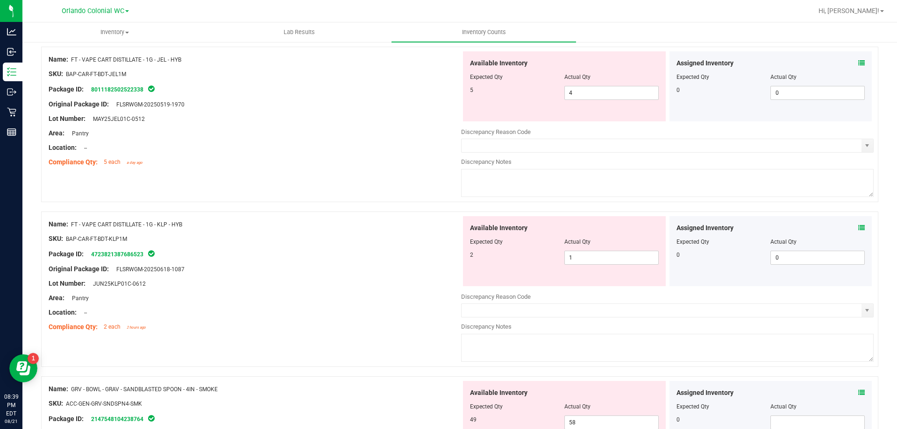
scroll to position [233, 0]
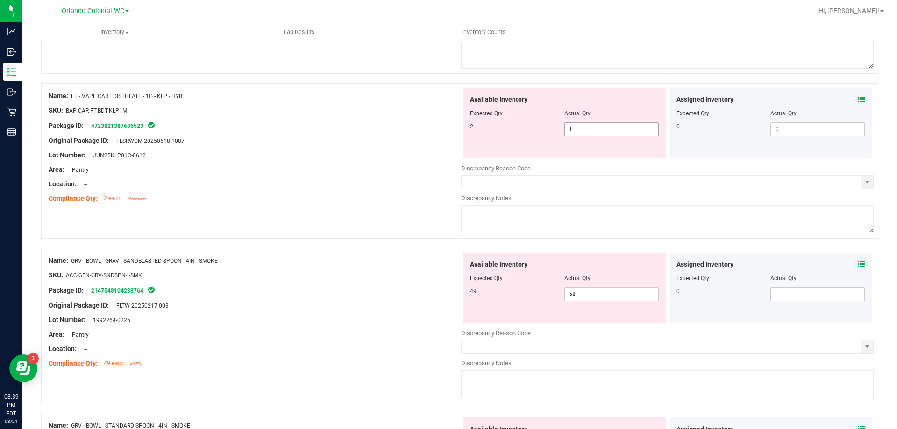
click at [592, 129] on span "1 1" at bounding box center [611, 129] width 94 height 14
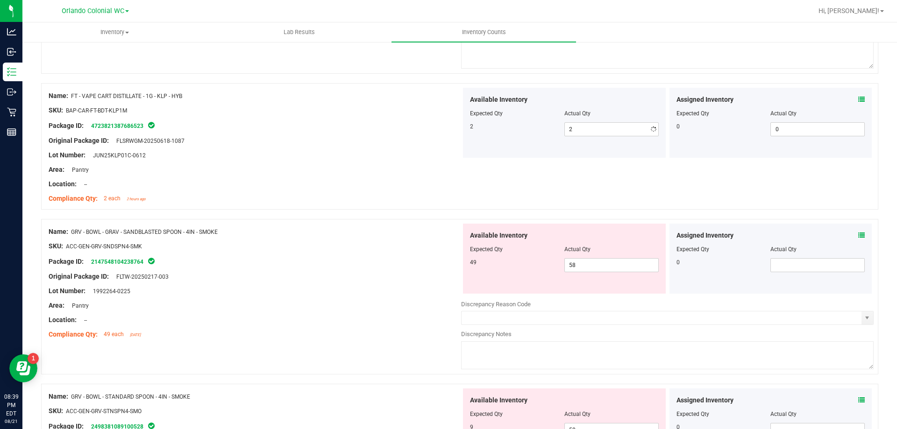
click at [365, 164] on div "Name: FT - VAPE CART DISTILLATE - 1G - KLP - HYB SKU: BAP-CAR-FT-BDT-KLP1M Pack…" at bounding box center [255, 147] width 412 height 119
click at [587, 267] on span "58 58" at bounding box center [611, 265] width 94 height 14
click at [389, 296] on div at bounding box center [255, 298] width 412 height 5
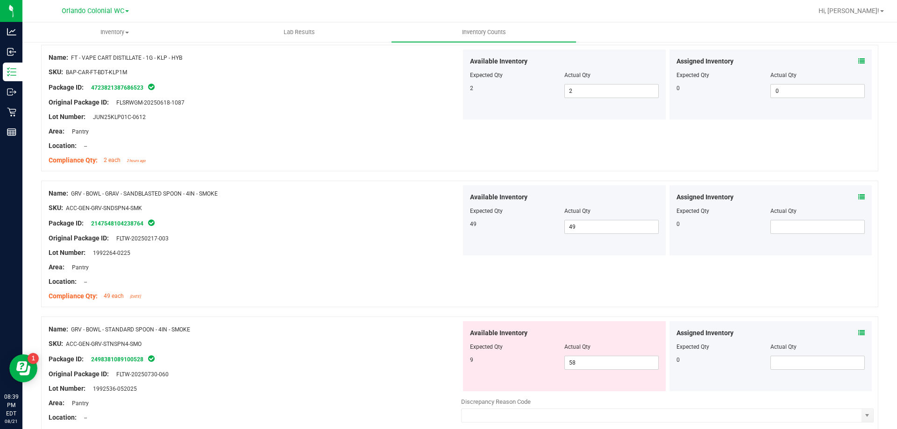
scroll to position [327, 0]
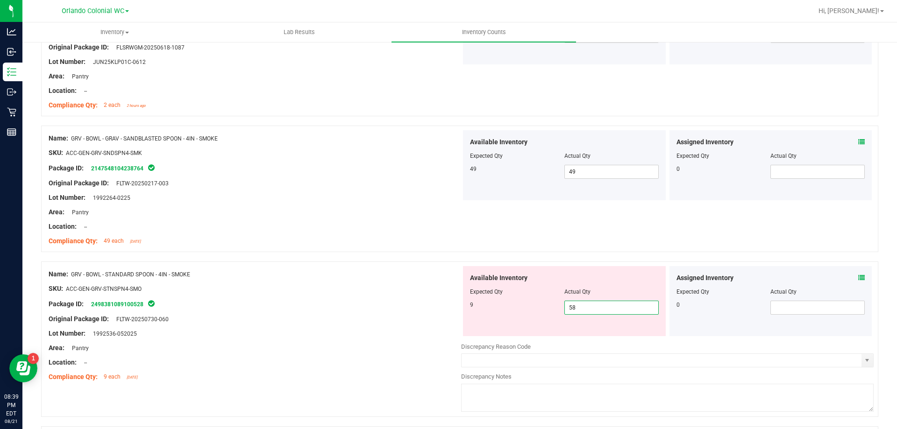
click at [594, 312] on span "58 58" at bounding box center [611, 308] width 94 height 14
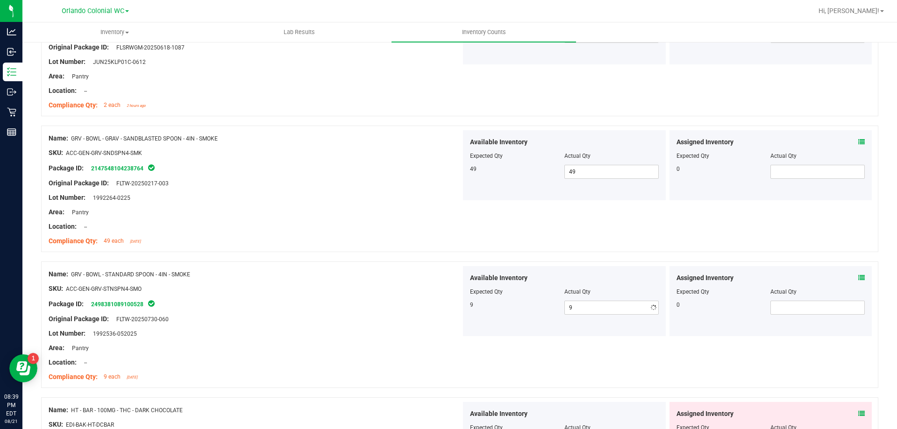
click at [248, 322] on div "Original Package ID: FLTW-20250730-060" at bounding box center [255, 319] width 412 height 10
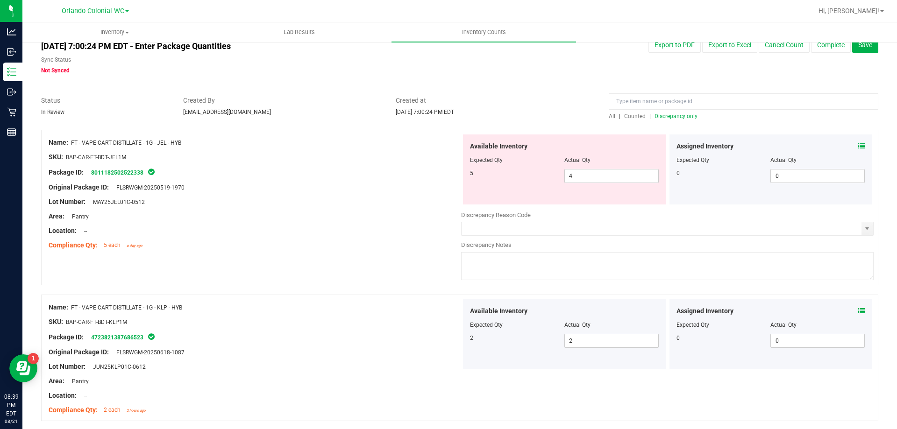
scroll to position [0, 0]
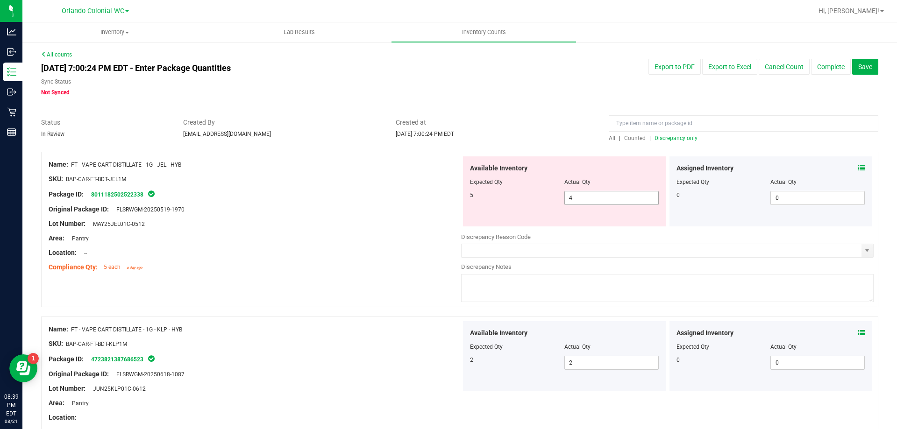
click at [591, 199] on span "4 4" at bounding box center [611, 198] width 94 height 14
click at [376, 249] on div "Location: --" at bounding box center [255, 253] width 412 height 10
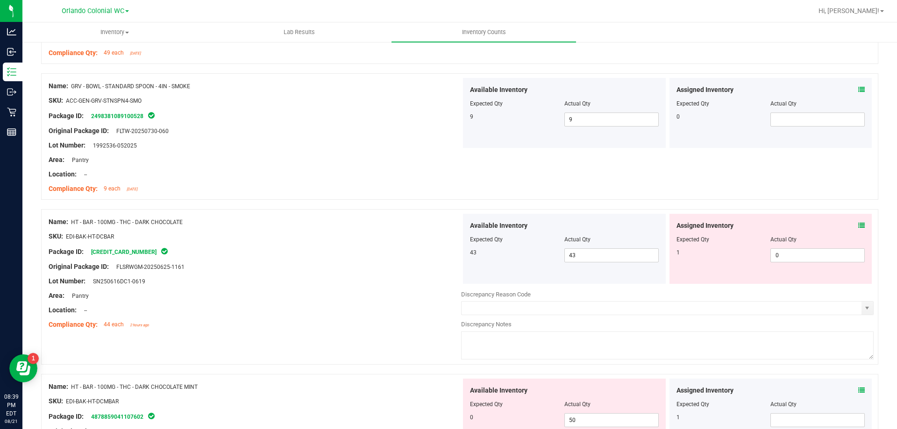
scroll to position [560, 0]
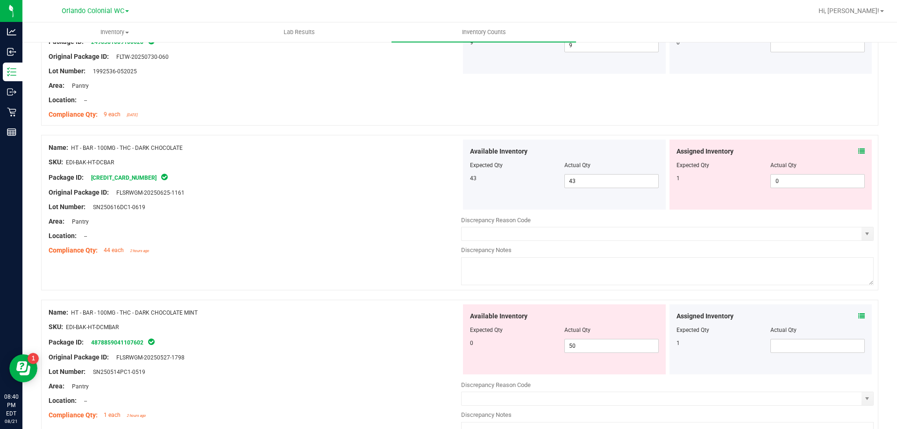
click at [858, 150] on icon at bounding box center [861, 151] width 7 height 7
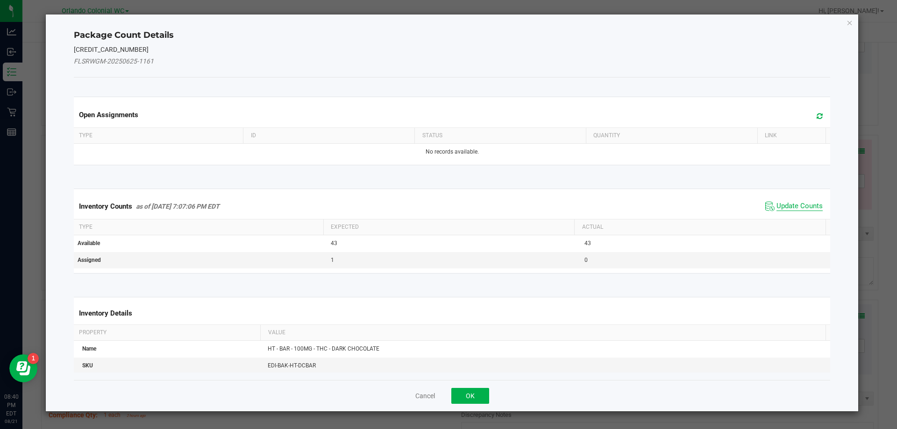
click at [785, 205] on span "Update Counts" at bounding box center [799, 206] width 46 height 9
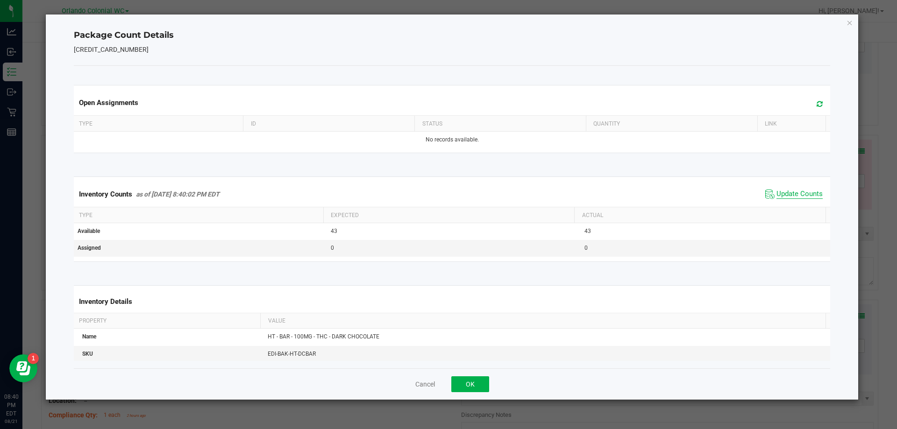
click at [798, 191] on span "Update Counts" at bounding box center [799, 194] width 46 height 9
click at [849, 20] on icon "Close" at bounding box center [849, 22] width 7 height 11
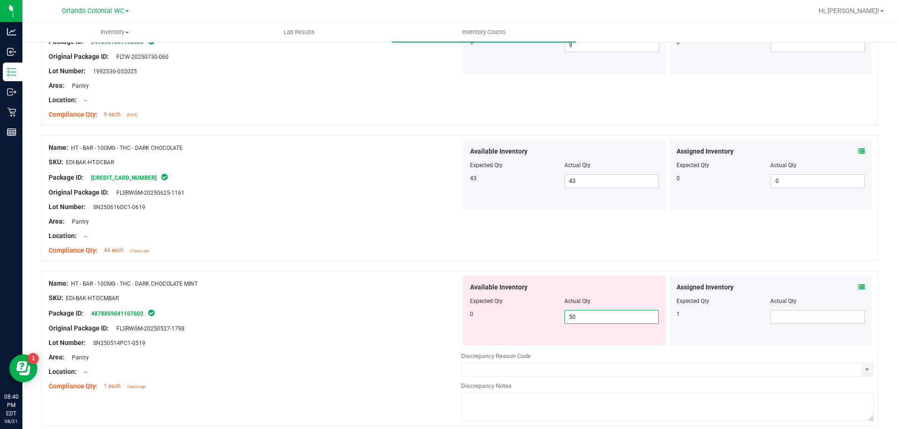
click at [614, 313] on span "50 50" at bounding box center [611, 317] width 94 height 14
click at [858, 286] on icon at bounding box center [861, 287] width 7 height 7
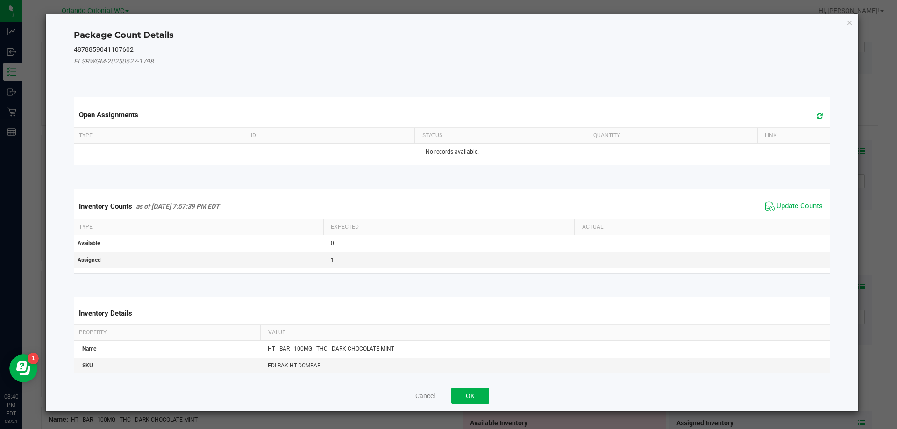
click at [799, 204] on span "Update Counts" at bounding box center [799, 206] width 46 height 9
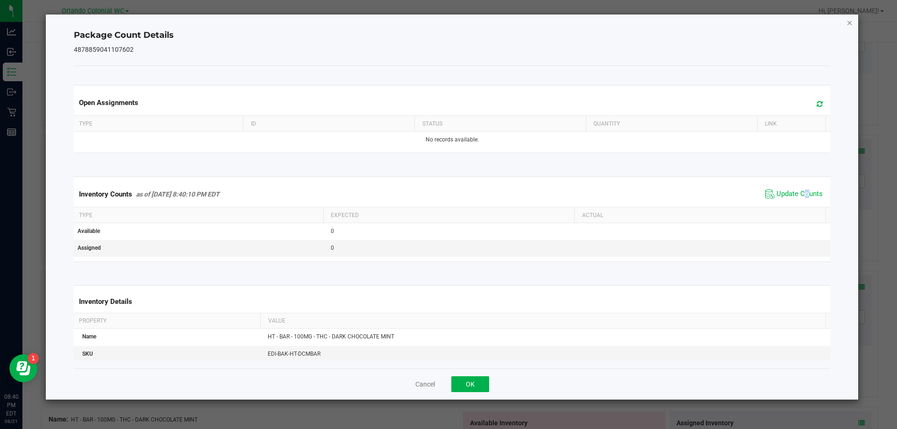
click at [849, 21] on icon "Close" at bounding box center [849, 22] width 7 height 11
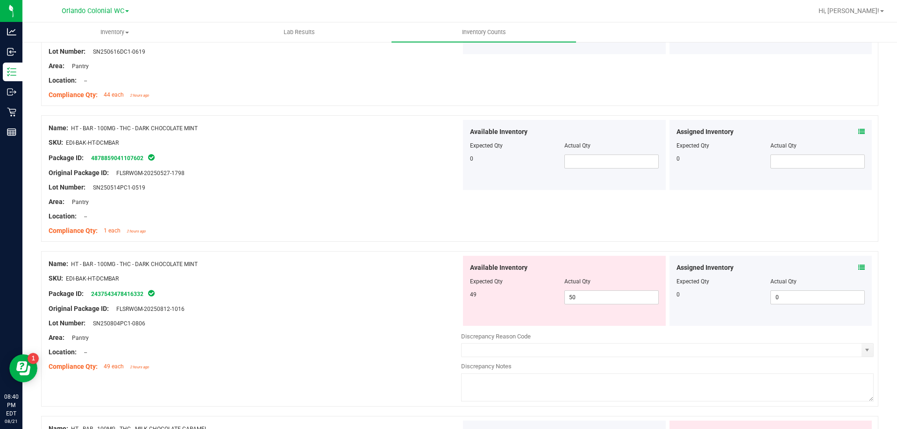
scroll to position [747, 0]
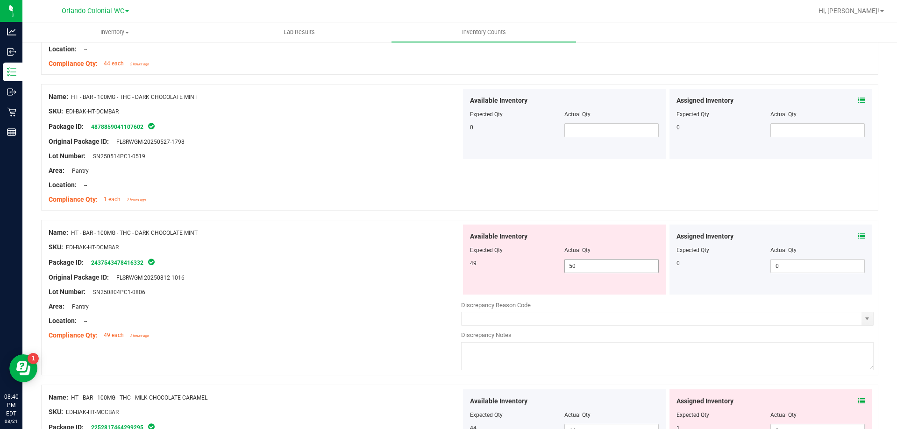
click at [600, 262] on span "50 50" at bounding box center [611, 266] width 94 height 14
click at [393, 293] on div "Lot Number: SN250804PC1-0806" at bounding box center [255, 292] width 412 height 10
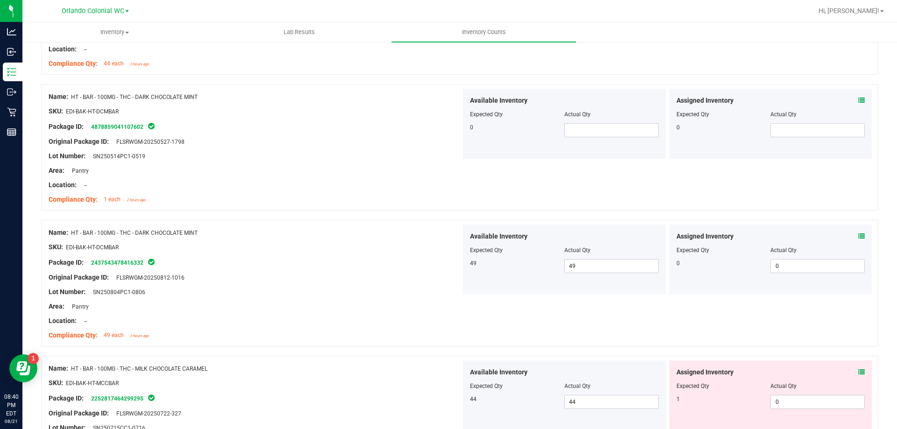
click at [858, 375] on icon at bounding box center [861, 372] width 7 height 7
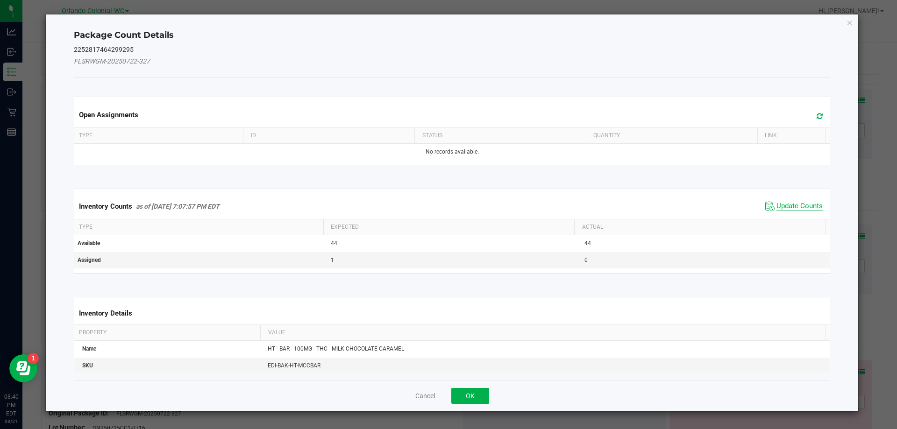
click at [788, 208] on span "Update Counts" at bounding box center [799, 206] width 46 height 9
click at [790, 210] on span "Update Counts" at bounding box center [799, 206] width 46 height 8
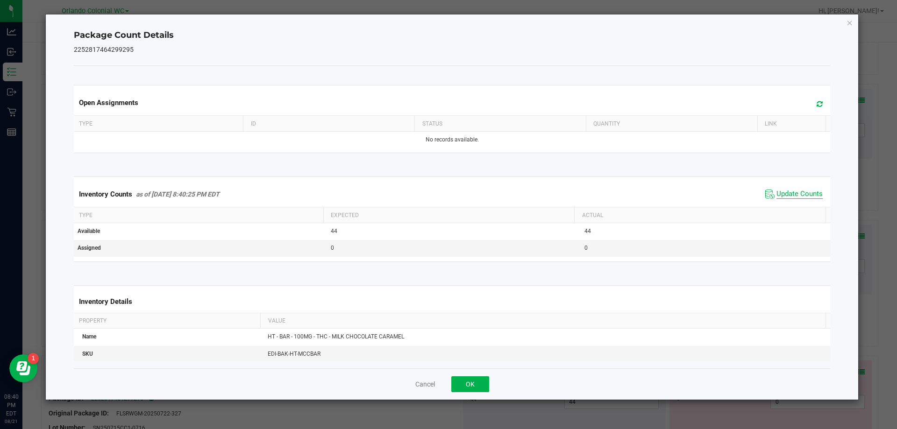
click at [793, 199] on span "Update Counts" at bounding box center [799, 194] width 46 height 9
click at [851, 28] on icon "Close" at bounding box center [849, 22] width 7 height 11
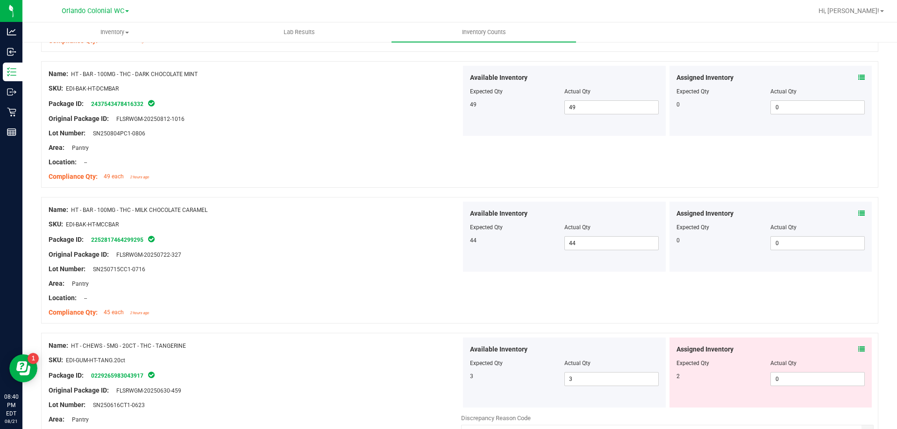
scroll to position [935, 0]
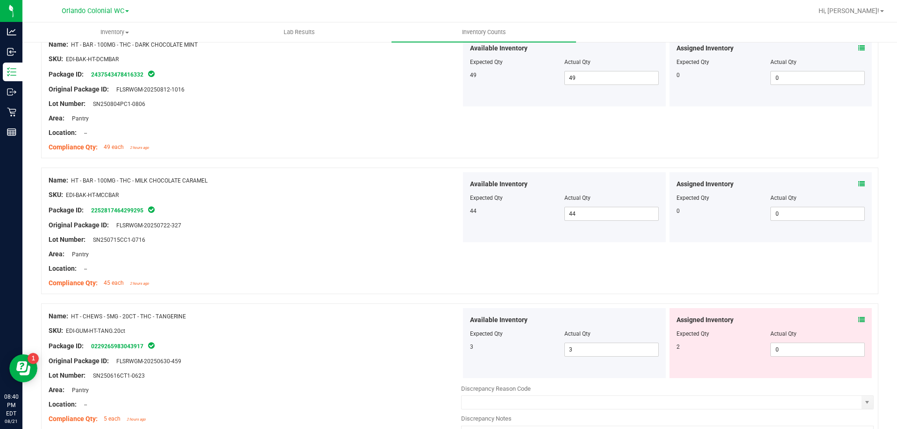
click at [858, 322] on icon at bounding box center [861, 320] width 7 height 7
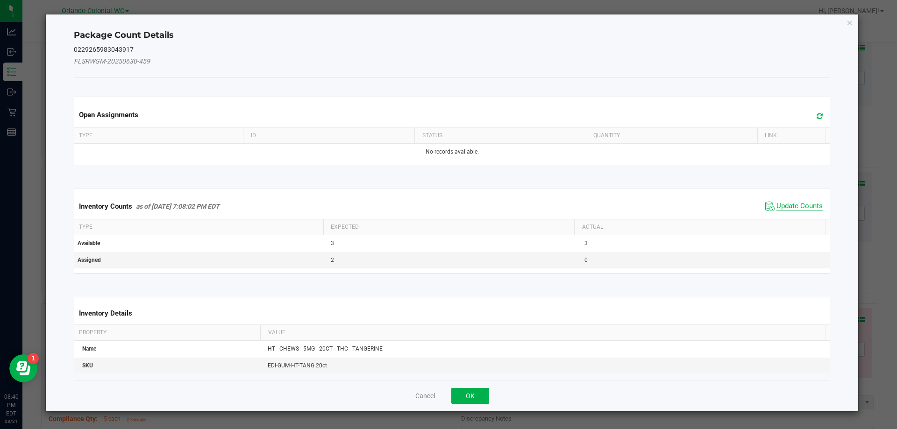
click at [801, 206] on span "Update Counts" at bounding box center [799, 206] width 46 height 9
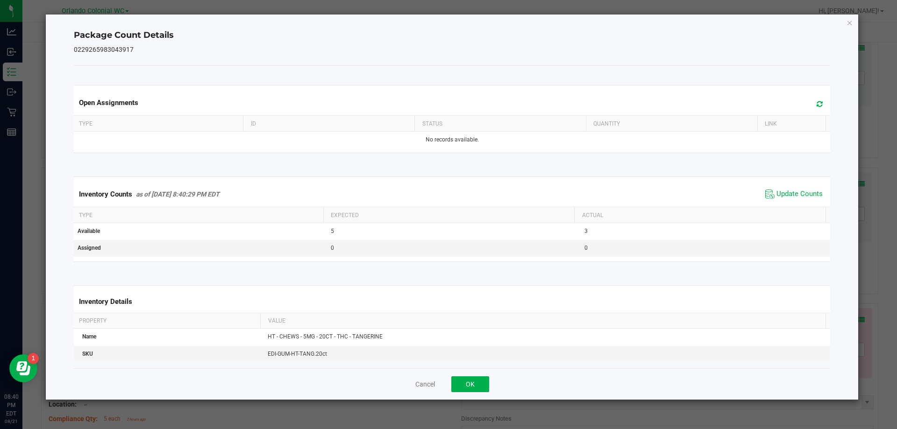
click at [796, 210] on th "Actual" at bounding box center [699, 215] width 251 height 16
click at [800, 207] on th "Actual" at bounding box center [699, 215] width 251 height 16
click at [803, 198] on span "Update Counts" at bounding box center [799, 194] width 46 height 9
click at [798, 198] on span "Update Counts" at bounding box center [799, 194] width 46 height 9
click at [850, 17] on icon "Close" at bounding box center [849, 22] width 7 height 11
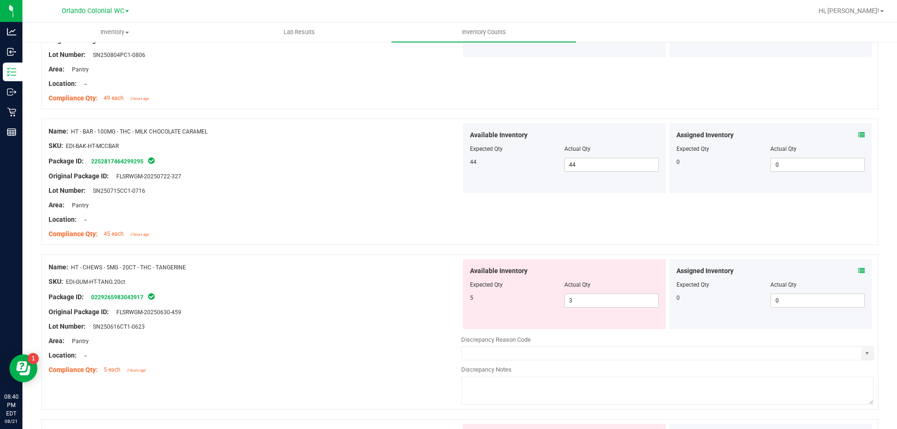
scroll to position [983, 0]
click at [858, 273] on icon at bounding box center [861, 272] width 7 height 7
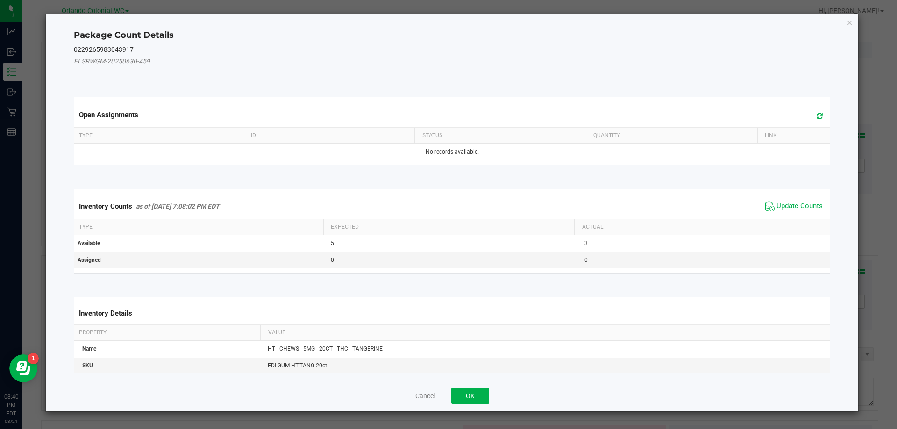
click at [799, 208] on span "Update Counts" at bounding box center [799, 206] width 46 height 9
click at [793, 219] on th "Actual" at bounding box center [699, 227] width 251 height 16
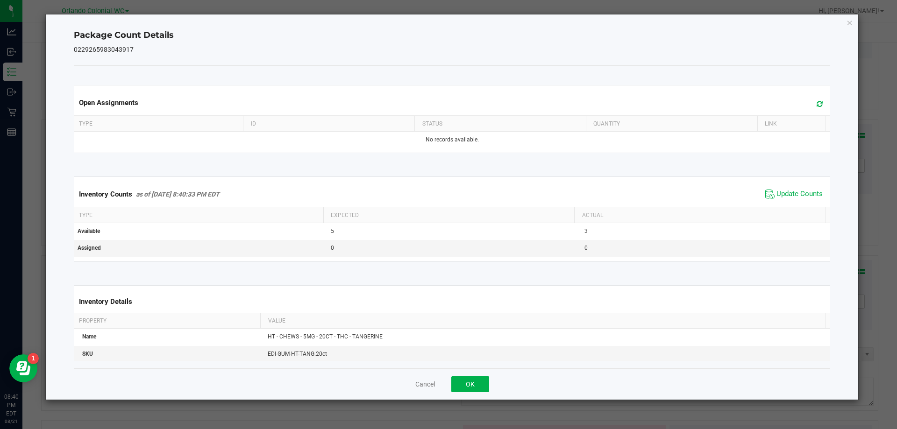
click at [801, 198] on span "Update Counts" at bounding box center [799, 194] width 46 height 9
click at [802, 208] on th "Actual" at bounding box center [699, 215] width 251 height 16
click at [801, 195] on span "Update Counts" at bounding box center [799, 194] width 46 height 9
click at [851, 21] on icon "Close" at bounding box center [849, 22] width 7 height 11
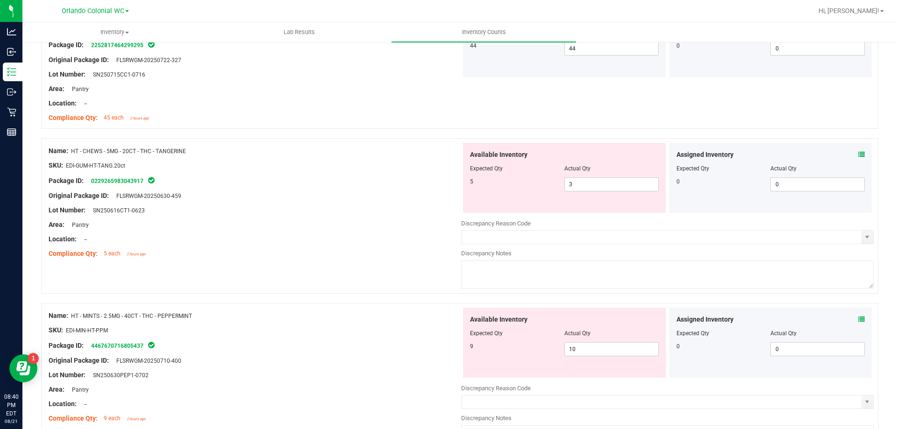
scroll to position [1128, 0]
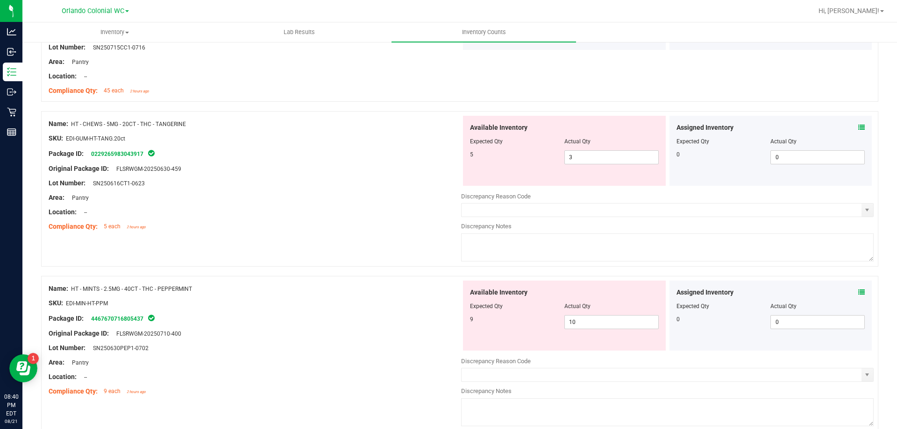
click at [858, 292] on icon at bounding box center [861, 292] width 7 height 7
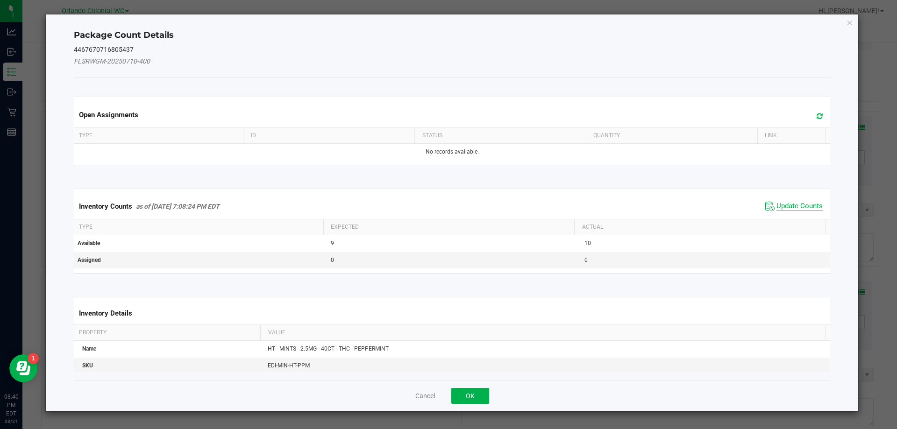
click at [797, 207] on span "Update Counts" at bounding box center [799, 206] width 46 height 9
click at [792, 219] on th "Actual" at bounding box center [699, 227] width 251 height 16
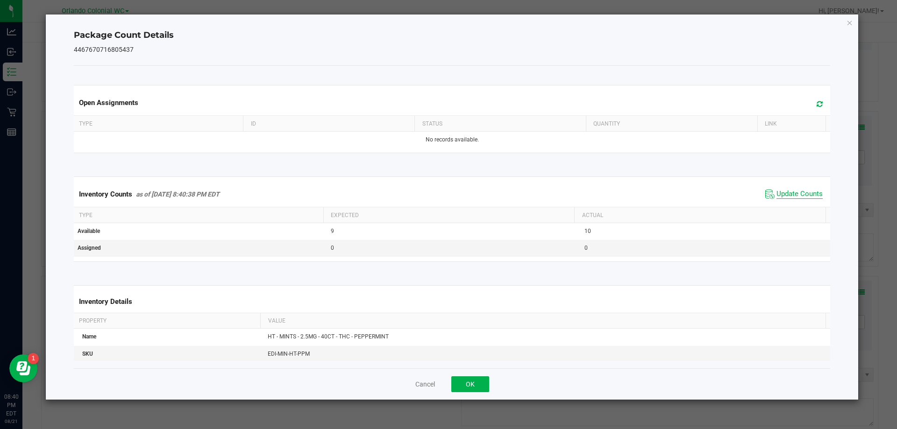
click at [785, 199] on span "Update Counts" at bounding box center [799, 194] width 46 height 9
click at [792, 196] on span "Update Counts" at bounding box center [799, 194] width 46 height 9
click at [848, 28] on icon "Close" at bounding box center [849, 22] width 7 height 11
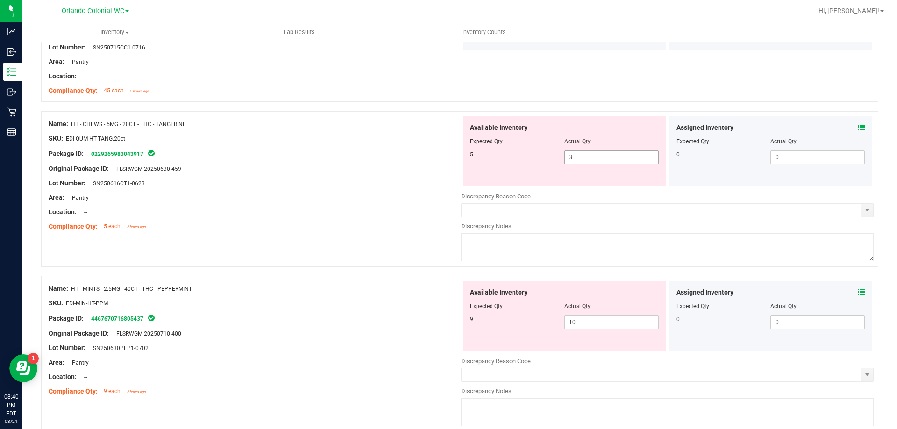
click at [593, 157] on input "3" at bounding box center [611, 157] width 93 height 13
click at [337, 199] on div "Area: Pantry" at bounding box center [255, 198] width 412 height 10
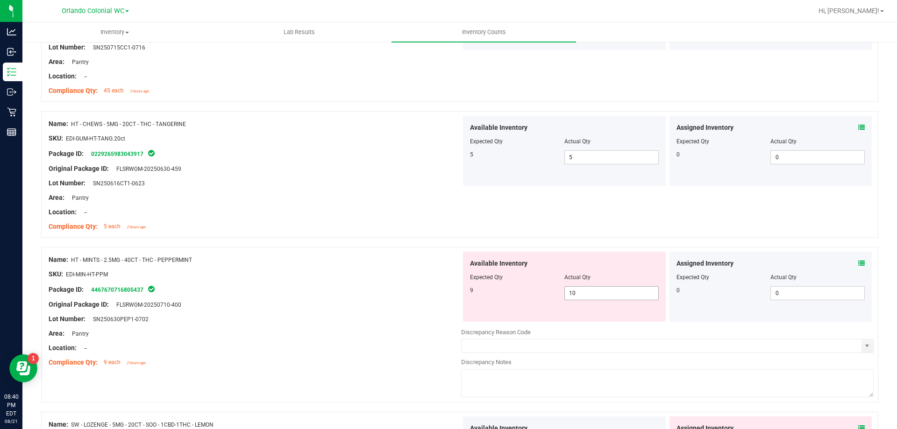
click at [606, 299] on input "10" at bounding box center [611, 293] width 93 height 13
click at [858, 260] on icon at bounding box center [861, 263] width 7 height 7
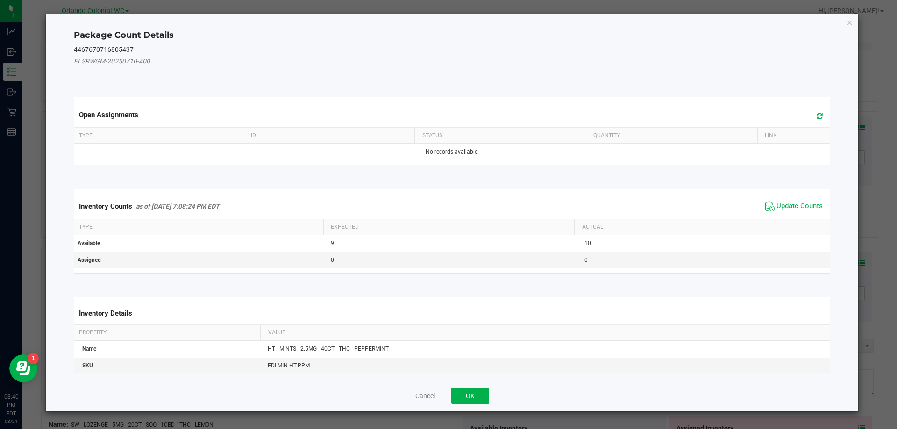
click at [804, 209] on span "Update Counts" at bounding box center [799, 206] width 46 height 9
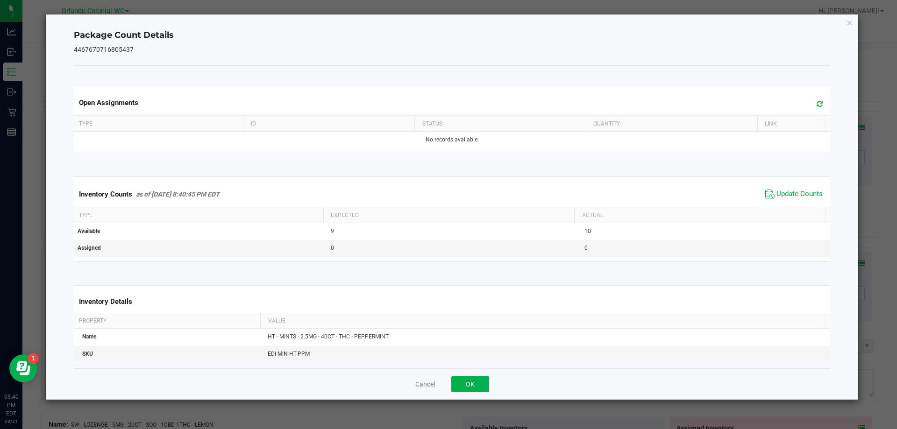
click at [793, 210] on th "Actual" at bounding box center [699, 215] width 251 height 16
click at [797, 210] on th "Actual" at bounding box center [699, 215] width 251 height 16
click at [797, 198] on span "Update Counts" at bounding box center [799, 194] width 46 height 9
click at [792, 198] on span "Update Counts" at bounding box center [799, 194] width 46 height 9
click at [849, 23] on icon "Close" at bounding box center [849, 22] width 7 height 11
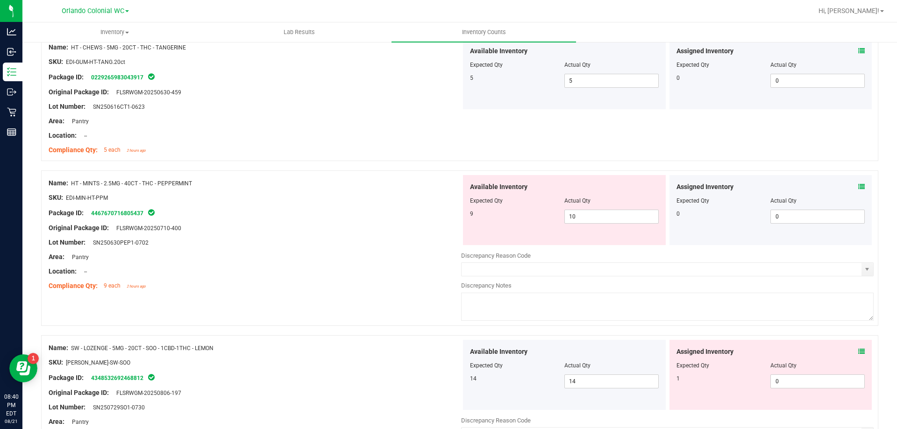
scroll to position [1225, 0]
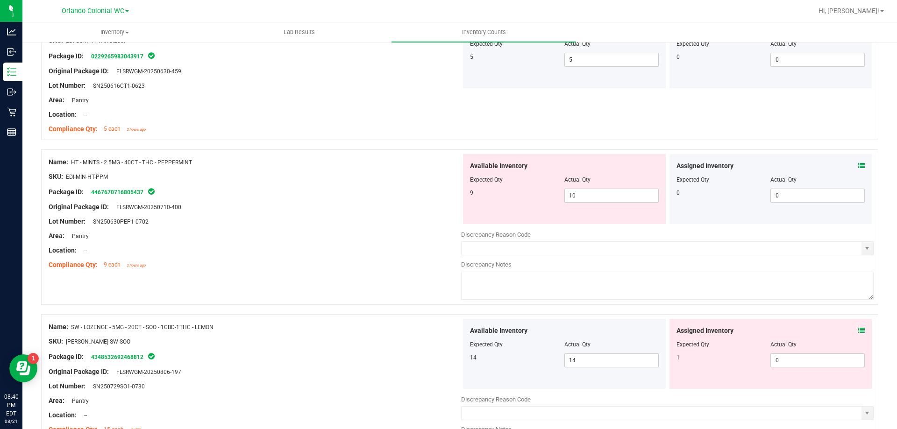
click at [858, 333] on icon at bounding box center [861, 330] width 7 height 7
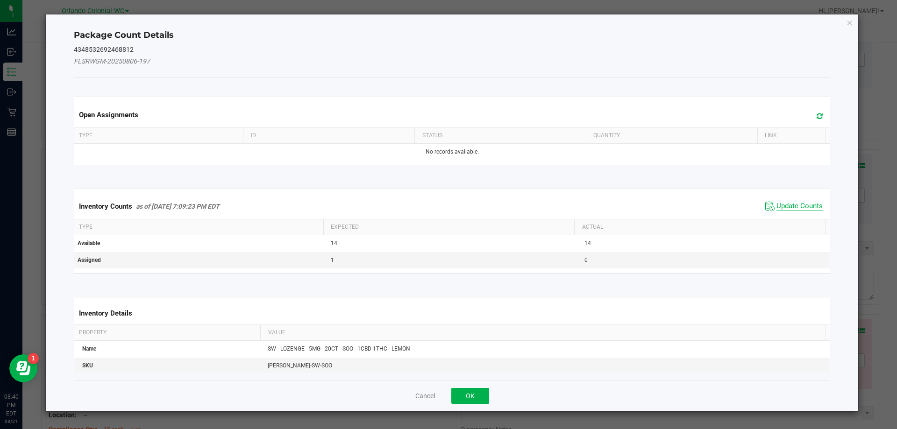
click at [799, 205] on span "Update Counts" at bounding box center [799, 206] width 46 height 9
click at [794, 219] on th "Actual" at bounding box center [699, 227] width 251 height 16
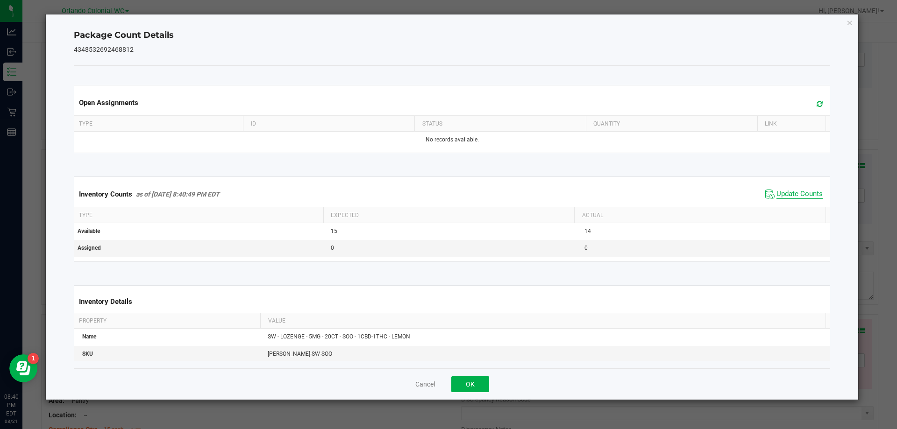
click at [796, 197] on span "Update Counts" at bounding box center [799, 194] width 46 height 9
click at [797, 195] on span "Update Counts" at bounding box center [799, 194] width 46 height 8
click at [848, 21] on icon "Close" at bounding box center [849, 22] width 7 height 11
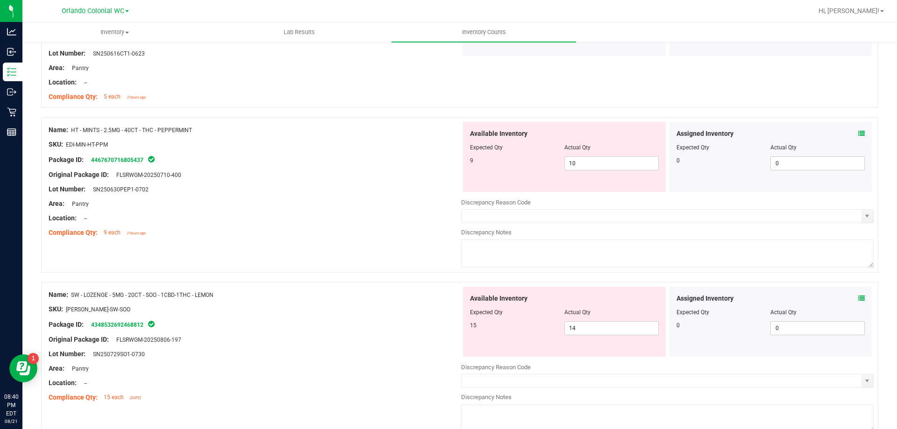
scroll to position [1258, 0]
click at [605, 325] on input "14" at bounding box center [611, 327] width 93 height 13
click at [349, 321] on div "Package ID: 4348532692468812" at bounding box center [255, 323] width 412 height 11
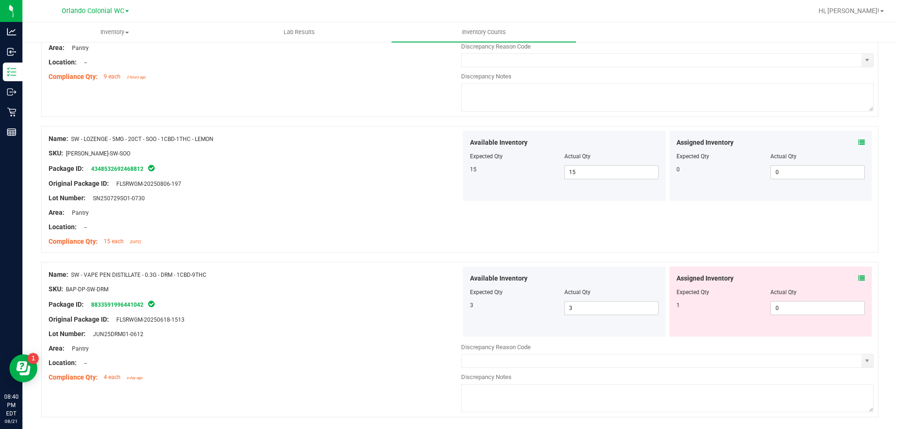
scroll to position [1413, 0]
click at [858, 278] on icon at bounding box center [861, 279] width 7 height 7
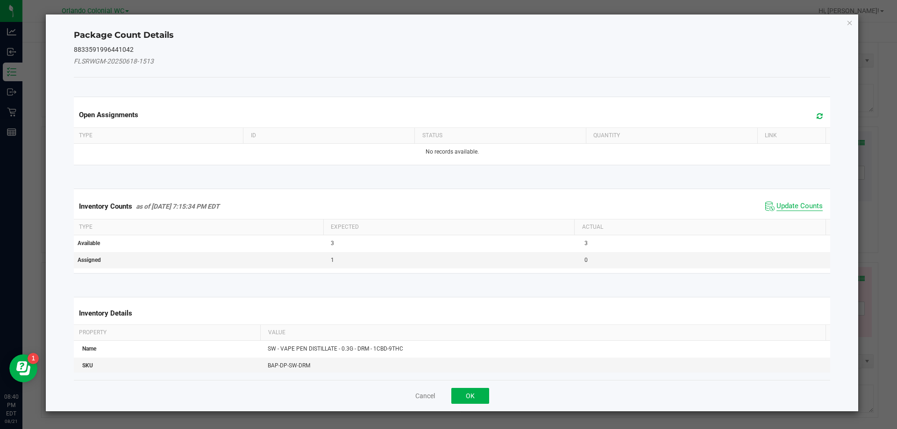
click at [788, 206] on span "Update Counts" at bounding box center [799, 206] width 46 height 9
click at [792, 210] on span "Update Counts" at bounding box center [799, 206] width 46 height 8
click at [804, 202] on span "Update Counts" at bounding box center [799, 206] width 46 height 8
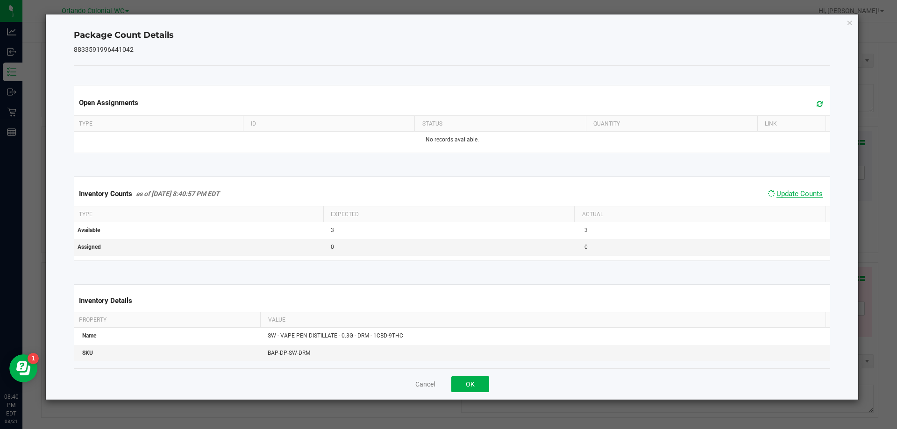
click at [801, 198] on span "Update Counts" at bounding box center [799, 194] width 46 height 8
click at [807, 199] on span "Update Counts" at bounding box center [799, 194] width 46 height 9
click at [810, 198] on span "Update Counts" at bounding box center [799, 194] width 46 height 9
click at [849, 28] on icon "Close" at bounding box center [849, 22] width 7 height 11
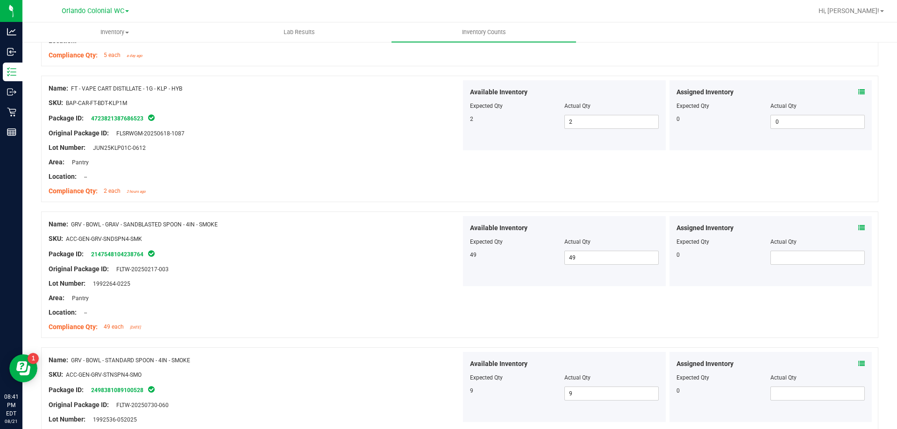
scroll to position [0, 0]
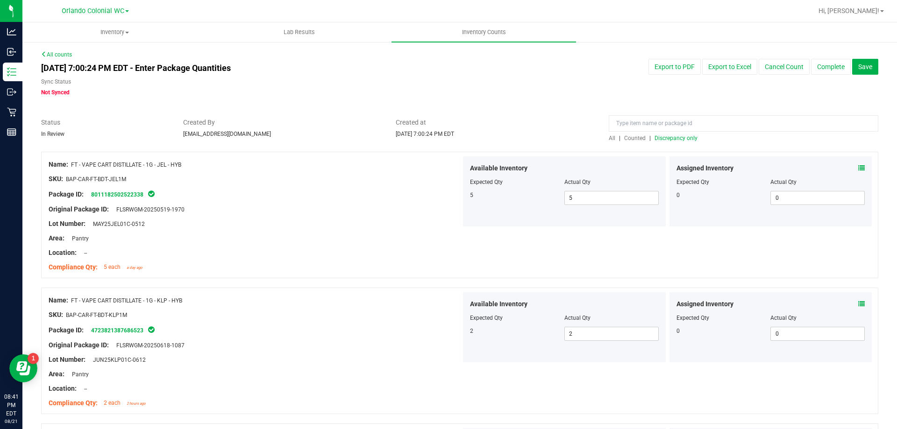
click at [686, 137] on span "Discrepancy only" at bounding box center [675, 138] width 43 height 7
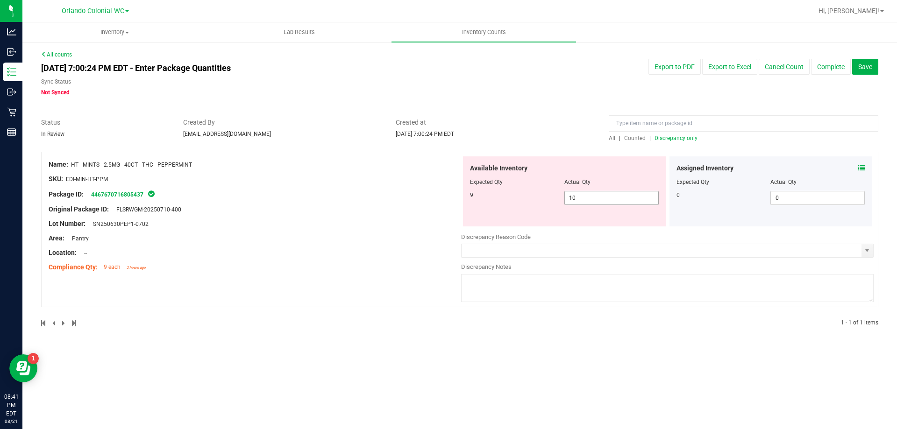
click at [588, 193] on span "10 10" at bounding box center [611, 198] width 94 height 14
click at [379, 203] on div at bounding box center [255, 202] width 412 height 5
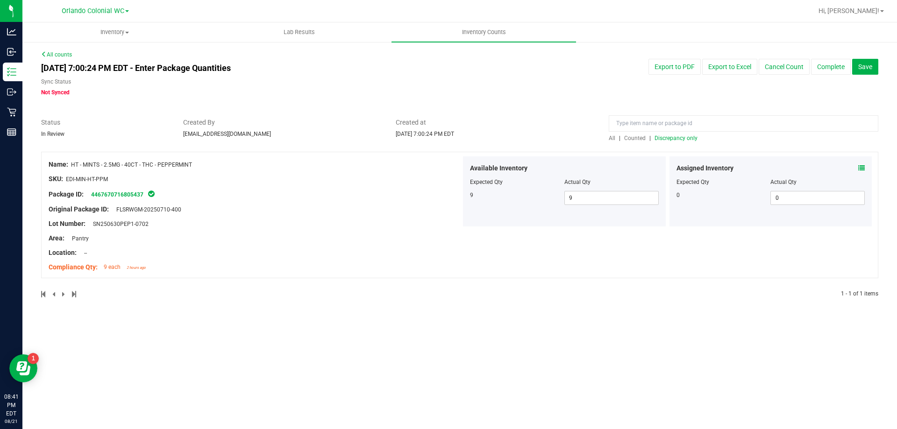
click at [675, 139] on span "Discrepancy only" at bounding box center [675, 138] width 43 height 7
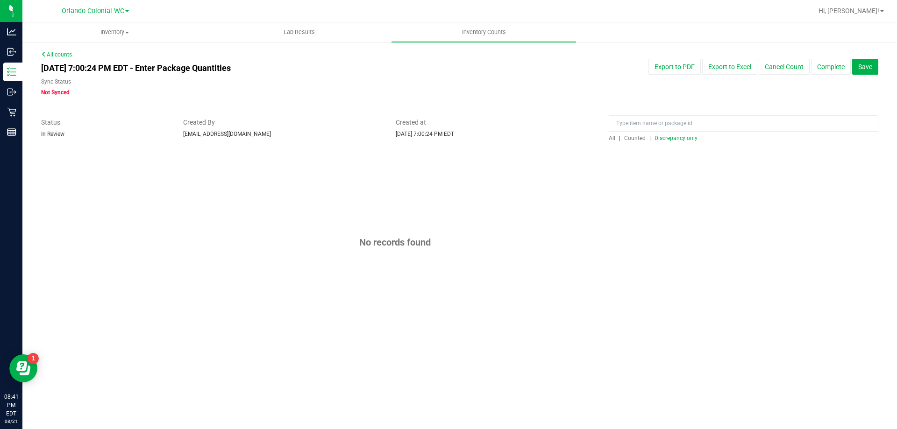
click at [685, 138] on span "Discrepancy only" at bounding box center [675, 138] width 43 height 7
click at [685, 137] on span "Discrepancy only" at bounding box center [675, 138] width 43 height 7
